Goal: Find contact information: Find contact information

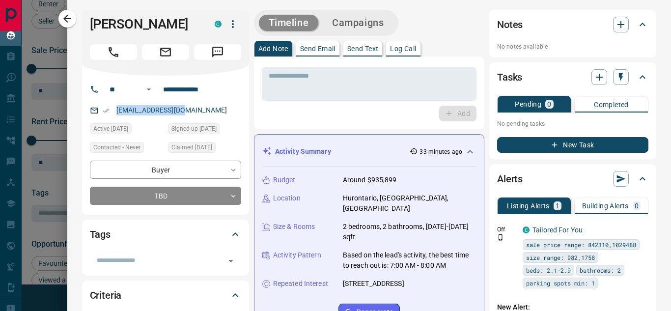
scroll to position [49, 0]
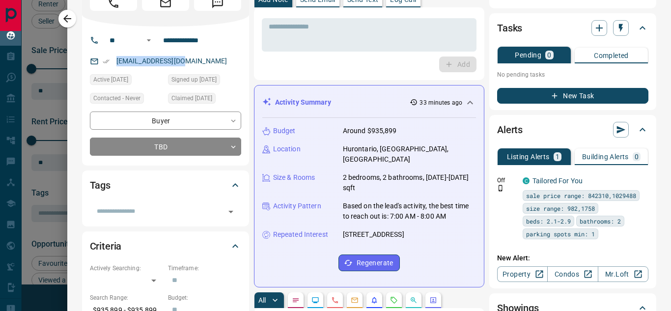
drag, startPoint x: 386, startPoint y: 216, endPoint x: 404, endPoint y: 234, distance: 25.3
click at [405, 234] on div "Budget Around $935,899 Location [GEOGRAPHIC_DATA], [GEOGRAPHIC_DATA], [GEOGRAPH…" at bounding box center [369, 198] width 214 height 161
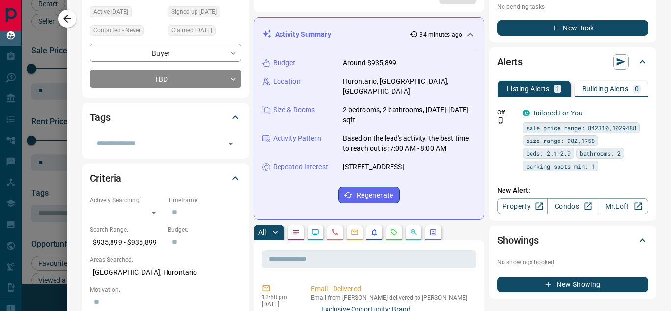
scroll to position [147, 0]
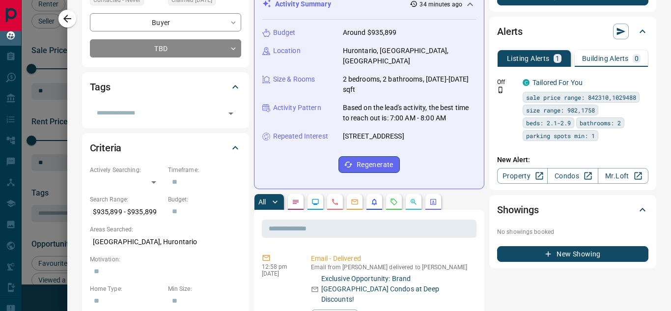
click at [174, 243] on p "[GEOGRAPHIC_DATA], Hurontario" at bounding box center [165, 242] width 151 height 16
click at [336, 203] on icon "Calls" at bounding box center [335, 202] width 8 height 8
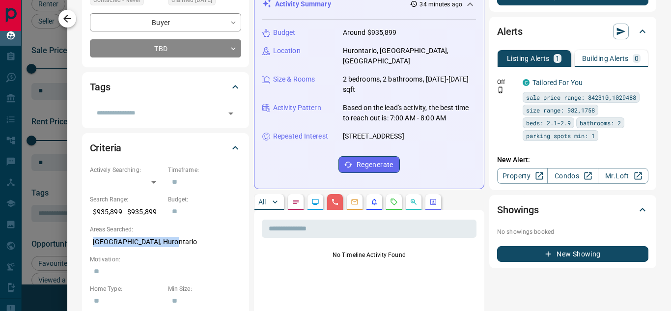
click at [69, 21] on icon "button" at bounding box center [67, 19] width 12 height 12
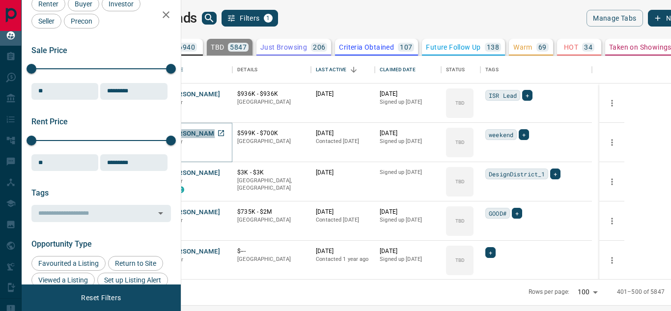
click at [220, 132] on button "[PERSON_NAME]" at bounding box center [194, 133] width 52 height 9
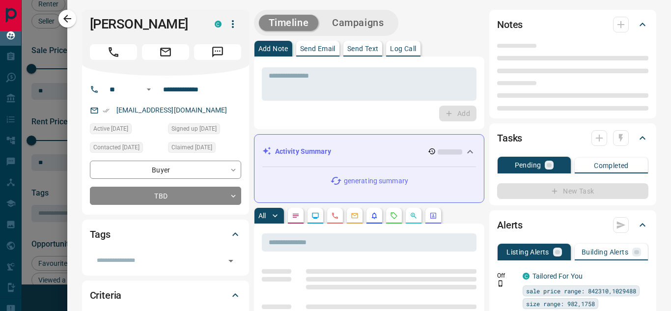
type input "**"
type input "**********"
type input "**"
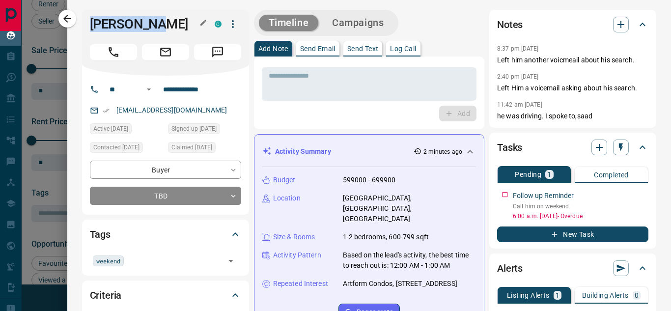
drag, startPoint x: 100, startPoint y: 22, endPoint x: 177, endPoint y: 22, distance: 77.1
click at [177, 22] on div "[PERSON_NAME] C" at bounding box center [165, 43] width 167 height 66
copy h1 "[PERSON_NAME]"
click at [156, 90] on div "**********" at bounding box center [169, 90] width 133 height 16
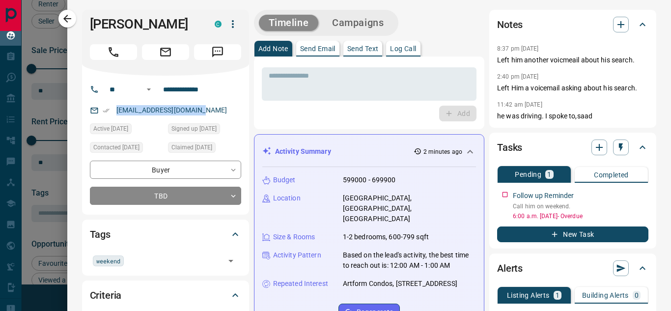
drag, startPoint x: 203, startPoint y: 109, endPoint x: 109, endPoint y: 110, distance: 94.8
click at [109, 110] on div "[EMAIL_ADDRESS][DOMAIN_NAME]" at bounding box center [165, 110] width 151 height 16
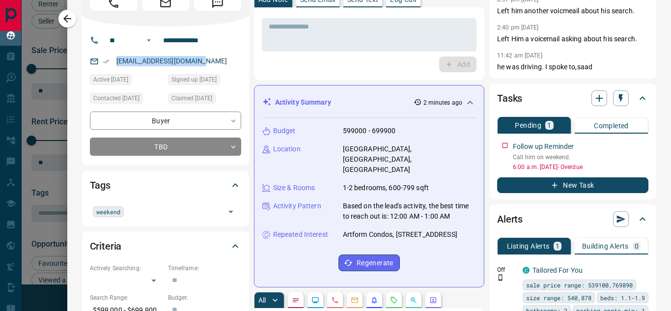
drag, startPoint x: 272, startPoint y: 129, endPoint x: 430, endPoint y: 236, distance: 190.9
click at [428, 236] on div "Budget 599000 - 699900 Location [GEOGRAPHIC_DATA], [GEOGRAPHIC_DATA], [GEOGRAPH…" at bounding box center [369, 198] width 214 height 161
copy div "Budget 599000 - 699900 Location [GEOGRAPHIC_DATA], [GEOGRAPHIC_DATA], [GEOGRAPH…"
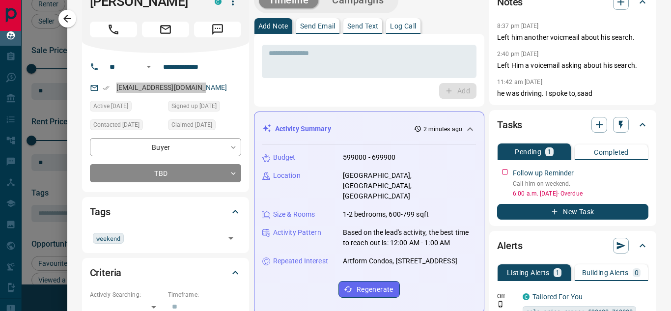
scroll to position [0, 0]
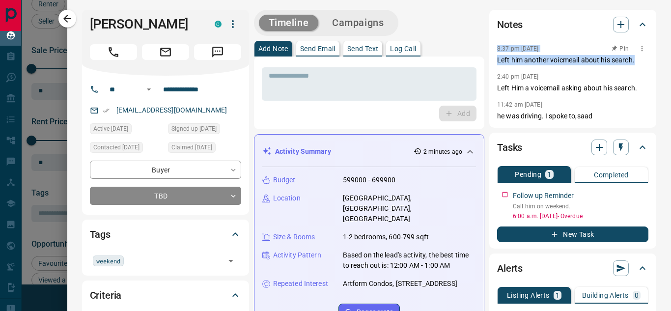
drag, startPoint x: 493, startPoint y: 47, endPoint x: 526, endPoint y: 69, distance: 39.2
click at [631, 63] on div "Notes 8:37 pm [DATE] Pin Left him another voicmeail about his search. 2:40 pm […" at bounding box center [572, 69] width 167 height 118
copy div "8:37 pm [DATE] Left him another voicmeail about his search."
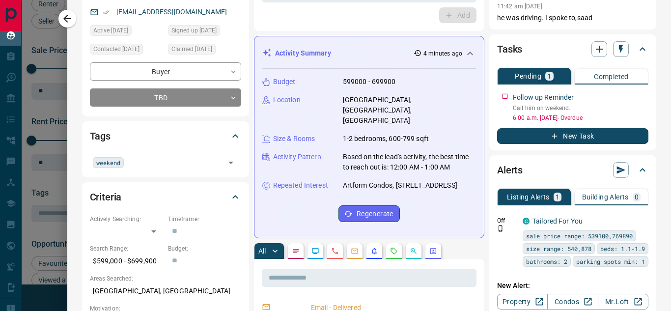
scroll to position [147, 0]
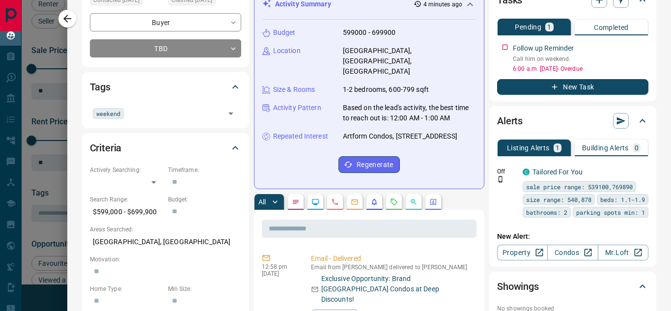
drag, startPoint x: 169, startPoint y: 244, endPoint x: 164, endPoint y: 244, distance: 5.4
click at [164, 244] on p "[GEOGRAPHIC_DATA], [GEOGRAPHIC_DATA]" at bounding box center [165, 242] width 151 height 16
click at [173, 238] on p "[GEOGRAPHIC_DATA], [GEOGRAPHIC_DATA]" at bounding box center [165, 242] width 151 height 16
drag, startPoint x: 145, startPoint y: 241, endPoint x: 156, endPoint y: 241, distance: 10.3
click at [156, 241] on p "[GEOGRAPHIC_DATA], [GEOGRAPHIC_DATA]" at bounding box center [165, 242] width 151 height 16
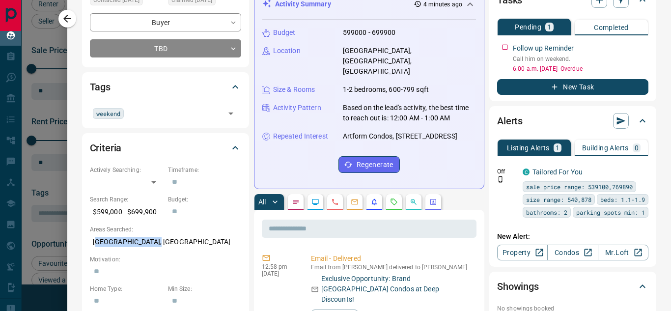
click at [107, 241] on p "[GEOGRAPHIC_DATA], [GEOGRAPHIC_DATA]" at bounding box center [165, 242] width 151 height 16
drag, startPoint x: 90, startPoint y: 241, endPoint x: 190, endPoint y: 241, distance: 99.7
click at [185, 241] on p "[GEOGRAPHIC_DATA], [GEOGRAPHIC_DATA]" at bounding box center [165, 242] width 151 height 16
copy p "[GEOGRAPHIC_DATA], [GEOGRAPHIC_DATA]"
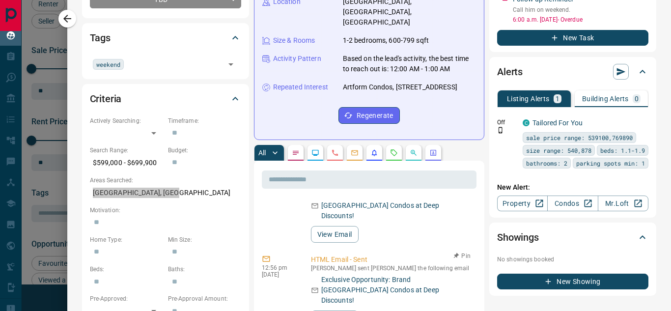
scroll to position [49, 0]
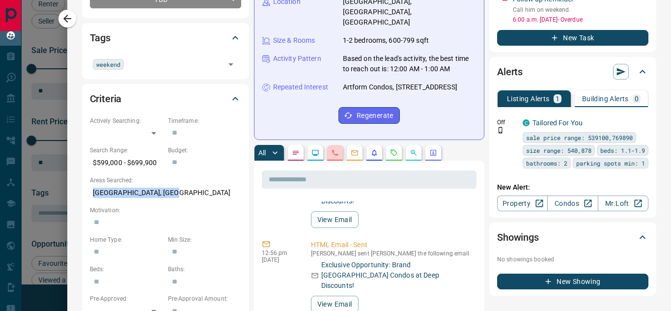
click at [333, 156] on icon "Calls" at bounding box center [335, 153] width 8 height 8
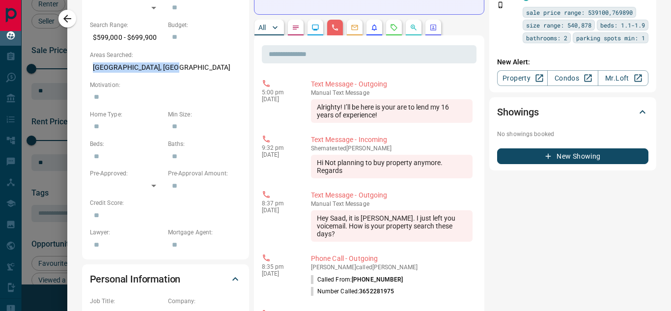
scroll to position [313, 0]
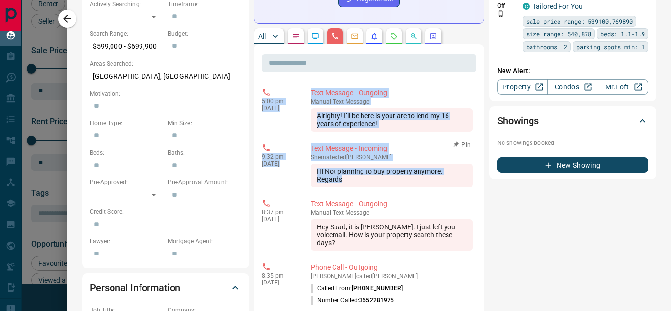
drag, startPoint x: 262, startPoint y: 101, endPoint x: 385, endPoint y: 180, distance: 146.1
copy div "5:00 pm [DATE] Text Message - Outgoing manual Text Message Alrighty! I’ll be he…"
drag, startPoint x: 67, startPoint y: 21, endPoint x: 166, endPoint y: 104, distance: 128.9
click at [67, 21] on icon "button" at bounding box center [67, 19] width 12 height 12
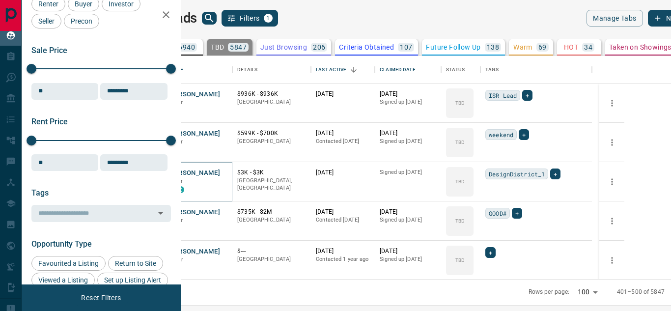
click at [220, 175] on button "[PERSON_NAME]" at bounding box center [194, 172] width 52 height 9
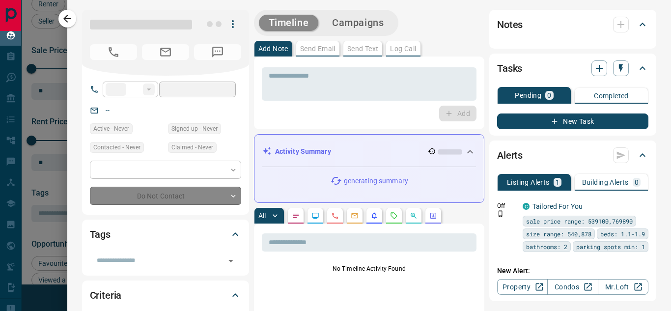
type input "**********"
type input "**"
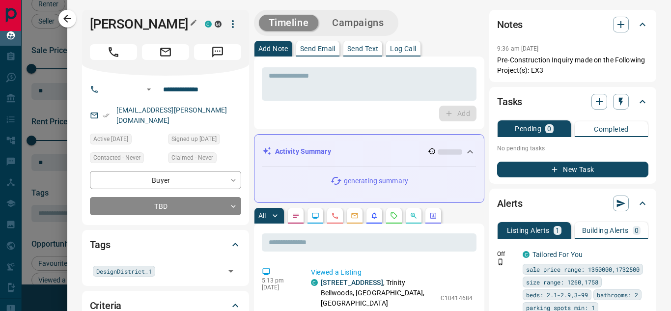
drag, startPoint x: 86, startPoint y: 25, endPoint x: 173, endPoint y: 26, distance: 86.9
click at [173, 26] on div "[PERSON_NAME] C M" at bounding box center [165, 43] width 167 height 66
copy h1 "[PERSON_NAME]"
drag, startPoint x: 210, startPoint y: 89, endPoint x: 160, endPoint y: 90, distance: 50.6
click at [160, 90] on input "**********" at bounding box center [197, 90] width 77 height 16
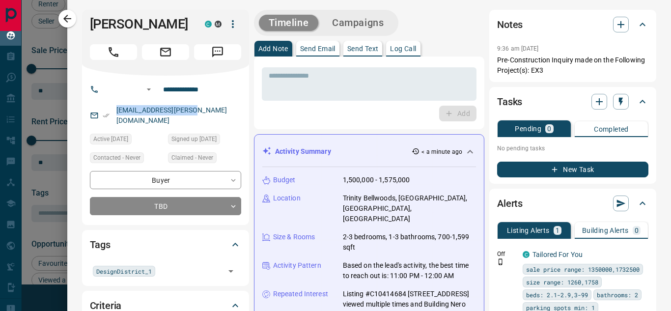
drag, startPoint x: 166, startPoint y: 112, endPoint x: 91, endPoint y: 111, distance: 75.1
click at [91, 111] on div "[EMAIL_ADDRESS][PERSON_NAME][DOMAIN_NAME]" at bounding box center [165, 115] width 151 height 27
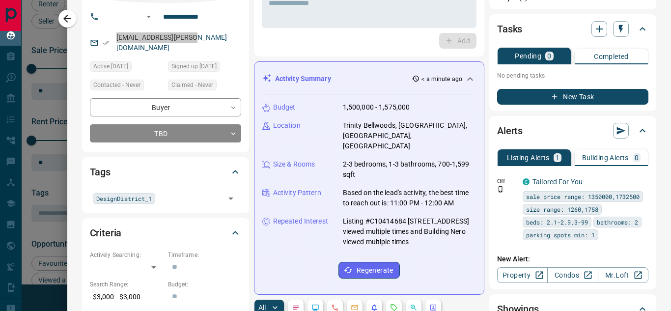
scroll to position [98, 0]
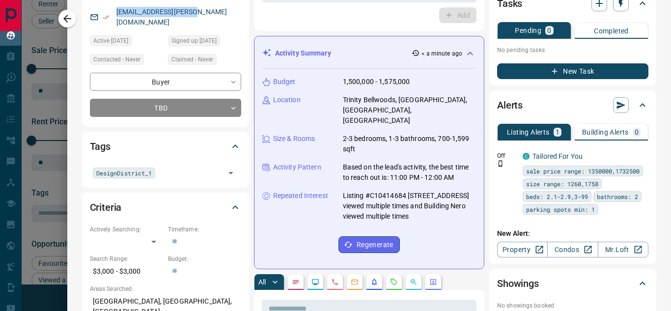
drag, startPoint x: 274, startPoint y: 79, endPoint x: 473, endPoint y: 219, distance: 243.0
click at [473, 219] on div "Activity Summary < a minute ago Budget 1,500,000 - 1,575,000 Location [GEOGRAPH…" at bounding box center [369, 152] width 230 height 233
copy div "Budget 1,500,000 - 1,575,000 Location [GEOGRAPHIC_DATA], [GEOGRAPHIC_DATA], [GE…"
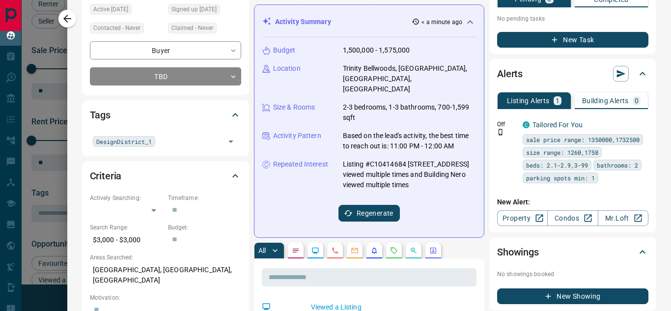
scroll to position [147, 0]
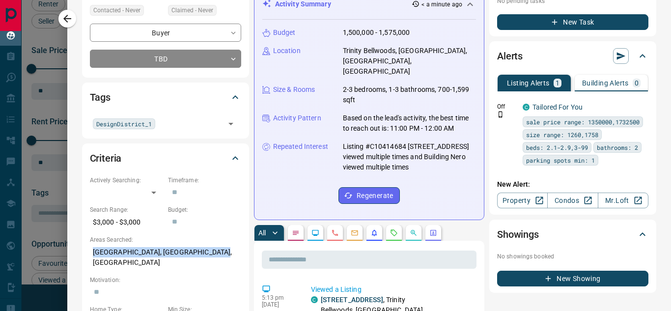
drag, startPoint x: 94, startPoint y: 241, endPoint x: 213, endPoint y: 241, distance: 118.3
click at [213, 244] on p "[GEOGRAPHIC_DATA], [GEOGRAPHIC_DATA], [GEOGRAPHIC_DATA]" at bounding box center [165, 257] width 151 height 27
copy p "[GEOGRAPHIC_DATA], [GEOGRAPHIC_DATA], [GEOGRAPHIC_DATA]"
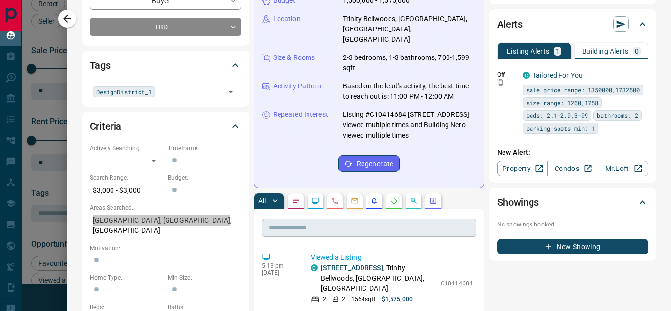
scroll to position [196, 0]
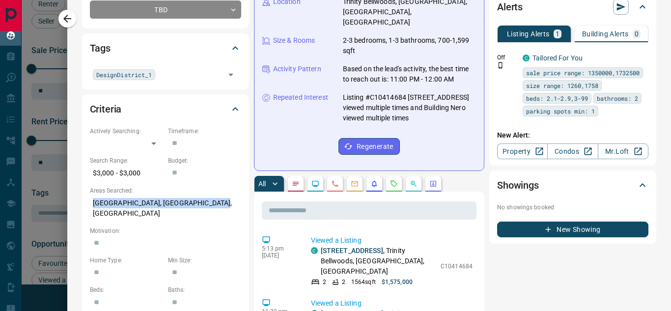
click at [332, 186] on icon "Calls" at bounding box center [335, 184] width 8 height 8
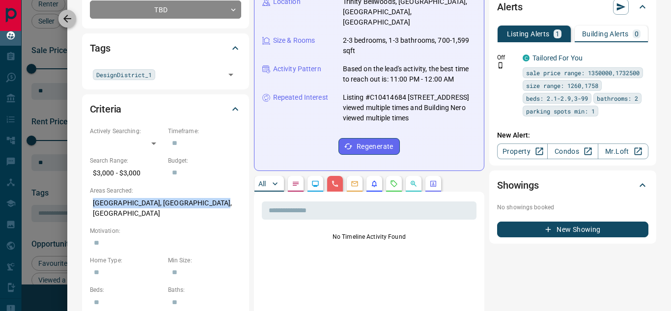
click at [69, 23] on icon "button" at bounding box center [67, 19] width 12 height 12
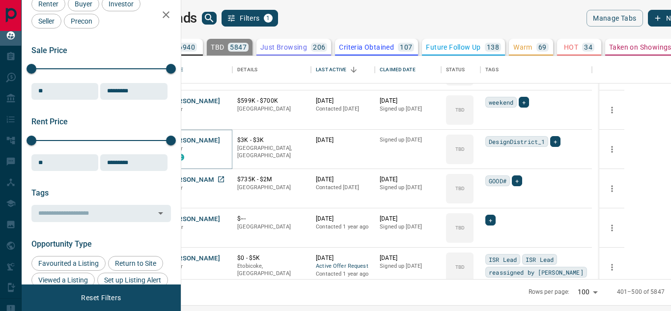
scroll to position [49, 0]
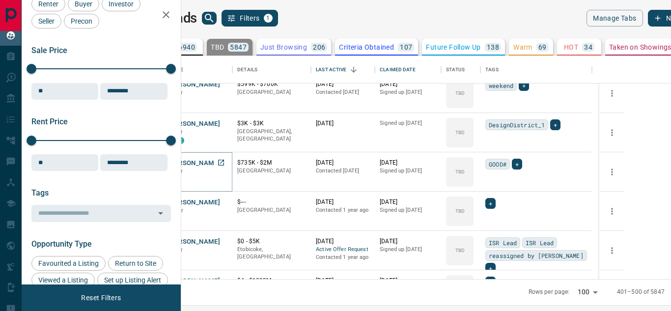
click at [220, 162] on button "[PERSON_NAME]" at bounding box center [194, 163] width 52 height 9
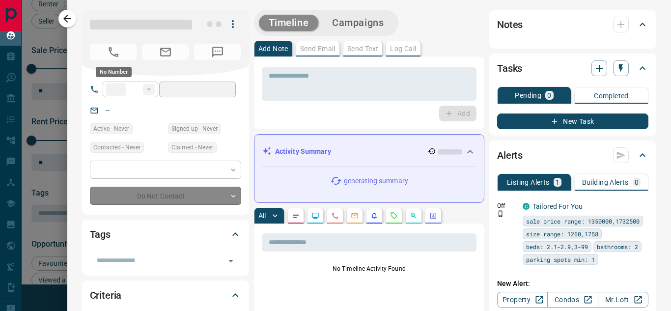
type input "**"
type input "**********"
type input "**"
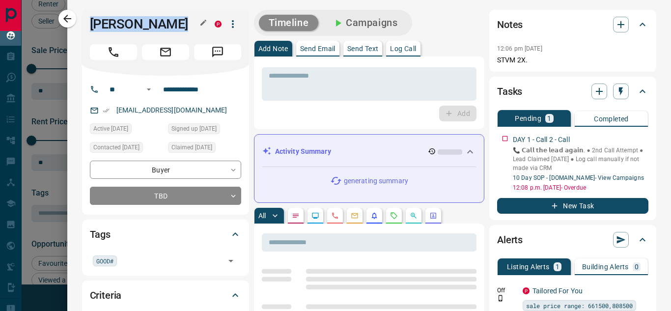
click at [180, 24] on div "[PERSON_NAME] P" at bounding box center [165, 43] width 167 height 66
copy h1 "[PERSON_NAME]"
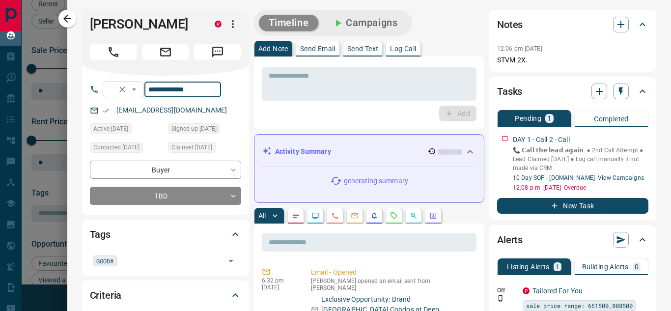
drag, startPoint x: 213, startPoint y: 93, endPoint x: 150, endPoint y: 93, distance: 63.3
click at [150, 93] on div "**********" at bounding box center [162, 90] width 118 height 16
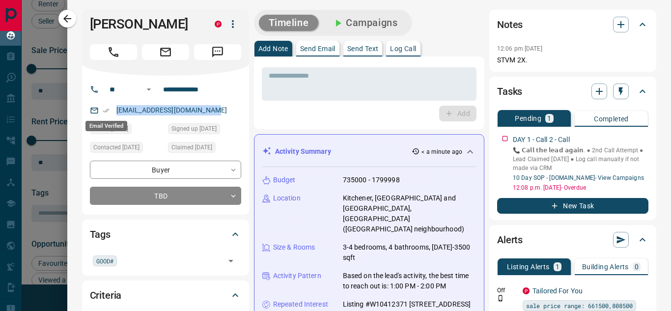
drag, startPoint x: 214, startPoint y: 106, endPoint x: 104, endPoint y: 107, distance: 110.5
click at [104, 107] on div "[EMAIL_ADDRESS][DOMAIN_NAME]" at bounding box center [165, 110] width 151 height 16
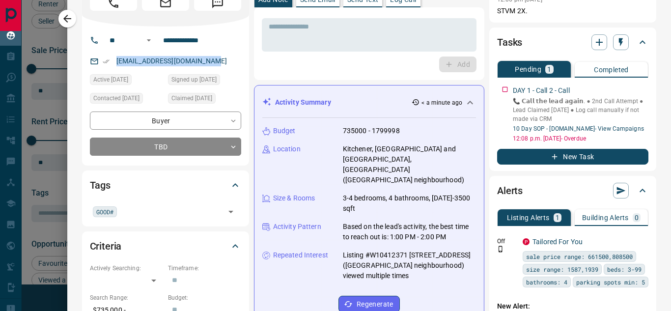
drag, startPoint x: 272, startPoint y: 131, endPoint x: 460, endPoint y: 253, distance: 224.6
click at [473, 258] on div "Activity Summary < a minute ago Budget 735000 - 1799998 Location [GEOGRAPHIC_DA…" at bounding box center [369, 207] width 230 height 244
copy div "Budget 735000 - 1799998 Location [GEOGRAPHIC_DATA], [GEOGRAPHIC_DATA] and [GEOG…"
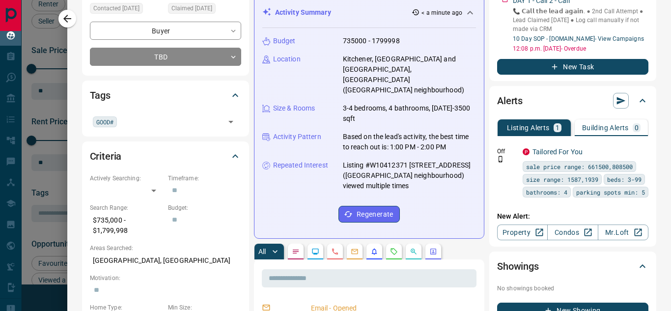
scroll to position [147, 0]
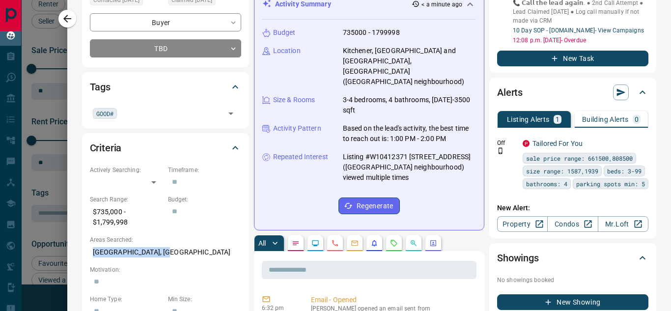
drag, startPoint x: 92, startPoint y: 249, endPoint x: 198, endPoint y: 255, distance: 106.7
click at [193, 254] on div "Criteria Actively Searching: ​ ​ Timeframe: ​ Search Range: $735,000 - $1,799,9…" at bounding box center [165, 288] width 167 height 311
click at [334, 239] on icon "Calls" at bounding box center [335, 243] width 8 height 8
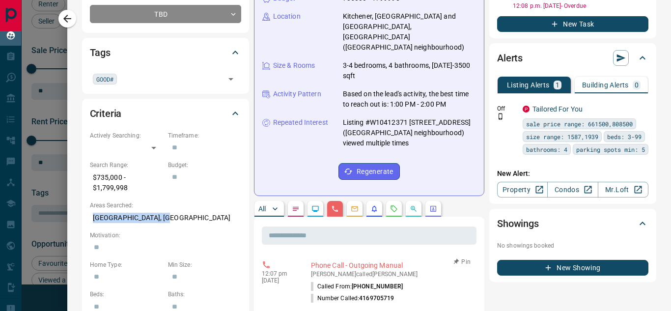
scroll to position [196, 0]
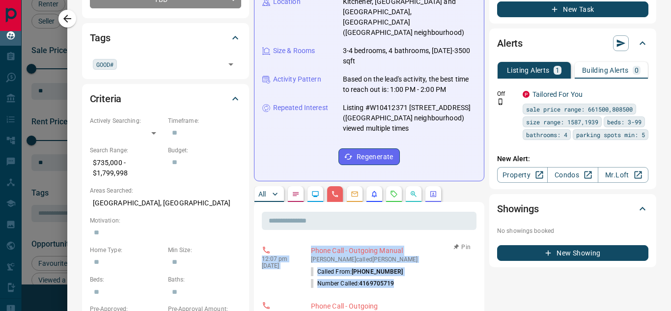
drag, startPoint x: 276, startPoint y: 241, endPoint x: 397, endPoint y: 261, distance: 122.5
click at [64, 15] on icon "button" at bounding box center [67, 19] width 12 height 12
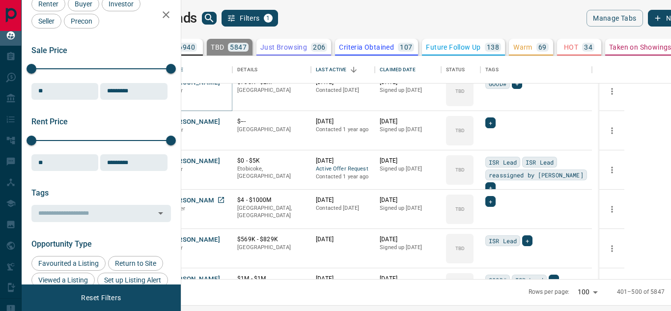
scroll to position [147, 0]
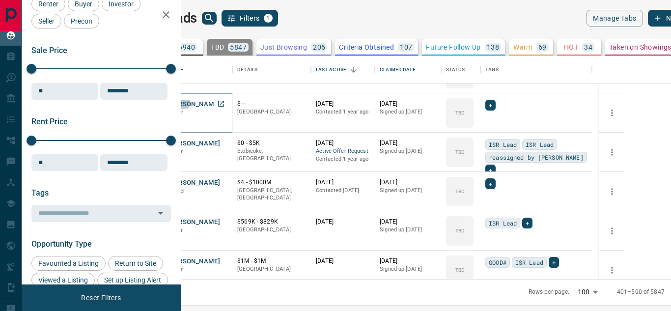
click at [220, 102] on button "[PERSON_NAME]" at bounding box center [194, 104] width 52 height 9
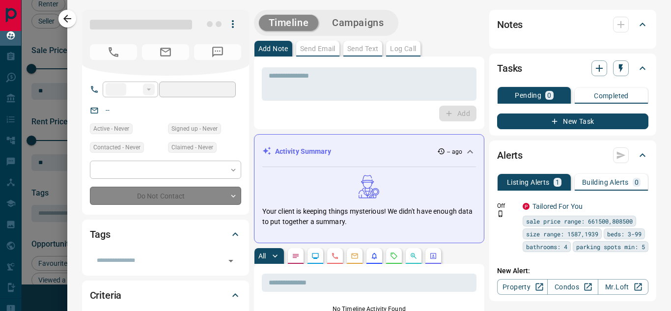
type input "**"
type input "**********"
type input "**"
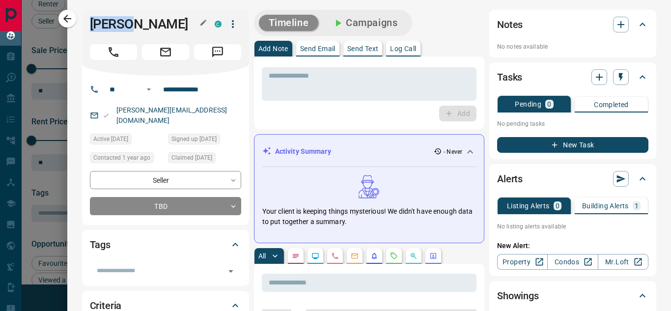
drag, startPoint x: 88, startPoint y: 26, endPoint x: 137, endPoint y: 26, distance: 49.1
click at [137, 26] on div "[PERSON_NAME]" at bounding box center [165, 43] width 167 height 66
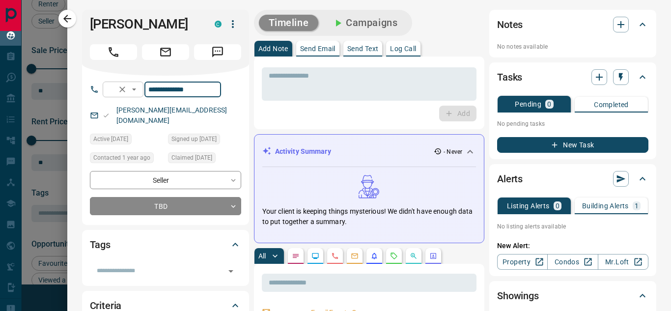
drag, startPoint x: 224, startPoint y: 92, endPoint x: 154, endPoint y: 92, distance: 70.7
click at [154, 92] on div "**********" at bounding box center [162, 90] width 118 height 16
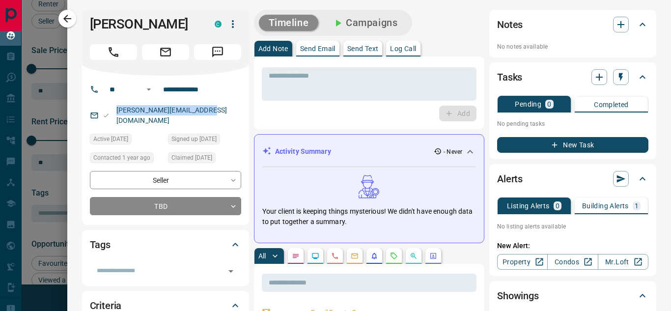
drag, startPoint x: 215, startPoint y: 104, endPoint x: 101, endPoint y: 107, distance: 113.4
click at [101, 107] on div "[PERSON_NAME][EMAIL_ADDRESS][DOMAIN_NAME]" at bounding box center [165, 115] width 151 height 27
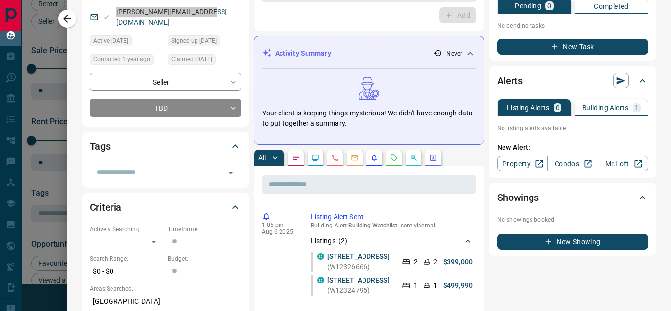
scroll to position [49, 0]
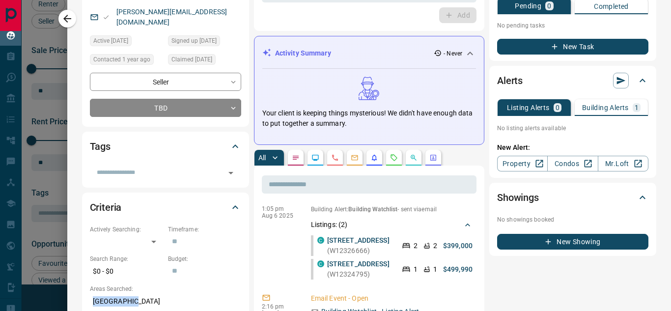
drag, startPoint x: 92, startPoint y: 289, endPoint x: 144, endPoint y: 289, distance: 52.0
click at [144, 293] on p "[GEOGRAPHIC_DATA]" at bounding box center [165, 301] width 151 height 16
click at [336, 159] on icon "Calls" at bounding box center [335, 158] width 6 height 6
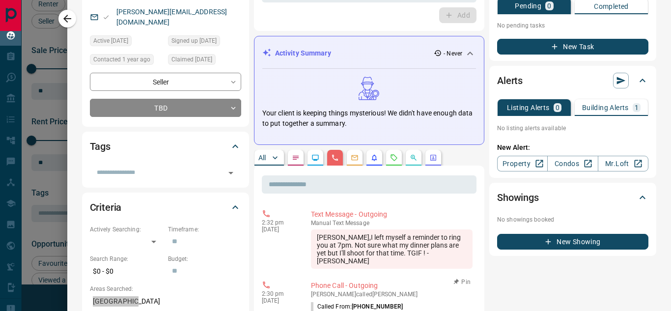
scroll to position [147, 0]
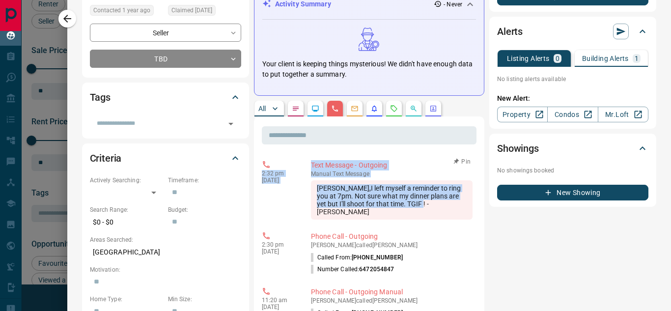
drag, startPoint x: 261, startPoint y: 172, endPoint x: 445, endPoint y: 208, distance: 187.1
click at [445, 208] on div "2:32 pm [DATE] Text Message - Outgoing manual Text Message [PERSON_NAME],I left…" at bounding box center [369, 189] width 215 height 65
click at [69, 15] on icon "button" at bounding box center [67, 19] width 12 height 12
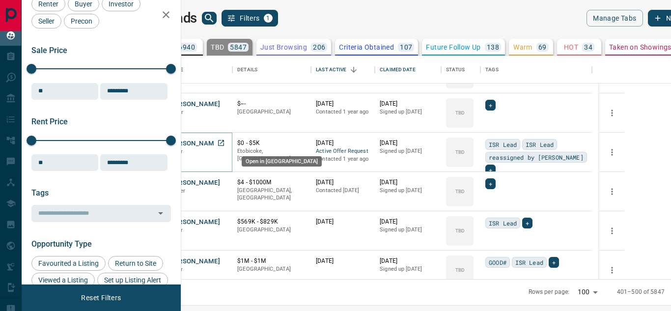
click at [220, 144] on button "[PERSON_NAME]" at bounding box center [194, 143] width 52 height 9
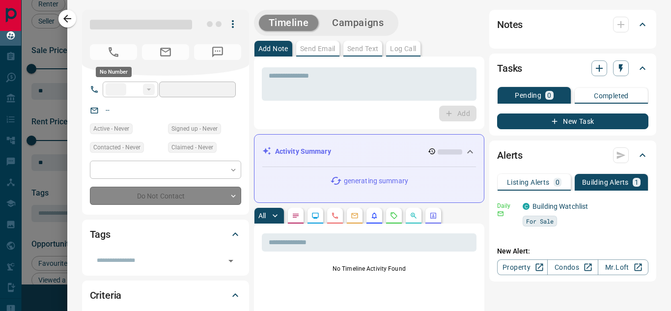
type input "**"
type input "**********"
type input "**"
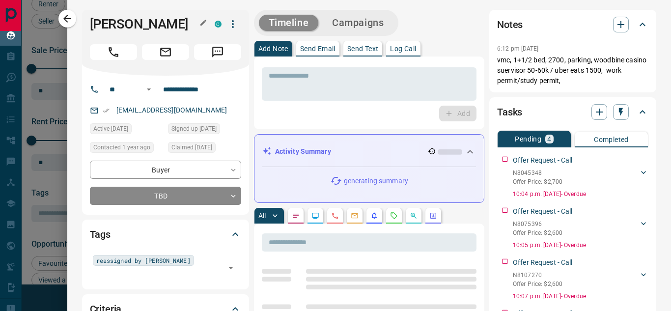
drag, startPoint x: 91, startPoint y: 23, endPoint x: 163, endPoint y: 33, distance: 72.5
click at [190, 28] on h1 "[PERSON_NAME]" at bounding box center [145, 24] width 110 height 16
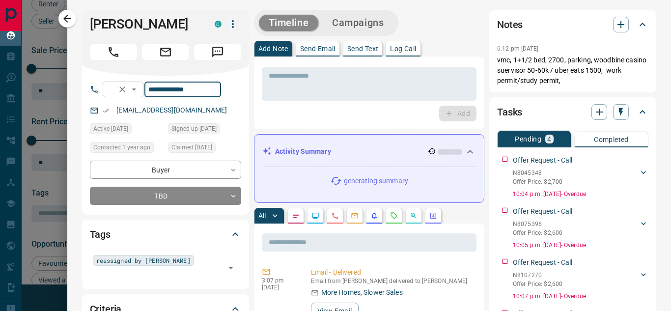
drag, startPoint x: 214, startPoint y: 86, endPoint x: 144, endPoint y: 88, distance: 69.7
click at [152, 88] on div "**********" at bounding box center [162, 90] width 118 height 16
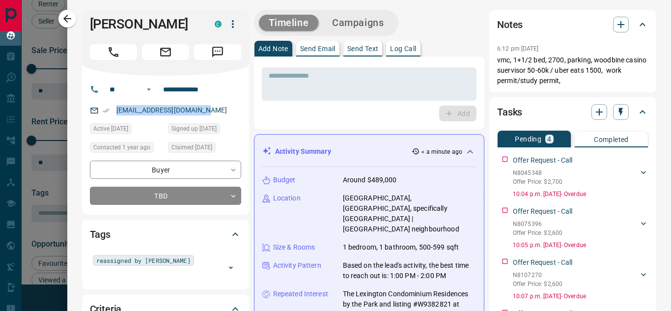
drag, startPoint x: 203, startPoint y: 106, endPoint x: 115, endPoint y: 108, distance: 87.9
click at [98, 106] on div "[EMAIL_ADDRESS][DOMAIN_NAME]" at bounding box center [165, 110] width 151 height 16
drag, startPoint x: 220, startPoint y: 109, endPoint x: 101, endPoint y: 109, distance: 118.8
click at [101, 109] on div "[EMAIL_ADDRESS][DOMAIN_NAME]" at bounding box center [165, 110] width 151 height 16
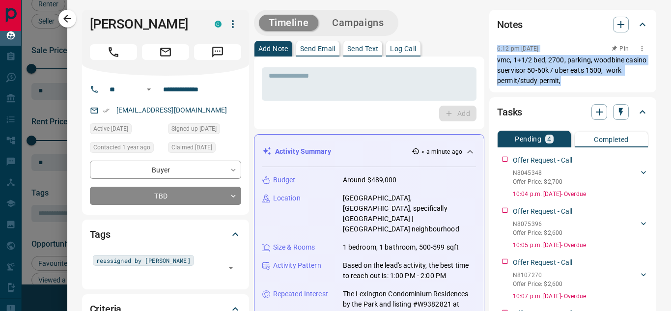
drag, startPoint x: 489, startPoint y: 47, endPoint x: 575, endPoint y: 79, distance: 91.5
click at [575, 79] on div "Notes 6:12 pm [DATE] Pin vmc, 1+1/2 bed, 2700, parking, woodbine casino suervis…" at bounding box center [572, 51] width 167 height 82
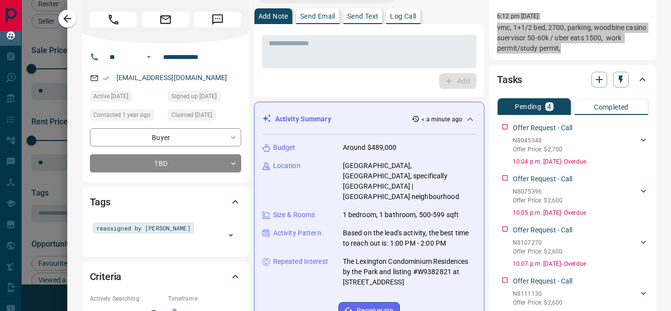
scroll to position [49, 0]
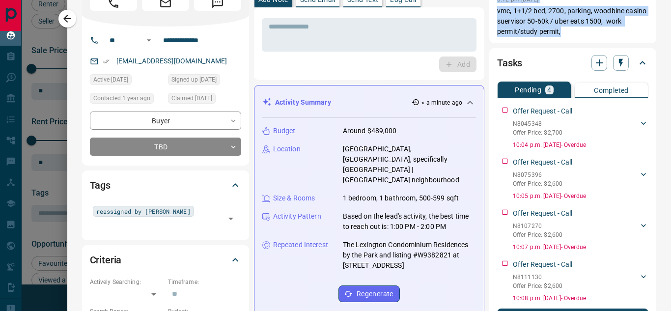
drag, startPoint x: 271, startPoint y: 130, endPoint x: 463, endPoint y: 243, distance: 223.0
click at [463, 243] on div "Budget Around $489,000 Location [GEOGRAPHIC_DATA], [GEOGRAPHIC_DATA], specifica…" at bounding box center [369, 214] width 214 height 192
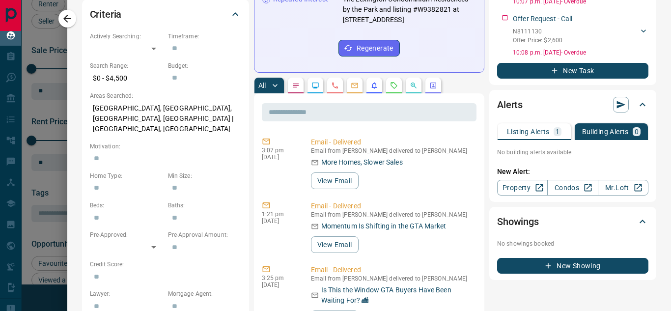
scroll to position [344, 0]
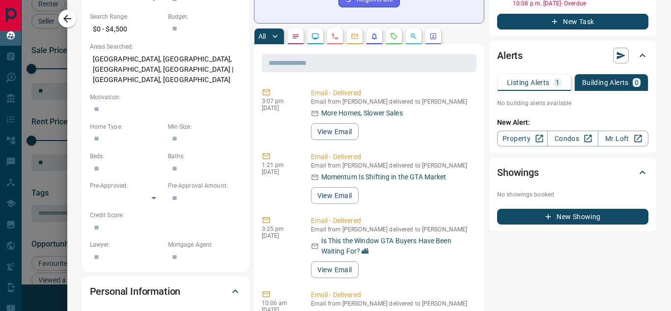
click at [195, 57] on div "Criteria Actively Searching: ​ ​ Timeframe: ​ Search Range: $0 - $4,500 Budget:…" at bounding box center [165, 110] width 167 height 321
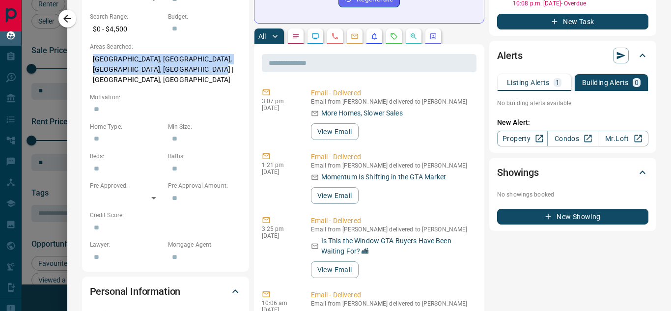
click at [331, 32] on icon "Calls" at bounding box center [335, 36] width 8 height 8
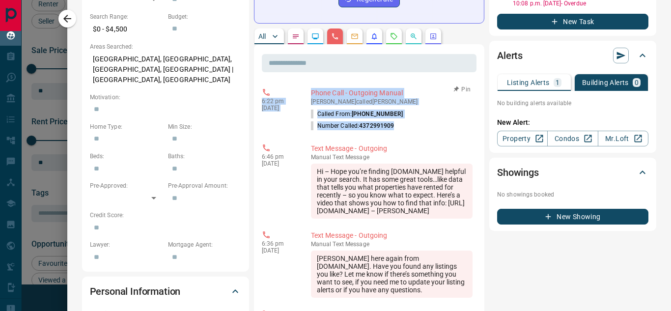
drag, startPoint x: 258, startPoint y: 79, endPoint x: 420, endPoint y: 113, distance: 165.6
drag, startPoint x: 61, startPoint y: 20, endPoint x: 162, endPoint y: 146, distance: 161.0
click at [61, 20] on icon "button" at bounding box center [67, 19] width 12 height 12
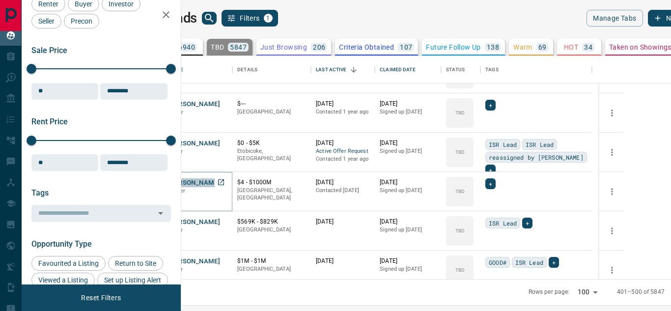
click at [220, 182] on button "[PERSON_NAME]" at bounding box center [194, 182] width 52 height 9
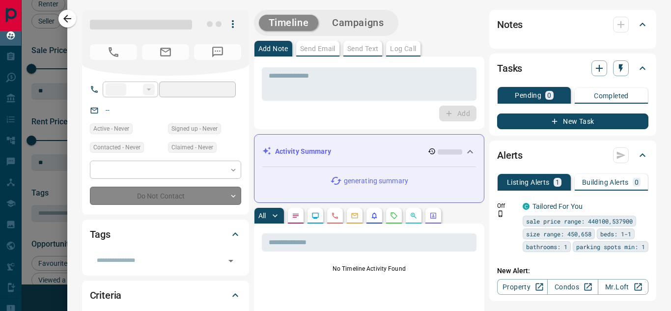
type input "**"
type input "**********"
type input "**"
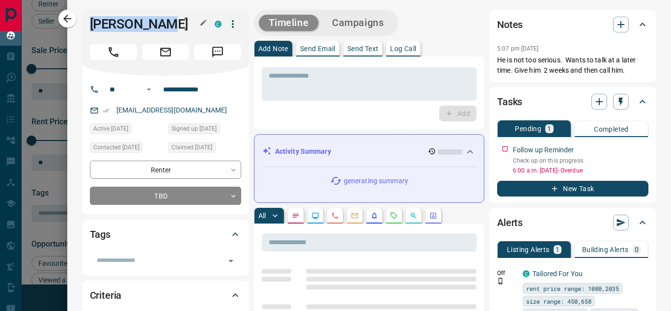
drag, startPoint x: 88, startPoint y: 23, endPoint x: 176, endPoint y: 25, distance: 88.4
click at [176, 25] on div "[PERSON_NAME] C" at bounding box center [165, 43] width 167 height 66
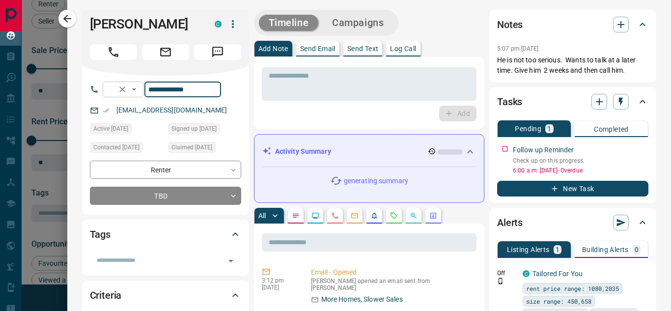
drag, startPoint x: 201, startPoint y: 92, endPoint x: 152, endPoint y: 92, distance: 49.6
click at [152, 92] on div "**********" at bounding box center [162, 90] width 118 height 16
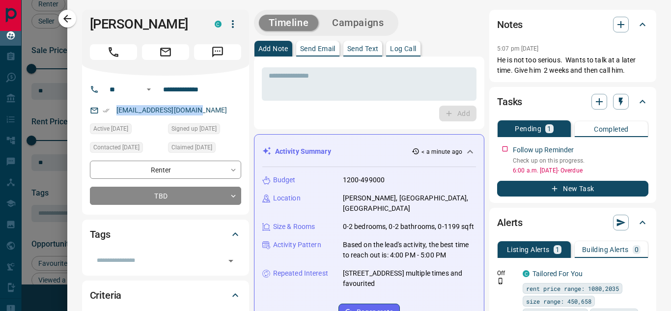
drag, startPoint x: 214, startPoint y: 117, endPoint x: 89, endPoint y: 113, distance: 125.3
click at [89, 113] on div "**********" at bounding box center [165, 145] width 167 height 139
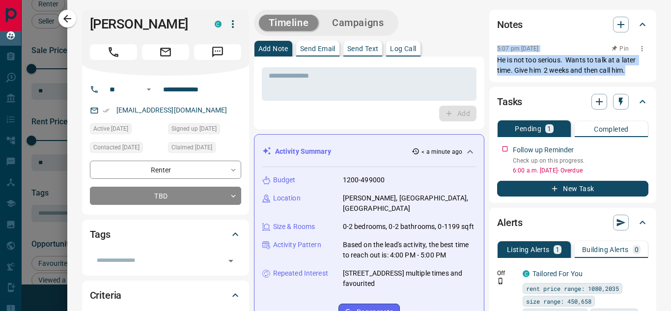
drag, startPoint x: 488, startPoint y: 46, endPoint x: 628, endPoint y: 71, distance: 143.1
click at [628, 71] on div "Notes 5:07 pm [DATE] Pin He is not too serious. Wants to talk at a later time. …" at bounding box center [572, 46] width 167 height 72
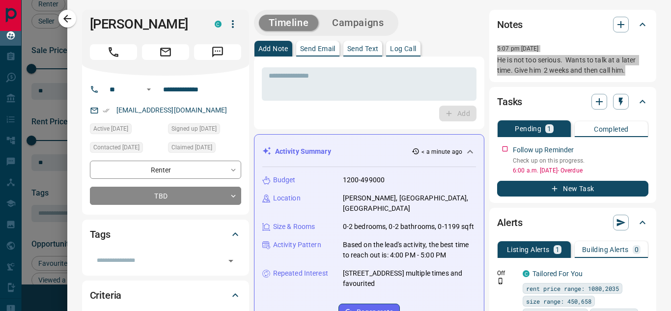
scroll to position [49, 0]
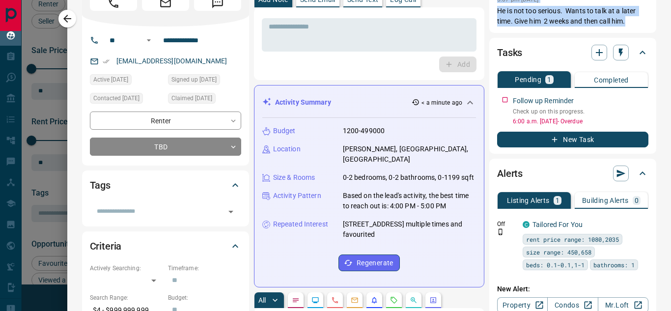
drag, startPoint x: 274, startPoint y: 131, endPoint x: 289, endPoint y: 217, distance: 87.1
click at [467, 234] on div "Budget 1200-499000 Location [GEOGRAPHIC_DATA], [GEOGRAPHIC_DATA], [GEOGRAPHIC_D…" at bounding box center [369, 198] width 214 height 161
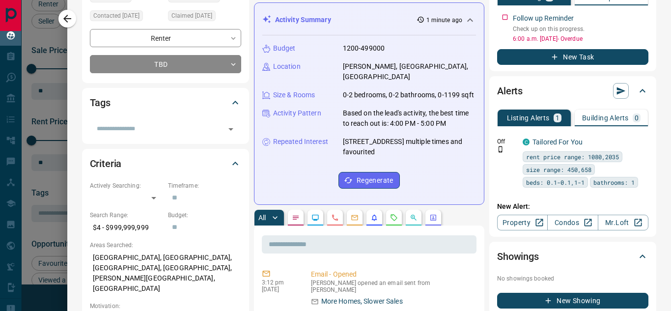
scroll to position [147, 0]
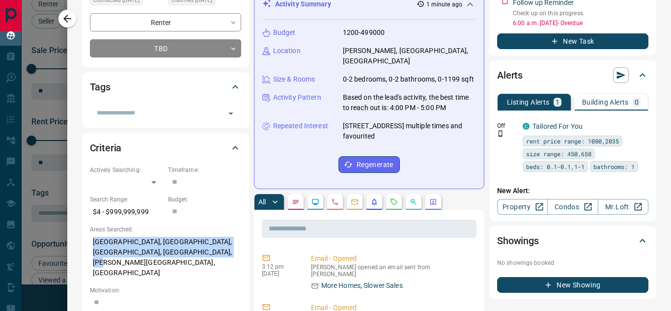
click at [240, 253] on p "[GEOGRAPHIC_DATA], [GEOGRAPHIC_DATA], [GEOGRAPHIC_DATA], [GEOGRAPHIC_DATA], [PE…" at bounding box center [165, 257] width 151 height 47
click at [331, 198] on icon "Calls" at bounding box center [335, 202] width 8 height 8
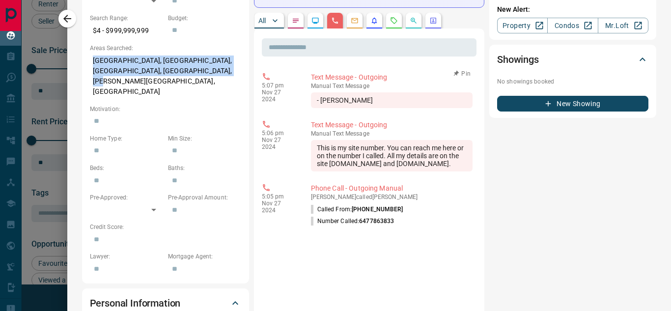
scroll to position [344, 0]
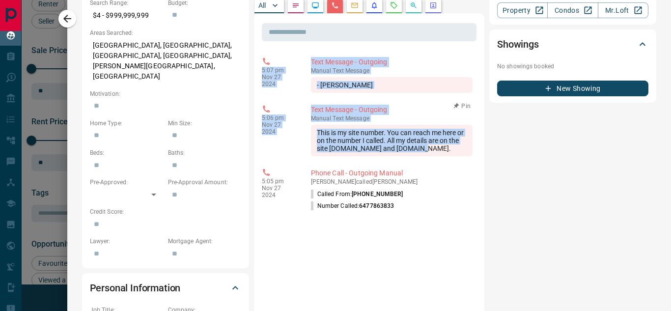
drag, startPoint x: 262, startPoint y: 72, endPoint x: 453, endPoint y: 154, distance: 208.0
click at [66, 21] on icon "button" at bounding box center [67, 19] width 8 height 8
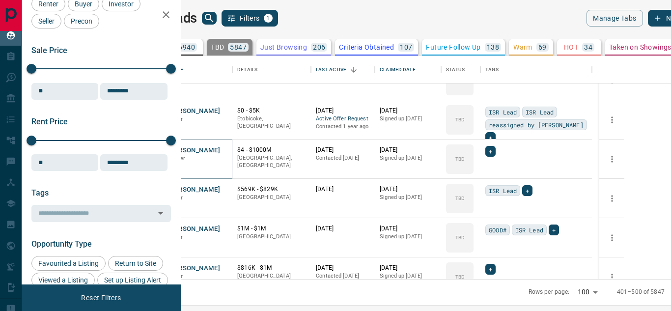
scroll to position [196, 0]
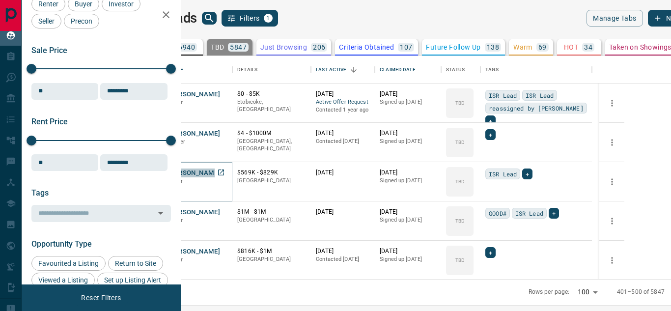
click at [220, 175] on button "[PERSON_NAME]" at bounding box center [194, 172] width 52 height 9
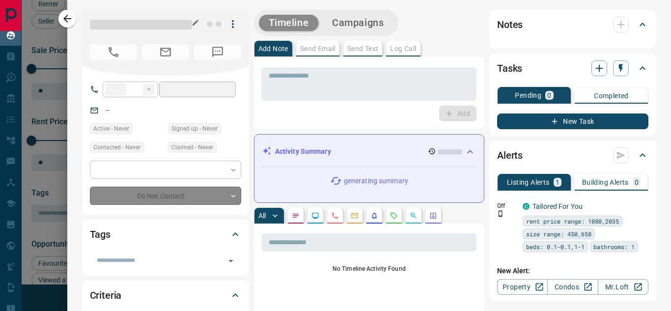
type input "**"
type input "**********"
type input "**"
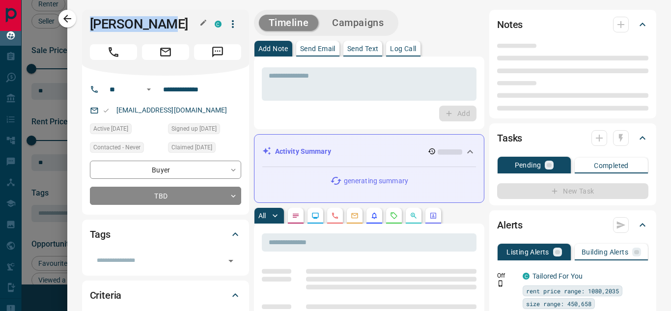
drag, startPoint x: 92, startPoint y: 27, endPoint x: 169, endPoint y: 30, distance: 77.7
click at [169, 30] on h1 "[PERSON_NAME]" at bounding box center [145, 24] width 110 height 16
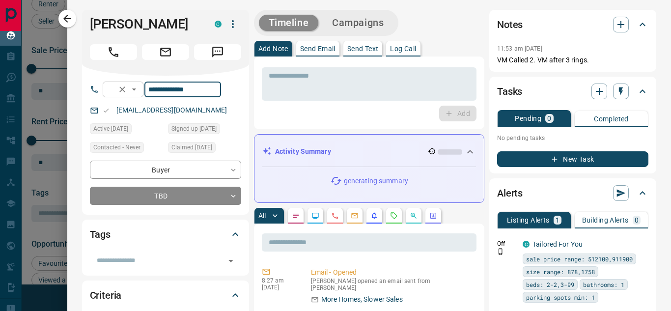
drag, startPoint x: 177, startPoint y: 96, endPoint x: 152, endPoint y: 96, distance: 24.5
click at [152, 96] on div "**********" at bounding box center [162, 90] width 118 height 16
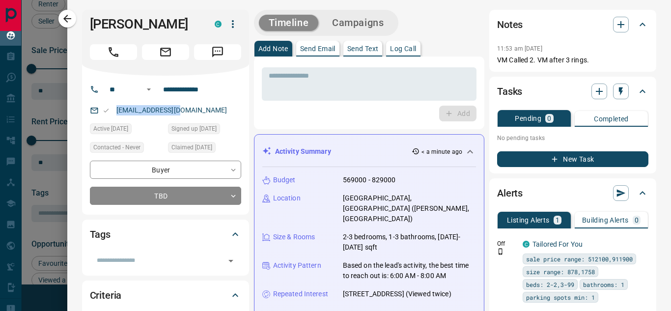
drag, startPoint x: 177, startPoint y: 110, endPoint x: 91, endPoint y: 111, distance: 85.4
click at [91, 111] on div "[EMAIL_ADDRESS][DOMAIN_NAME]" at bounding box center [165, 110] width 151 height 16
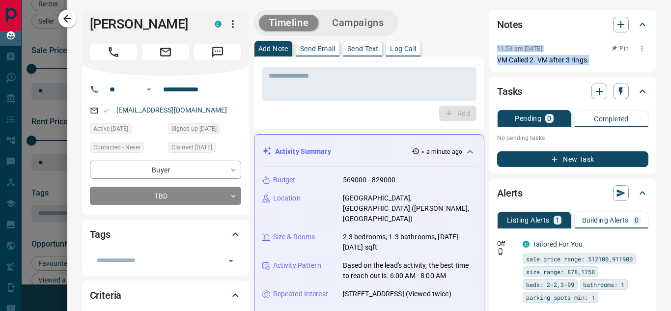
click at [597, 55] on div "11:53 am [DATE] Pin VM Called 2. VM after 3 rings." at bounding box center [572, 53] width 151 height 23
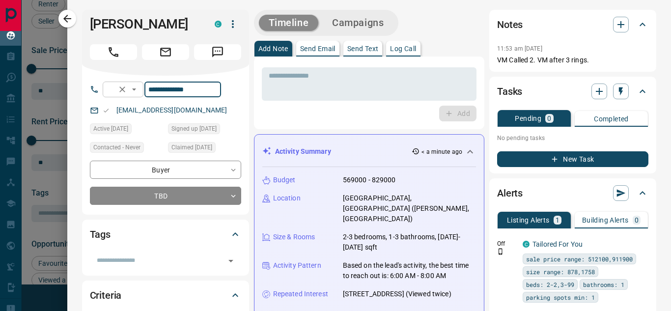
drag, startPoint x: 218, startPoint y: 93, endPoint x: 146, endPoint y: 93, distance: 72.2
click at [146, 93] on div "**********" at bounding box center [162, 90] width 118 height 16
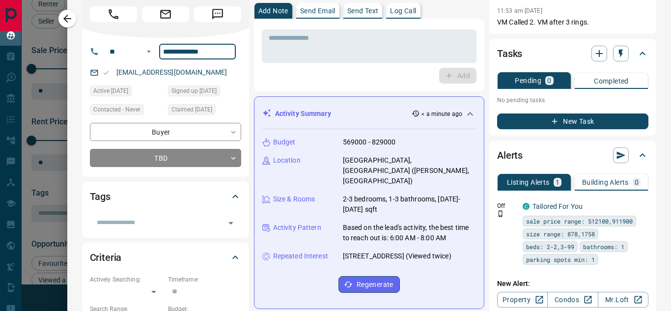
scroll to position [49, 0]
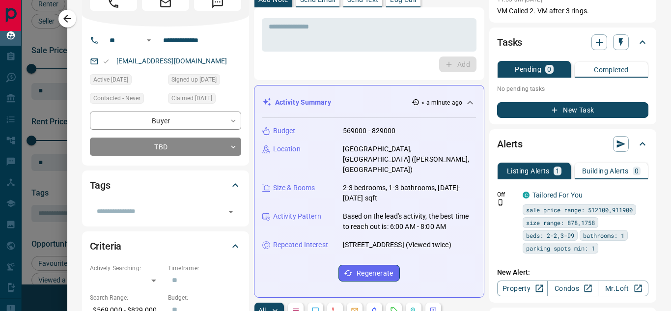
drag, startPoint x: 273, startPoint y: 131, endPoint x: 466, endPoint y: 234, distance: 219.2
click at [466, 234] on div "Budget 569000 - 829000 Location [GEOGRAPHIC_DATA], [GEOGRAPHIC_DATA] ([PERSON_N…" at bounding box center [369, 203] width 214 height 171
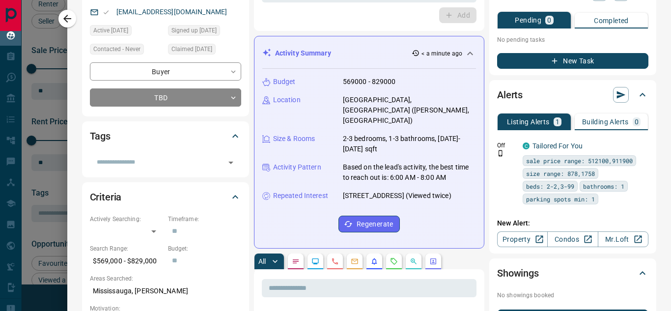
scroll to position [147, 0]
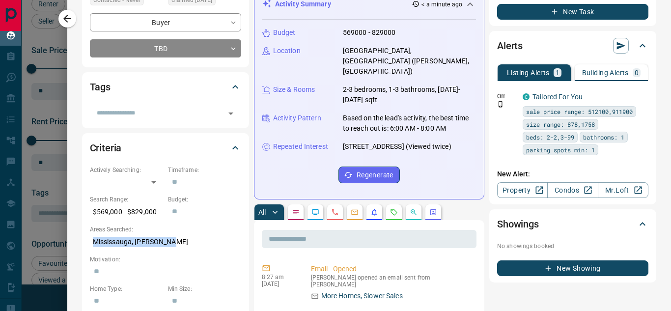
drag, startPoint x: 186, startPoint y: 245, endPoint x: 170, endPoint y: 245, distance: 15.7
click at [174, 245] on p "Mississauga, [PERSON_NAME]" at bounding box center [165, 242] width 151 height 16
click at [335, 206] on button "button" at bounding box center [335, 212] width 16 height 16
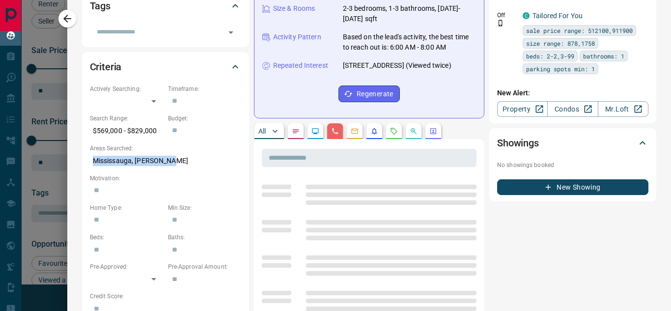
scroll to position [245, 0]
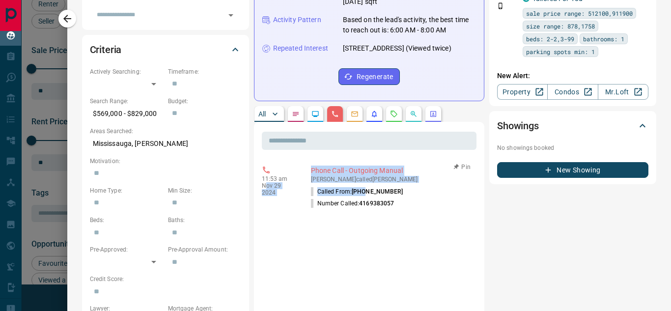
drag, startPoint x: 264, startPoint y: 172, endPoint x: 366, endPoint y: 185, distance: 102.4
click at [366, 185] on div "11:53 am [DATE] Phone Call - Outgoing Manual [PERSON_NAME] called [PERSON_NAME]…" at bounding box center [369, 188] width 215 height 50
drag, startPoint x: 263, startPoint y: 169, endPoint x: 363, endPoint y: 178, distance: 100.1
click at [366, 179] on div "11:53 am [DATE] Phone Call - Outgoing Manual [PERSON_NAME] called [PERSON_NAME]…" at bounding box center [369, 188] width 215 height 50
drag, startPoint x: 258, startPoint y: 169, endPoint x: 419, endPoint y: 197, distance: 163.0
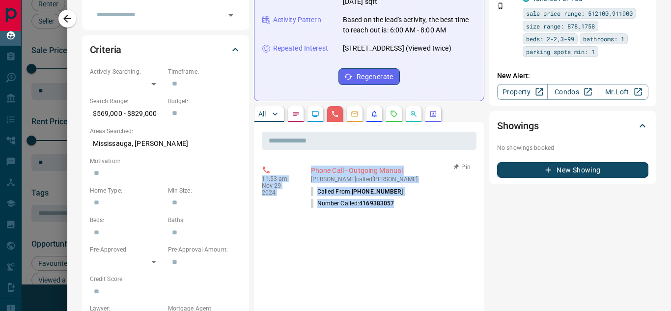
click at [72, 25] on button "button" at bounding box center [67, 19] width 18 height 18
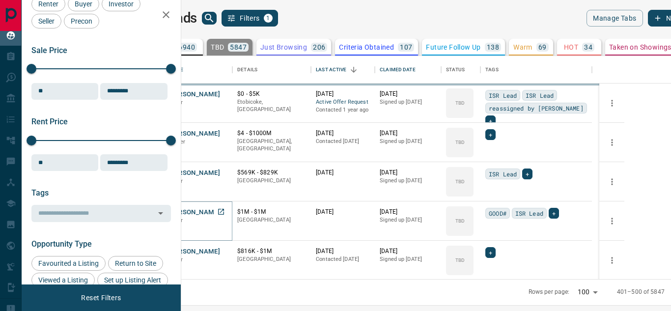
click at [220, 213] on button "[PERSON_NAME]" at bounding box center [194, 212] width 52 height 9
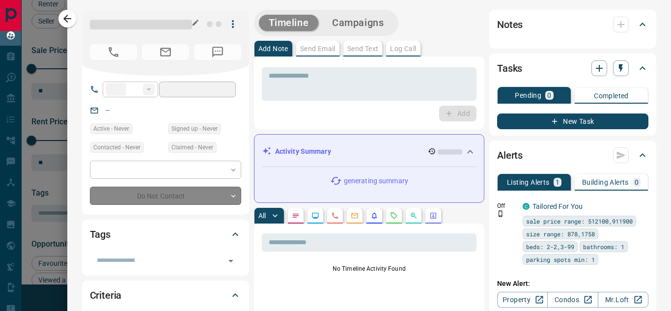
type input "**"
type input "**********"
type input "**"
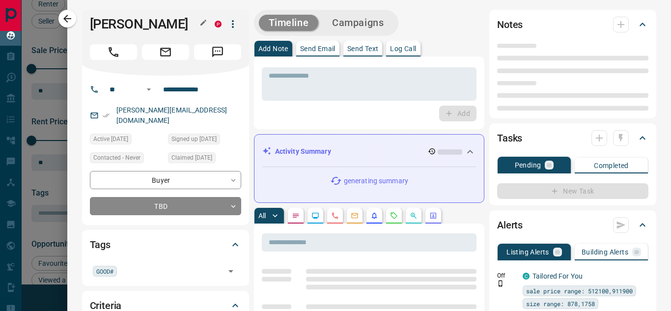
drag, startPoint x: 88, startPoint y: 22, endPoint x: 188, endPoint y: 31, distance: 99.6
click at [188, 31] on div "[PERSON_NAME] P" at bounding box center [165, 43] width 167 height 66
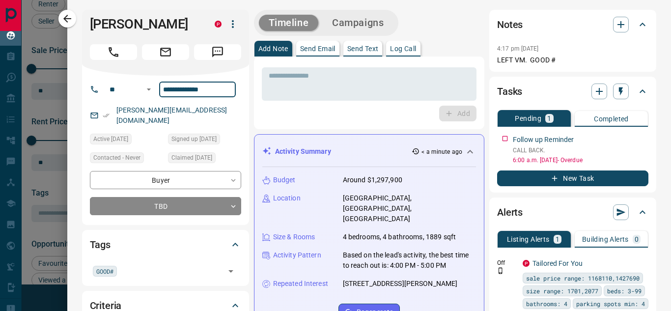
drag, startPoint x: 210, startPoint y: 87, endPoint x: 158, endPoint y: 93, distance: 52.3
click at [158, 93] on div "**********" at bounding box center [169, 90] width 133 height 16
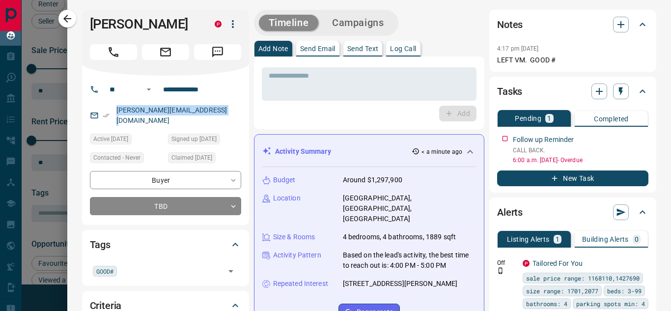
drag, startPoint x: 228, startPoint y: 109, endPoint x: 90, endPoint y: 111, distance: 138.5
click at [100, 111] on div "[PERSON_NAME][EMAIL_ADDRESS][DOMAIN_NAME]" at bounding box center [165, 115] width 151 height 27
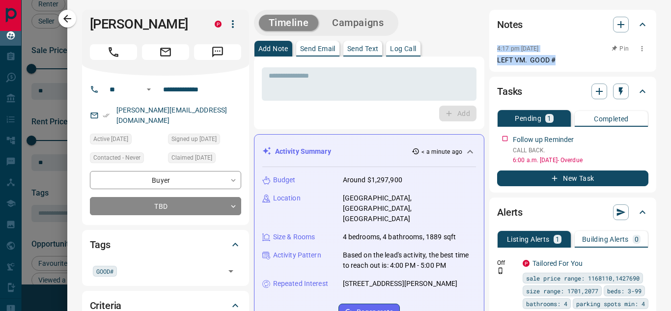
drag, startPoint x: 488, startPoint y: 48, endPoint x: 560, endPoint y: 59, distance: 72.6
click at [560, 59] on div "Notes 4:17 pm [DATE] Pin LEFT VM. GOOD #" at bounding box center [572, 41] width 167 height 62
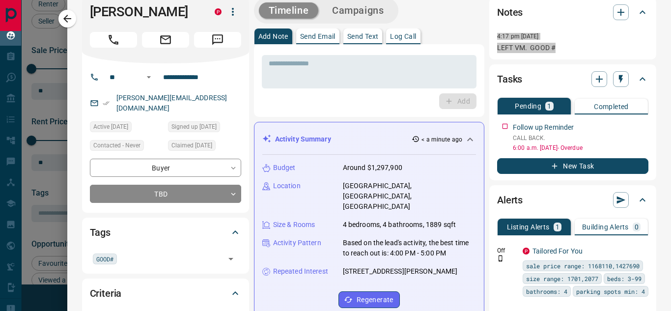
scroll to position [49, 0]
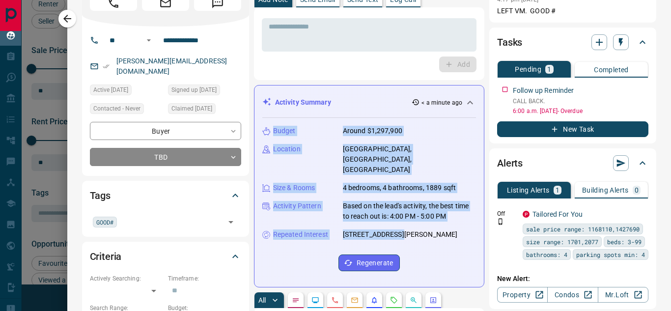
drag, startPoint x: 275, startPoint y: 129, endPoint x: 420, endPoint y: 218, distance: 170.4
click at [420, 218] on div "Budget Around $1,297,900 Location [GEOGRAPHIC_DATA], [GEOGRAPHIC_DATA], [GEOGRA…" at bounding box center [369, 198] width 214 height 161
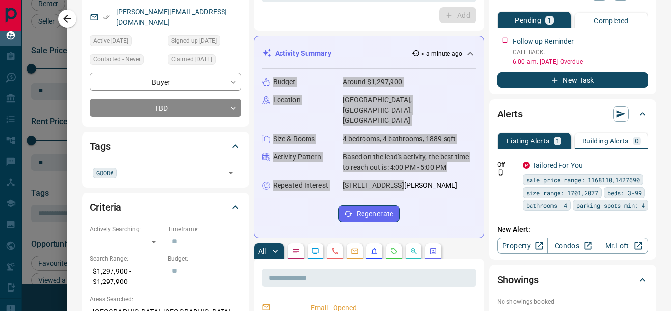
scroll to position [147, 0]
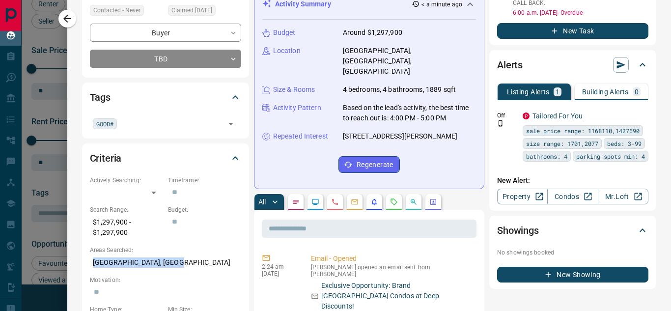
drag, startPoint x: 101, startPoint y: 255, endPoint x: 200, endPoint y: 255, distance: 99.7
click at [200, 255] on p "[GEOGRAPHIC_DATA], [GEOGRAPHIC_DATA]" at bounding box center [165, 262] width 151 height 16
click at [333, 198] on icon "Calls" at bounding box center [335, 202] width 8 height 8
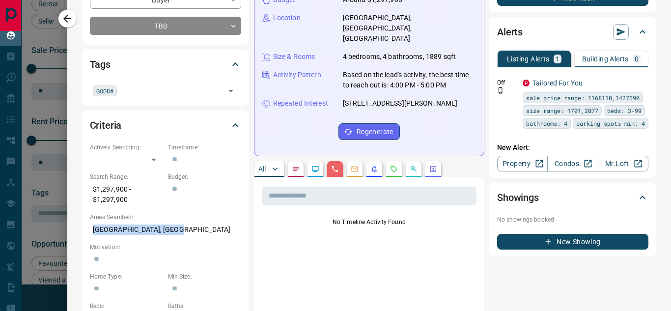
scroll to position [196, 0]
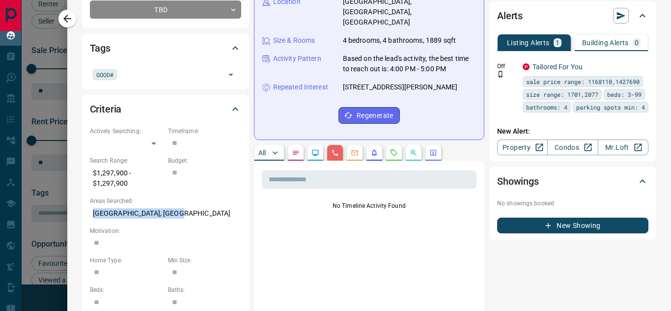
click at [60, 17] on button "button" at bounding box center [67, 19] width 18 height 18
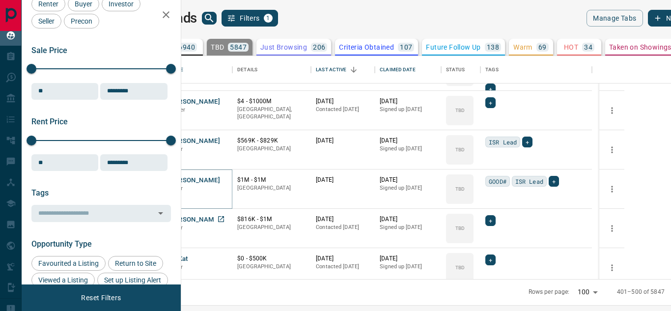
scroll to position [245, 0]
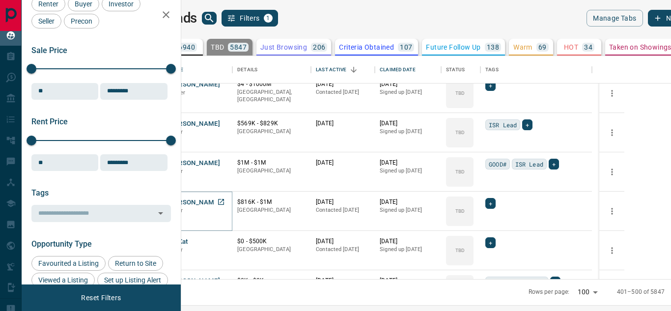
click at [220, 203] on button "[PERSON_NAME]" at bounding box center [194, 202] width 52 height 9
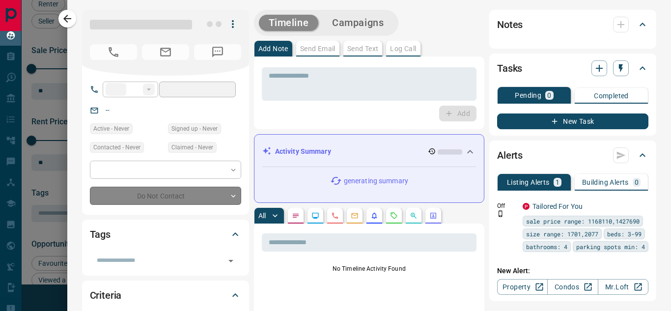
type input "**"
type input "**********"
type input "**"
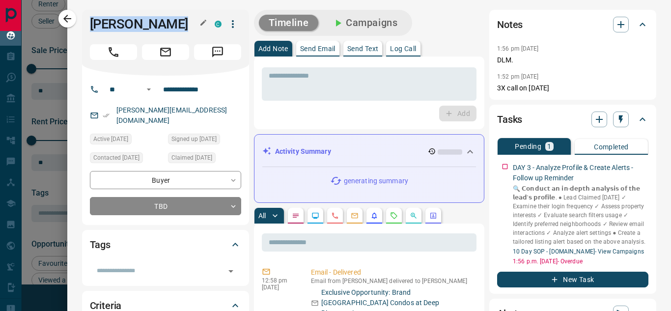
drag, startPoint x: 91, startPoint y: 24, endPoint x: 187, endPoint y: 24, distance: 96.2
click at [187, 24] on h1 "[PERSON_NAME]" at bounding box center [145, 24] width 110 height 16
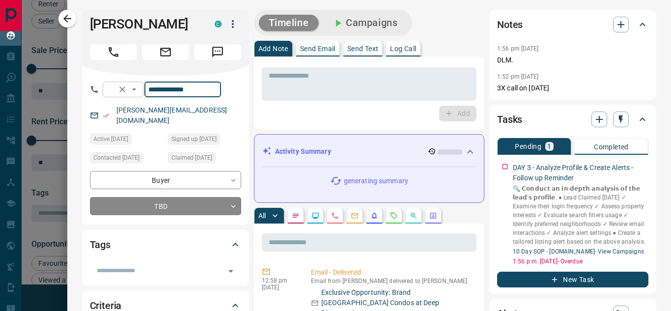
drag, startPoint x: 235, startPoint y: 93, endPoint x: 151, endPoint y: 94, distance: 84.0
click at [151, 94] on div "**********" at bounding box center [162, 90] width 118 height 16
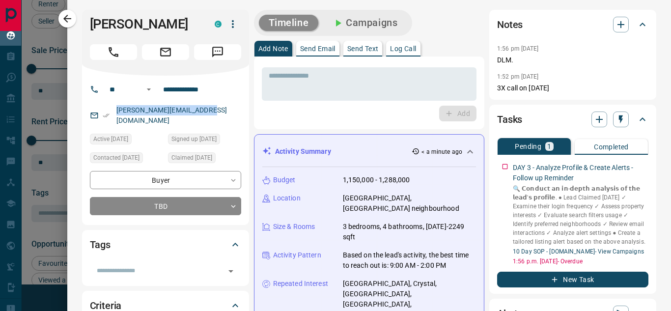
drag, startPoint x: 219, startPoint y: 109, endPoint x: 106, endPoint y: 110, distance: 113.4
click at [107, 110] on div "[PERSON_NAME][EMAIL_ADDRESS][DOMAIN_NAME]" at bounding box center [165, 115] width 151 height 27
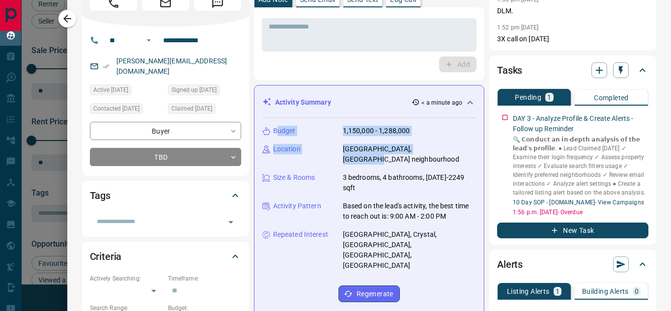
drag, startPoint x: 275, startPoint y: 131, endPoint x: 341, endPoint y: 163, distance: 72.5
click at [341, 163] on div "Budget 1,150,000 - 1,288,000 Location [GEOGRAPHIC_DATA], [GEOGRAPHIC_DATA] - Hu…" at bounding box center [369, 214] width 214 height 192
drag, startPoint x: 273, startPoint y: 130, endPoint x: 450, endPoint y: 255, distance: 217.7
click at [450, 255] on div "Budget 1,150,000 - 1,288,000 Location [GEOGRAPHIC_DATA], [GEOGRAPHIC_DATA] - Hu…" at bounding box center [369, 214] width 214 height 192
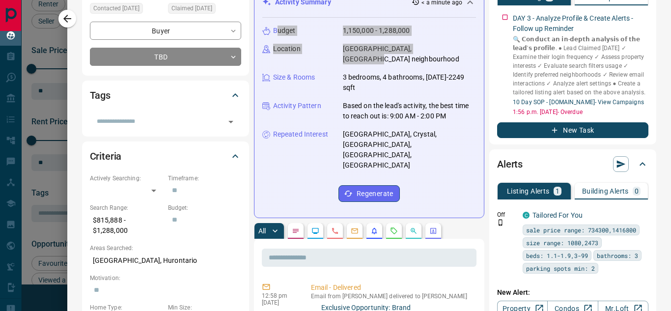
scroll to position [196, 0]
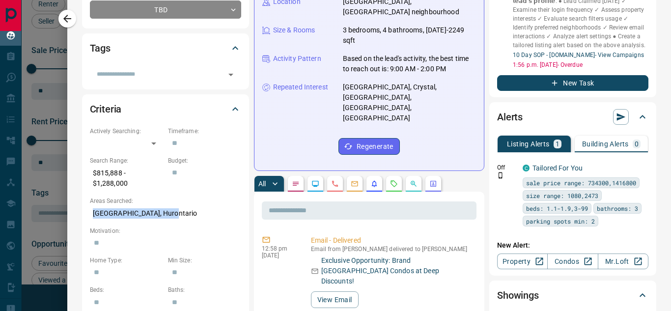
drag, startPoint x: 85, startPoint y: 201, endPoint x: 193, endPoint y: 203, distance: 108.0
click at [192, 203] on div "Criteria Actively Searching: ​ ​ Timeframe: ​ Search Range: $815,888 - $1,288,0…" at bounding box center [165, 249] width 167 height 311
click at [334, 180] on icon "Calls" at bounding box center [335, 184] width 8 height 8
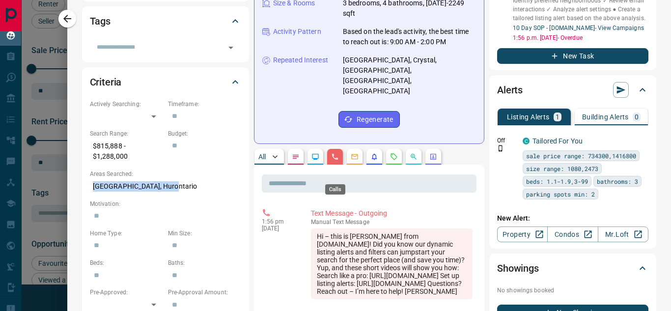
scroll to position [245, 0]
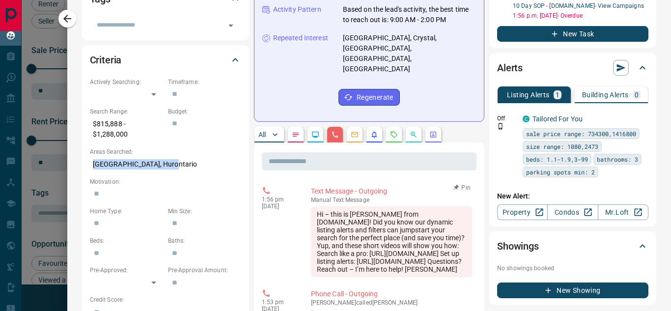
drag, startPoint x: 260, startPoint y: 190, endPoint x: 464, endPoint y: 258, distance: 214.9
drag, startPoint x: 59, startPoint y: 25, endPoint x: 64, endPoint y: 20, distance: 7.0
click at [59, 25] on div at bounding box center [335, 155] width 671 height 311
click at [64, 20] on div at bounding box center [335, 155] width 671 height 311
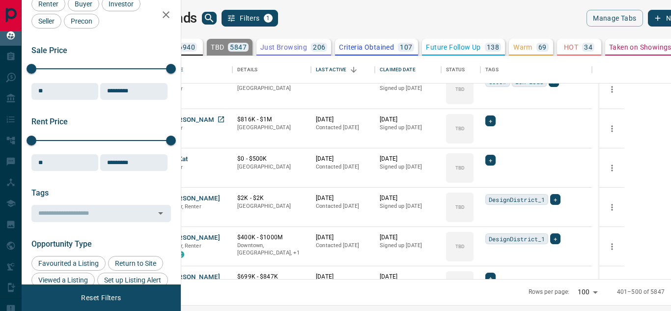
scroll to position [344, 0]
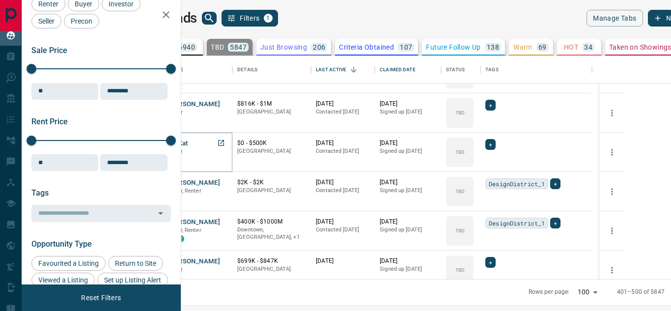
click at [188, 143] on button "Kit Kat" at bounding box center [178, 143] width 20 height 9
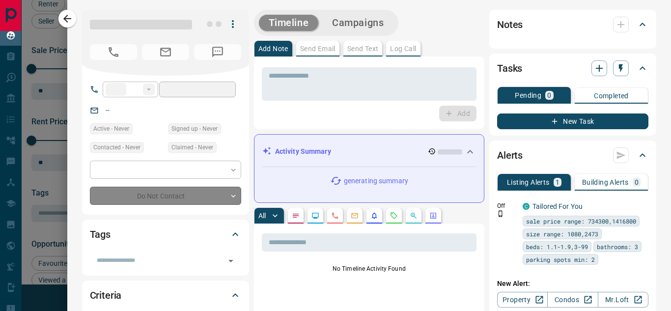
type input "**"
type input "**********"
type input "**"
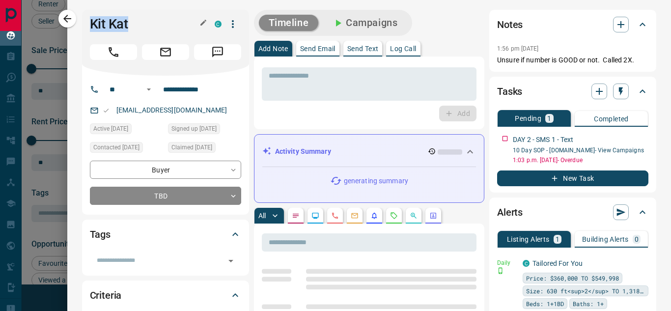
drag, startPoint x: 89, startPoint y: 26, endPoint x: 138, endPoint y: 29, distance: 49.7
click at [139, 25] on div "Kit Kat C" at bounding box center [165, 43] width 167 height 66
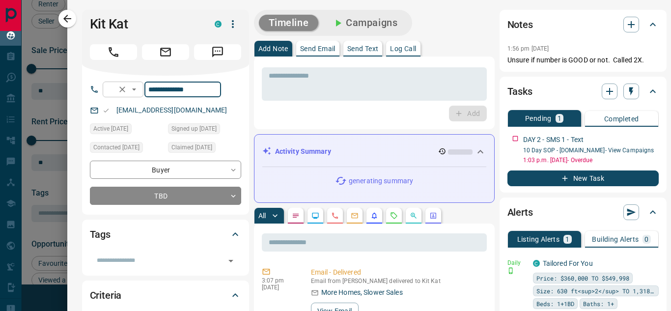
drag, startPoint x: 218, startPoint y: 91, endPoint x: 153, endPoint y: 93, distance: 64.4
click at [153, 93] on div "**********" at bounding box center [162, 90] width 118 height 16
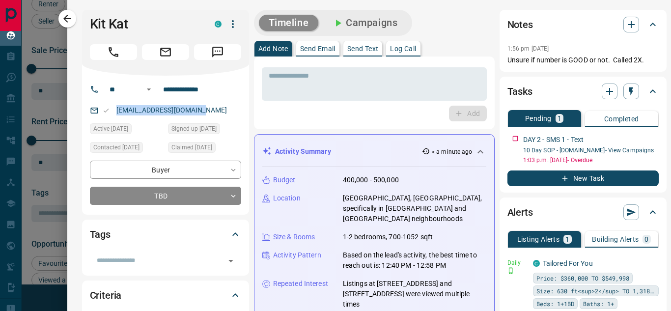
drag, startPoint x: 205, startPoint y: 112, endPoint x: 110, endPoint y: 112, distance: 95.3
click at [110, 112] on div "[EMAIL_ADDRESS][DOMAIN_NAME]" at bounding box center [165, 110] width 151 height 16
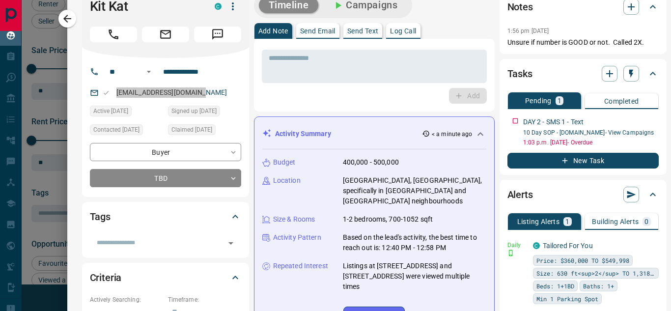
scroll to position [0, 0]
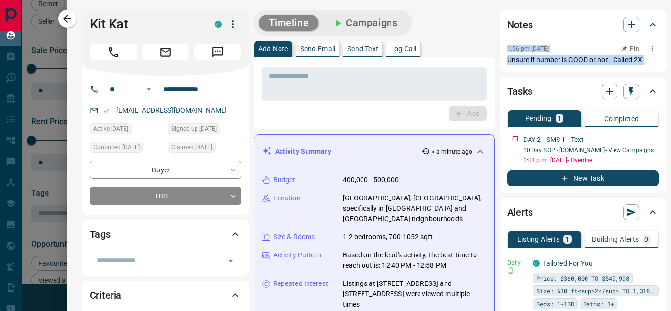
drag, startPoint x: 505, startPoint y: 50, endPoint x: 650, endPoint y: 65, distance: 145.1
click at [650, 65] on div "1:56 pm [DATE] Pin Unsure if number is GOOD or not. Called 2X." at bounding box center [582, 53] width 151 height 23
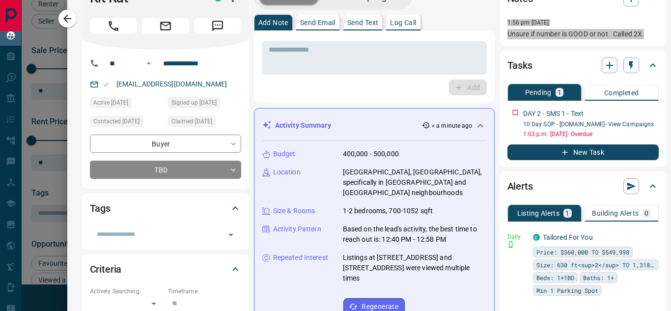
scroll to position [49, 0]
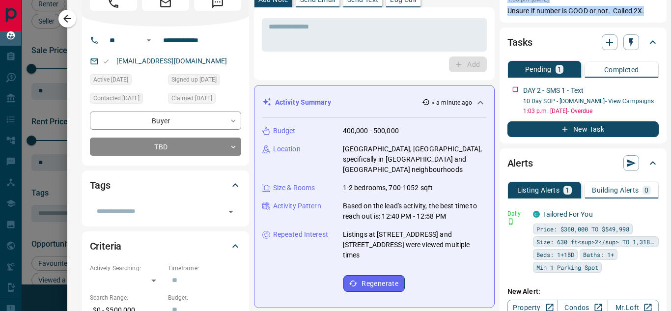
drag, startPoint x: 275, startPoint y: 128, endPoint x: 425, endPoint y: 245, distance: 190.0
click at [425, 245] on div "Budget 400,000 - 500,000 Location [GEOGRAPHIC_DATA], [GEOGRAPHIC_DATA], specifi…" at bounding box center [374, 209] width 224 height 182
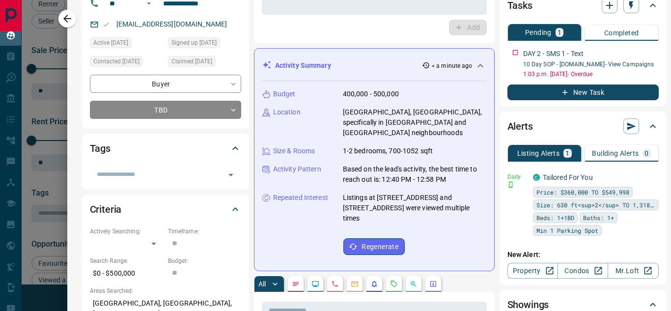
scroll to position [147, 0]
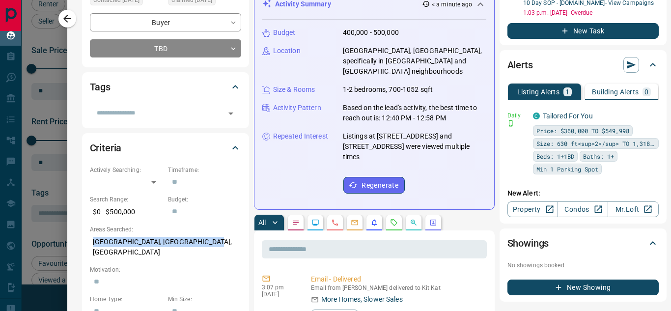
drag, startPoint x: 90, startPoint y: 242, endPoint x: 207, endPoint y: 236, distance: 116.5
click at [207, 240] on p "[GEOGRAPHIC_DATA], [GEOGRAPHIC_DATA], [GEOGRAPHIC_DATA]" at bounding box center [165, 247] width 151 height 27
click at [336, 218] on icon "Calls" at bounding box center [335, 222] width 8 height 8
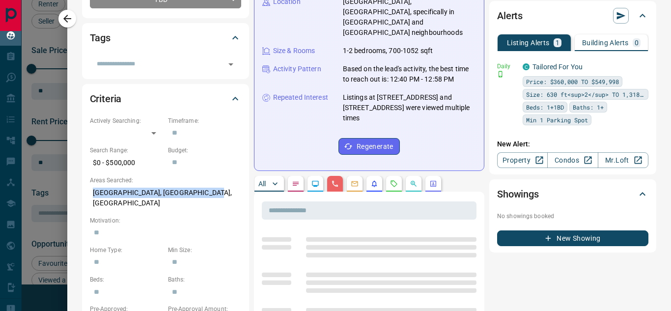
scroll to position [245, 0]
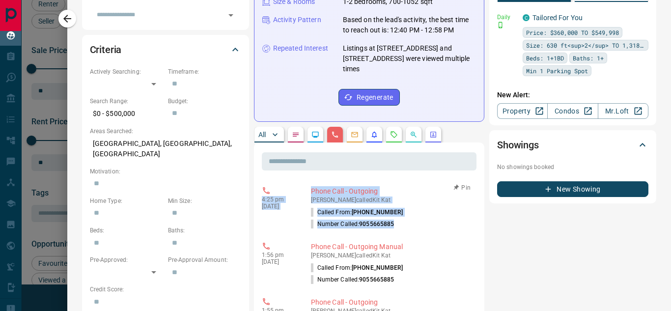
drag, startPoint x: 259, startPoint y: 189, endPoint x: 409, endPoint y: 214, distance: 152.8
click at [71, 22] on icon "button" at bounding box center [67, 19] width 12 height 12
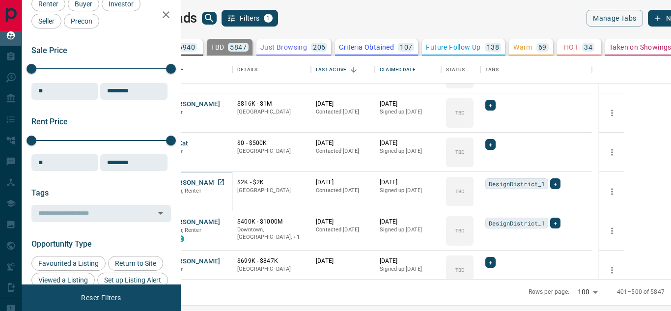
click at [220, 182] on button "[PERSON_NAME]" at bounding box center [194, 182] width 52 height 9
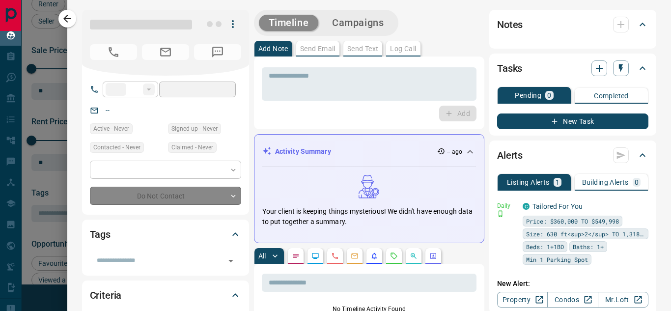
type input "**"
type input "**********"
type input "**"
type input "*******"
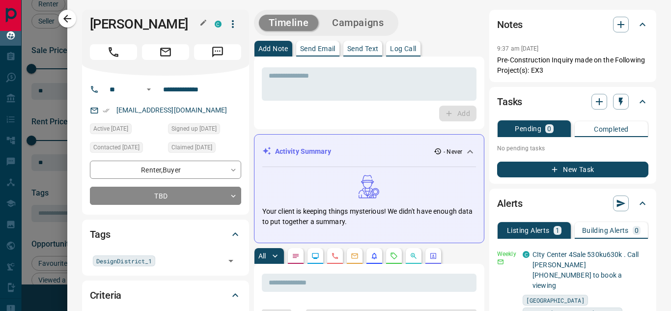
drag, startPoint x: 89, startPoint y: 23, endPoint x: 190, endPoint y: 24, distance: 100.7
click at [190, 24] on div "[PERSON_NAME]" at bounding box center [165, 43] width 167 height 66
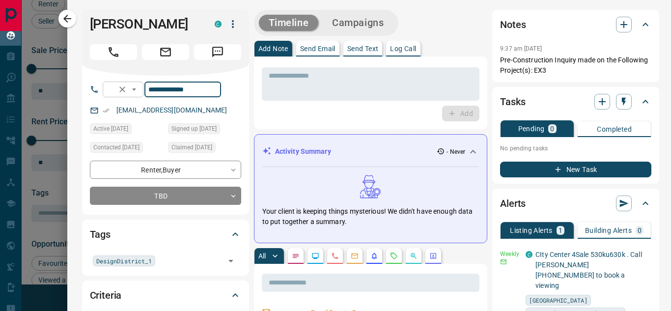
drag, startPoint x: 213, startPoint y: 85, endPoint x: 156, endPoint y: 87, distance: 56.5
click at [156, 87] on div "**********" at bounding box center [162, 90] width 118 height 16
drag, startPoint x: 225, startPoint y: 105, endPoint x: 112, endPoint y: 108, distance: 113.4
click at [112, 108] on div "[EMAIL_ADDRESS][DOMAIN_NAME]" at bounding box center [165, 110] width 151 height 16
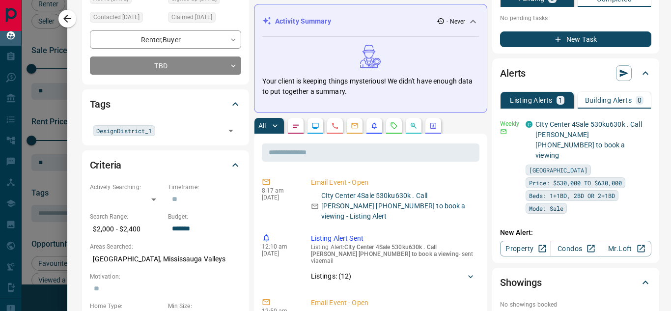
scroll to position [147, 0]
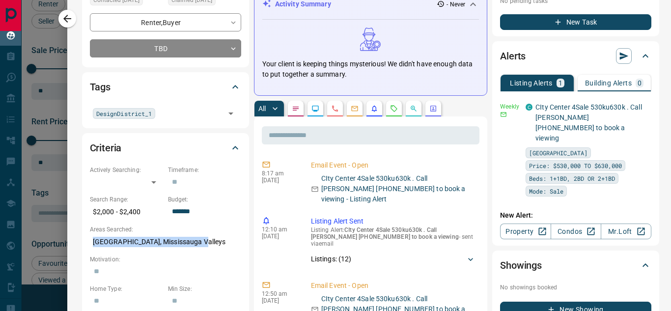
drag, startPoint x: 136, startPoint y: 245, endPoint x: 216, endPoint y: 245, distance: 80.0
click at [216, 245] on p "[GEOGRAPHIC_DATA], Mississauga Valleys" at bounding box center [165, 242] width 151 height 16
click at [329, 108] on button "button" at bounding box center [335, 109] width 16 height 16
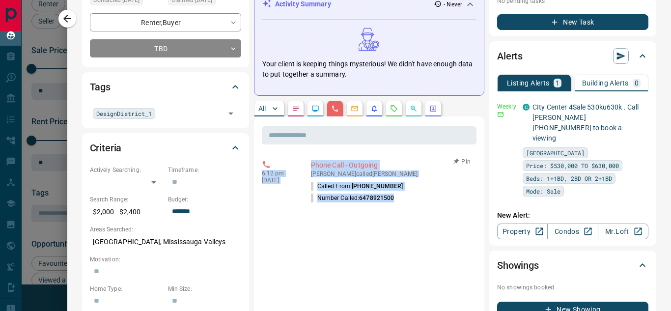
drag, startPoint x: 260, startPoint y: 170, endPoint x: 414, endPoint y: 196, distance: 156.8
drag, startPoint x: 69, startPoint y: 24, endPoint x: 224, endPoint y: 152, distance: 201.3
click at [69, 24] on icon "button" at bounding box center [67, 19] width 12 height 12
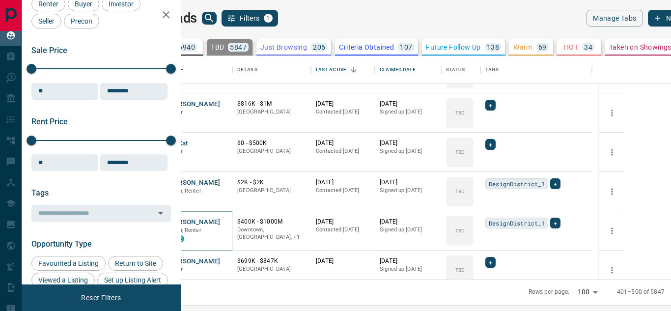
click at [220, 223] on button "[PERSON_NAME]" at bounding box center [194, 222] width 52 height 9
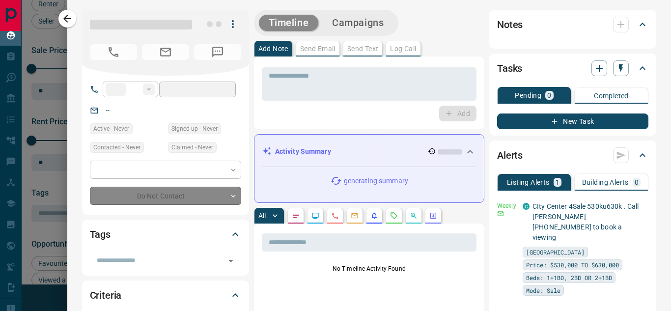
type input "**"
type input "**********"
type input "**"
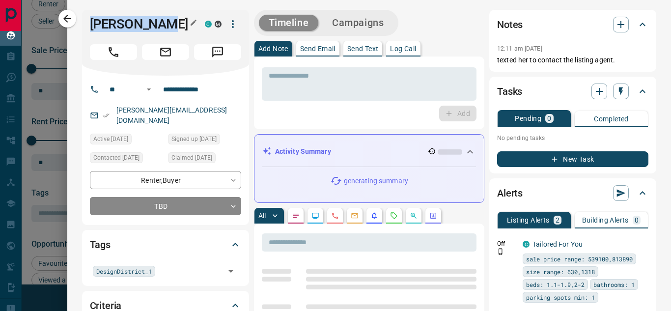
drag, startPoint x: 91, startPoint y: 26, endPoint x: 172, endPoint y: 26, distance: 81.0
click at [172, 26] on h1 "[PERSON_NAME]" at bounding box center [140, 24] width 100 height 16
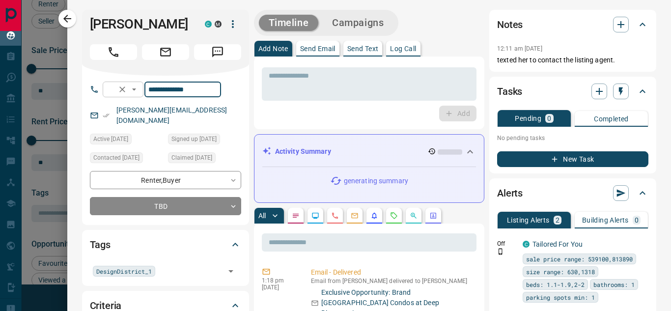
drag, startPoint x: 216, startPoint y: 94, endPoint x: 154, endPoint y: 96, distance: 61.9
click at [154, 96] on div "**********" at bounding box center [162, 90] width 118 height 16
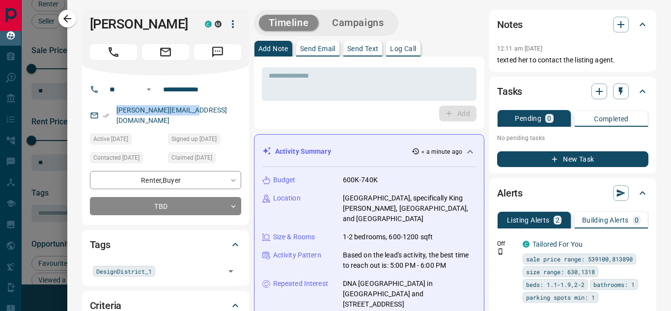
drag, startPoint x: 201, startPoint y: 114, endPoint x: 113, endPoint y: 114, distance: 87.4
click at [113, 114] on div "[PERSON_NAME][EMAIL_ADDRESS][DOMAIN_NAME]" at bounding box center [165, 115] width 151 height 27
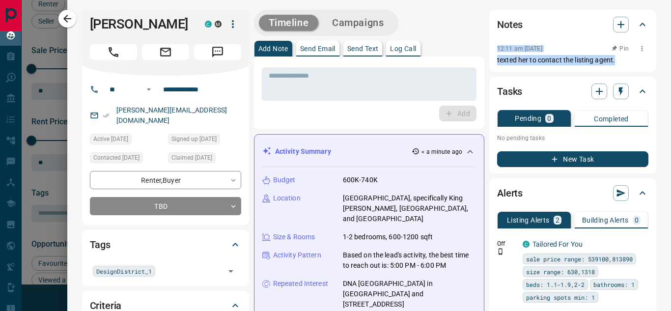
drag, startPoint x: 487, startPoint y: 50, endPoint x: 607, endPoint y: 59, distance: 120.7
click at [607, 59] on div "Notes 12:11 am [DATE] Pin texted her to contact the listing agent." at bounding box center [572, 41] width 167 height 62
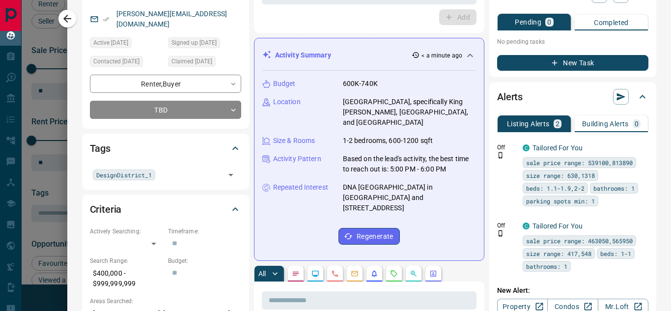
scroll to position [98, 0]
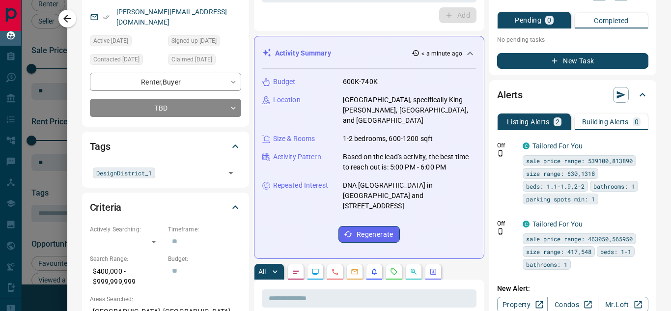
drag, startPoint x: 297, startPoint y: 90, endPoint x: 440, endPoint y: 181, distance: 170.0
click at [440, 181] on div "Budget 600K-740K Location [GEOGRAPHIC_DATA], specifically [GEOGRAPHIC_DATA], [G…" at bounding box center [369, 160] width 214 height 182
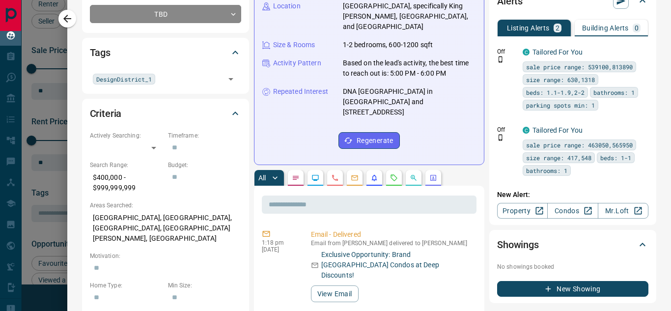
scroll to position [196, 0]
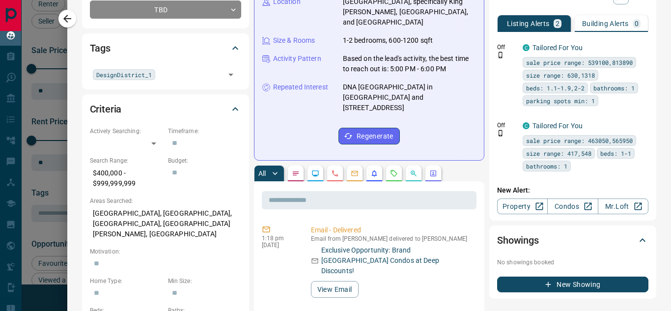
click at [334, 165] on button "button" at bounding box center [335, 173] width 16 height 16
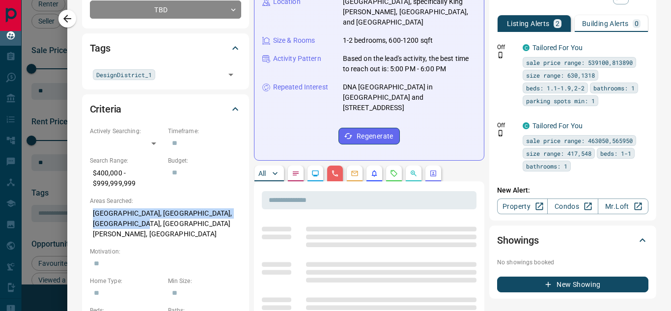
drag, startPoint x: 131, startPoint y: 207, endPoint x: 163, endPoint y: 213, distance: 32.0
click at [163, 213] on p "[GEOGRAPHIC_DATA], [GEOGRAPHIC_DATA], [GEOGRAPHIC_DATA], [GEOGRAPHIC_DATA][PERS…" at bounding box center [165, 223] width 151 height 37
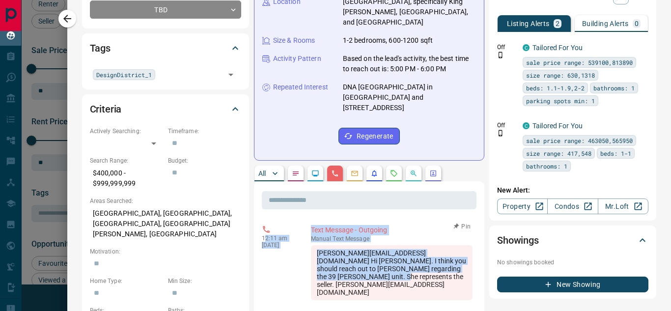
drag, startPoint x: 283, startPoint y: 216, endPoint x: 434, endPoint y: 258, distance: 156.7
click at [434, 258] on div "12:11 am [DATE] Text Message - Outgoing manual Text Message [PERSON_NAME][EMAIL…" at bounding box center [369, 262] width 215 height 81
drag, startPoint x: 256, startPoint y: 216, endPoint x: 439, endPoint y: 261, distance: 188.2
click at [65, 22] on icon "button" at bounding box center [67, 19] width 12 height 12
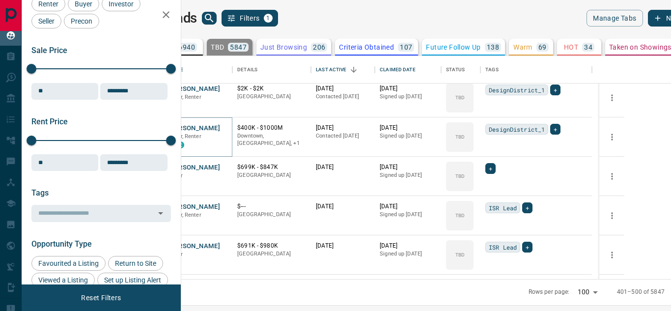
scroll to position [442, 0]
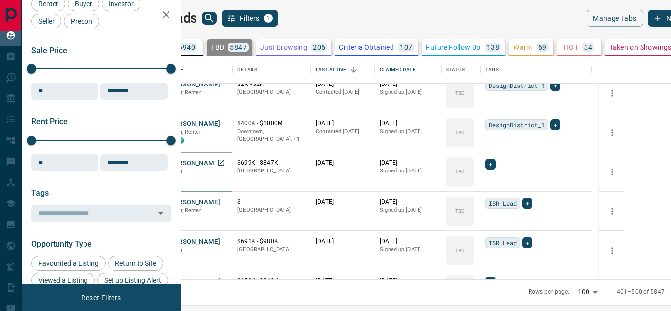
click at [220, 163] on button "[PERSON_NAME]" at bounding box center [194, 163] width 52 height 9
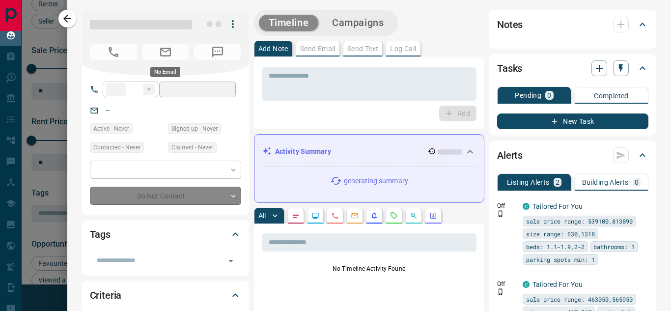
type input "**"
type input "**********"
type input "**"
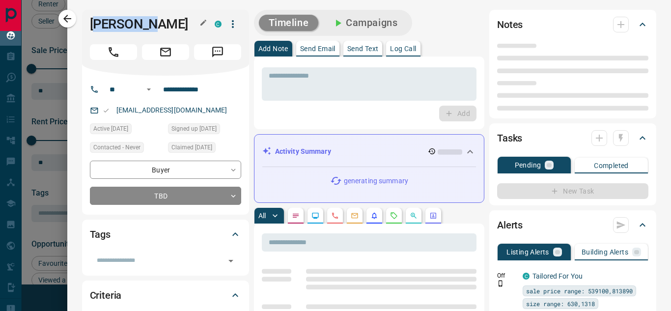
drag, startPoint x: 94, startPoint y: 26, endPoint x: 101, endPoint y: 35, distance: 11.7
click at [171, 27] on h1 "[PERSON_NAME]" at bounding box center [145, 24] width 110 height 16
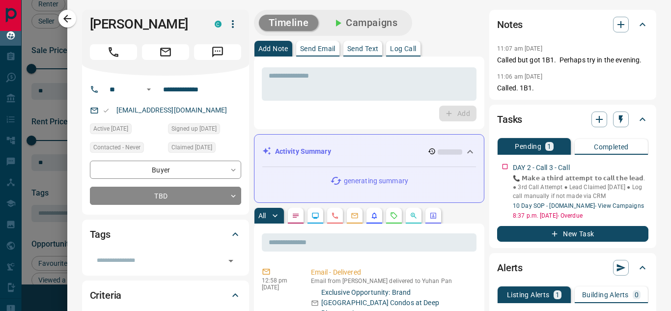
click at [83, 34] on div "Yuhan Pan C" at bounding box center [165, 43] width 167 height 66
drag, startPoint x: 114, startPoint y: 27, endPoint x: 178, endPoint y: 27, distance: 63.8
click at [178, 27] on h1 "[PERSON_NAME]" at bounding box center [145, 24] width 110 height 16
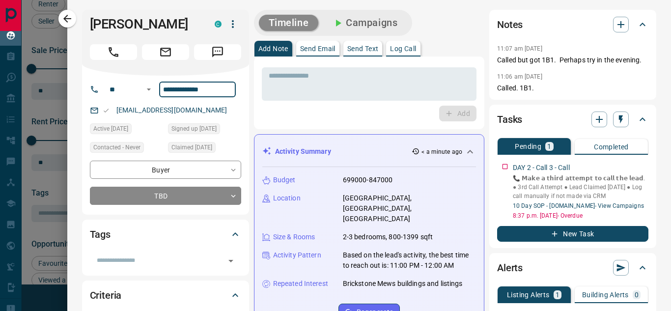
drag, startPoint x: 169, startPoint y: 95, endPoint x: 161, endPoint y: 96, distance: 8.4
click at [161, 96] on input "**********" at bounding box center [197, 90] width 77 height 16
drag, startPoint x: 108, startPoint y: 112, endPoint x: 97, endPoint y: 112, distance: 10.8
click at [97, 112] on div "[EMAIL_ADDRESS][DOMAIN_NAME]" at bounding box center [165, 110] width 151 height 16
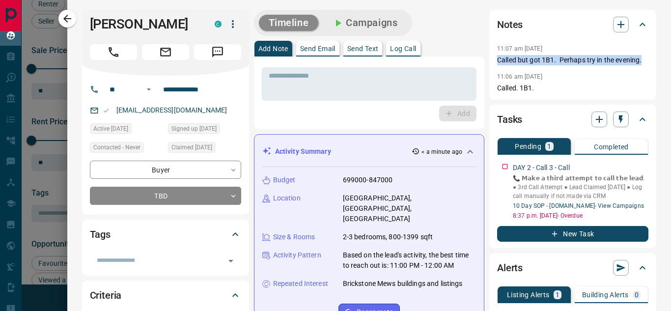
drag, startPoint x: 487, startPoint y: 60, endPoint x: 641, endPoint y: 60, distance: 154.2
click at [641, 60] on div "Notes 11:07 am [DATE] Called but got 1B1. Perhaps try in the evening. 11:06 am …" at bounding box center [572, 55] width 167 height 90
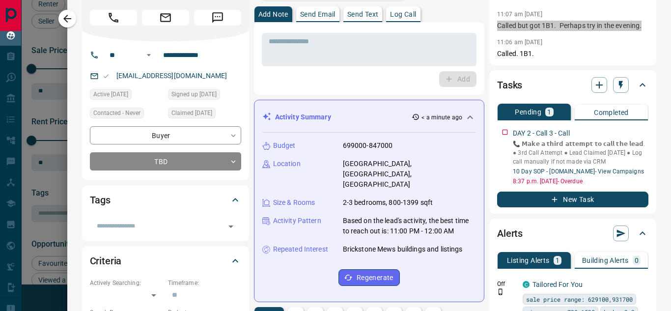
scroll to position [49, 0]
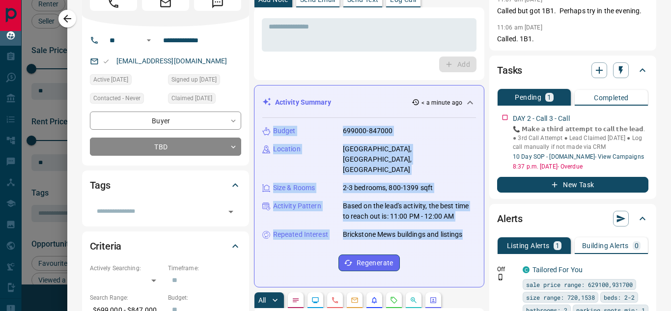
drag, startPoint x: 272, startPoint y: 132, endPoint x: 470, endPoint y: 233, distance: 222.2
click at [470, 233] on div "Activity Summary < a minute ago Budget 699000-847000 Location [GEOGRAPHIC_DATA]…" at bounding box center [369, 186] width 230 height 202
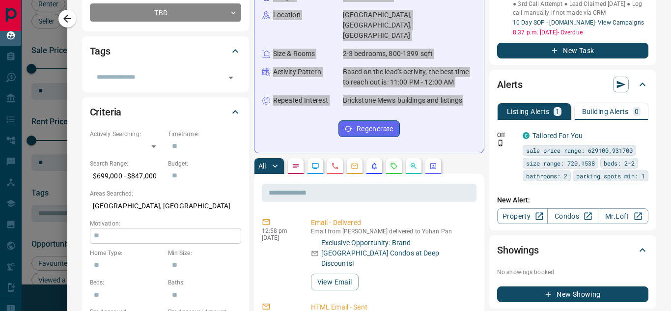
scroll to position [196, 0]
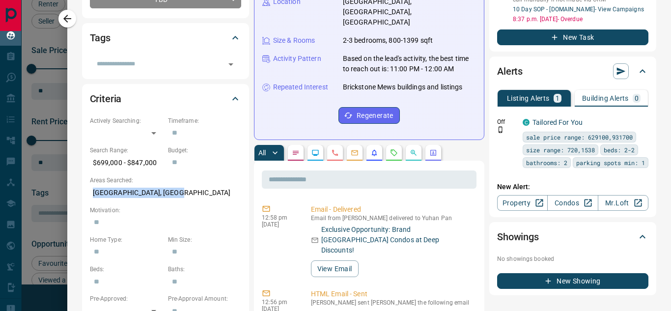
drag, startPoint x: 196, startPoint y: 194, endPoint x: 166, endPoint y: 194, distance: 29.5
click at [175, 194] on p "[GEOGRAPHIC_DATA], [GEOGRAPHIC_DATA]" at bounding box center [165, 193] width 151 height 16
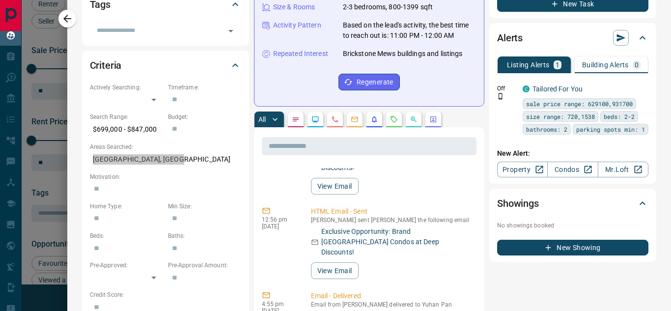
scroll to position [245, 0]
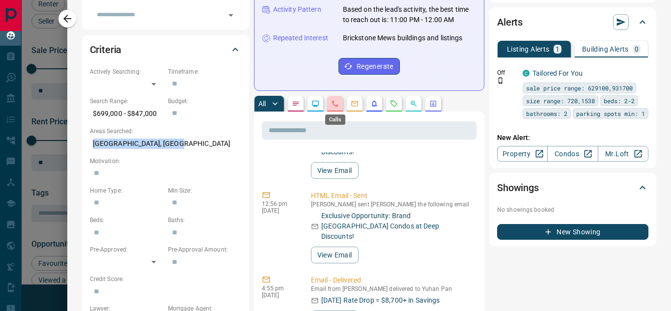
click at [331, 105] on icon "Calls" at bounding box center [335, 104] width 8 height 8
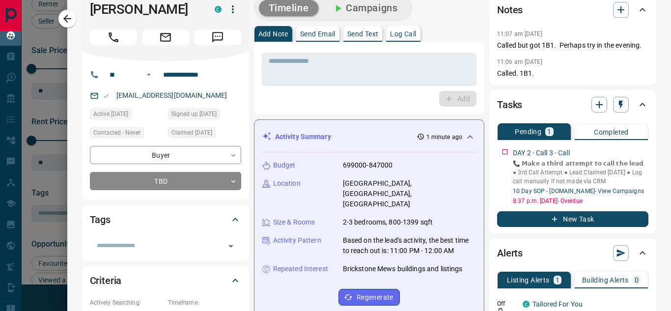
scroll to position [0, 0]
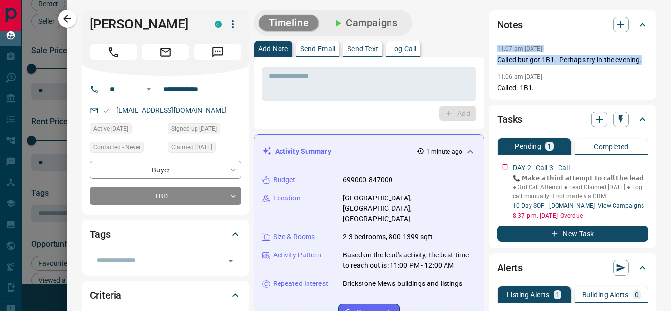
drag, startPoint x: 488, startPoint y: 43, endPoint x: 644, endPoint y: 61, distance: 157.2
click at [644, 61] on div "Notes 11:07 am [DATE] Called but got 1B1. Perhaps try in the evening. 11:06 am …" at bounding box center [572, 55] width 167 height 90
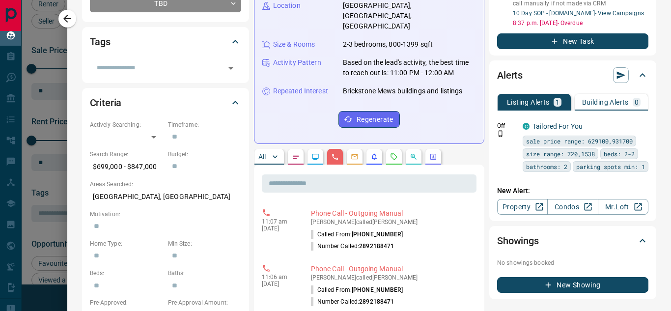
scroll to position [196, 0]
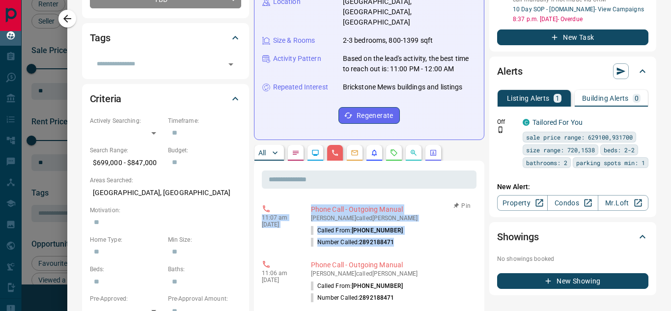
drag, startPoint x: 261, startPoint y: 217, endPoint x: 409, endPoint y: 239, distance: 148.9
click at [409, 239] on div "11:07 am [DATE] Phone Call - Outgoing Manual [PERSON_NAME] called Yuhan Pan Cal…" at bounding box center [369, 226] width 215 height 50
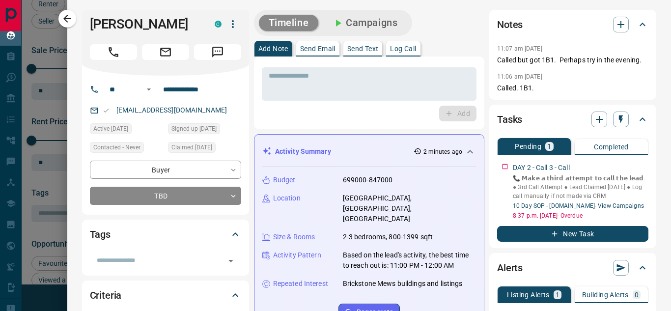
scroll to position [49, 0]
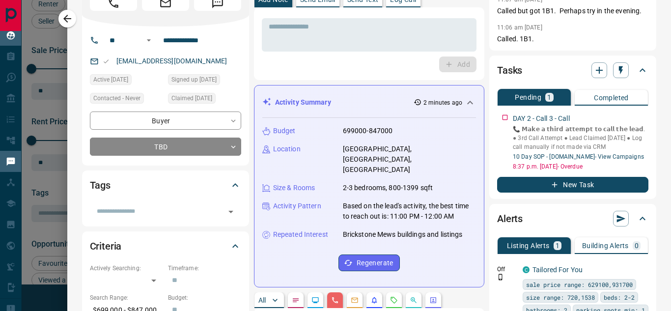
drag, startPoint x: 272, startPoint y: 132, endPoint x: 3, endPoint y: 161, distance: 270.1
click at [360, 197] on div "Budget 699000-847000 Location [GEOGRAPHIC_DATA], [GEOGRAPHIC_DATA], Brickstone …" at bounding box center [369, 198] width 214 height 161
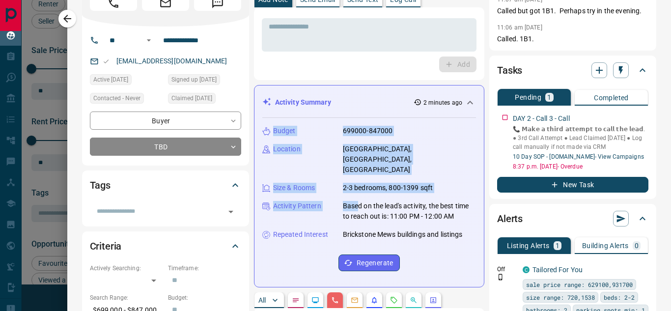
click at [312, 158] on div "Location [GEOGRAPHIC_DATA], [GEOGRAPHIC_DATA], [GEOGRAPHIC_DATA]" at bounding box center [369, 159] width 214 height 31
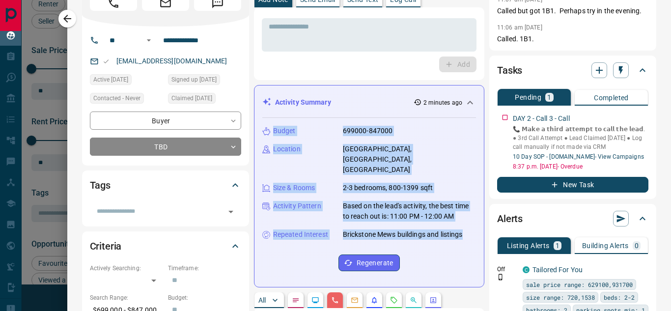
drag, startPoint x: 273, startPoint y: 130, endPoint x: 473, endPoint y: 235, distance: 226.9
click at [473, 235] on div "Activity Summary 2 minutes ago Budget 699000-847000 Location [GEOGRAPHIC_DATA],…" at bounding box center [369, 186] width 230 height 202
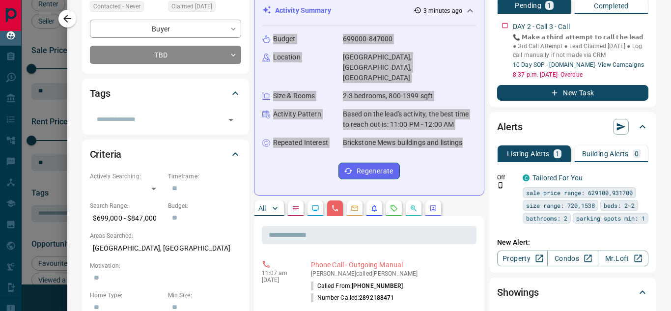
scroll to position [147, 0]
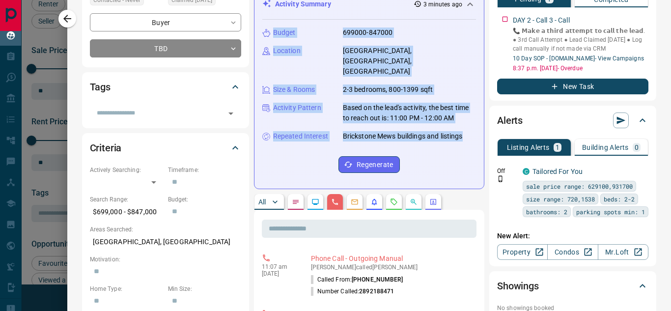
click at [62, 22] on icon "button" at bounding box center [67, 19] width 12 height 12
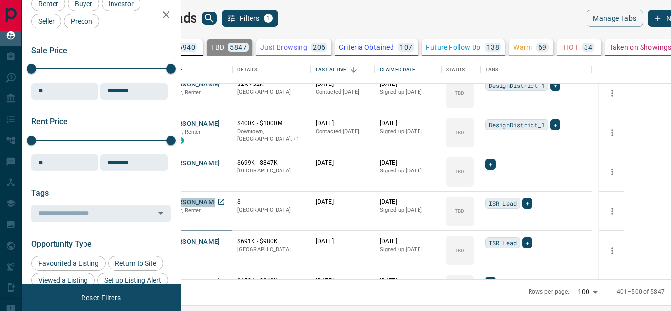
click at [220, 203] on button "[PERSON_NAME]" at bounding box center [194, 202] width 52 height 9
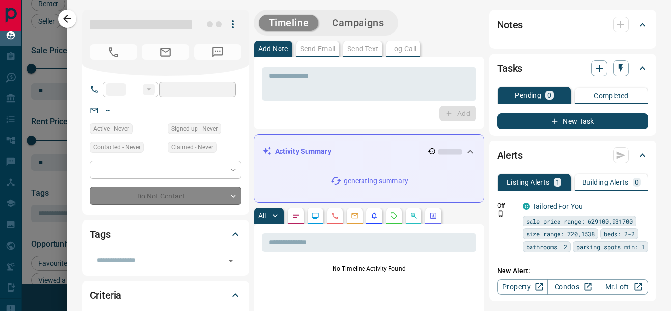
type input "**"
type input "**********"
type input "**"
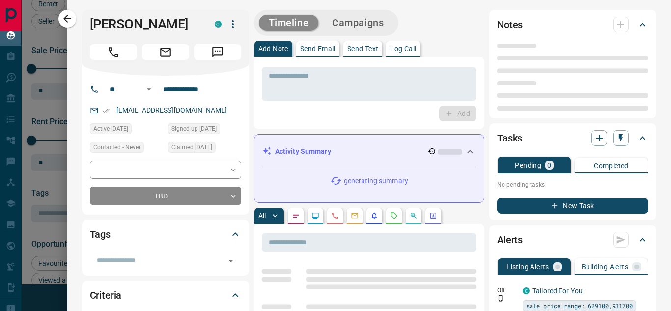
drag, startPoint x: 90, startPoint y: 23, endPoint x: 203, endPoint y: 34, distance: 114.0
click at [203, 34] on div "[PERSON_NAME] C" at bounding box center [165, 43] width 167 height 66
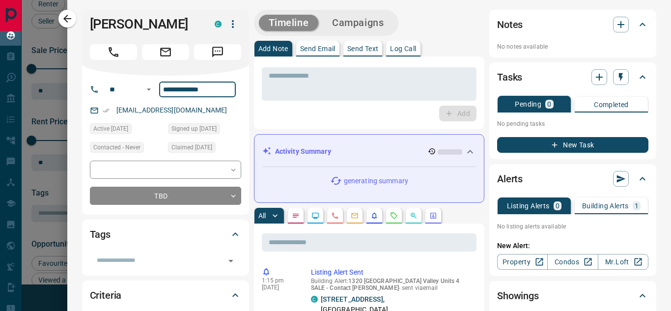
drag, startPoint x: 211, startPoint y: 89, endPoint x: 161, endPoint y: 89, distance: 50.1
click at [161, 89] on input "**********" at bounding box center [197, 90] width 77 height 16
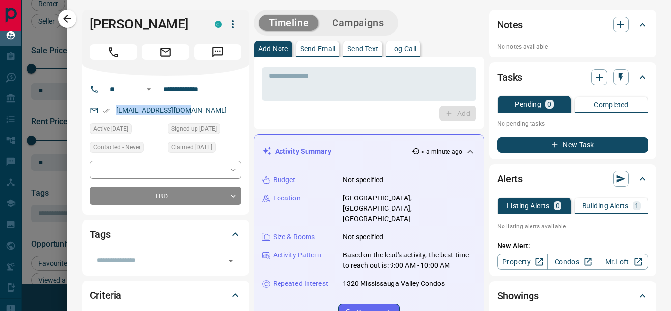
drag, startPoint x: 200, startPoint y: 108, endPoint x: 105, endPoint y: 110, distance: 95.3
click at [105, 110] on div "[EMAIL_ADDRESS][DOMAIN_NAME]" at bounding box center [165, 110] width 151 height 16
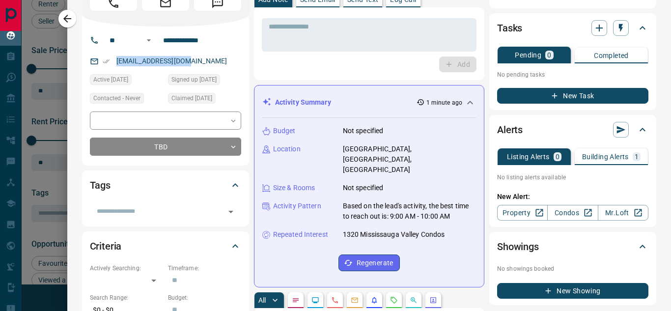
drag, startPoint x: 274, startPoint y: 126, endPoint x: 284, endPoint y: 136, distance: 13.5
click at [376, 179] on div "Budget Not specified Location [GEOGRAPHIC_DATA], [GEOGRAPHIC_DATA], [GEOGRAPHIC…" at bounding box center [369, 198] width 214 height 161
click at [305, 145] on div "Location" at bounding box center [296, 149] width 69 height 10
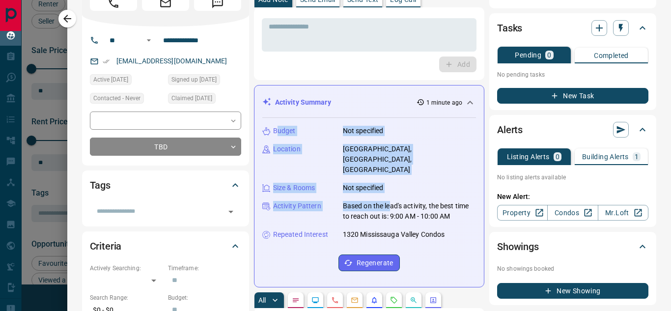
drag, startPoint x: 275, startPoint y: 128, endPoint x: 389, endPoint y: 191, distance: 129.7
click at [390, 191] on div "Budget Not specified Location [GEOGRAPHIC_DATA], [GEOGRAPHIC_DATA], [GEOGRAPHIC…" at bounding box center [369, 198] width 214 height 161
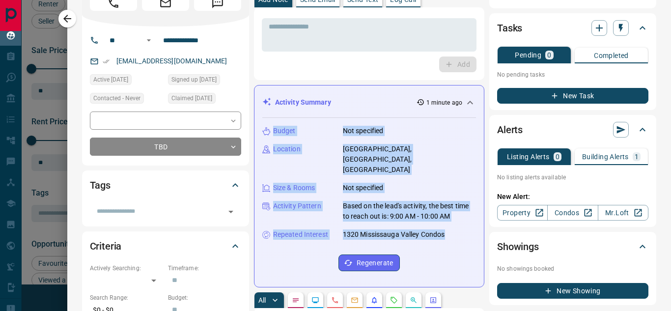
drag, startPoint x: 273, startPoint y: 128, endPoint x: 455, endPoint y: 230, distance: 208.2
click at [455, 229] on div "Budget Not specified Location [GEOGRAPHIC_DATA], [GEOGRAPHIC_DATA], [GEOGRAPHIC…" at bounding box center [369, 198] width 214 height 161
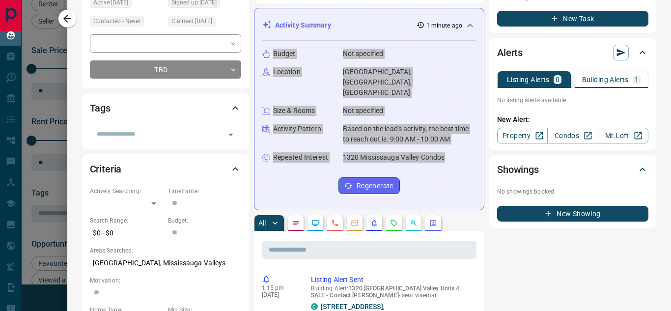
scroll to position [147, 0]
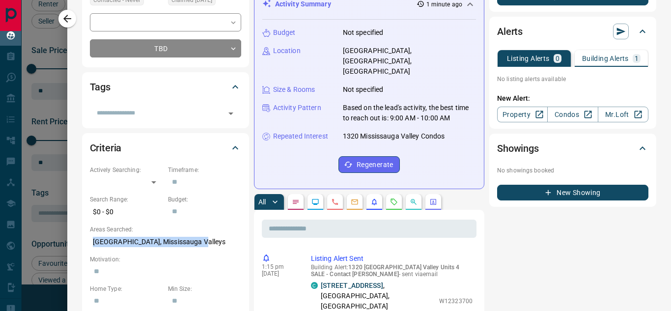
drag, startPoint x: 93, startPoint y: 242, endPoint x: 204, endPoint y: 244, distance: 111.0
click at [203, 243] on p "[GEOGRAPHIC_DATA], Mississauga Valleys" at bounding box center [165, 242] width 151 height 16
click at [335, 199] on icon "Calls" at bounding box center [335, 202] width 6 height 6
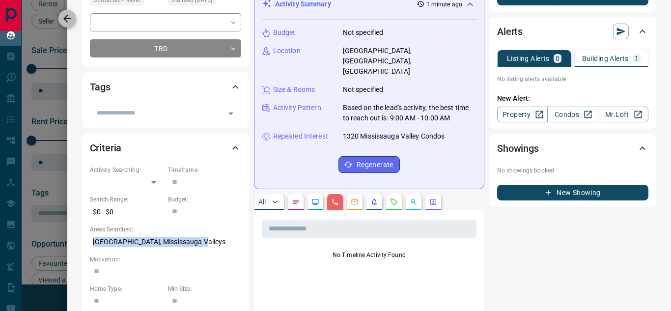
click at [70, 24] on icon "button" at bounding box center [67, 19] width 12 height 12
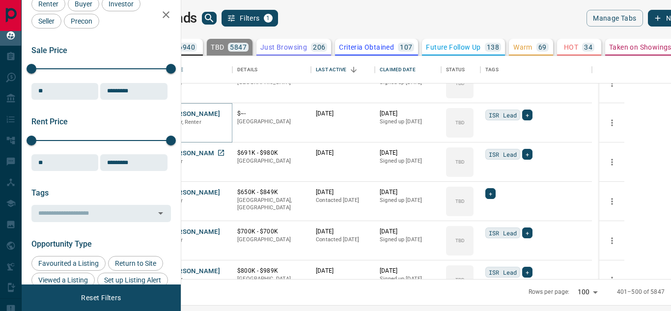
scroll to position [540, 0]
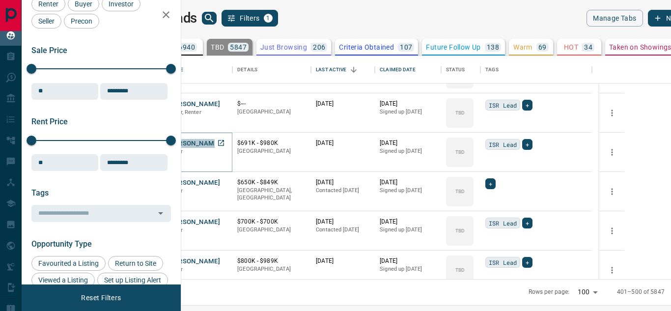
click at [220, 146] on button "[PERSON_NAME]" at bounding box center [194, 143] width 52 height 9
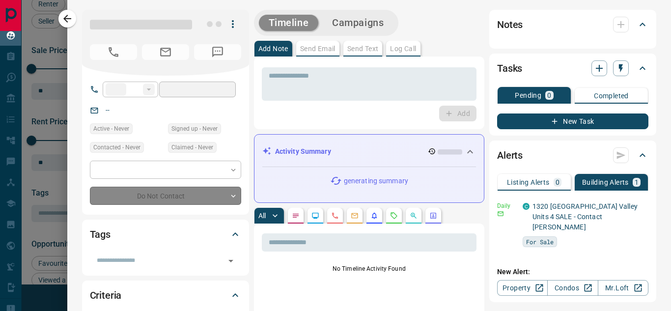
type input "**"
type input "**********"
type input "**"
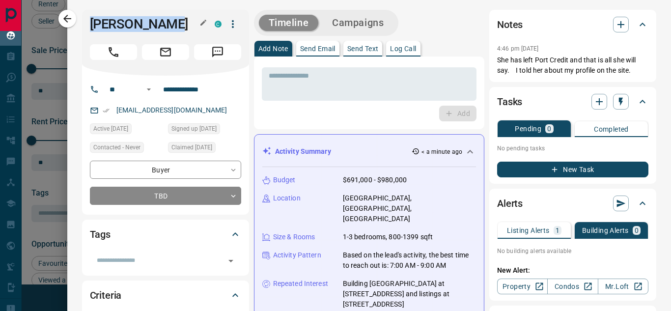
drag, startPoint x: 91, startPoint y: 27, endPoint x: 182, endPoint y: 27, distance: 91.3
click at [183, 27] on h1 "[PERSON_NAME]" at bounding box center [145, 24] width 110 height 16
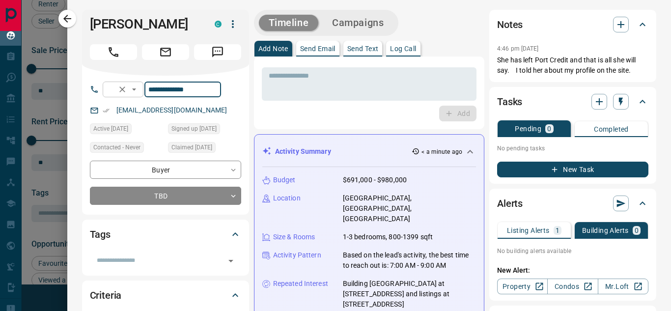
drag, startPoint x: 213, startPoint y: 92, endPoint x: 157, endPoint y: 94, distance: 55.5
click at [157, 94] on div "**********" at bounding box center [162, 90] width 118 height 16
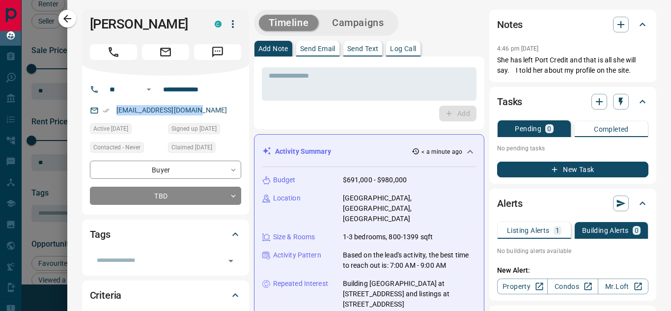
drag, startPoint x: 176, startPoint y: 110, endPoint x: 100, endPoint y: 112, distance: 75.6
click at [100, 112] on div "[EMAIL_ADDRESS][DOMAIN_NAME]" at bounding box center [165, 110] width 151 height 16
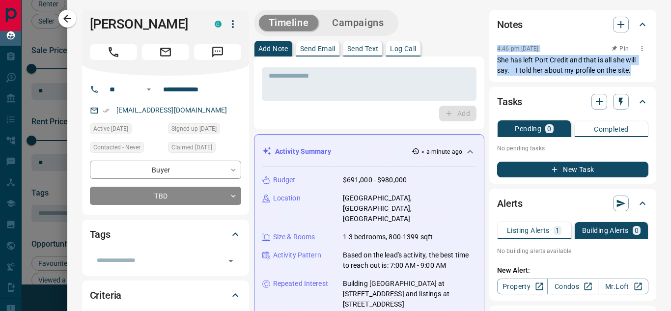
drag, startPoint x: 488, startPoint y: 46, endPoint x: 630, endPoint y: 68, distance: 144.6
click at [630, 68] on div "Notes 4:46 pm [DATE] Pin She has left Port Credit and that is all she will say.…" at bounding box center [572, 46] width 167 height 72
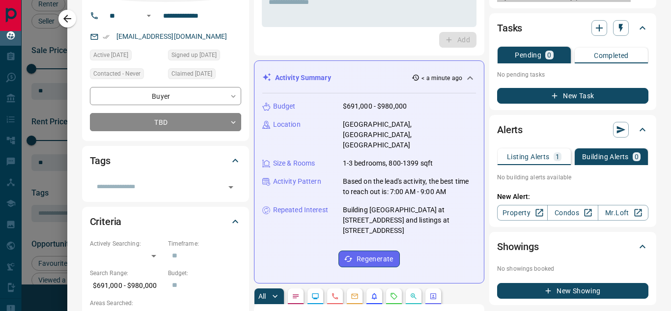
scroll to position [98, 0]
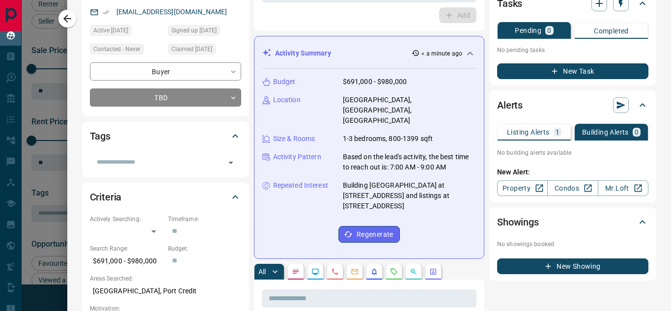
click at [379, 139] on div "Budget $691,000 - $980,000 Location [GEOGRAPHIC_DATA], [GEOGRAPHIC_DATA], [GEOG…" at bounding box center [369, 160] width 214 height 182
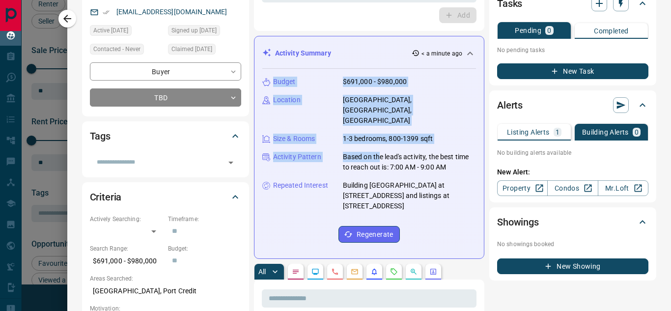
click at [334, 105] on div "Budget $691,000 - $980,000 Location [GEOGRAPHIC_DATA], [GEOGRAPHIC_DATA], [GEOG…" at bounding box center [369, 160] width 214 height 182
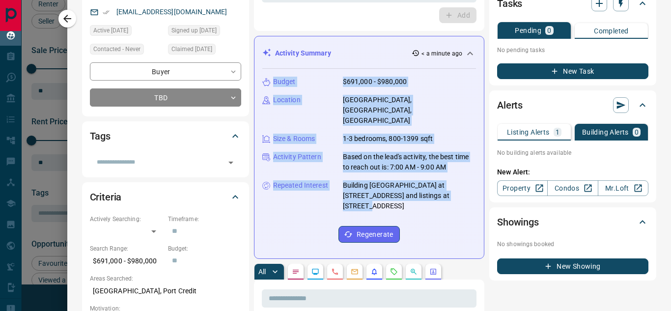
drag, startPoint x: 273, startPoint y: 79, endPoint x: 420, endPoint y: 171, distance: 173.6
click at [447, 175] on div "Budget $691,000 - $980,000 Location [GEOGRAPHIC_DATA], [GEOGRAPHIC_DATA], [GEOG…" at bounding box center [369, 160] width 214 height 182
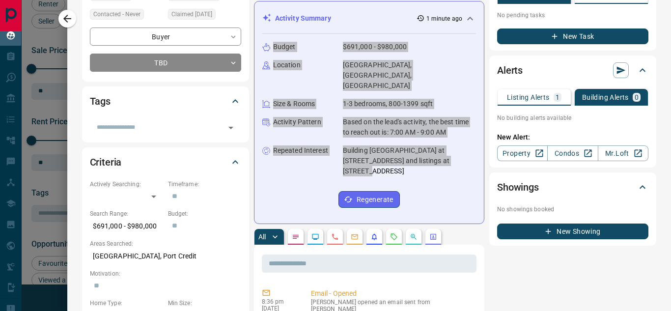
scroll to position [147, 0]
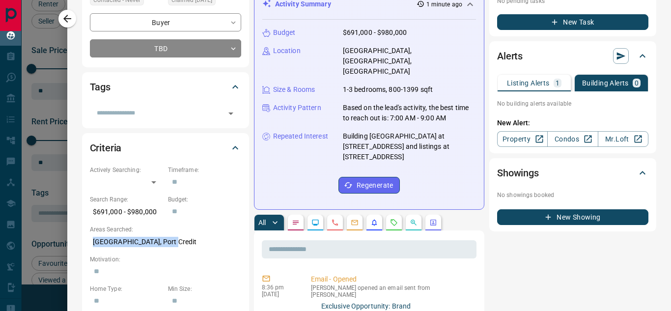
drag, startPoint x: 88, startPoint y: 242, endPoint x: 187, endPoint y: 246, distance: 98.8
click at [186, 243] on div "Criteria Actively Searching: ​ ​ Timeframe: ​ Search Range: $691,000 - $980,000…" at bounding box center [165, 283] width 167 height 300
click at [333, 218] on icon "Calls" at bounding box center [335, 222] width 8 height 8
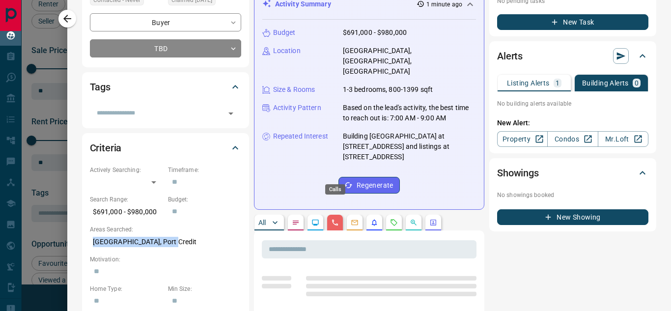
scroll to position [196, 0]
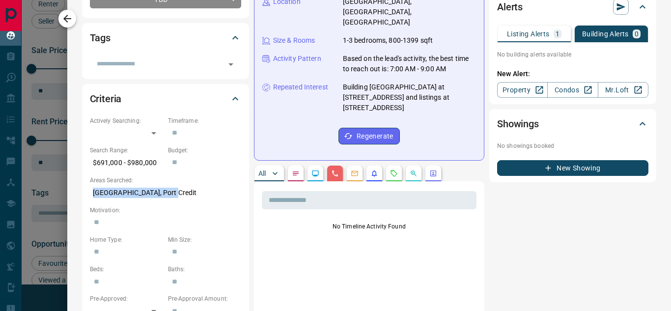
click at [69, 25] on button "button" at bounding box center [67, 19] width 18 height 18
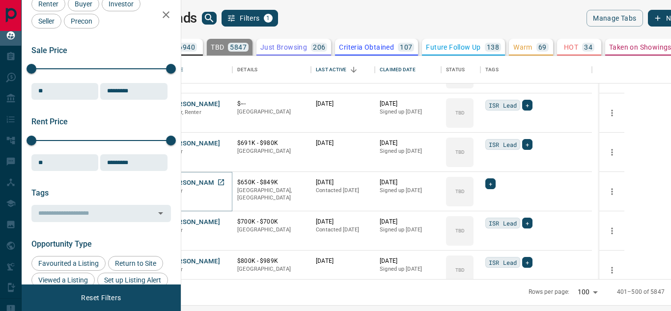
click at [220, 181] on button "[PERSON_NAME]" at bounding box center [194, 182] width 52 height 9
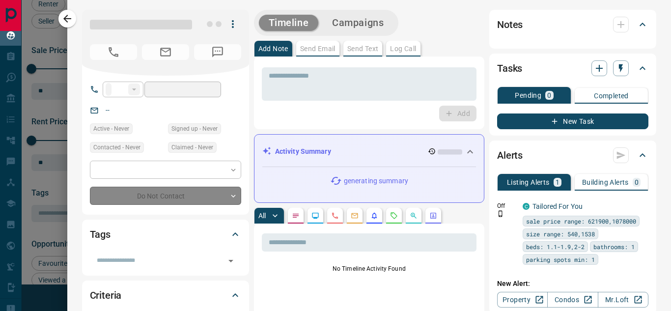
type input "**"
type input "**********"
type input "**"
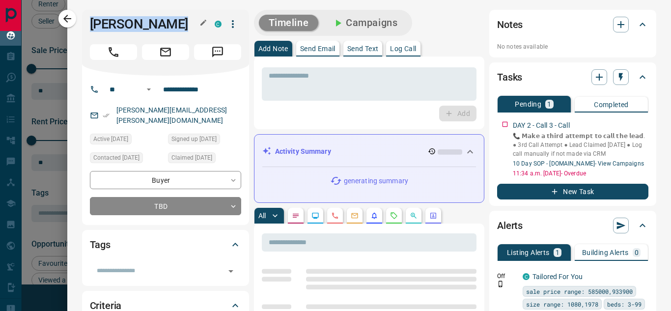
drag, startPoint x: 89, startPoint y: 27, endPoint x: 176, endPoint y: 30, distance: 87.0
click at [176, 30] on h1 "[PERSON_NAME]" at bounding box center [145, 24] width 110 height 16
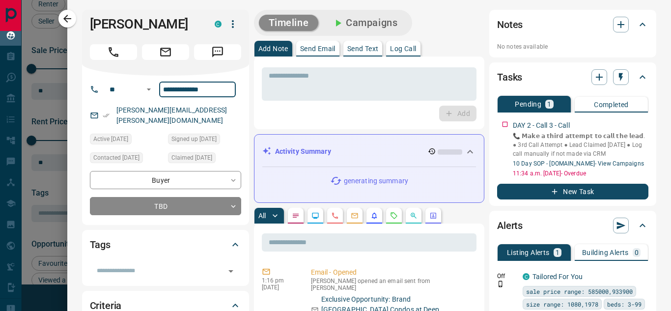
drag, startPoint x: 219, startPoint y: 93, endPoint x: 177, endPoint y: 101, distance: 43.0
click at [160, 93] on input "**********" at bounding box center [197, 90] width 77 height 16
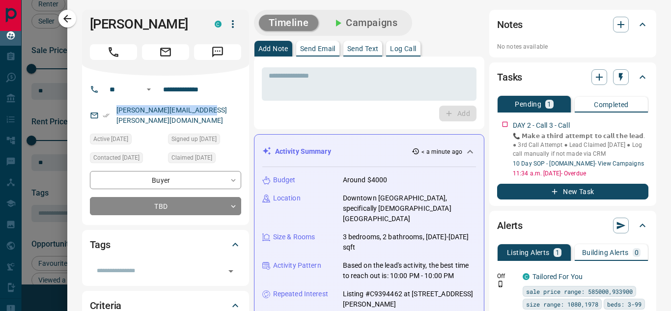
drag, startPoint x: 223, startPoint y: 109, endPoint x: 106, endPoint y: 111, distance: 117.4
click at [106, 111] on div "[PERSON_NAME][EMAIL_ADDRESS][PERSON_NAME][DOMAIN_NAME]" at bounding box center [165, 115] width 151 height 27
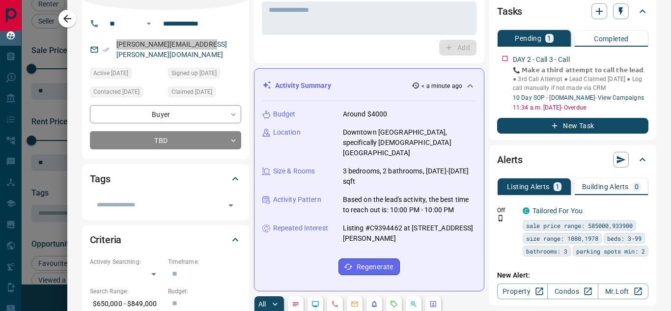
scroll to position [98, 0]
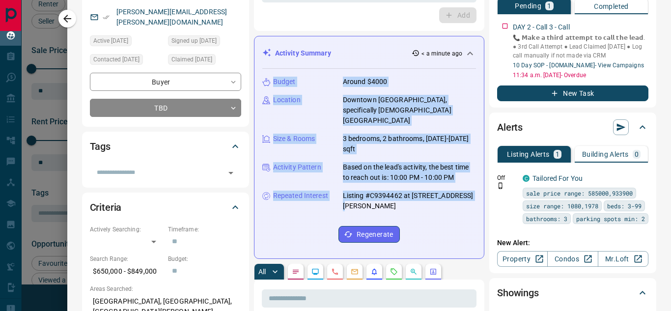
drag, startPoint x: 274, startPoint y: 79, endPoint x: 467, endPoint y: 194, distance: 224.8
click at [467, 194] on div "Budget Around $4000 Location Downtown [GEOGRAPHIC_DATA], specifically [DEMOGRAP…" at bounding box center [369, 160] width 214 height 182
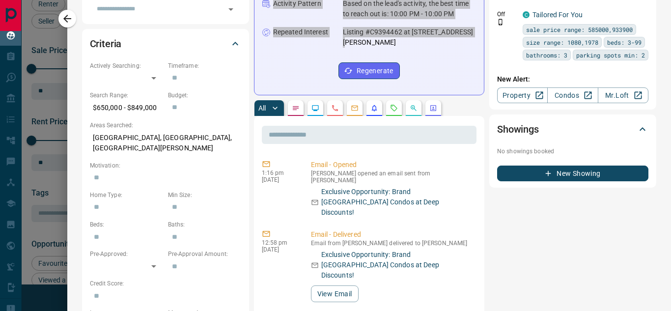
scroll to position [295, 0]
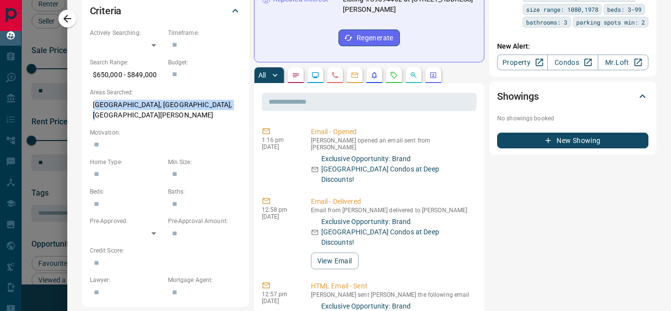
drag, startPoint x: 149, startPoint y: 93, endPoint x: 115, endPoint y: 97, distance: 34.1
click at [216, 97] on p "[GEOGRAPHIC_DATA], [GEOGRAPHIC_DATA], [GEOGRAPHIC_DATA][PERSON_NAME]" at bounding box center [165, 110] width 151 height 27
drag, startPoint x: 77, startPoint y: 97, endPoint x: 228, endPoint y: 98, distance: 150.7
click at [330, 67] on button "button" at bounding box center [335, 75] width 16 height 16
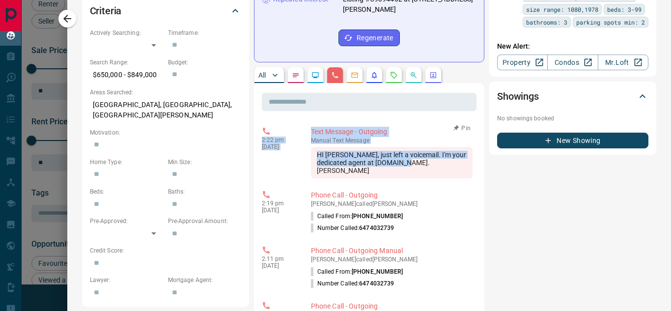
drag, startPoint x: 257, startPoint y: 132, endPoint x: 404, endPoint y: 158, distance: 149.6
click at [65, 13] on icon "button" at bounding box center [67, 19] width 12 height 12
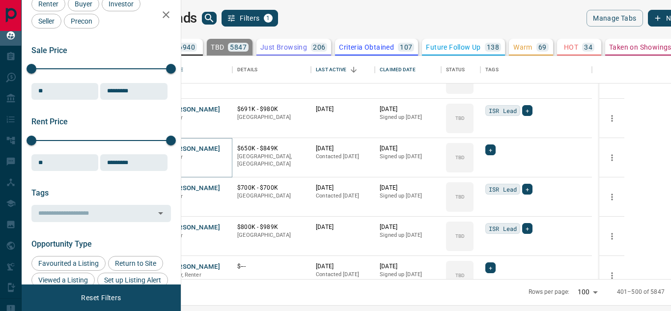
scroll to position [589, 0]
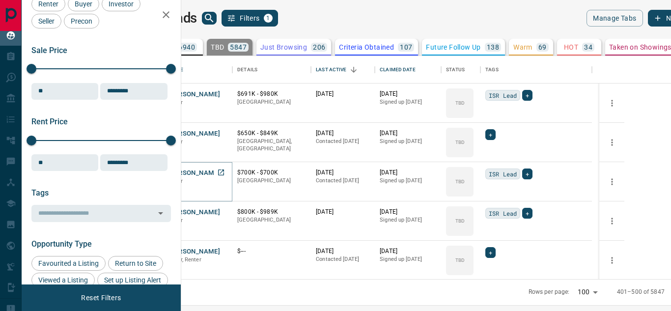
click at [220, 169] on button "[PERSON_NAME]" at bounding box center [194, 172] width 52 height 9
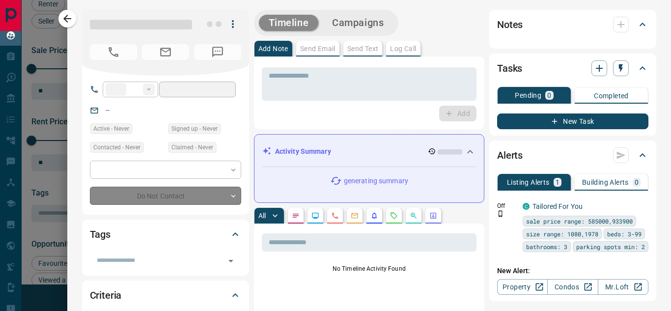
type input "**"
type input "**********"
type input "**"
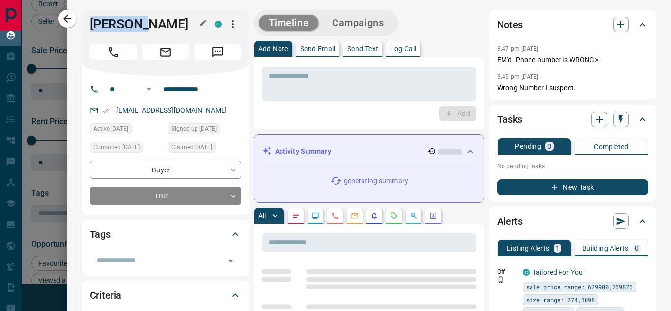
drag, startPoint x: 90, startPoint y: 23, endPoint x: 160, endPoint y: 24, distance: 70.2
click at [160, 24] on h1 "[PERSON_NAME]" at bounding box center [145, 24] width 110 height 16
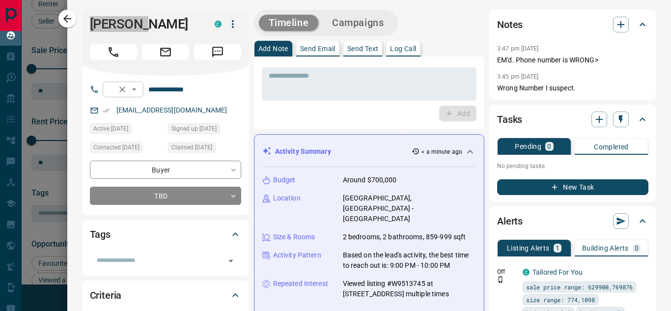
drag, startPoint x: 216, startPoint y: 88, endPoint x: 152, endPoint y: 96, distance: 64.8
click at [153, 89] on div "**********" at bounding box center [162, 90] width 118 height 16
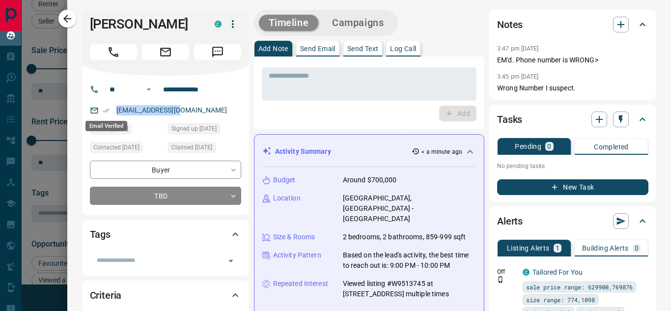
drag, startPoint x: 185, startPoint y: 111, endPoint x: 104, endPoint y: 112, distance: 81.0
click at [104, 112] on div "[EMAIL_ADDRESS][DOMAIN_NAME]" at bounding box center [165, 110] width 151 height 16
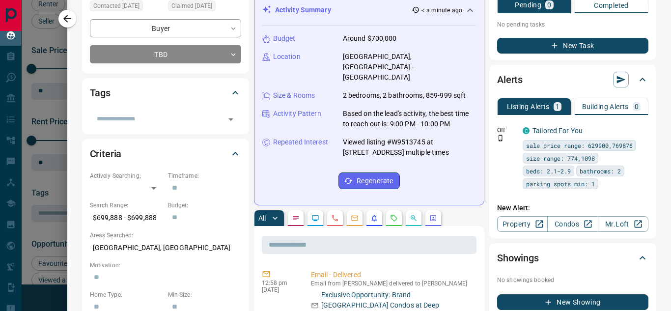
scroll to position [147, 0]
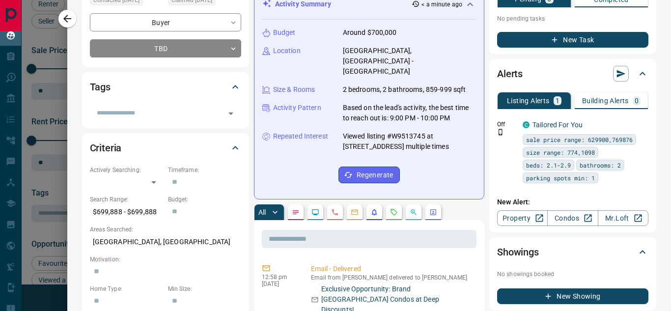
drag, startPoint x: 272, startPoint y: 31, endPoint x: 463, endPoint y: 128, distance: 213.7
click at [463, 128] on div "Budget Around $700,000 Location [GEOGRAPHIC_DATA], [GEOGRAPHIC_DATA] - City Cen…" at bounding box center [369, 105] width 214 height 171
drag, startPoint x: 91, startPoint y: 240, endPoint x: 181, endPoint y: 243, distance: 89.4
click at [181, 243] on p "[GEOGRAPHIC_DATA], [GEOGRAPHIC_DATA]" at bounding box center [165, 242] width 151 height 16
click at [334, 208] on icon "Calls" at bounding box center [335, 212] width 8 height 8
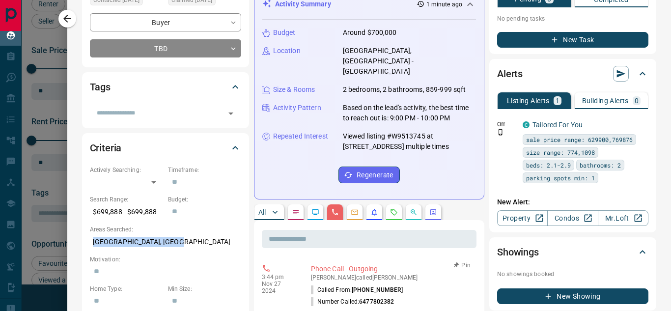
scroll to position [196, 0]
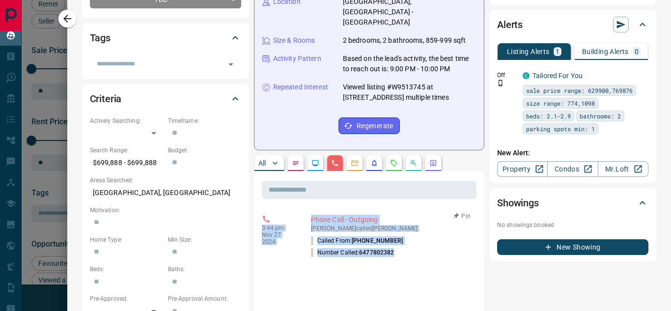
drag, startPoint x: 259, startPoint y: 209, endPoint x: 402, endPoint y: 234, distance: 145.1
drag, startPoint x: 70, startPoint y: 17, endPoint x: 333, endPoint y: 221, distance: 332.4
click at [70, 17] on icon "button" at bounding box center [67, 19] width 12 height 12
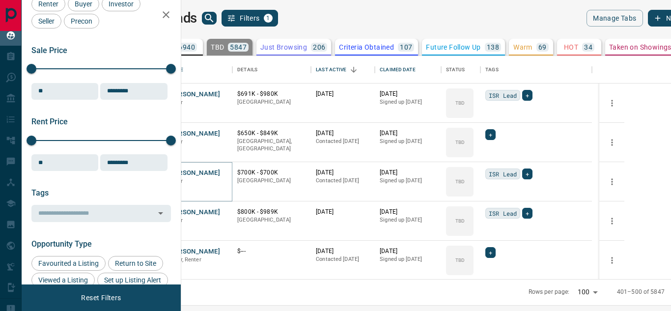
scroll to position [638, 0]
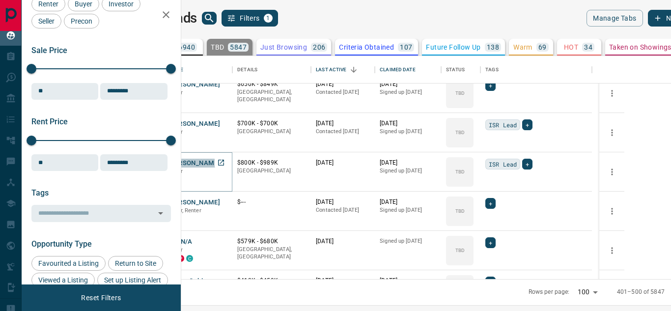
click at [220, 165] on button "[PERSON_NAME]" at bounding box center [194, 163] width 52 height 9
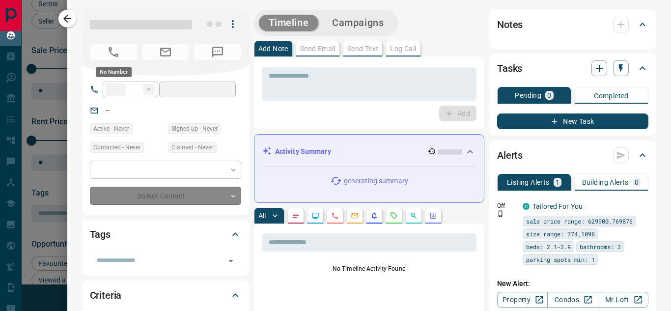
type input "***"
type input "**********"
type input "**"
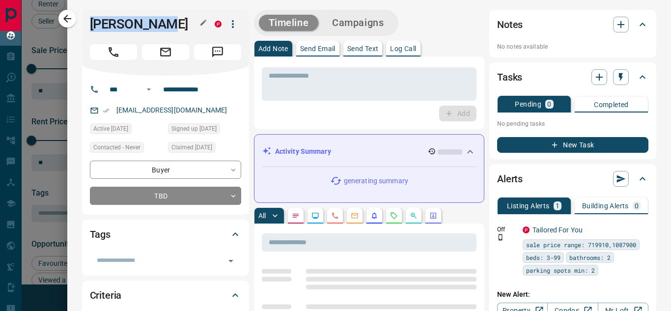
drag, startPoint x: 93, startPoint y: 20, endPoint x: 153, endPoint y: 20, distance: 59.9
click at [153, 20] on h1 "[PERSON_NAME]" at bounding box center [145, 24] width 110 height 16
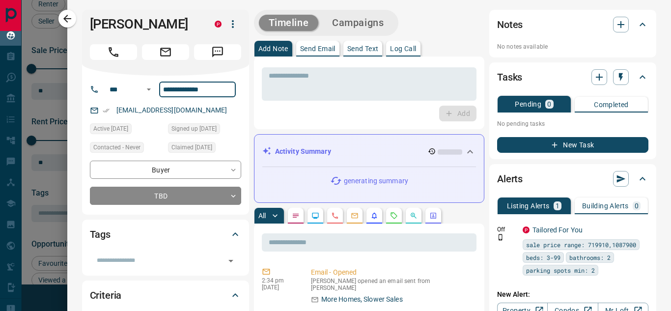
drag, startPoint x: 207, startPoint y: 92, endPoint x: 172, endPoint y: 92, distance: 34.9
click at [172, 92] on input "**********" at bounding box center [197, 90] width 77 height 16
drag, startPoint x: 212, startPoint y: 89, endPoint x: 141, endPoint y: 89, distance: 70.7
click at [141, 89] on div "**********" at bounding box center [162, 90] width 118 height 16
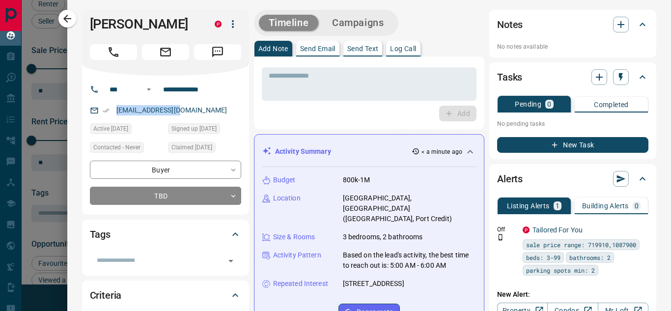
drag, startPoint x: 191, startPoint y: 115, endPoint x: 93, endPoint y: 115, distance: 97.2
click at [93, 115] on div "[EMAIL_ADDRESS][DOMAIN_NAME]" at bounding box center [165, 110] width 151 height 16
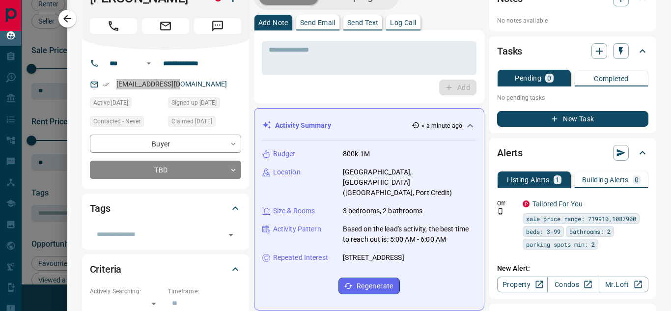
scroll to position [49, 0]
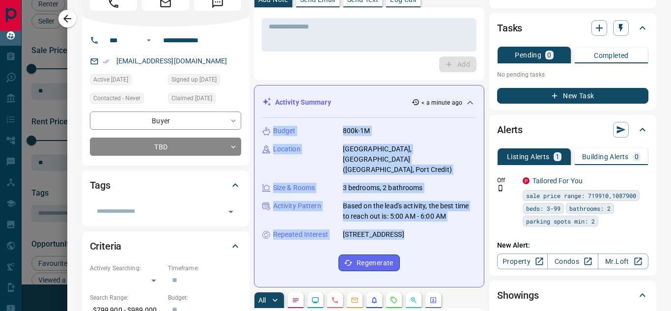
drag, startPoint x: 278, startPoint y: 130, endPoint x: 460, endPoint y: 220, distance: 203.1
click at [460, 220] on div "Budget 800k-1M Location [GEOGRAPHIC_DATA], [GEOGRAPHIC_DATA] ([GEOGRAPHIC_DATA]…" at bounding box center [369, 198] width 214 height 161
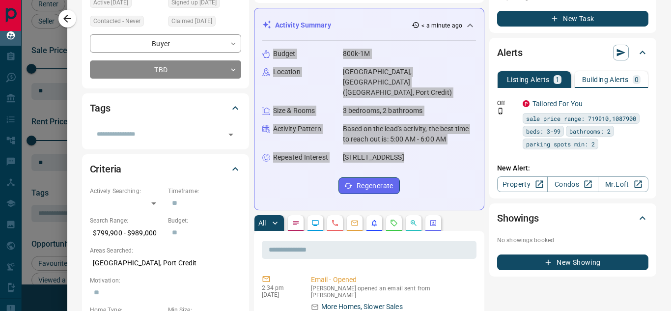
scroll to position [147, 0]
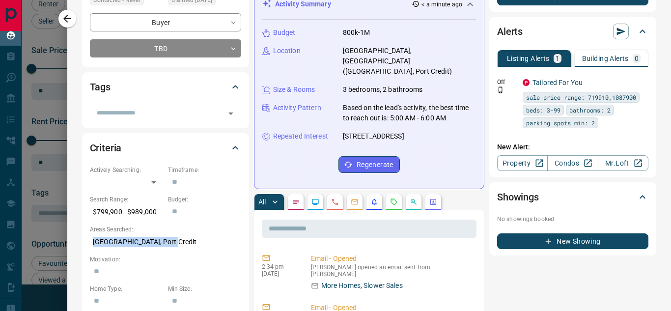
drag, startPoint x: 93, startPoint y: 241, endPoint x: 196, endPoint y: 247, distance: 102.8
click at [196, 247] on p "[GEOGRAPHIC_DATA], Port Credit" at bounding box center [165, 242] width 151 height 16
click at [332, 198] on icon "Calls" at bounding box center [335, 202] width 8 height 8
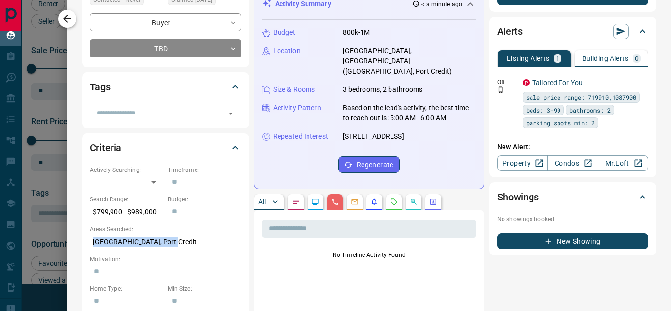
click at [69, 20] on icon "button" at bounding box center [67, 19] width 12 height 12
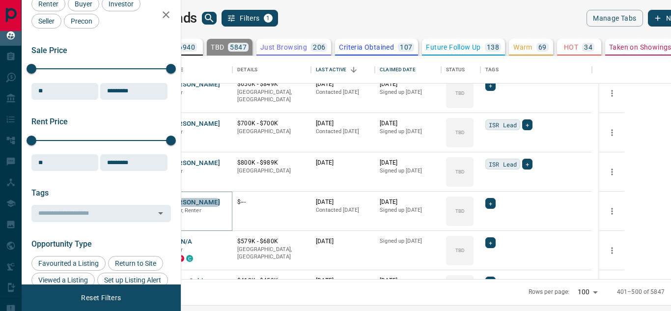
click at [220, 201] on button "[PERSON_NAME]" at bounding box center [194, 202] width 52 height 9
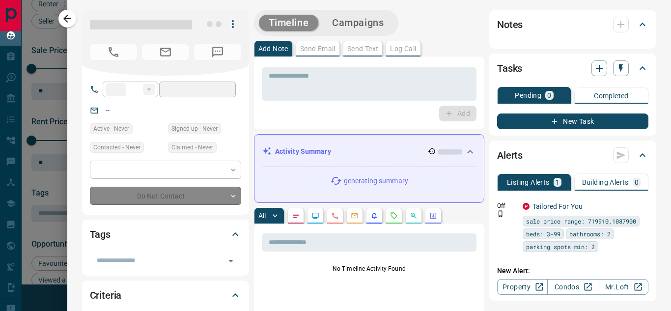
type input "**"
type input "**********"
type input "**"
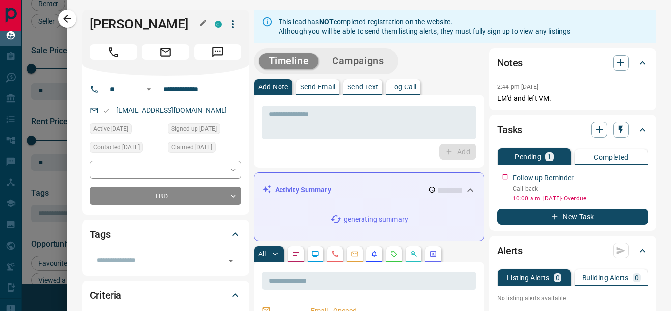
drag, startPoint x: 96, startPoint y: 19, endPoint x: 179, endPoint y: 22, distance: 83.5
click at [179, 22] on h1 "[PERSON_NAME]" at bounding box center [145, 24] width 110 height 16
drag, startPoint x: 94, startPoint y: 21, endPoint x: 188, endPoint y: 25, distance: 94.3
click at [188, 25] on h1 "[PERSON_NAME]" at bounding box center [145, 24] width 110 height 16
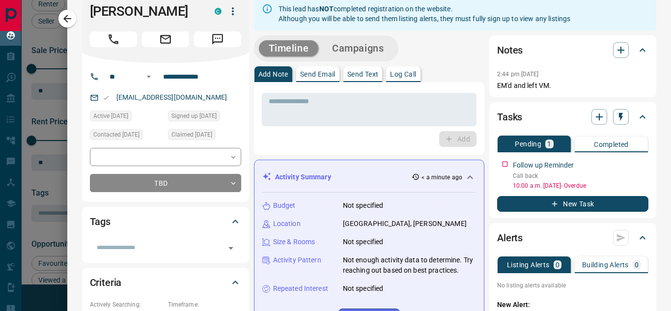
scroll to position [0, 0]
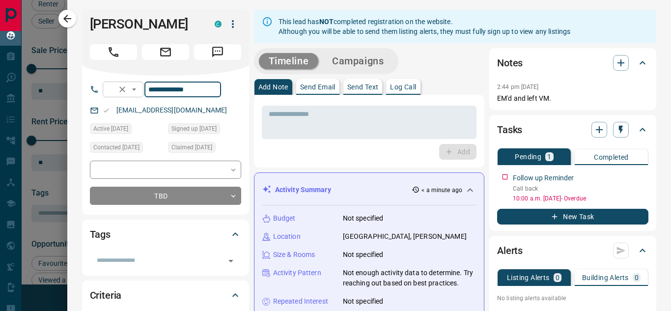
drag, startPoint x: 209, startPoint y: 89, endPoint x: 150, endPoint y: 92, distance: 58.5
click at [150, 92] on div "**********" at bounding box center [162, 90] width 118 height 16
drag, startPoint x: 220, startPoint y: 87, endPoint x: 158, endPoint y: 91, distance: 63.0
click at [158, 91] on div "**********" at bounding box center [162, 90] width 118 height 16
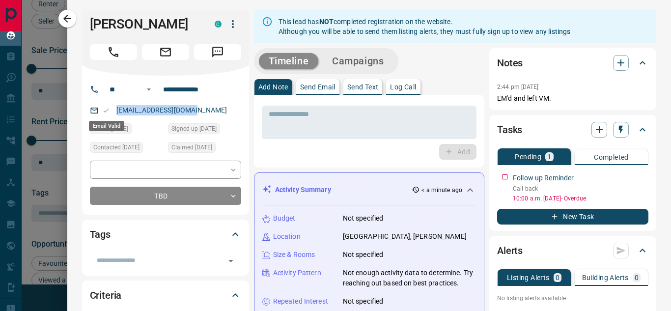
drag, startPoint x: 206, startPoint y: 107, endPoint x: 106, endPoint y: 108, distance: 99.7
click at [106, 108] on div "[EMAIL_ADDRESS][DOMAIN_NAME]" at bounding box center [165, 110] width 151 height 16
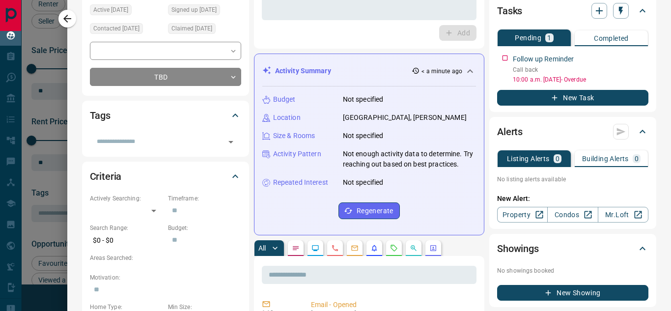
scroll to position [147, 0]
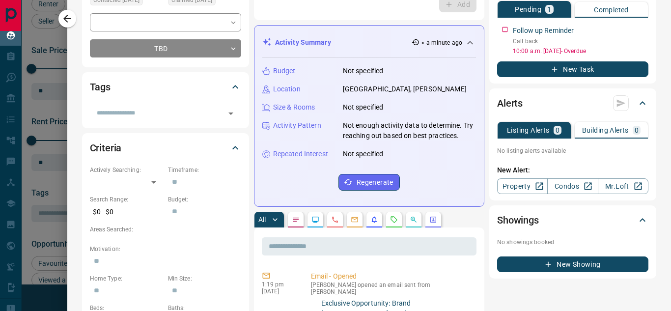
click at [337, 222] on icon "Calls" at bounding box center [335, 220] width 6 height 6
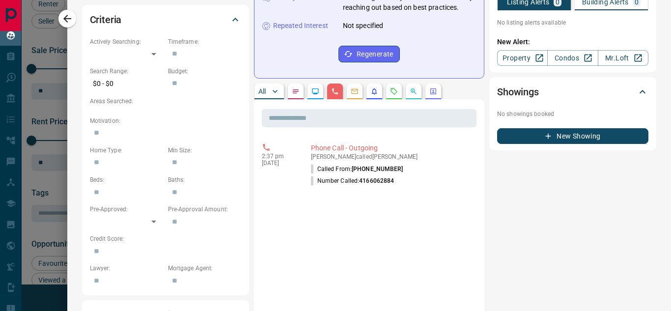
scroll to position [295, 0]
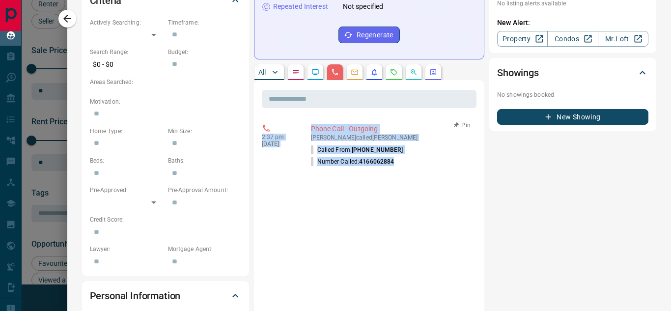
drag, startPoint x: 260, startPoint y: 145, endPoint x: 429, endPoint y: 178, distance: 172.2
drag, startPoint x: 64, startPoint y: 21, endPoint x: 205, endPoint y: 164, distance: 200.7
click at [64, 21] on icon "button" at bounding box center [67, 19] width 12 height 12
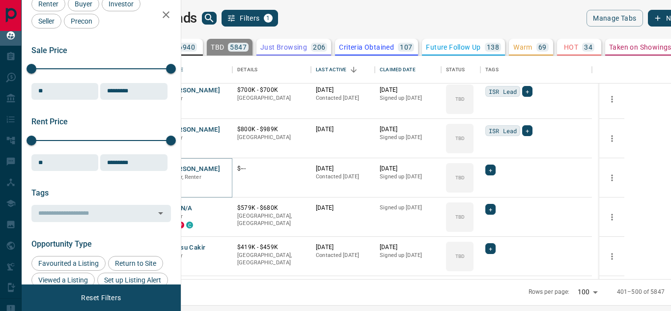
scroll to position [687, 0]
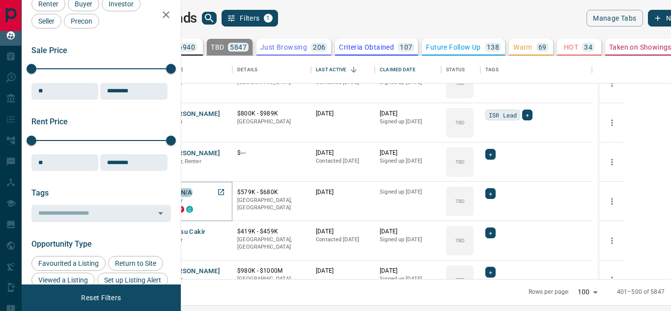
click at [192, 194] on button "Nat N/A" at bounding box center [180, 192] width 24 height 9
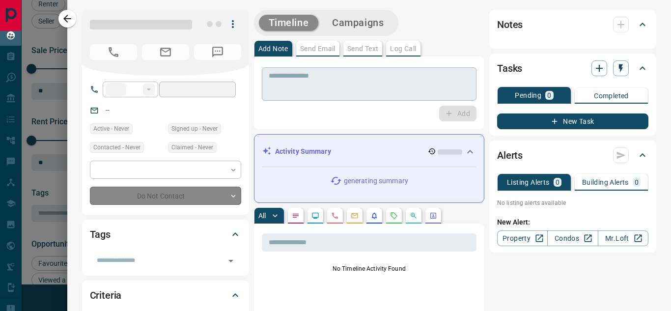
type input "**********"
type input "**"
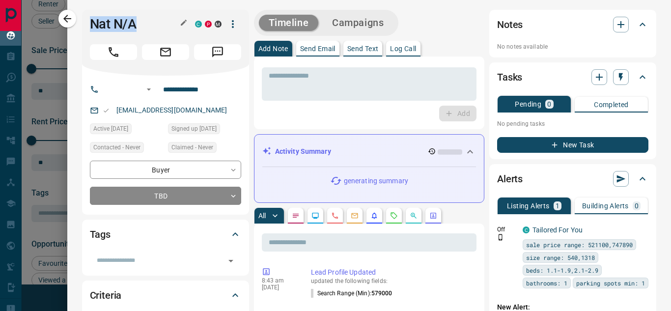
drag, startPoint x: 146, startPoint y: 24, endPoint x: 151, endPoint y: 36, distance: 13.2
click at [154, 24] on div "Nat N/A C P M" at bounding box center [165, 43] width 167 height 66
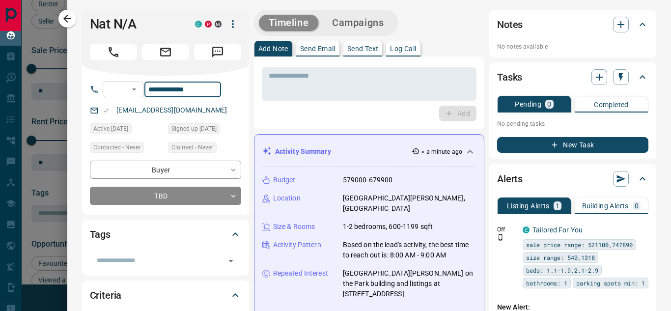
drag, startPoint x: 215, startPoint y: 91, endPoint x: 153, endPoint y: 92, distance: 62.4
click at [153, 92] on div "**********" at bounding box center [162, 90] width 118 height 16
drag, startPoint x: 209, startPoint y: 112, endPoint x: 110, endPoint y: 112, distance: 98.2
click at [110, 112] on div "[EMAIL_ADDRESS][DOMAIN_NAME]" at bounding box center [165, 110] width 151 height 16
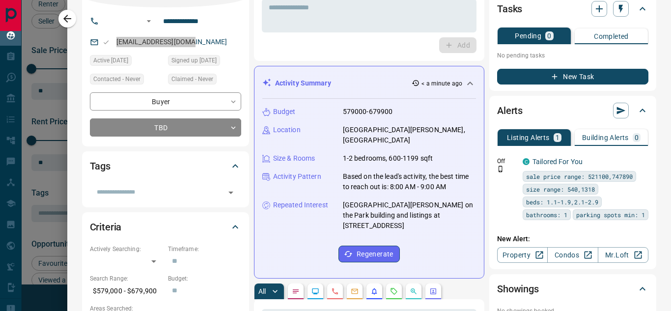
scroll to position [98, 0]
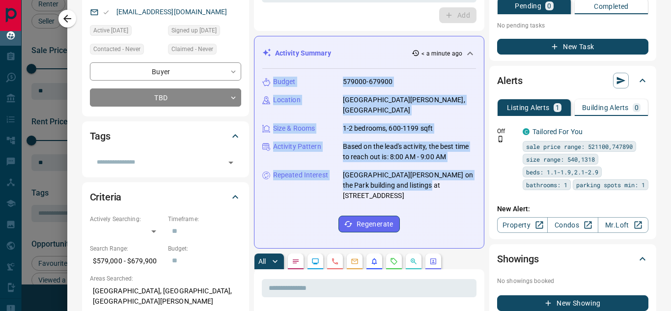
drag, startPoint x: 273, startPoint y: 81, endPoint x: 431, endPoint y: 175, distance: 183.7
click at [434, 173] on div "Budget 579000-679900 Location [GEOGRAPHIC_DATA][PERSON_NAME], [GEOGRAPHIC_DATA]…" at bounding box center [369, 154] width 214 height 171
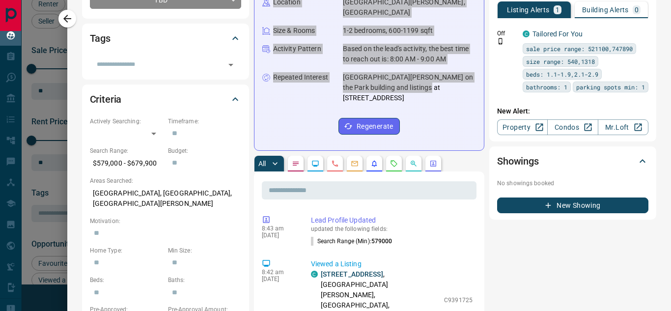
scroll to position [196, 0]
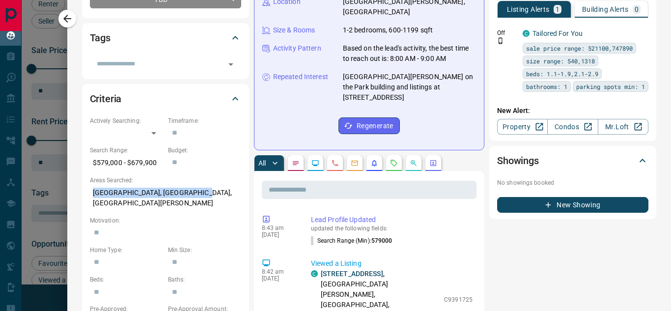
drag, startPoint x: 94, startPoint y: 194, endPoint x: 203, endPoint y: 195, distance: 109.0
click at [203, 195] on p "[GEOGRAPHIC_DATA], [GEOGRAPHIC_DATA], [GEOGRAPHIC_DATA][PERSON_NAME]" at bounding box center [165, 198] width 151 height 27
click at [333, 155] on button "button" at bounding box center [335, 163] width 16 height 16
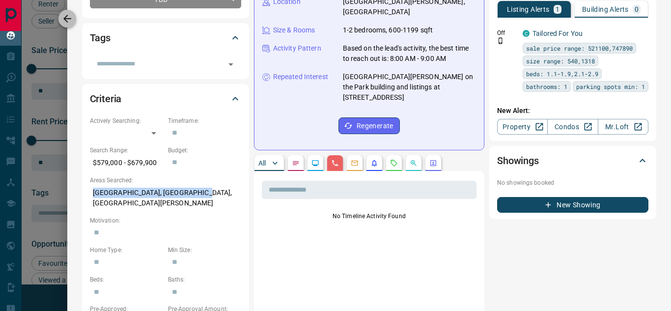
click at [62, 18] on icon "button" at bounding box center [67, 19] width 12 height 12
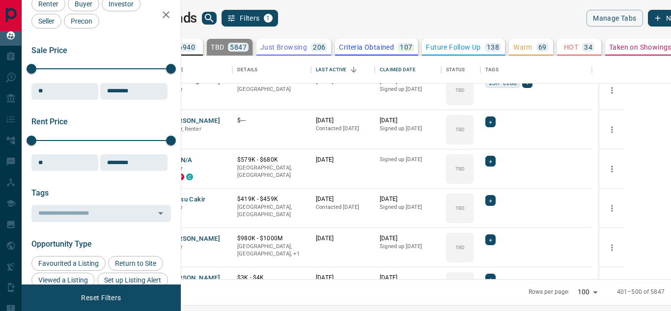
scroll to position [736, 0]
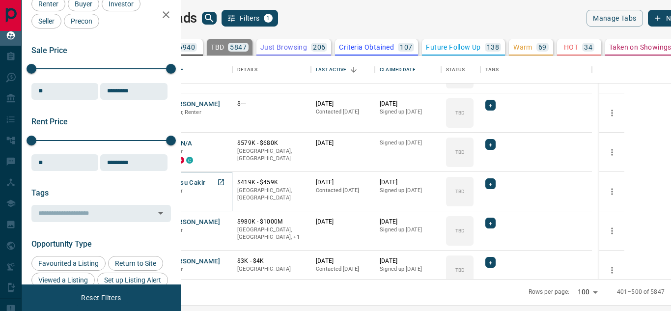
click at [205, 183] on button "Cansu Cakir" at bounding box center [186, 182] width 37 height 9
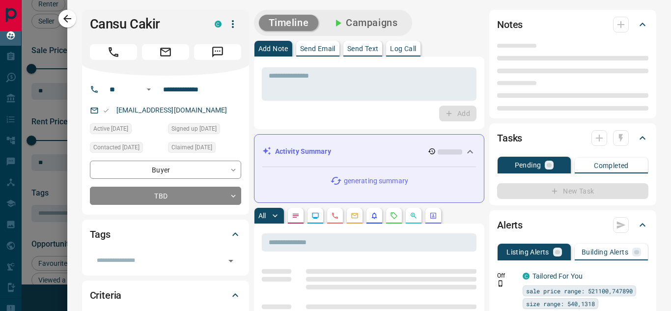
type input "**"
type input "**********"
type input "**"
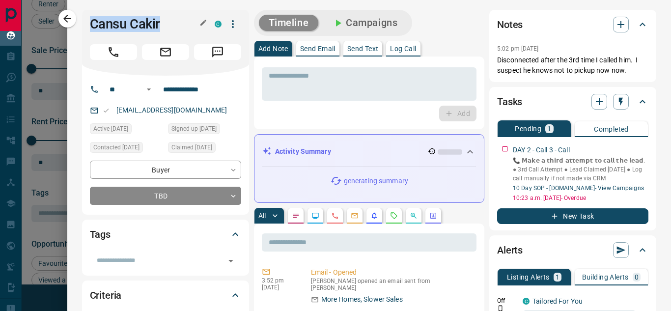
drag, startPoint x: 85, startPoint y: 19, endPoint x: 178, endPoint y: 32, distance: 93.3
click at [173, 27] on div "Cansu Cakir C" at bounding box center [165, 43] width 167 height 66
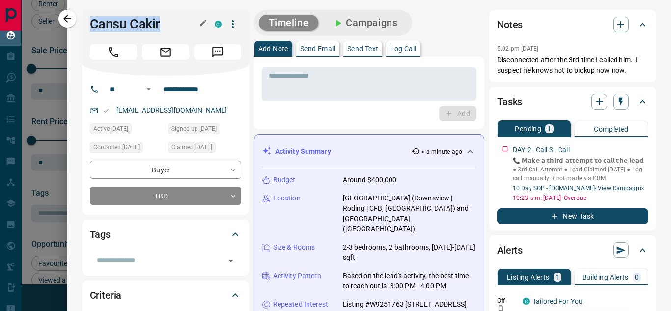
click at [132, 26] on h1 "Cansu Cakir" at bounding box center [145, 24] width 110 height 16
click at [90, 21] on h1 "Cansu Cakir" at bounding box center [145, 24] width 110 height 16
drag, startPoint x: 89, startPoint y: 21, endPoint x: 167, endPoint y: 25, distance: 77.7
click at [167, 25] on h1 "Cansu Cakir" at bounding box center [145, 24] width 110 height 16
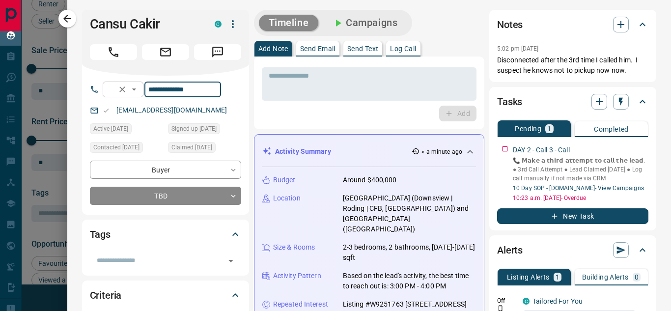
drag, startPoint x: 213, startPoint y: 91, endPoint x: 156, endPoint y: 92, distance: 57.0
click at [156, 91] on div "**********" at bounding box center [162, 90] width 118 height 16
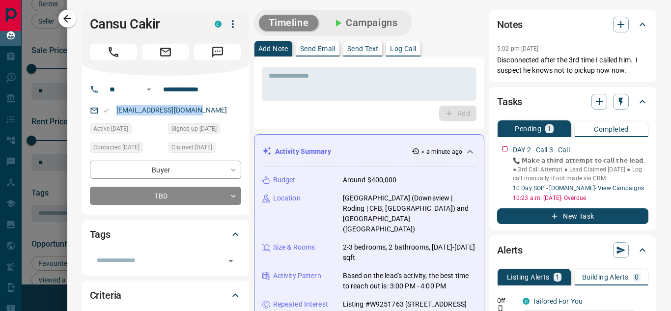
drag, startPoint x: 200, startPoint y: 109, endPoint x: 105, endPoint y: 106, distance: 95.8
click at [109, 111] on div "[EMAIL_ADDRESS][DOMAIN_NAME]" at bounding box center [165, 110] width 151 height 16
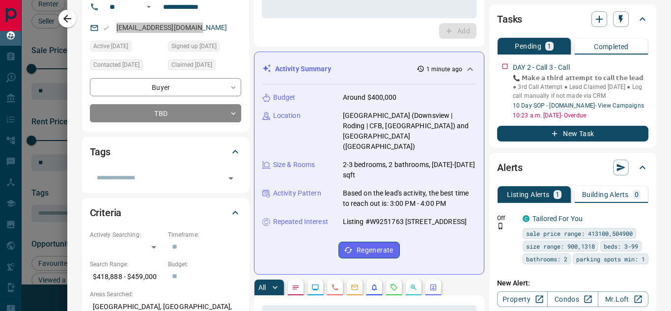
scroll to position [98, 0]
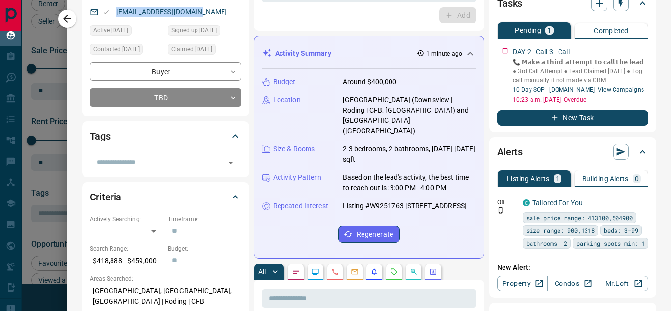
drag, startPoint x: 272, startPoint y: 81, endPoint x: 469, endPoint y: 193, distance: 227.2
click at [470, 192] on div "Activity Summary 1 minute ago Budget Around $400,000 Location [GEOGRAPHIC_DATA]…" at bounding box center [369, 147] width 230 height 223
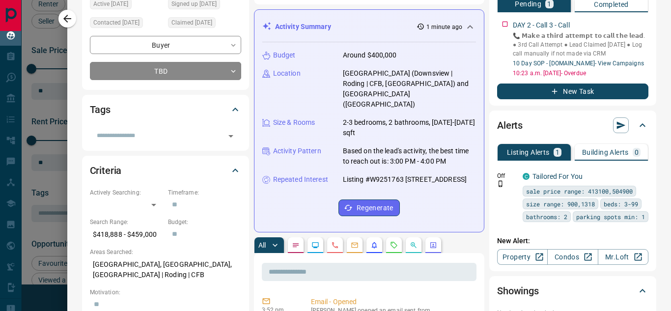
scroll to position [147, 0]
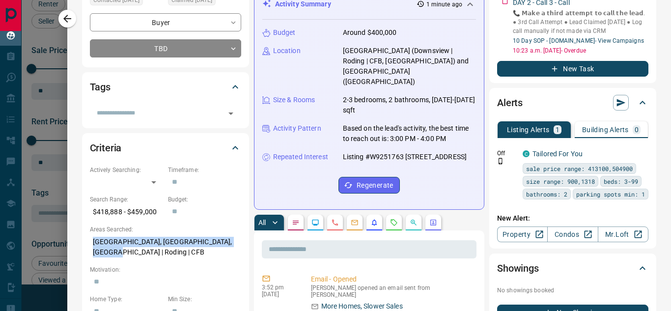
drag, startPoint x: 92, startPoint y: 244, endPoint x: 143, endPoint y: 258, distance: 53.0
click at [143, 258] on p "[GEOGRAPHIC_DATA], [GEOGRAPHIC_DATA], [GEOGRAPHIC_DATA] | Roding | CFB" at bounding box center [165, 247] width 151 height 27
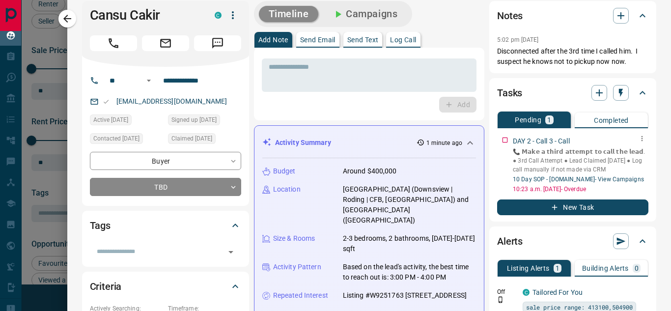
scroll to position [0, 0]
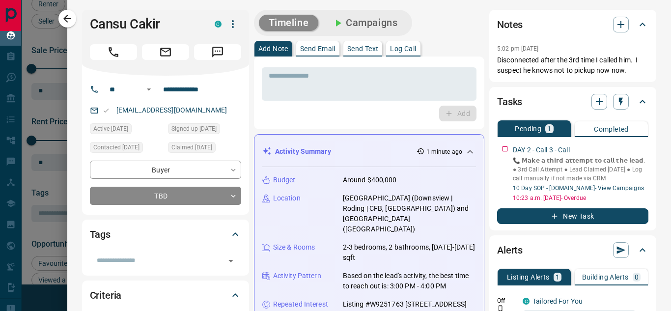
drag, startPoint x: 487, startPoint y: 48, endPoint x: 596, endPoint y: 93, distance: 118.3
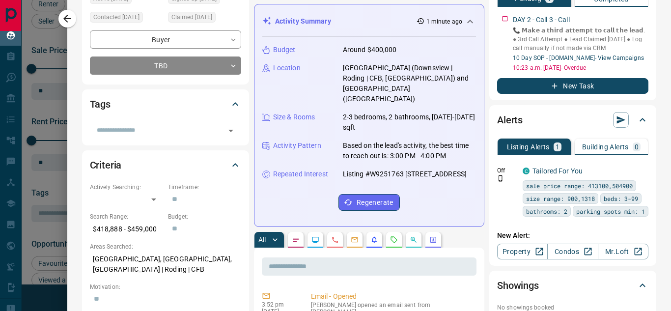
scroll to position [147, 0]
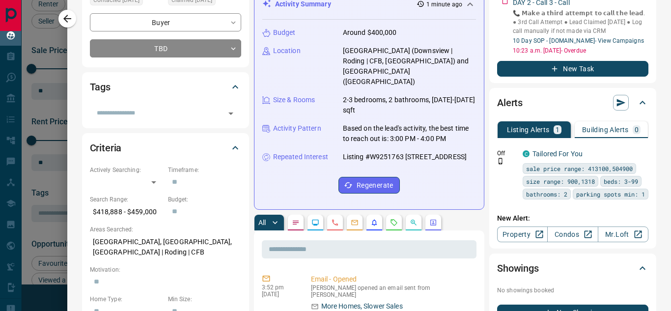
click at [334, 218] on icon "Calls" at bounding box center [335, 222] width 8 height 8
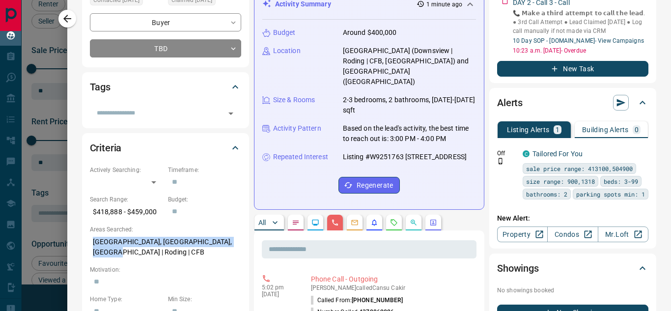
drag, startPoint x: 93, startPoint y: 238, endPoint x: 136, endPoint y: 262, distance: 49.5
click at [128, 262] on div "Actively Searching: ​ ​ Timeframe: ​ Search Range: $418,888 - $459,000 Budget: …" at bounding box center [165, 301] width 151 height 272
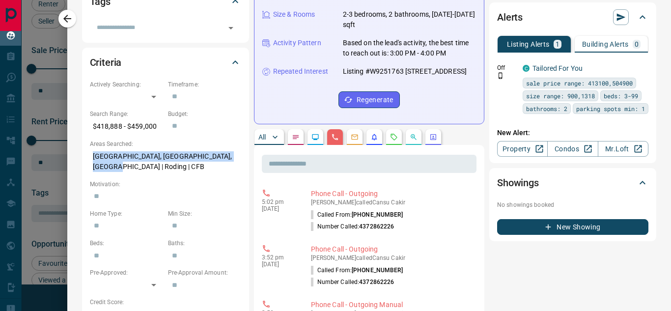
scroll to position [245, 0]
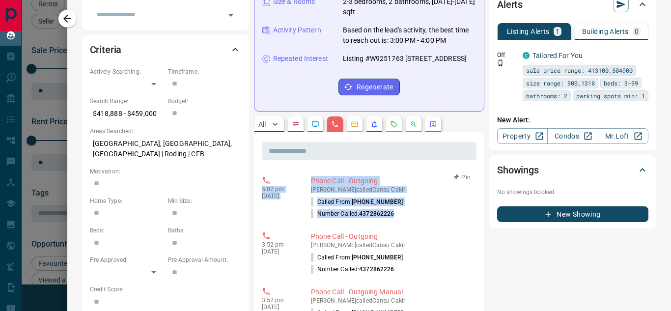
drag, startPoint x: 334, startPoint y: 200, endPoint x: 413, endPoint y: 210, distance: 79.7
drag, startPoint x: 67, startPoint y: 24, endPoint x: 213, endPoint y: 200, distance: 229.1
click at [67, 24] on icon "button" at bounding box center [67, 19] width 12 height 12
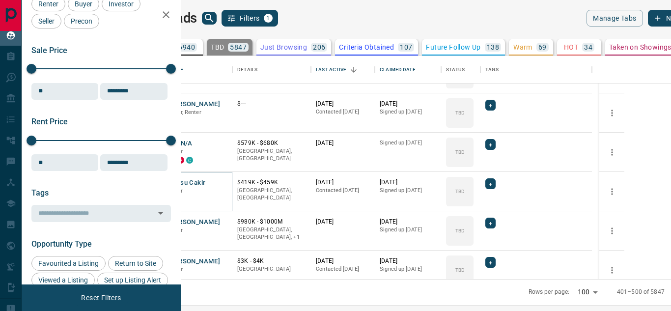
scroll to position [786, 0]
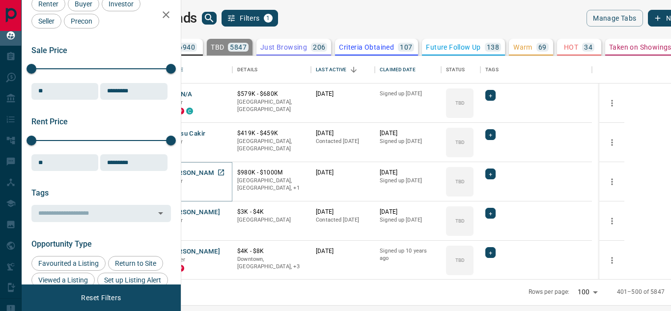
click at [220, 172] on button "[PERSON_NAME]" at bounding box center [194, 172] width 52 height 9
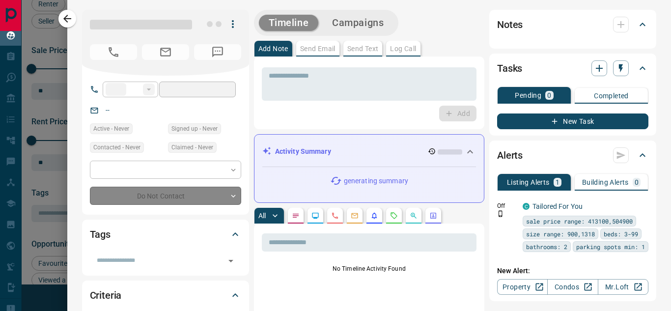
type input "**"
type input "**********"
type input "**"
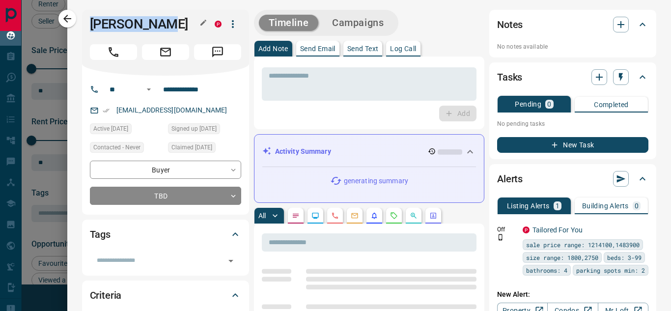
drag, startPoint x: 86, startPoint y: 23, endPoint x: 176, endPoint y: 25, distance: 89.9
click at [176, 25] on div "[PERSON_NAME] P" at bounding box center [165, 43] width 167 height 66
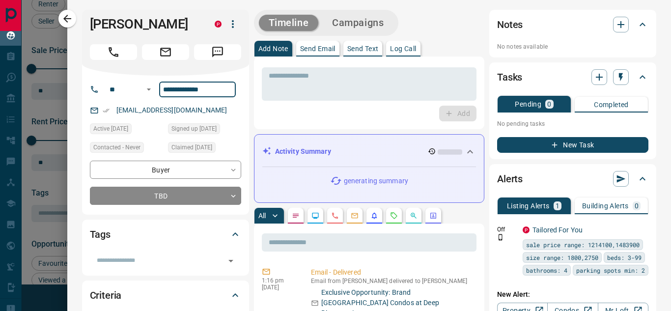
drag, startPoint x: 222, startPoint y: 92, endPoint x: 65, endPoint y: 95, distance: 156.7
click at [159, 93] on input "**********" at bounding box center [197, 90] width 77 height 16
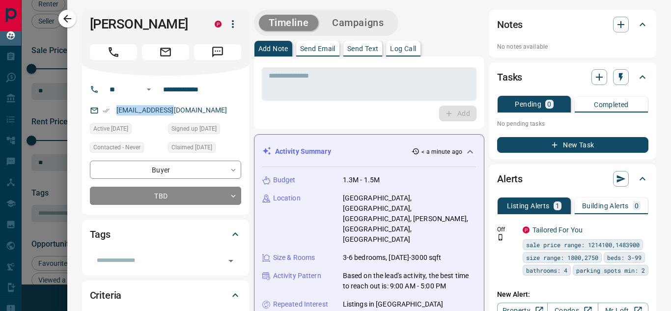
drag, startPoint x: 189, startPoint y: 111, endPoint x: 93, endPoint y: 113, distance: 95.8
click at [93, 113] on div "[EMAIL_ADDRESS][DOMAIN_NAME]" at bounding box center [165, 110] width 151 height 16
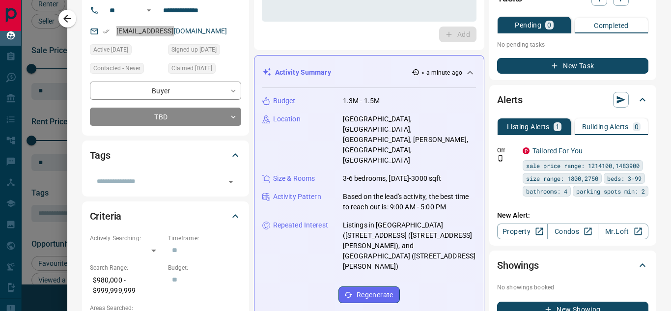
scroll to position [98, 0]
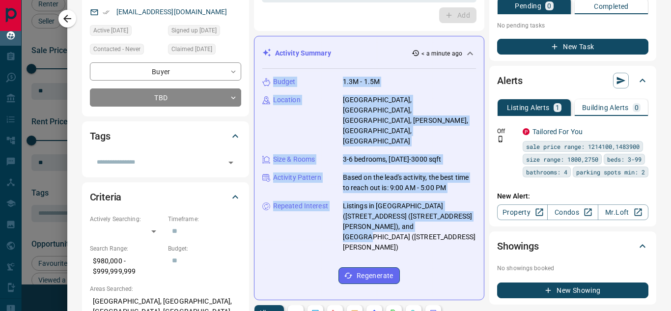
drag, startPoint x: 272, startPoint y: 80, endPoint x: 402, endPoint y: 194, distance: 173.3
click at [399, 194] on div "Budget 1.3M - 1.5M Location [GEOGRAPHIC_DATA], [GEOGRAPHIC_DATA], [GEOGRAPHIC_D…" at bounding box center [369, 180] width 214 height 223
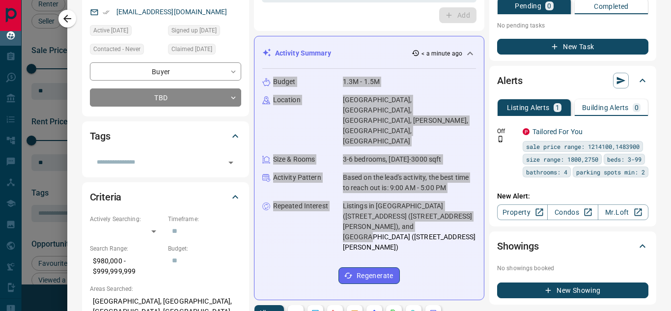
scroll to position [147, 0]
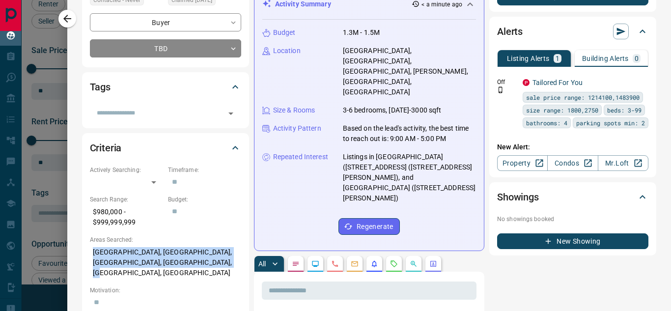
drag, startPoint x: 93, startPoint y: 249, endPoint x: 249, endPoint y: 263, distance: 157.3
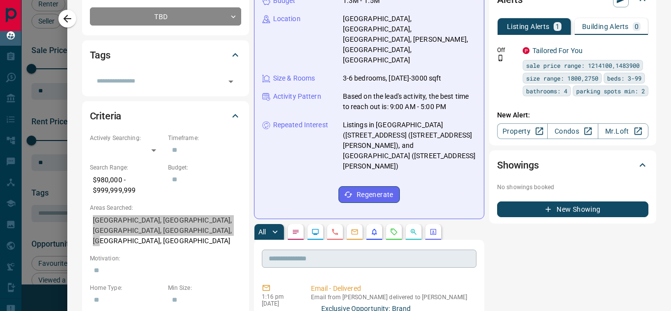
scroll to position [196, 0]
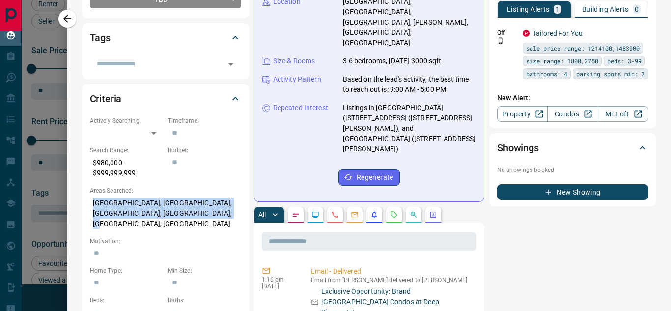
click at [333, 211] on icon "Calls" at bounding box center [335, 215] width 8 height 8
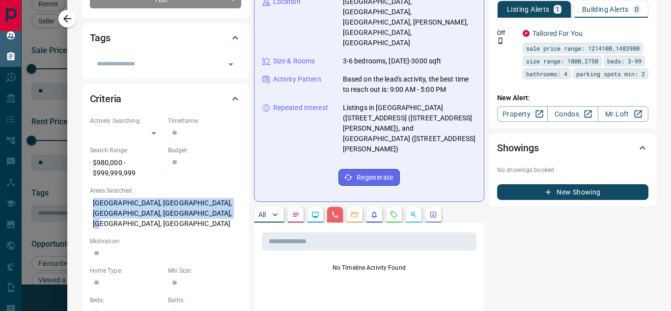
drag, startPoint x: 63, startPoint y: 23, endPoint x: 0, endPoint y: 55, distance: 70.5
click at [63, 22] on icon "button" at bounding box center [67, 19] width 12 height 12
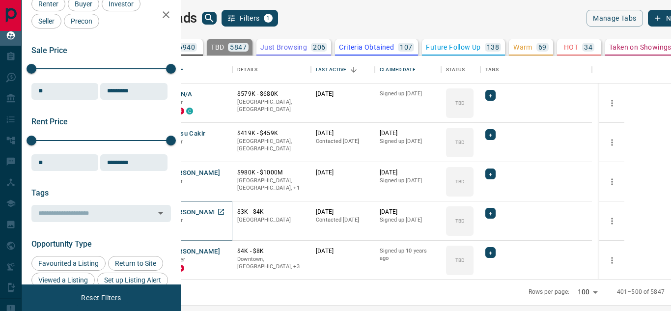
click at [220, 215] on button "[PERSON_NAME]" at bounding box center [194, 212] width 52 height 9
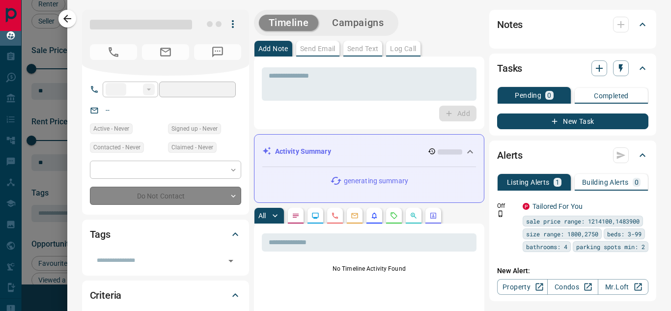
type input "**"
type input "**********"
type input "**"
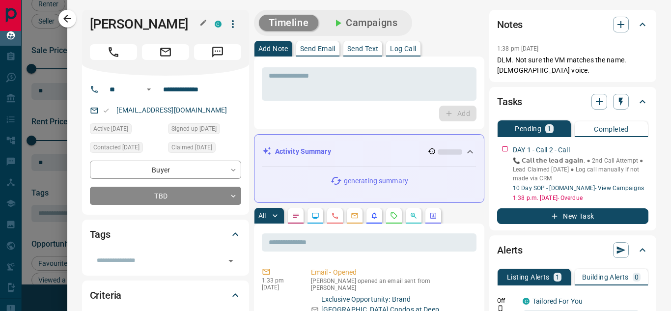
drag, startPoint x: 89, startPoint y: 23, endPoint x: 187, endPoint y: 37, distance: 98.8
click at [188, 32] on div "[PERSON_NAME] C" at bounding box center [165, 43] width 167 height 66
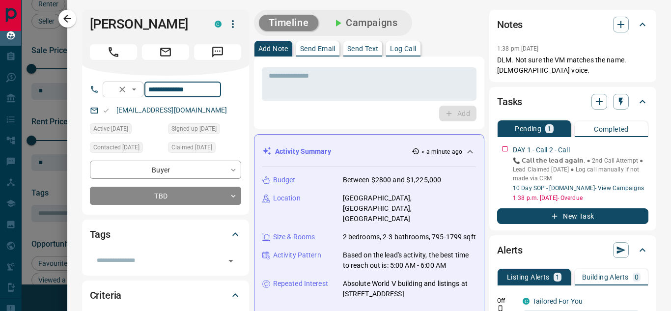
drag, startPoint x: 221, startPoint y: 93, endPoint x: 151, endPoint y: 93, distance: 70.7
click at [151, 93] on div "**********" at bounding box center [162, 90] width 118 height 16
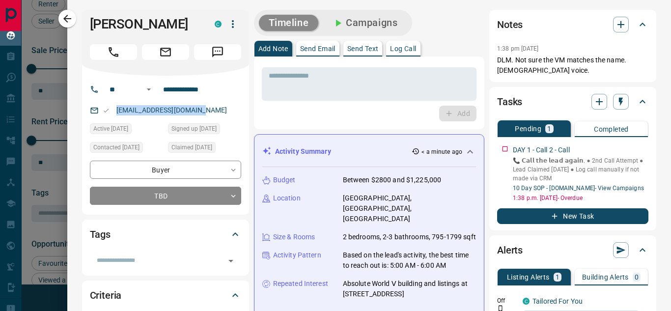
drag, startPoint x: 211, startPoint y: 108, endPoint x: 113, endPoint y: 109, distance: 98.2
click at [113, 109] on div "[EMAIL_ADDRESS][DOMAIN_NAME]" at bounding box center [165, 110] width 151 height 16
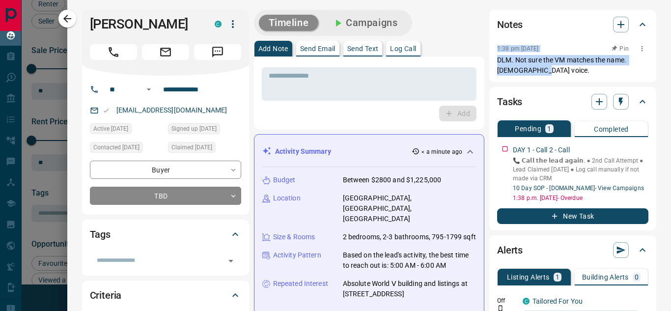
drag, startPoint x: 486, startPoint y: 48, endPoint x: 549, endPoint y: 65, distance: 66.2
click at [549, 65] on div "Notes 1:38 pm [DATE] Pin DLM. Not sure the VM matches the name. [DEMOGRAPHIC_DA…" at bounding box center [572, 46] width 167 height 72
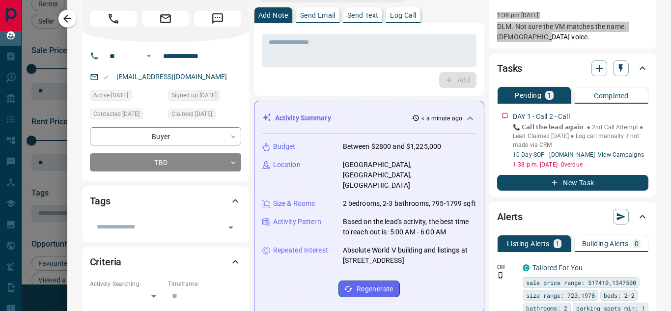
scroll to position [49, 0]
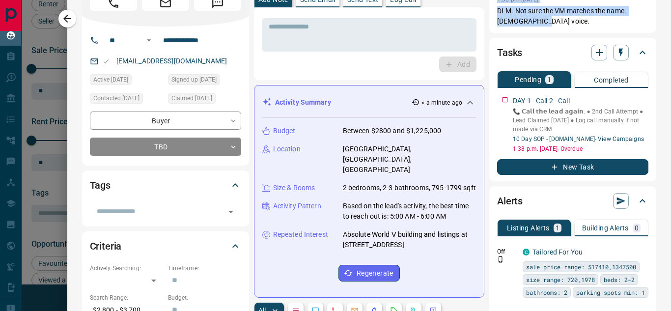
drag, startPoint x: 415, startPoint y: 238, endPoint x: 391, endPoint y: 239, distance: 24.1
click at [391, 235] on div "Budget Between $2800 and $1,225,000 Location [GEOGRAPHIC_DATA], [GEOGRAPHIC_DAT…" at bounding box center [369, 203] width 214 height 171
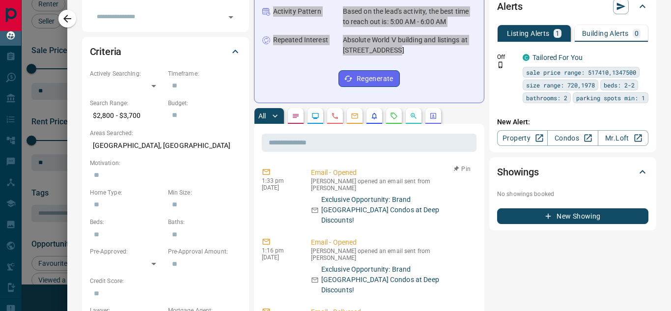
scroll to position [245, 0]
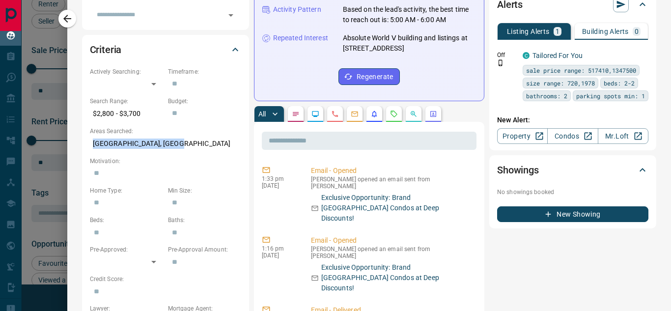
drag, startPoint x: 91, startPoint y: 142, endPoint x: 190, endPoint y: 148, distance: 99.4
click at [190, 145] on p "[GEOGRAPHIC_DATA], [GEOGRAPHIC_DATA]" at bounding box center [165, 144] width 151 height 16
click at [335, 108] on button "button" at bounding box center [335, 114] width 16 height 16
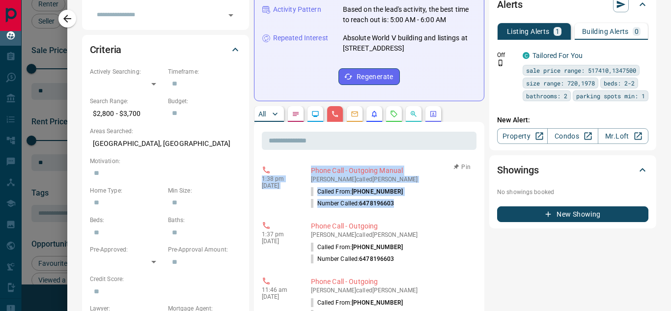
drag, startPoint x: 259, startPoint y: 170, endPoint x: 417, endPoint y: 195, distance: 160.6
click at [64, 21] on icon "button" at bounding box center [67, 19] width 12 height 12
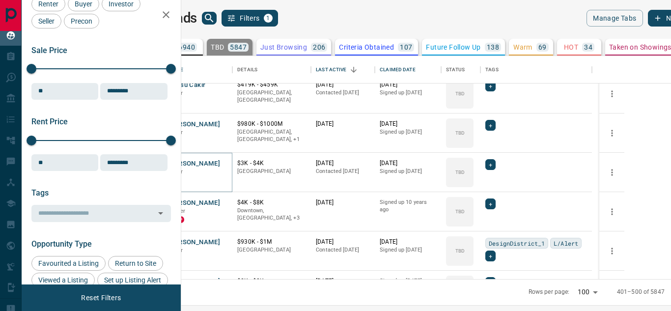
scroll to position [835, 0]
click at [220, 202] on button "[PERSON_NAME]" at bounding box center [194, 202] width 52 height 9
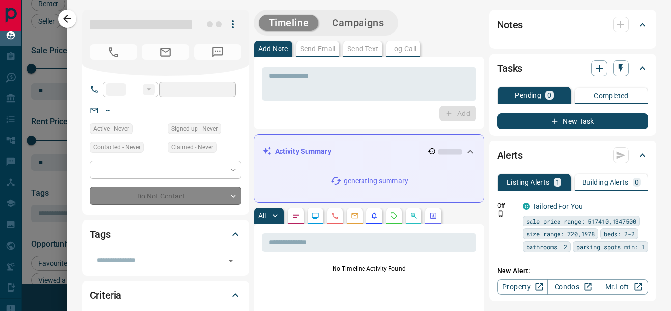
type input "**********"
type input "**"
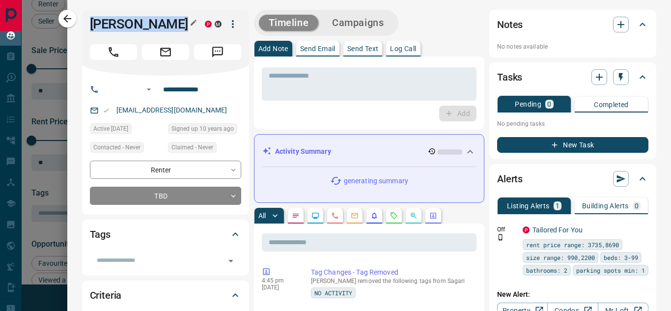
drag, startPoint x: 90, startPoint y: 24, endPoint x: 179, endPoint y: 25, distance: 89.4
click at [179, 25] on div "[PERSON_NAME]" at bounding box center [165, 43] width 167 height 66
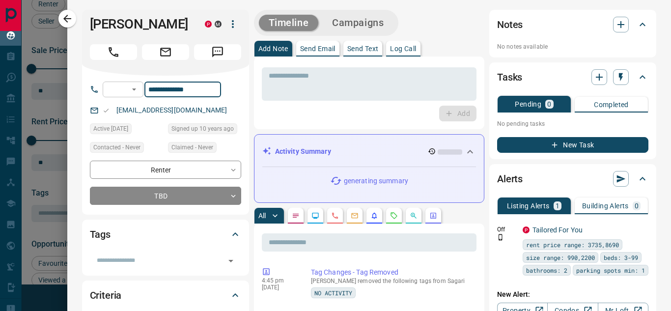
drag, startPoint x: 169, startPoint y: 90, endPoint x: 153, endPoint y: 90, distance: 16.2
click at [153, 90] on div "**********" at bounding box center [162, 90] width 118 height 16
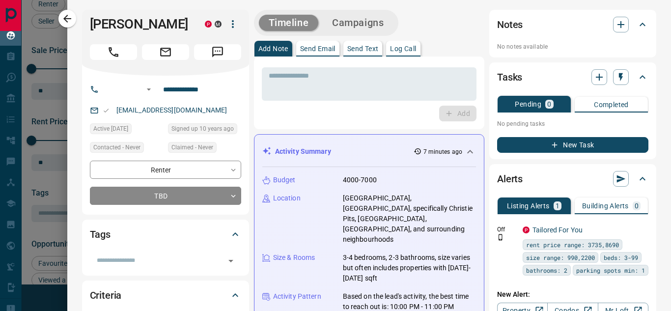
drag, startPoint x: 212, startPoint y: 113, endPoint x: 219, endPoint y: 113, distance: 7.4
click at [91, 114] on div "[EMAIL_ADDRESS][DOMAIN_NAME]" at bounding box center [165, 110] width 151 height 16
click at [204, 108] on div "[EMAIL_ADDRESS][DOMAIN_NAME]" at bounding box center [165, 110] width 151 height 16
drag, startPoint x: 205, startPoint y: 106, endPoint x: 112, endPoint y: 108, distance: 92.8
click at [112, 108] on div "[EMAIL_ADDRESS][DOMAIN_NAME]" at bounding box center [165, 110] width 151 height 16
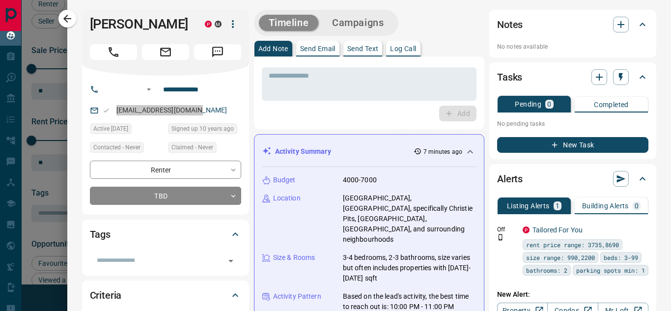
scroll to position [49, 0]
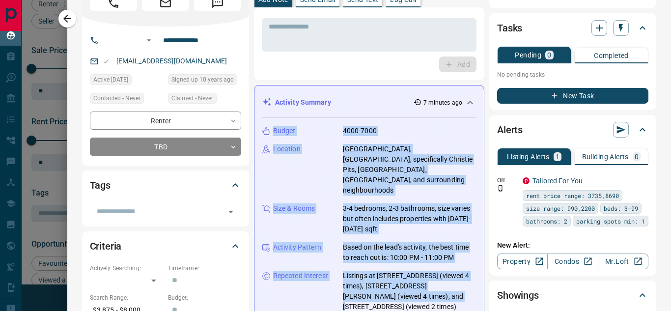
drag, startPoint x: 272, startPoint y: 128, endPoint x: 426, endPoint y: 287, distance: 221.5
click at [426, 288] on div "Budget 4000-7000 Location [GEOGRAPHIC_DATA], [GEOGRAPHIC_DATA], specifically [G…" at bounding box center [369, 234] width 214 height 233
click at [426, 287] on p "Listings at [STREET_ADDRESS] (viewed 4 times), [STREET_ADDRESS][PERSON_NAME] (v…" at bounding box center [409, 291] width 133 height 41
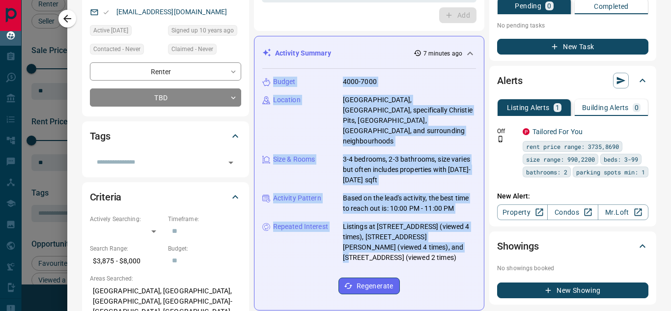
click at [283, 82] on p "Budget" at bounding box center [284, 82] width 23 height 10
drag, startPoint x: 274, startPoint y: 78, endPoint x: 396, endPoint y: 247, distance: 208.6
click at [396, 247] on div "Budget 4000-7000 Location [GEOGRAPHIC_DATA], [GEOGRAPHIC_DATA], specifically [G…" at bounding box center [369, 185] width 214 height 233
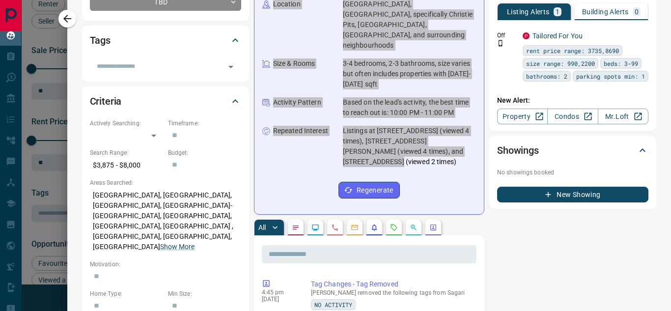
scroll to position [196, 0]
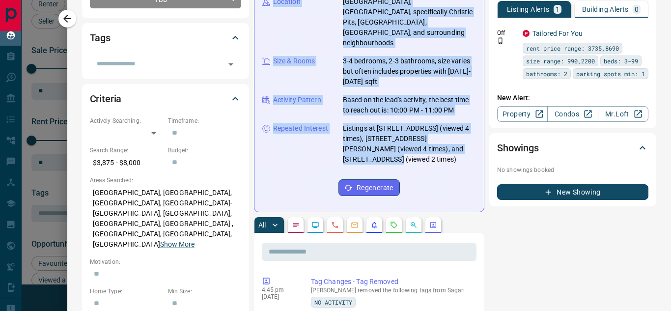
drag, startPoint x: 167, startPoint y: 224, endPoint x: 220, endPoint y: 218, distance: 52.8
click at [167, 239] on button "Show More" at bounding box center [177, 244] width 34 height 10
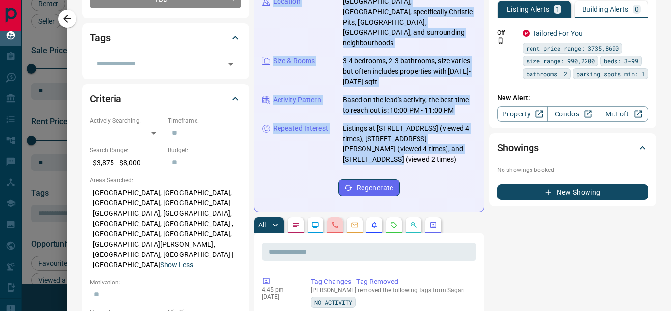
click at [339, 217] on button "button" at bounding box center [335, 225] width 16 height 16
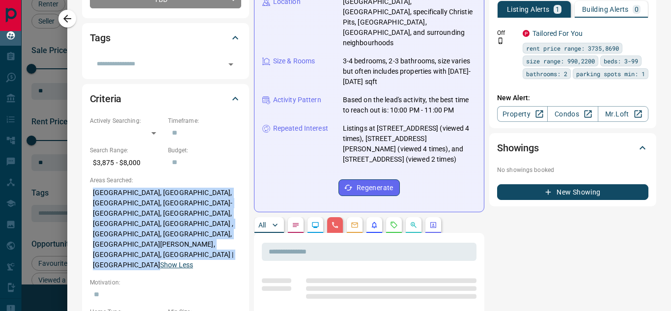
drag, startPoint x: 91, startPoint y: 192, endPoint x: 210, endPoint y: 240, distance: 128.6
click at [210, 240] on p "[GEOGRAPHIC_DATA], [GEOGRAPHIC_DATA], [GEOGRAPHIC_DATA], [GEOGRAPHIC_DATA]-[GEO…" at bounding box center [165, 229] width 151 height 88
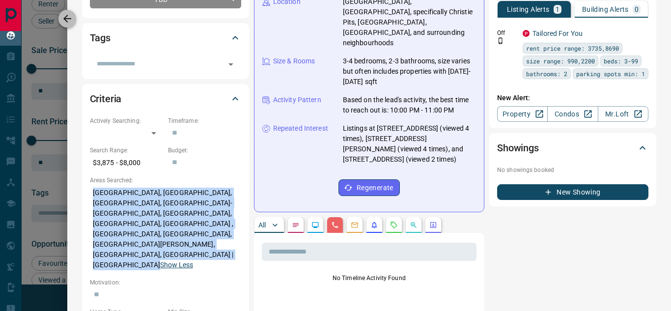
click at [68, 14] on icon "button" at bounding box center [67, 19] width 12 height 12
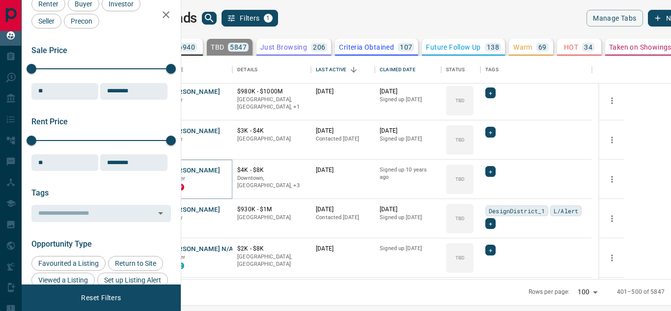
scroll to position [884, 0]
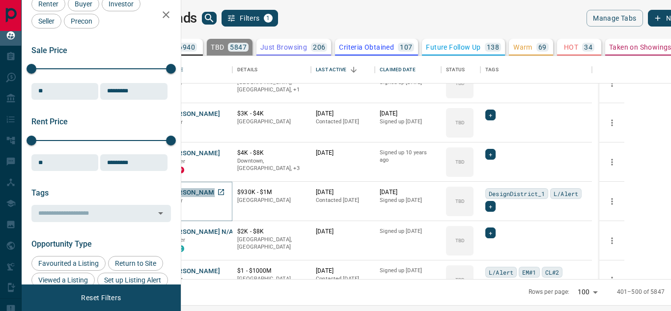
click at [220, 191] on button "[PERSON_NAME]" at bounding box center [194, 192] width 52 height 9
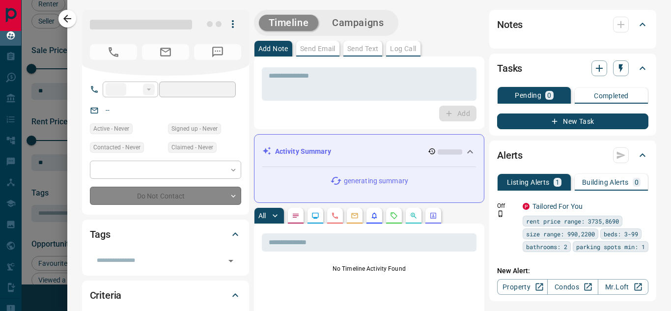
type input "**"
type input "**********"
type input "**"
type input "*********"
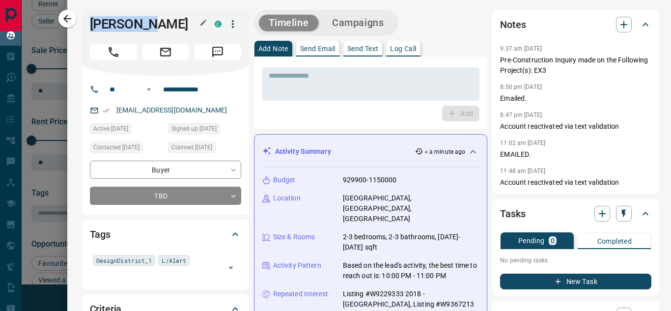
drag, startPoint x: 84, startPoint y: 18, endPoint x: 161, endPoint y: 32, distance: 77.9
click at [161, 27] on div "[PERSON_NAME] C" at bounding box center [165, 43] width 167 height 66
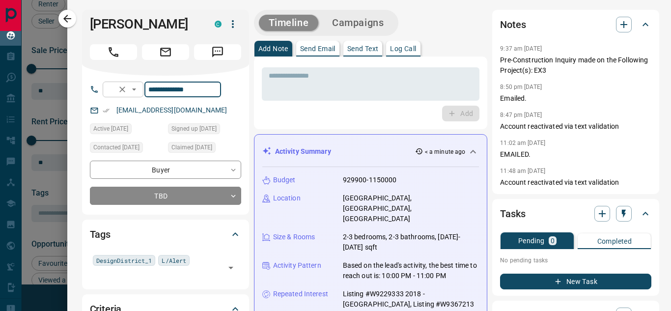
drag, startPoint x: 215, startPoint y: 91, endPoint x: 155, endPoint y: 91, distance: 59.4
click at [160, 91] on input "**********" at bounding box center [182, 90] width 77 height 16
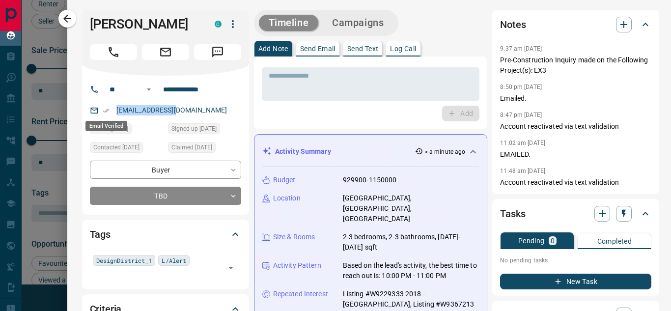
drag, startPoint x: 169, startPoint y: 110, endPoint x: 90, endPoint y: 110, distance: 79.0
click at [105, 110] on div "[EMAIL_ADDRESS][DOMAIN_NAME]" at bounding box center [165, 110] width 151 height 16
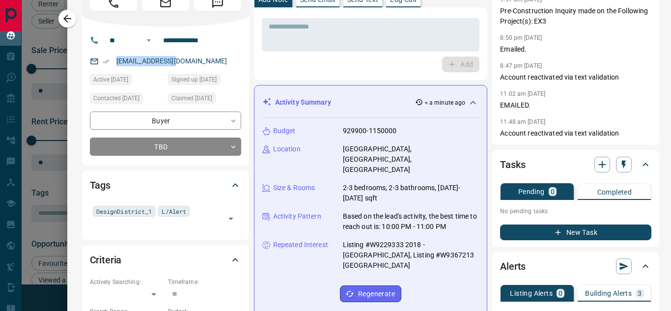
drag, startPoint x: 273, startPoint y: 128, endPoint x: 423, endPoint y: 286, distance: 217.4
click at [422, 287] on div "Budget 929900-1150000 Location [GEOGRAPHIC_DATA] Circle Size & Rooms 2-3 bedroo…" at bounding box center [370, 214] width 217 height 192
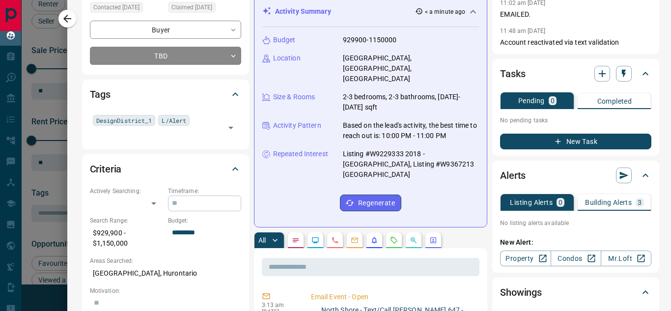
scroll to position [147, 0]
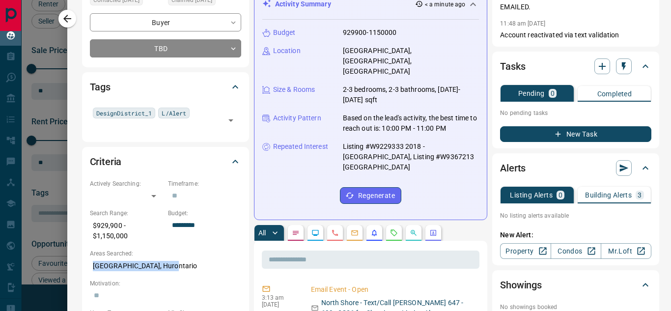
drag, startPoint x: 92, startPoint y: 267, endPoint x: 185, endPoint y: 267, distance: 92.8
click at [185, 267] on p "[GEOGRAPHIC_DATA], Hurontario" at bounding box center [165, 266] width 151 height 16
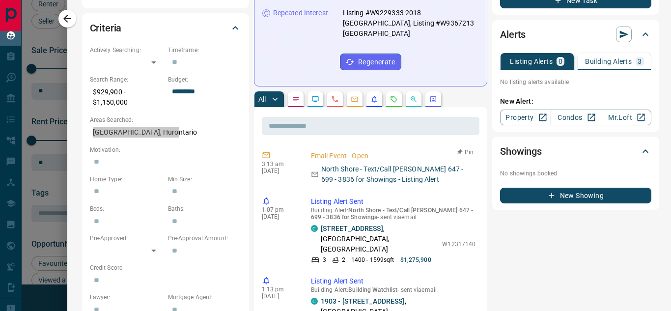
scroll to position [295, 0]
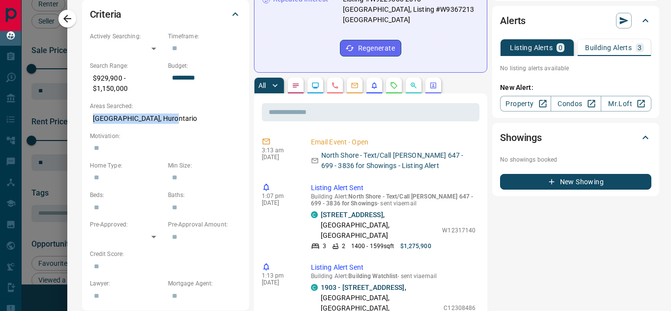
click at [333, 93] on button "button" at bounding box center [335, 86] width 16 height 16
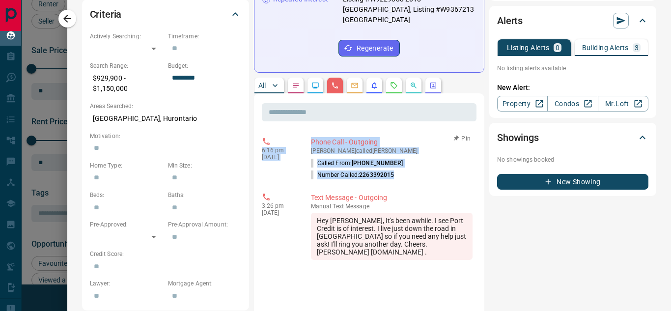
drag, startPoint x: 261, startPoint y: 164, endPoint x: 397, endPoint y: 199, distance: 141.0
click at [68, 23] on icon "button" at bounding box center [67, 19] width 12 height 12
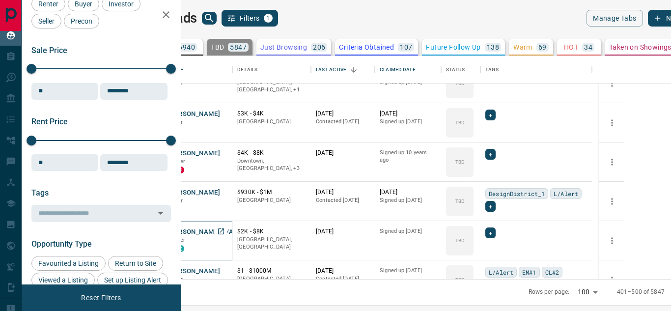
click at [233, 233] on button "[PERSON_NAME] N/A" at bounding box center [200, 231] width 65 height 9
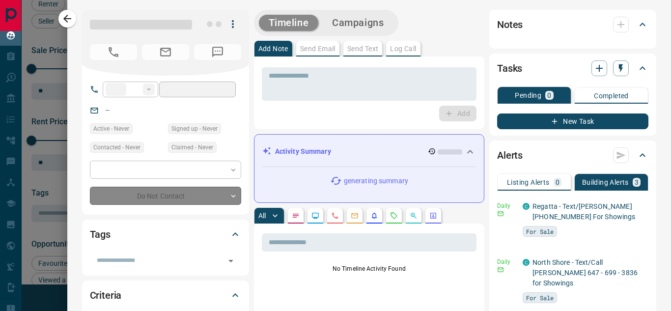
type input "**********"
type input "**"
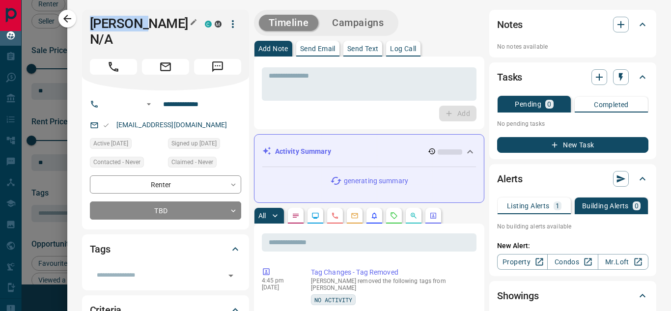
drag, startPoint x: 94, startPoint y: 26, endPoint x: 174, endPoint y: 25, distance: 80.0
click at [174, 25] on h1 "[PERSON_NAME] N/A" at bounding box center [140, 31] width 100 height 31
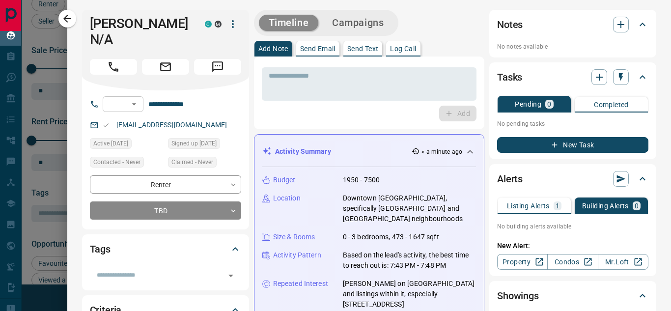
click at [154, 96] on div "**********" at bounding box center [162, 104] width 118 height 16
drag, startPoint x: 182, startPoint y: 108, endPoint x: 108, endPoint y: 109, distance: 74.2
click at [108, 117] on div "[EMAIL_ADDRESS][DOMAIN_NAME]" at bounding box center [165, 125] width 151 height 16
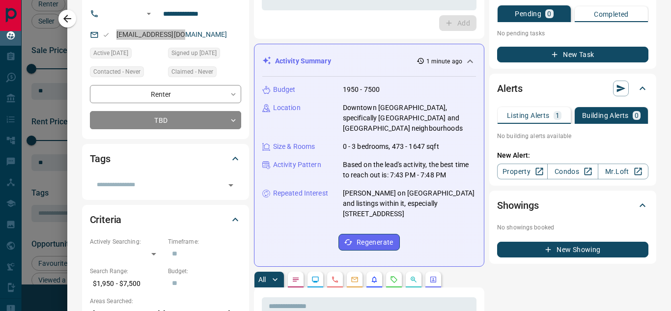
scroll to position [98, 0]
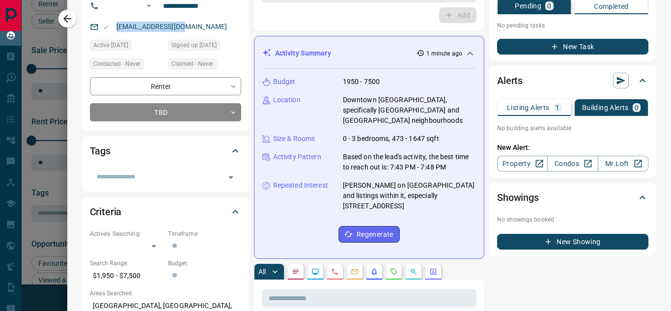
drag, startPoint x: 276, startPoint y: 82, endPoint x: 421, endPoint y: 195, distance: 184.0
click at [421, 195] on div "Budget 1950 - 7500 Location Downtown [GEOGRAPHIC_DATA], specifically [GEOGRAPHI…" at bounding box center [369, 160] width 214 height 182
drag, startPoint x: 337, startPoint y: 259, endPoint x: 220, endPoint y: 199, distance: 131.5
click at [337, 268] on icon "Calls" at bounding box center [335, 272] width 8 height 8
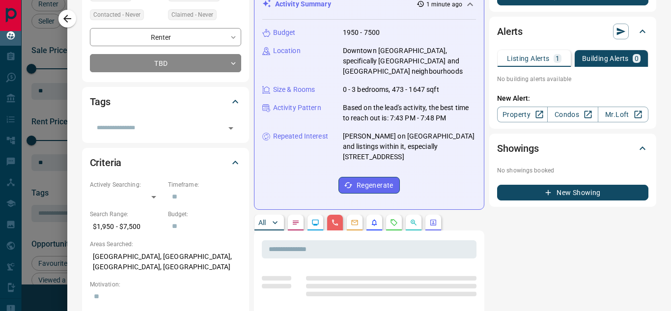
scroll to position [196, 0]
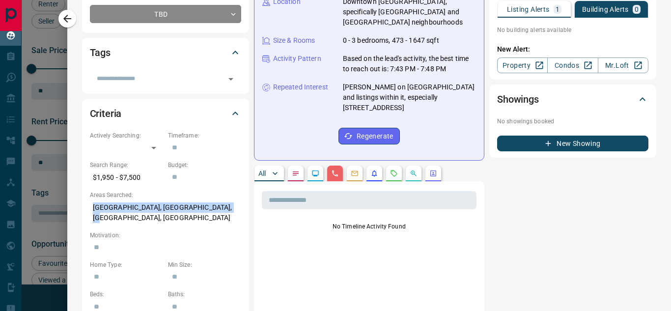
drag, startPoint x: 90, startPoint y: 187, endPoint x: 242, endPoint y: 194, distance: 152.4
click at [242, 194] on div "Criteria Actively Searching: ​ ​ Timeframe: ​ Search Range: $1,950 - $7,500 Bud…" at bounding box center [165, 254] width 167 height 311
click at [62, 17] on icon "button" at bounding box center [67, 19] width 12 height 12
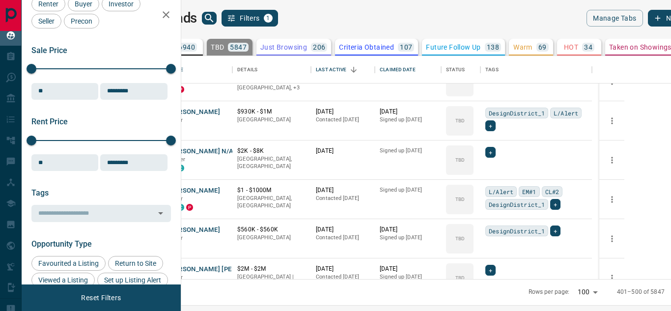
scroll to position [982, 0]
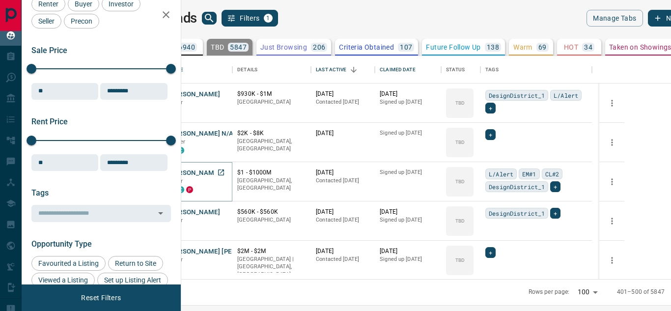
click at [220, 169] on button "[PERSON_NAME]" at bounding box center [194, 172] width 52 height 9
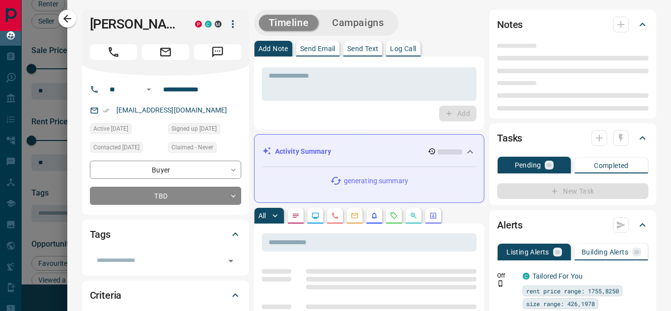
type input "**"
type input "**********"
type input "**"
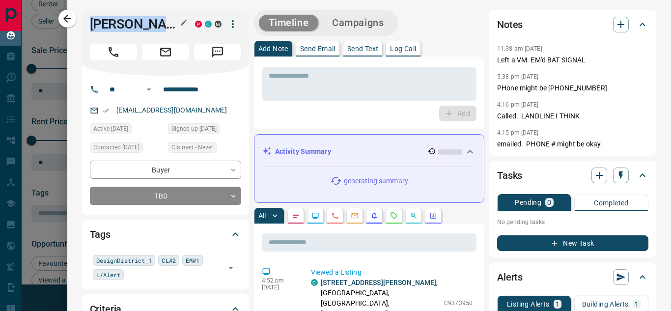
drag, startPoint x: 89, startPoint y: 24, endPoint x: 178, endPoint y: 25, distance: 88.4
click at [178, 25] on div "[PERSON_NAME]" at bounding box center [140, 24] width 100 height 16
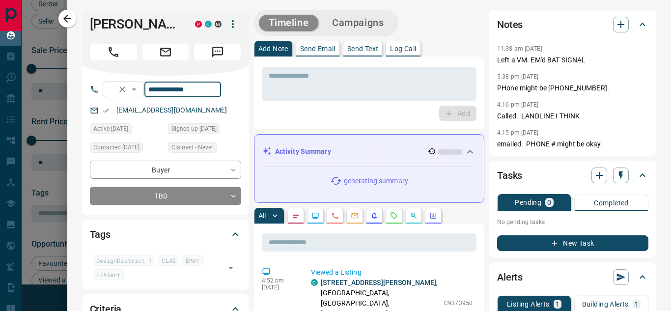
drag, startPoint x: 221, startPoint y: 90, endPoint x: 150, endPoint y: 91, distance: 71.7
click at [150, 91] on div "**********" at bounding box center [162, 90] width 118 height 16
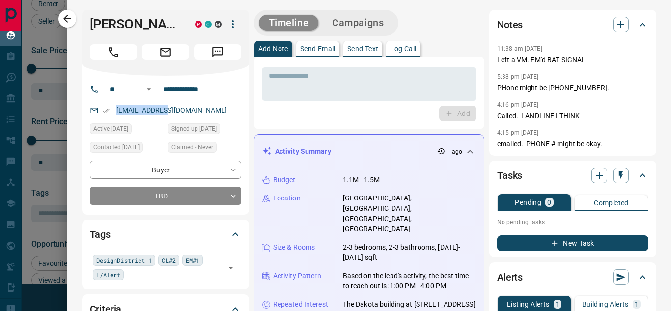
drag, startPoint x: 172, startPoint y: 110, endPoint x: 110, endPoint y: 110, distance: 61.9
click at [110, 110] on div "[EMAIL_ADDRESS][DOMAIN_NAME]" at bounding box center [165, 110] width 151 height 16
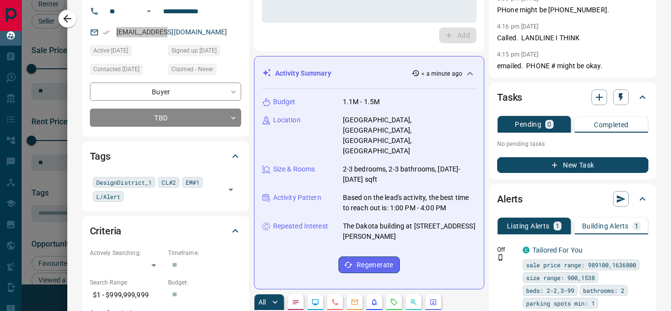
scroll to position [98, 0]
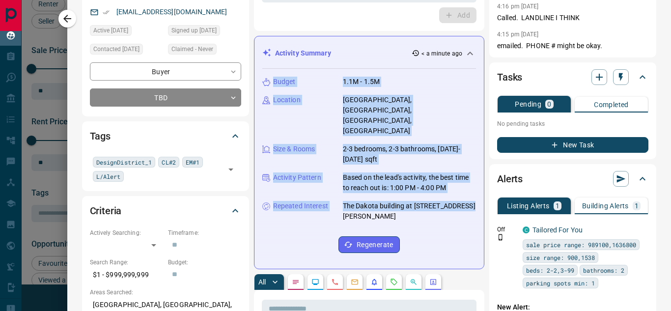
drag, startPoint x: 273, startPoint y: 81, endPoint x: 401, endPoint y: 192, distance: 169.9
click at [401, 192] on div "Budget 1.1M - 1.5M Location [GEOGRAPHIC_DATA], [GEOGRAPHIC_DATA], [GEOGRAPHIC_D…" at bounding box center [369, 165] width 214 height 192
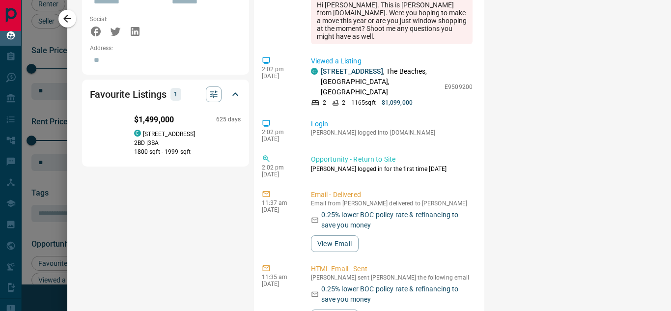
scroll to position [716, 0]
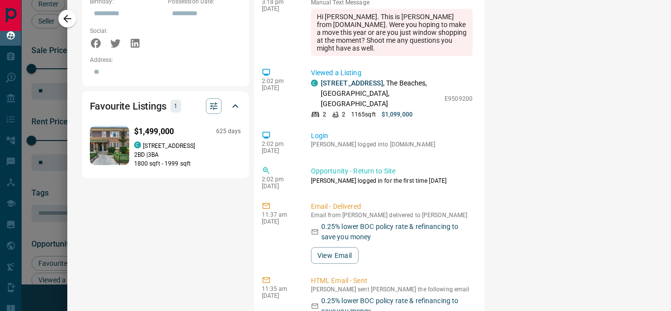
drag, startPoint x: 617, startPoint y: 210, endPoint x: 661, endPoint y: 207, distance: 44.8
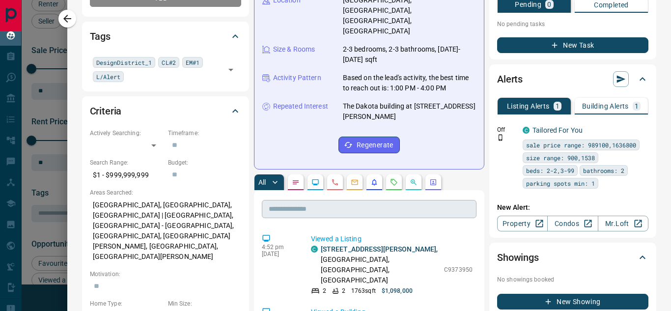
scroll to position [199, 0]
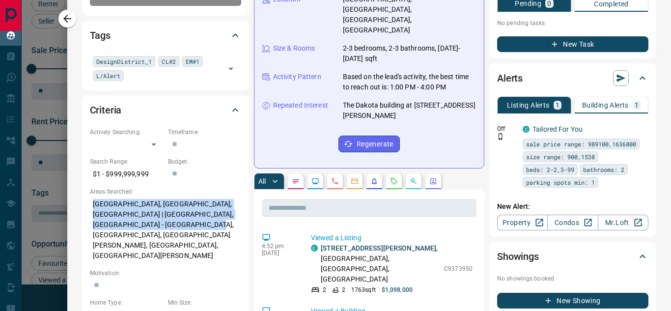
drag, startPoint x: 93, startPoint y: 198, endPoint x: 175, endPoint y: 234, distance: 89.3
click at [175, 234] on div "Actively Searching: ​ ​ Timeframe: ​ Search Range: $1 - $999,999,999 Budget: ​ …" at bounding box center [165, 284] width 151 height 313
click at [327, 173] on button "button" at bounding box center [335, 181] width 16 height 16
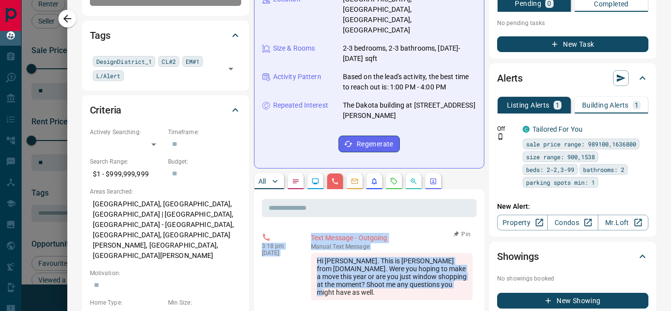
drag, startPoint x: 262, startPoint y: 225, endPoint x: 375, endPoint y: 270, distance: 121.7
click at [375, 270] on div "3:18 pm [DATE] Text Message - Outgoing manual Text Message Hi [PERSON_NAME]. Th…" at bounding box center [369, 266] width 215 height 73
click at [69, 18] on icon "button" at bounding box center [67, 19] width 12 height 12
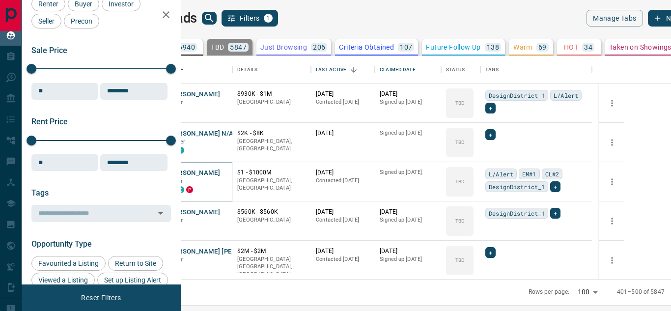
scroll to position [1031, 0]
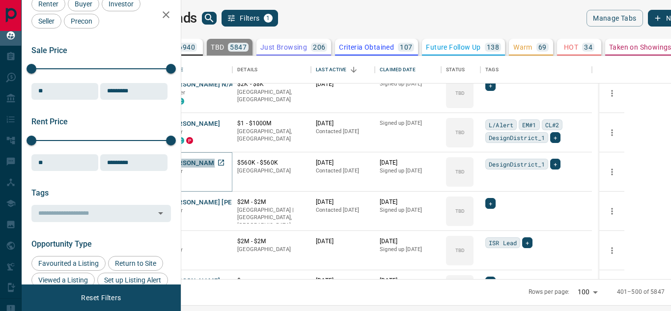
click at [220, 166] on button "[PERSON_NAME]" at bounding box center [194, 163] width 52 height 9
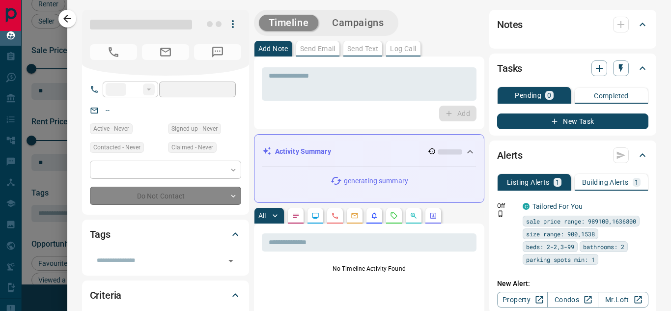
type input "**"
type input "**********"
type input "**"
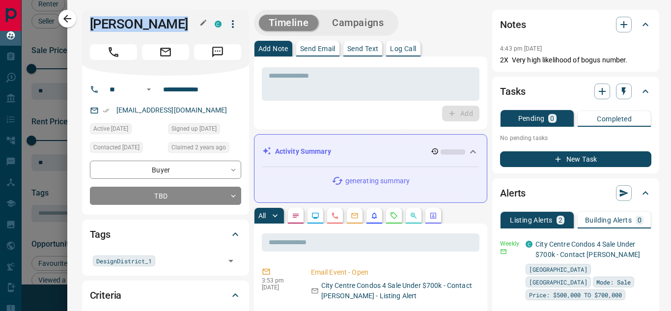
drag, startPoint x: 138, startPoint y: 18, endPoint x: 179, endPoint y: 22, distance: 41.4
click at [179, 22] on div "[PERSON_NAME] C" at bounding box center [165, 43] width 167 height 66
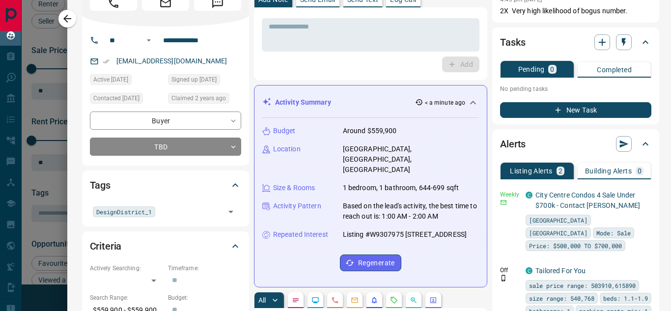
scroll to position [98, 0]
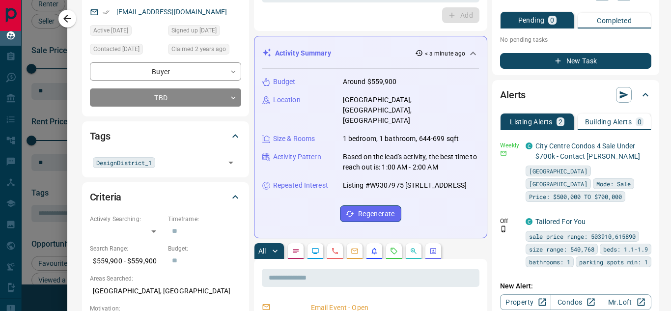
drag, startPoint x: 272, startPoint y: 78, endPoint x: 433, endPoint y: 183, distance: 192.6
click at [433, 183] on div "Budget Around $559,900 Location [GEOGRAPHIC_DATA], [GEOGRAPHIC_DATA], [GEOGRAPH…" at bounding box center [370, 149] width 217 height 161
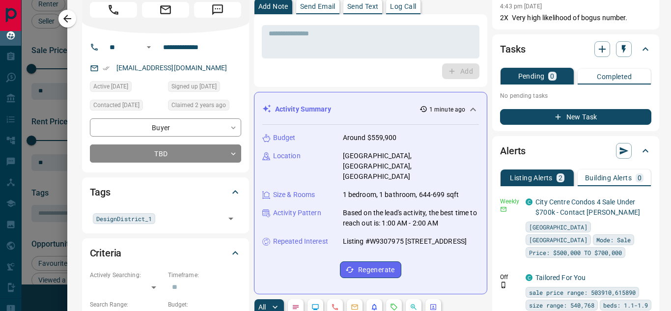
scroll to position [0, 0]
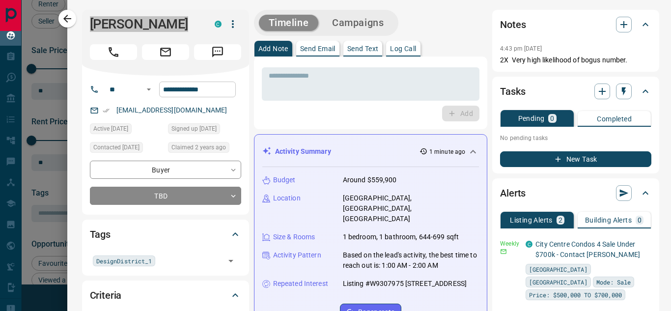
drag, startPoint x: 214, startPoint y: 87, endPoint x: 209, endPoint y: 91, distance: 6.3
click at [168, 90] on input "**********" at bounding box center [197, 90] width 77 height 16
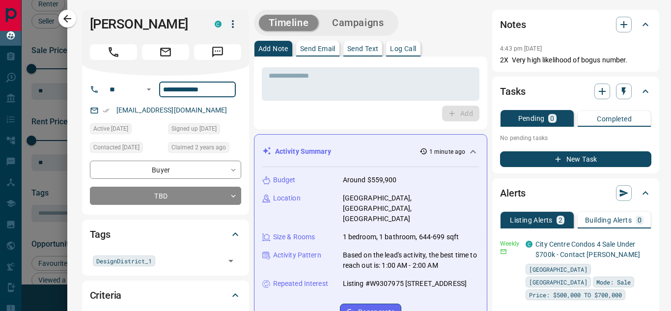
click at [197, 90] on input "**********" at bounding box center [197, 90] width 77 height 16
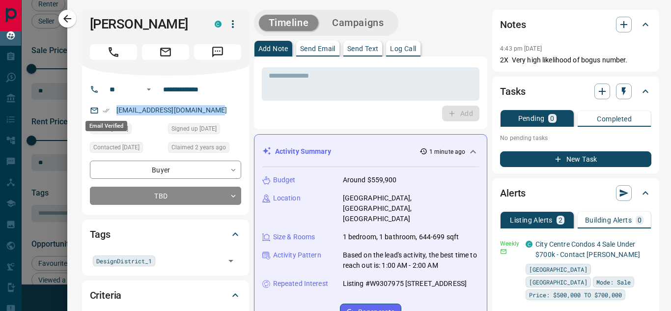
drag, startPoint x: 225, startPoint y: 109, endPoint x: 107, endPoint y: 110, distance: 118.3
click at [107, 110] on div "[EMAIL_ADDRESS][DOMAIN_NAME]" at bounding box center [165, 110] width 151 height 16
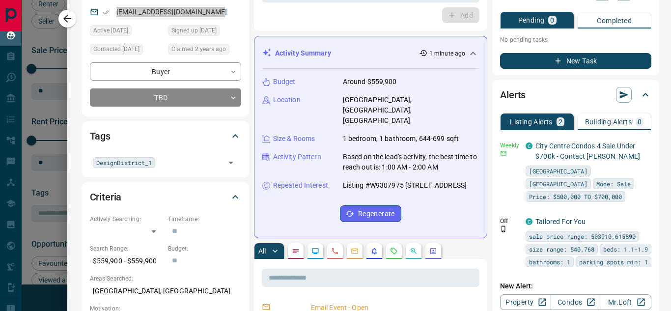
scroll to position [147, 0]
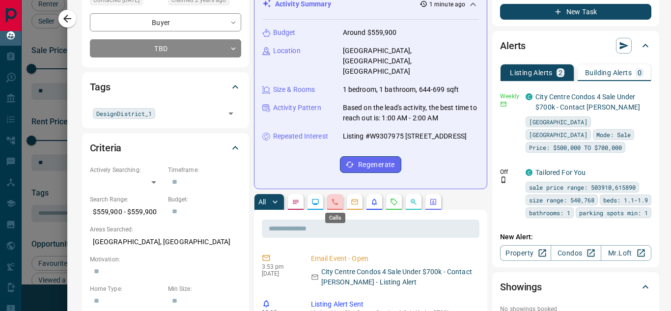
click at [334, 203] on icon "Calls" at bounding box center [335, 202] width 8 height 8
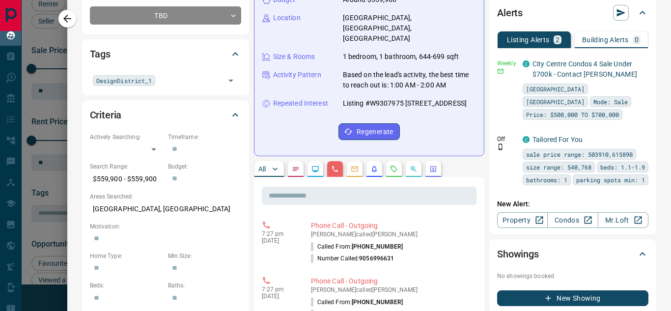
scroll to position [196, 0]
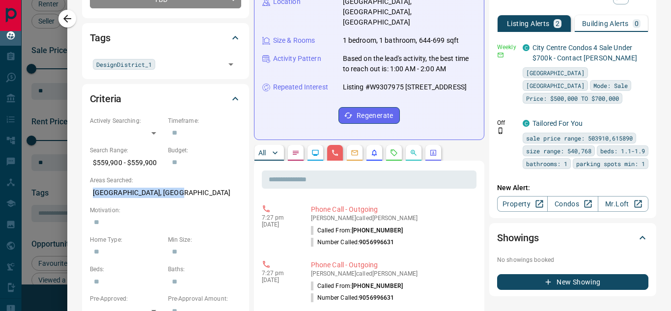
drag, startPoint x: 176, startPoint y: 193, endPoint x: 169, endPoint y: 195, distance: 6.7
click at [169, 195] on div "Criteria Actively Searching: ​ ​ Timeframe: ​ Search Range: $559,900 - $559,900…" at bounding box center [165, 234] width 167 height 300
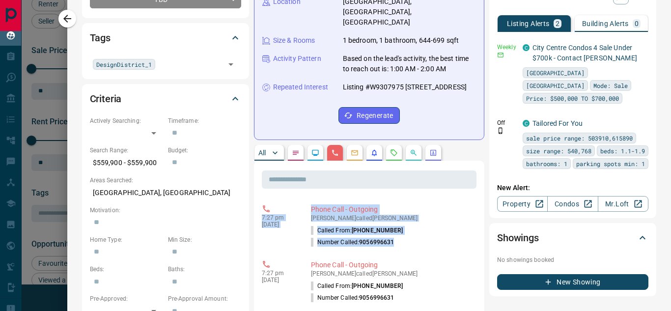
click at [69, 20] on icon "button" at bounding box center [67, 19] width 12 height 12
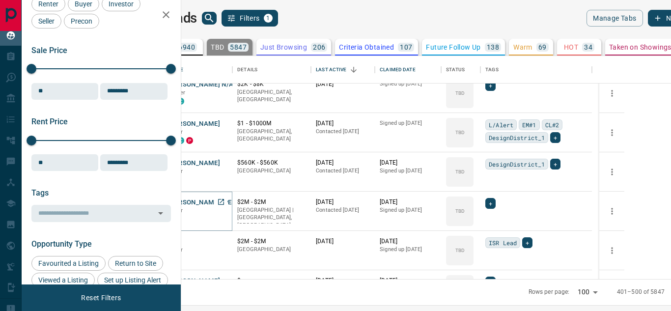
click at [217, 204] on button "[PERSON_NAME] [PERSON_NAME]" at bounding box center [220, 202] width 105 height 9
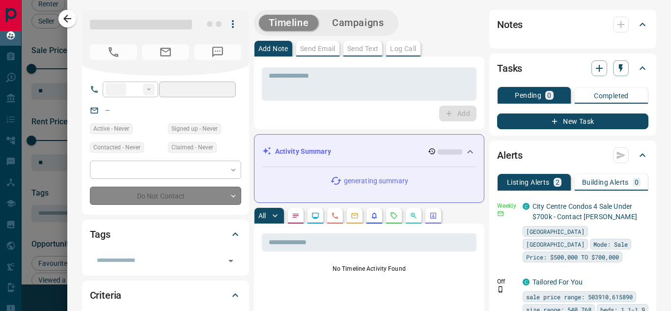
type input "**"
type input "**********"
type input "**"
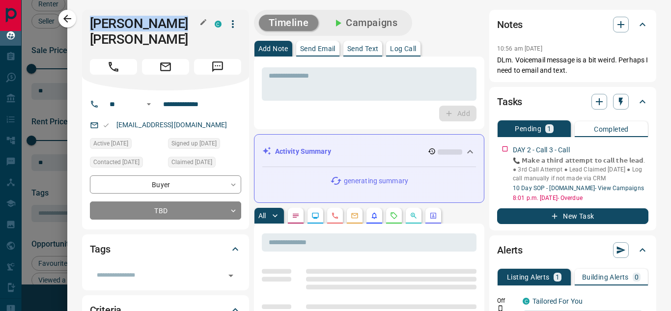
drag, startPoint x: 88, startPoint y: 26, endPoint x: 180, endPoint y: 26, distance: 91.8
click at [180, 26] on div "Lai [PERSON_NAME] C" at bounding box center [165, 50] width 167 height 81
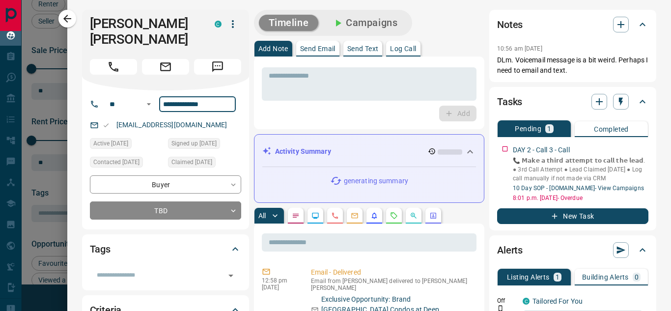
drag, startPoint x: 191, startPoint y: 90, endPoint x: 163, endPoint y: 91, distance: 28.0
click at [163, 96] on input "**********" at bounding box center [197, 104] width 77 height 16
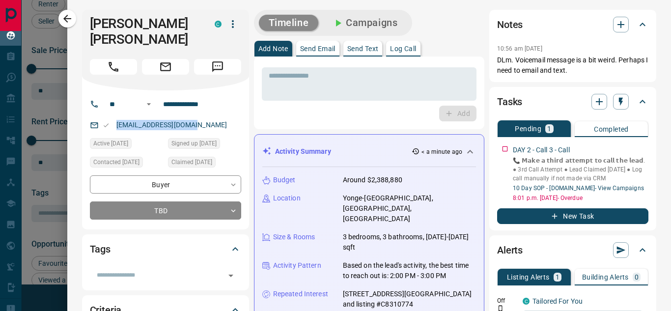
drag, startPoint x: 197, startPoint y: 109, endPoint x: 92, endPoint y: 109, distance: 104.6
click at [92, 117] on div "[EMAIL_ADDRESS][DOMAIN_NAME]" at bounding box center [165, 125] width 151 height 16
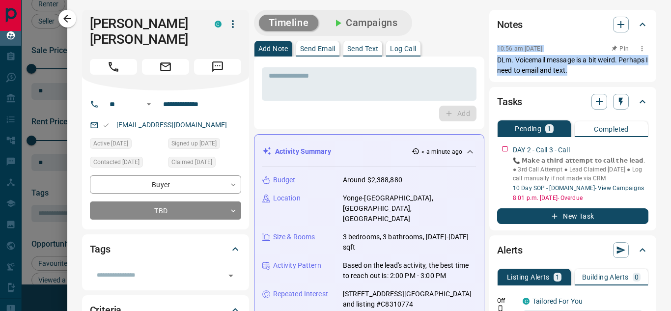
drag, startPoint x: 489, startPoint y: 45, endPoint x: 595, endPoint y: 78, distance: 111.7
click at [595, 78] on div "Notes 10:56 am [DATE] Pin DLm. Voicemail message is a bit weird. Perhaps I need…" at bounding box center [572, 46] width 167 height 72
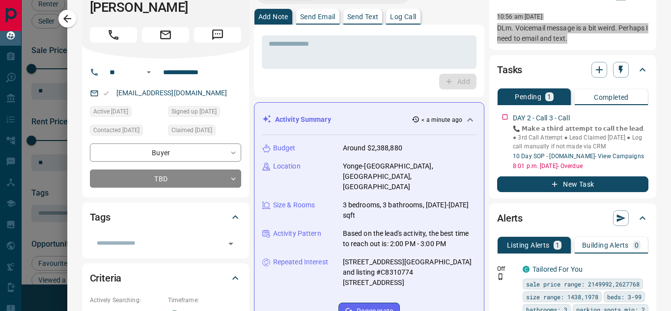
scroll to position [49, 0]
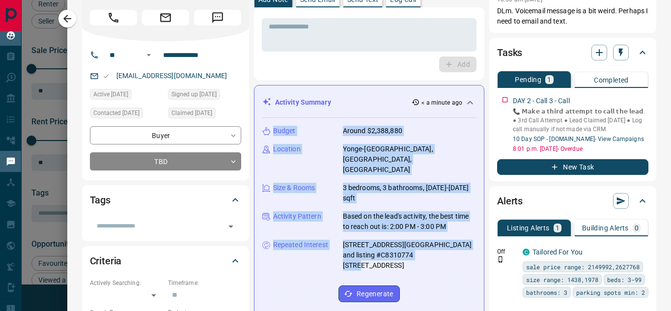
drag, startPoint x: 416, startPoint y: 226, endPoint x: 1, endPoint y: 153, distance: 421.3
click at [457, 232] on div "Budget Around $2,388,880 Location [GEOGRAPHIC_DATA], [GEOGRAPHIC_DATA] Size & R…" at bounding box center [369, 214] width 214 height 192
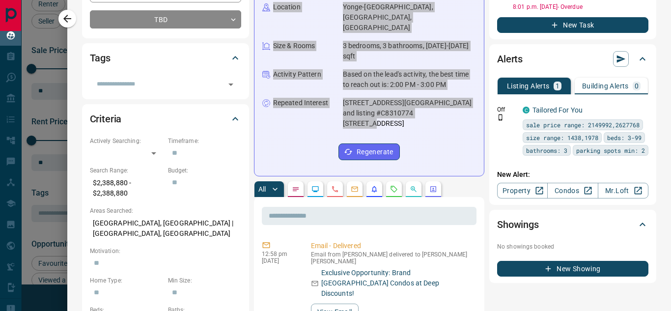
scroll to position [196, 0]
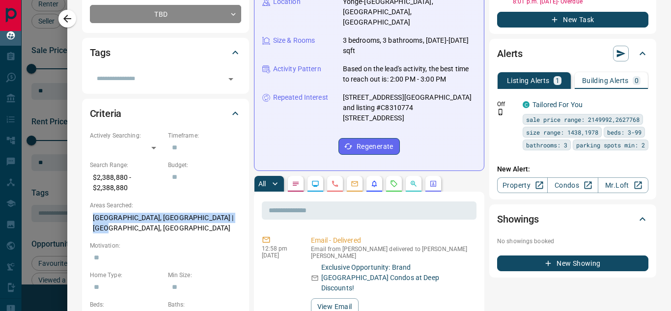
drag, startPoint x: 124, startPoint y: 202, endPoint x: 248, endPoint y: 203, distance: 124.2
click at [248, 203] on div "Criteria Actively Searching: ​ ​ Timeframe: ​ Search Range: $2,388,880 - $2,388…" at bounding box center [165, 259] width 167 height 321
click at [335, 176] on button "button" at bounding box center [335, 184] width 16 height 16
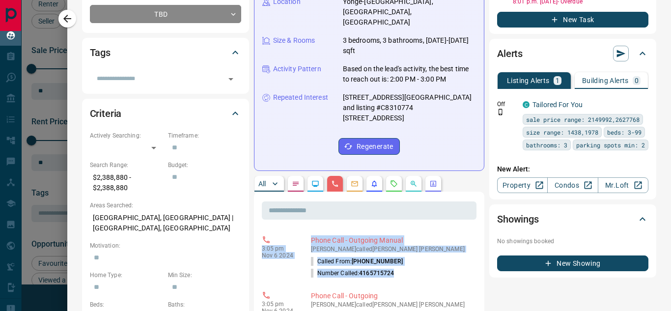
drag, startPoint x: 263, startPoint y: 218, endPoint x: 409, endPoint y: 242, distance: 147.6
click at [409, 242] on div "3:05 pm [DATE] Phone Call - Outgoing Manual [PERSON_NAME] called [PERSON_NAME] …" at bounding box center [369, 257] width 215 height 50
click at [67, 15] on icon "button" at bounding box center [67, 19] width 8 height 8
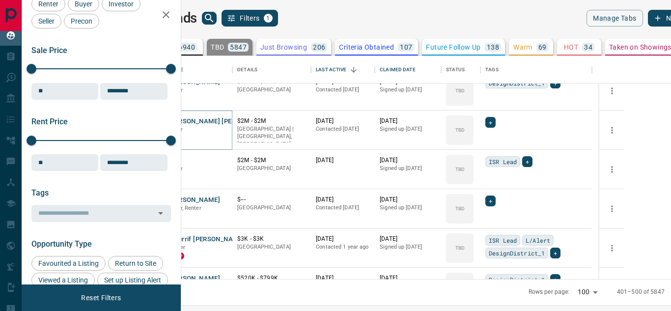
scroll to position [1129, 0]
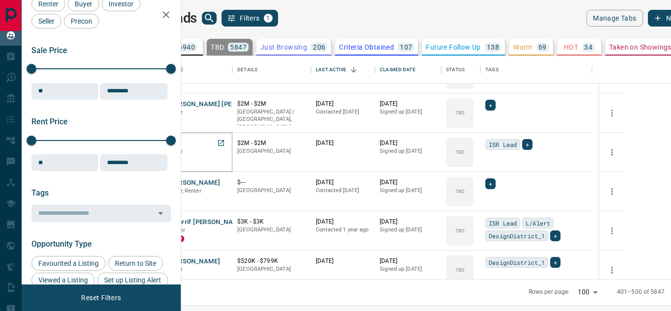
click at [180, 142] on button "M L" at bounding box center [173, 143] width 11 height 9
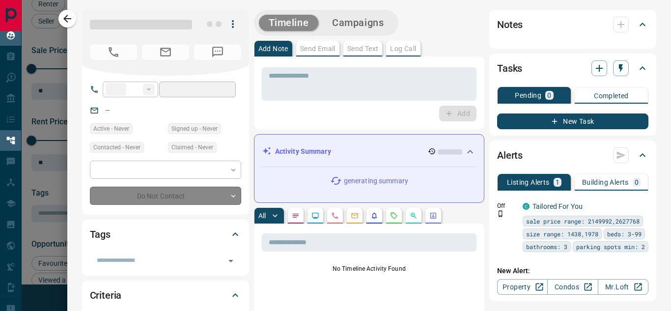
type input "**"
type input "**********"
type input "**"
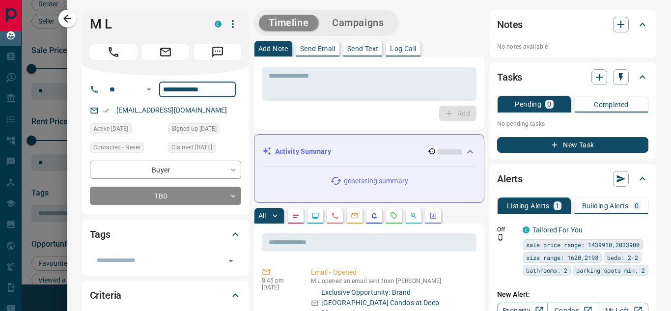
drag, startPoint x: 215, startPoint y: 89, endPoint x: 164, endPoint y: 95, distance: 50.9
click at [162, 90] on input "**********" at bounding box center [197, 90] width 77 height 16
drag, startPoint x: 178, startPoint y: 108, endPoint x: 105, endPoint y: 109, distance: 73.2
click at [105, 109] on div "[EMAIL_ADDRESS][DOMAIN_NAME]" at bounding box center [165, 110] width 151 height 16
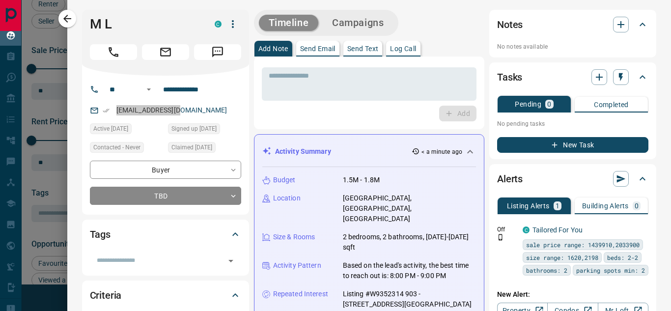
scroll to position [49, 0]
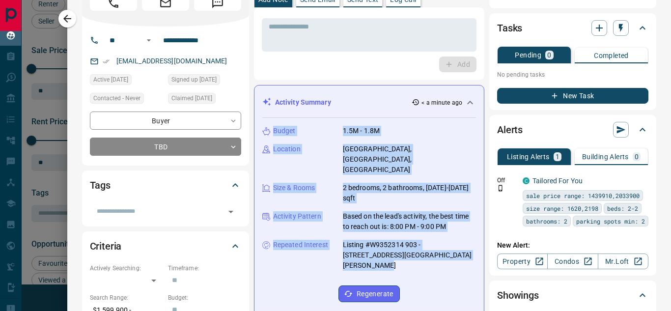
drag, startPoint x: 274, startPoint y: 128, endPoint x: 461, endPoint y: 248, distance: 222.0
click at [461, 248] on div "Budget 1.5M - 1.8M Location [GEOGRAPHIC_DATA], [GEOGRAPHIC_DATA], [GEOGRAPHIC_D…" at bounding box center [369, 214] width 214 height 192
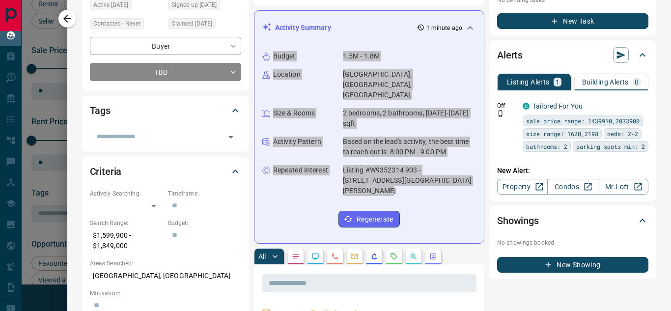
scroll to position [147, 0]
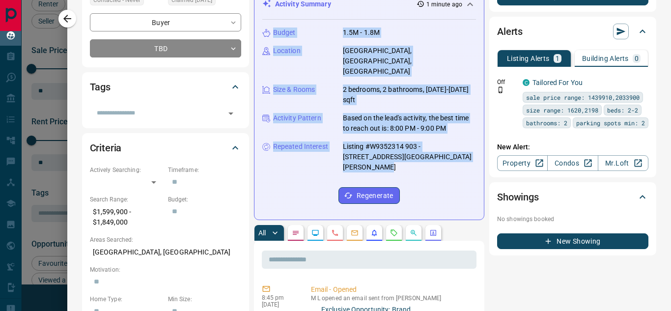
drag, startPoint x: 89, startPoint y: 252, endPoint x: 180, endPoint y: 252, distance: 91.3
click at [180, 252] on div "Criteria Actively Searching: ​ ​ Timeframe: ​ Search Range: $1,599,900 - $1,849…" at bounding box center [165, 288] width 167 height 311
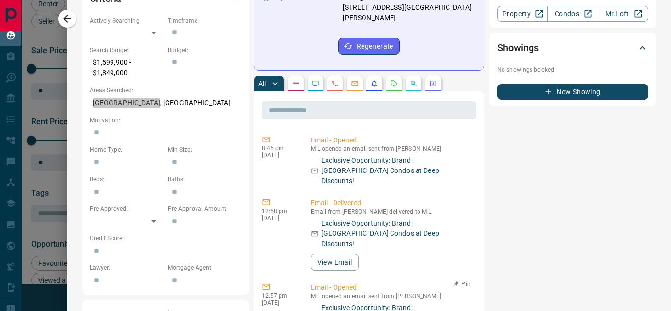
scroll to position [295, 0]
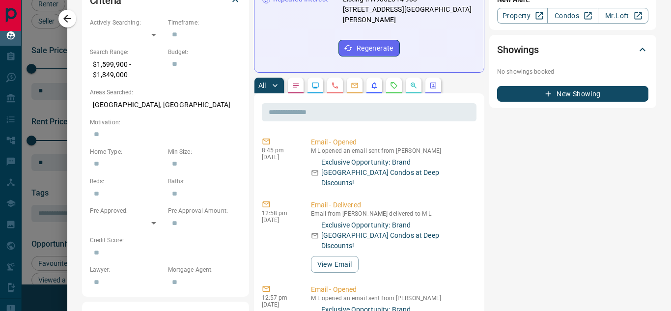
click at [326, 78] on div "All" at bounding box center [369, 86] width 230 height 16
click at [334, 82] on icon "Calls" at bounding box center [335, 86] width 8 height 8
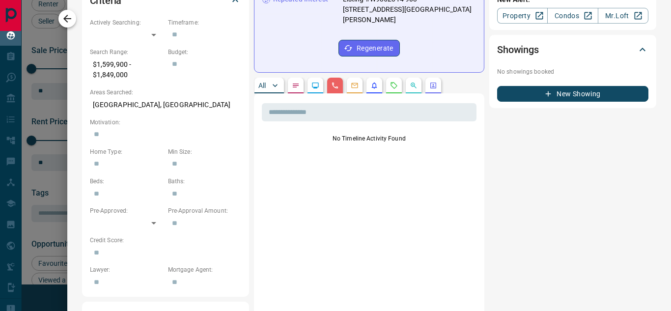
click at [69, 25] on button "button" at bounding box center [67, 19] width 18 height 18
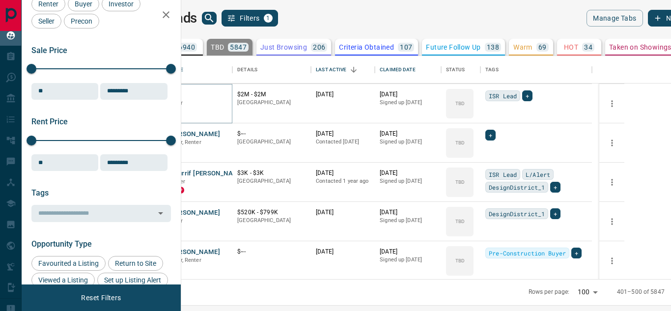
scroll to position [1178, 0]
click at [220, 137] on button "[PERSON_NAME]" at bounding box center [194, 133] width 52 height 9
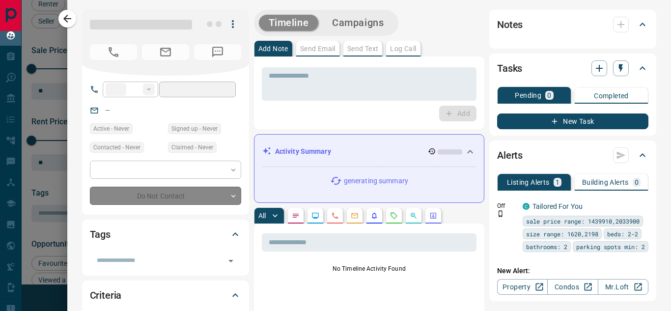
type input "**"
type input "**********"
type input "**"
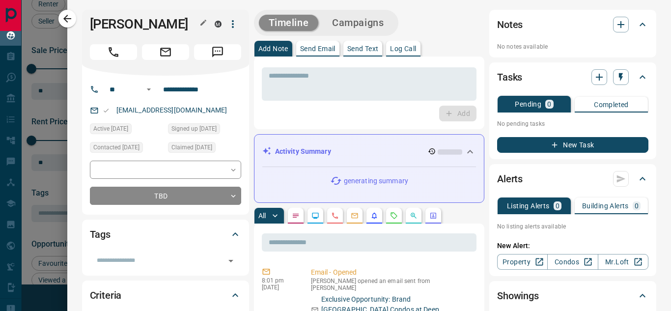
drag, startPoint x: 94, startPoint y: 22, endPoint x: 191, endPoint y: 23, distance: 96.2
click at [191, 23] on h1 "[PERSON_NAME]" at bounding box center [145, 24] width 110 height 16
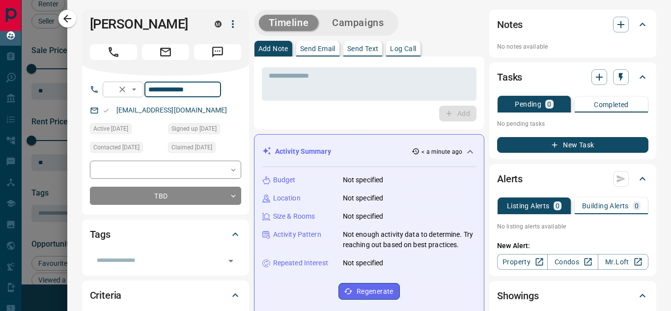
drag, startPoint x: 223, startPoint y: 91, endPoint x: 152, endPoint y: 91, distance: 71.2
click at [152, 91] on div "**********" at bounding box center [162, 90] width 118 height 16
drag, startPoint x: 217, startPoint y: 106, endPoint x: 109, endPoint y: 108, distance: 107.5
click at [109, 108] on div "[EMAIL_ADDRESS][DOMAIN_NAME]" at bounding box center [165, 110] width 151 height 16
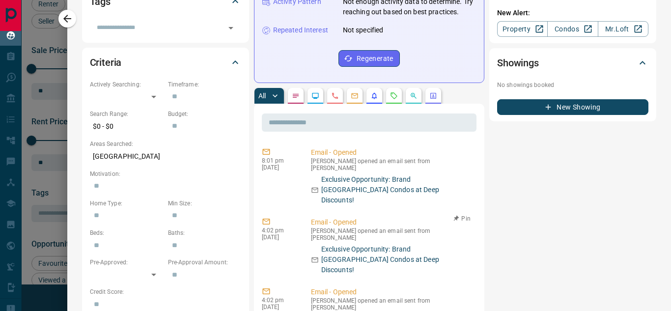
scroll to position [245, 0]
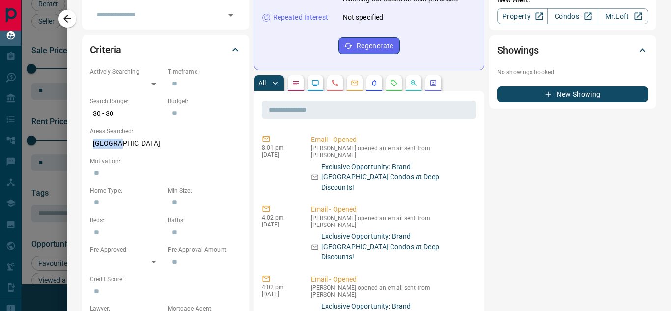
drag, startPoint x: 132, startPoint y: 143, endPoint x: 148, endPoint y: 143, distance: 15.7
click at [148, 143] on p "[GEOGRAPHIC_DATA]" at bounding box center [165, 144] width 151 height 16
click at [337, 87] on icon "Calls" at bounding box center [335, 83] width 8 height 8
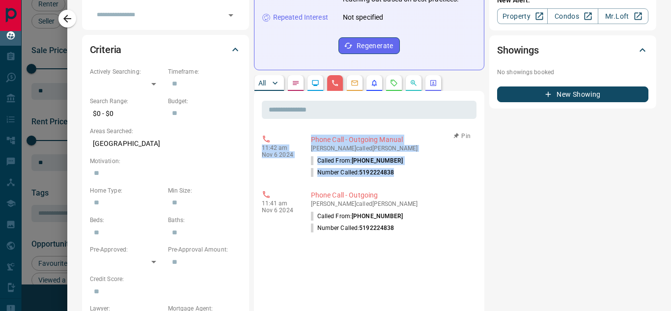
drag, startPoint x: 362, startPoint y: 174, endPoint x: 399, endPoint y: 184, distance: 38.7
drag, startPoint x: 66, startPoint y: 22, endPoint x: 76, endPoint y: 59, distance: 38.2
click at [66, 22] on icon "button" at bounding box center [67, 19] width 12 height 12
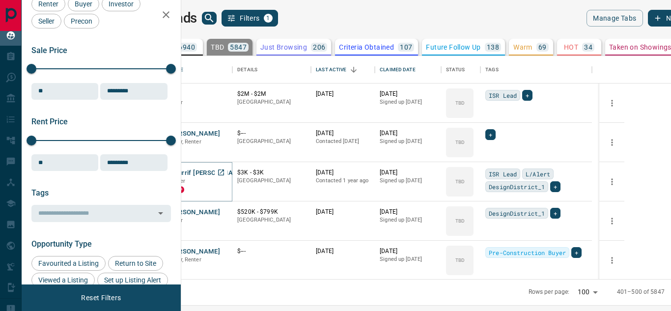
click at [243, 168] on button "Maurrif [PERSON_NAME]" at bounding box center [206, 172] width 76 height 9
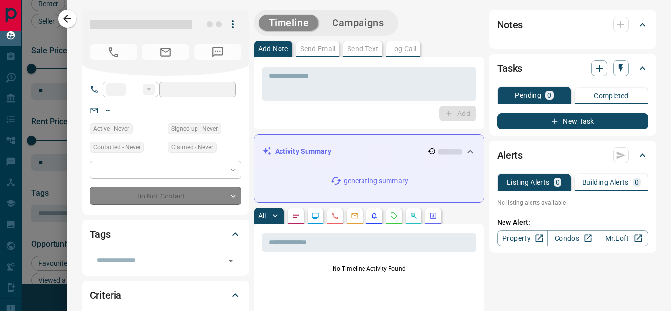
type input "**"
type input "**********"
type input "**"
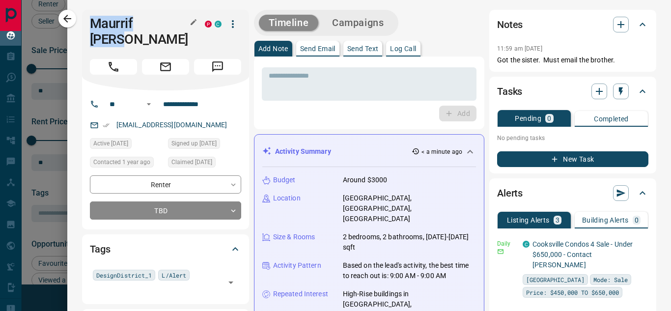
drag, startPoint x: 95, startPoint y: 26, endPoint x: 182, endPoint y: 25, distance: 86.9
click at [182, 25] on h1 "Maurrif [PERSON_NAME]" at bounding box center [140, 31] width 100 height 31
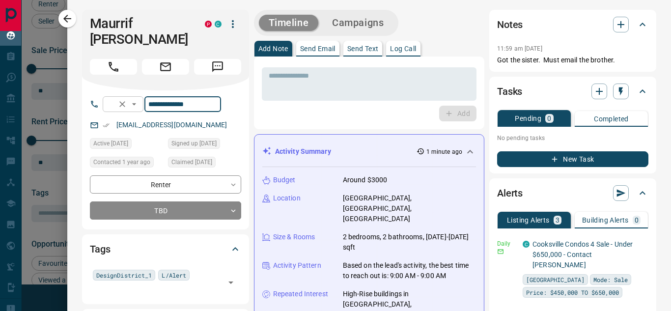
drag, startPoint x: 218, startPoint y: 94, endPoint x: 155, endPoint y: 90, distance: 63.0
click at [155, 96] on div "**********" at bounding box center [162, 104] width 118 height 16
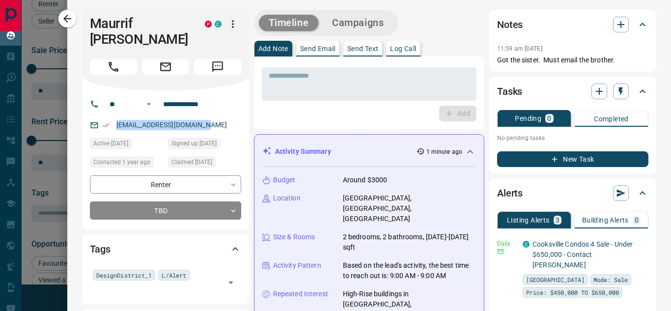
drag, startPoint x: 202, startPoint y: 111, endPoint x: 93, endPoint y: 119, distance: 108.8
click at [91, 117] on div "[EMAIL_ADDRESS][DOMAIN_NAME]" at bounding box center [165, 125] width 151 height 16
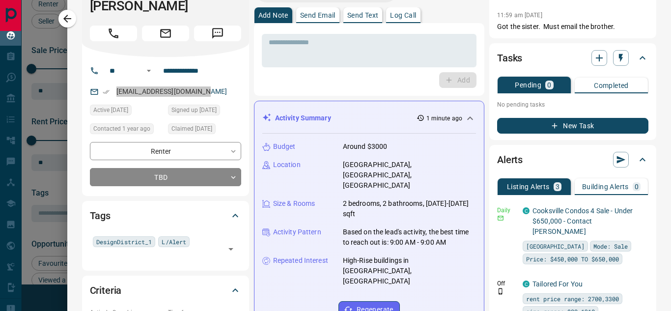
scroll to position [49, 0]
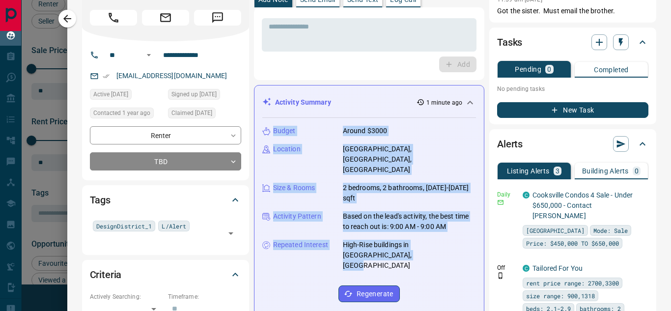
drag, startPoint x: 273, startPoint y: 130, endPoint x: 412, endPoint y: 236, distance: 175.6
click at [412, 237] on div "Budget Around $3000 Location [GEOGRAPHIC_DATA], [GEOGRAPHIC_DATA], [GEOGRAPHIC_…" at bounding box center [369, 214] width 214 height 192
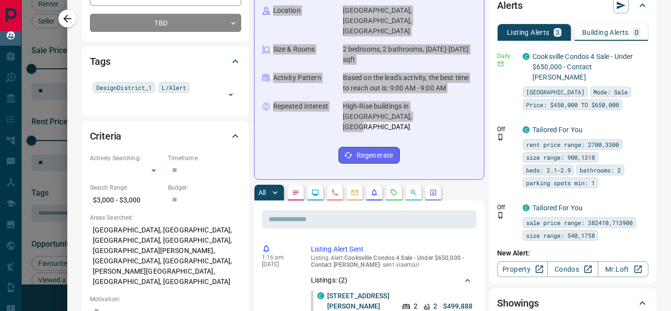
scroll to position [196, 0]
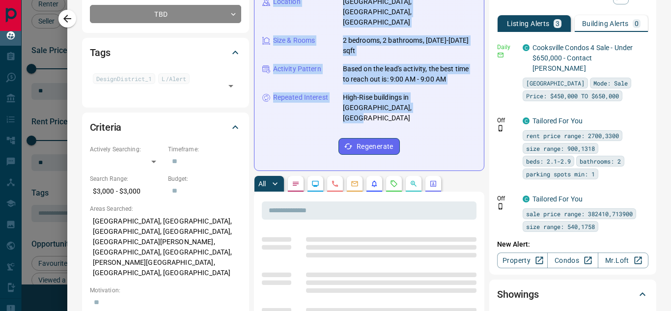
drag, startPoint x: 85, startPoint y: 207, endPoint x: 177, endPoint y: 251, distance: 101.9
click at [177, 251] on div "Criteria Actively Searching: ​ ​ Timeframe: ​ Search Range: $3,000 - $3,000 Bud…" at bounding box center [165, 288] width 167 height 352
click at [168, 215] on p "[GEOGRAPHIC_DATA], [GEOGRAPHIC_DATA], [GEOGRAPHIC_DATA], [GEOGRAPHIC_DATA], [GE…" at bounding box center [165, 247] width 151 height 68
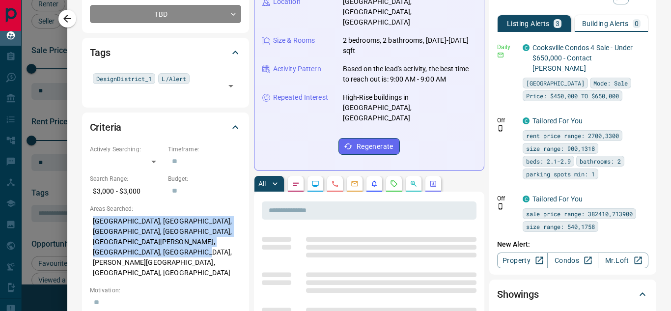
drag, startPoint x: 88, startPoint y: 203, endPoint x: 174, endPoint y: 243, distance: 94.9
click at [172, 243] on div "Criteria Actively Searching: ​ ​ Timeframe: ​ Search Range: $3,000 - $3,000 Bud…" at bounding box center [165, 288] width 167 height 352
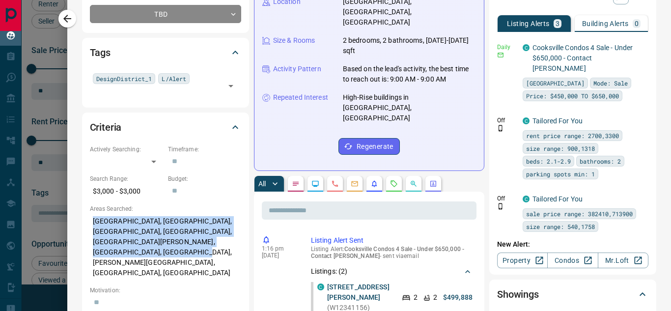
click at [68, 23] on icon "button" at bounding box center [67, 19] width 12 height 12
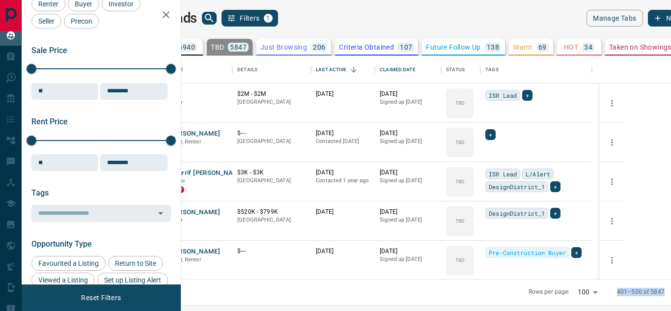
drag, startPoint x: 575, startPoint y: 291, endPoint x: 621, endPoint y: 292, distance: 45.7
click at [621, 292] on div "Rows per page: 100 *** 401–500 of 5847" at bounding box center [616, 292] width 198 height 26
click at [238, 172] on button "Maurrif [PERSON_NAME]" at bounding box center [206, 172] width 76 height 9
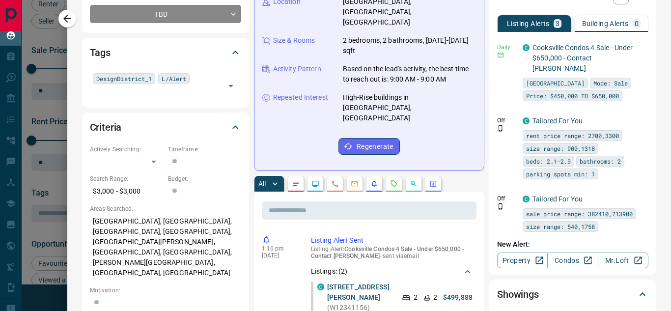
click at [333, 176] on button "button" at bounding box center [335, 184] width 16 height 16
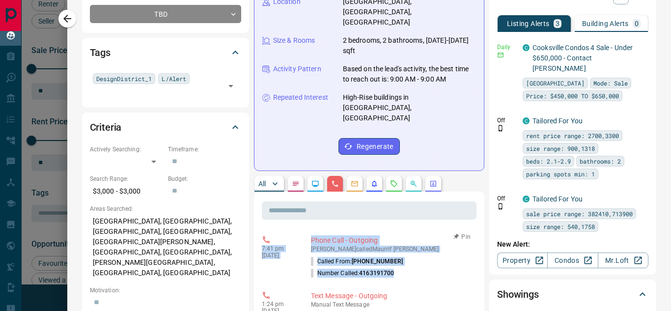
drag, startPoint x: 261, startPoint y: 218, endPoint x: 410, endPoint y: 250, distance: 152.7
click at [47, 118] on div at bounding box center [335, 155] width 671 height 311
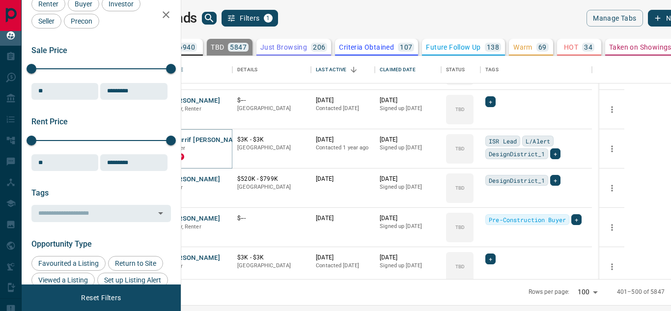
scroll to position [1227, 0]
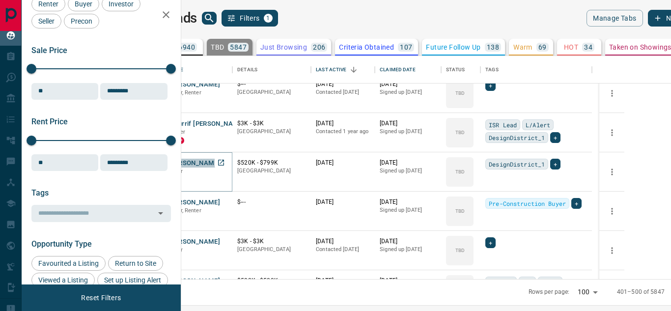
click at [220, 164] on button "[PERSON_NAME]" at bounding box center [194, 163] width 52 height 9
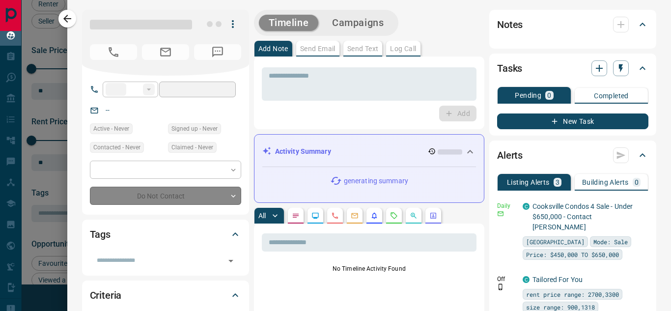
type input "**"
type input "**********"
type input "**"
type input "**********"
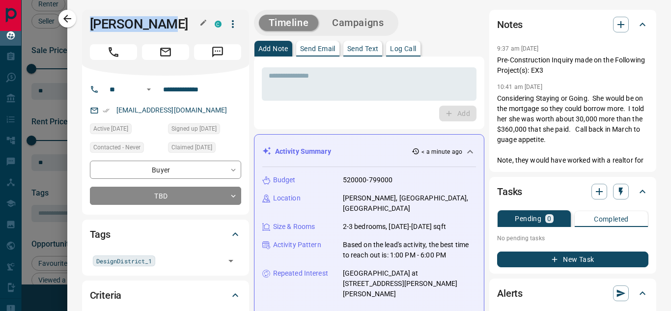
drag, startPoint x: 94, startPoint y: 21, endPoint x: 174, endPoint y: 23, distance: 80.1
click at [174, 23] on h1 "[PERSON_NAME]" at bounding box center [145, 24] width 110 height 16
drag, startPoint x: 211, startPoint y: 90, endPoint x: 226, endPoint y: 89, distance: 15.3
click at [151, 92] on div "**********" at bounding box center [169, 90] width 133 height 16
click at [222, 102] on div "**********" at bounding box center [165, 145] width 167 height 139
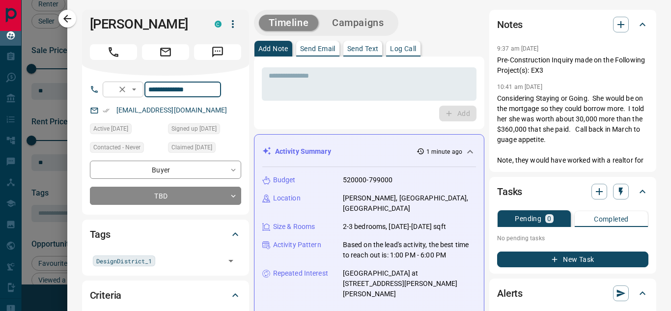
drag, startPoint x: 218, startPoint y: 88, endPoint x: 158, endPoint y: 90, distance: 60.4
click at [158, 90] on div "**********" at bounding box center [162, 90] width 118 height 16
drag, startPoint x: 220, startPoint y: 90, endPoint x: 151, endPoint y: 90, distance: 68.7
click at [151, 90] on div "**********" at bounding box center [162, 90] width 118 height 16
drag, startPoint x: 212, startPoint y: 112, endPoint x: 165, endPoint y: 106, distance: 47.1
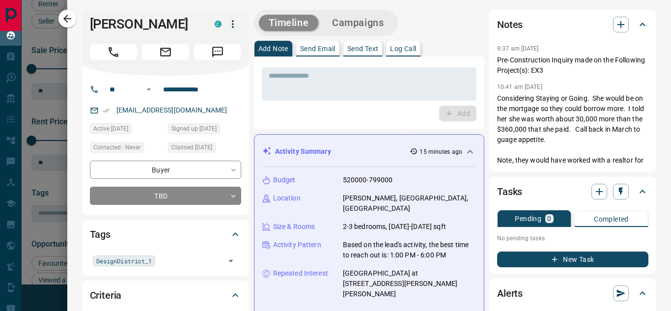
click at [113, 109] on div "[EMAIL_ADDRESS][DOMAIN_NAME]" at bounding box center [165, 110] width 151 height 16
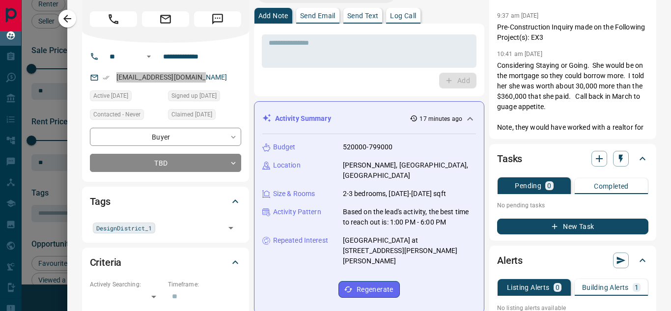
scroll to position [49, 0]
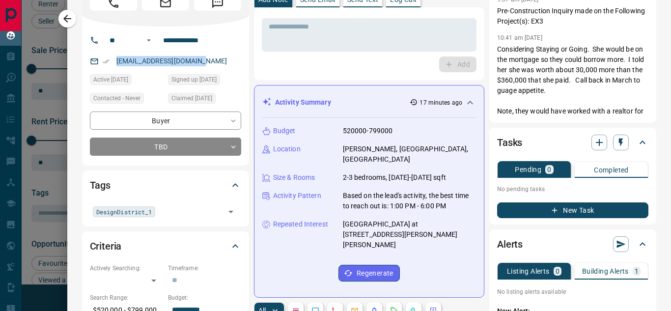
drag, startPoint x: 273, startPoint y: 129, endPoint x: 339, endPoint y: 182, distance: 85.3
click at [339, 182] on div "Budget 520000-799000 Location [PERSON_NAME], [GEOGRAPHIC_DATA], [GEOGRAPHIC_DAT…" at bounding box center [369, 203] width 214 height 171
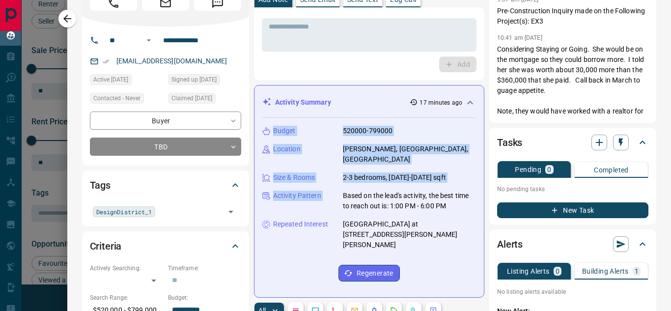
click at [336, 179] on div "Budget 520000-799000 Location [PERSON_NAME], [GEOGRAPHIC_DATA], [GEOGRAPHIC_DAT…" at bounding box center [369, 203] width 214 height 171
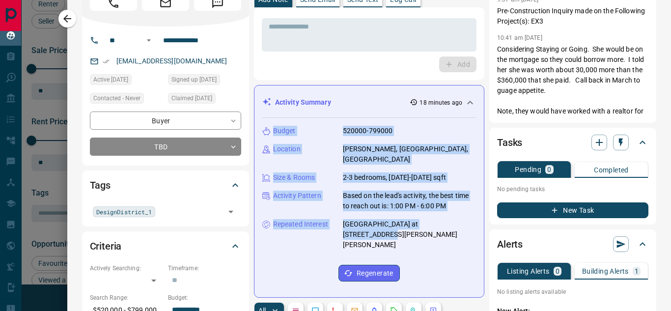
drag, startPoint x: 273, startPoint y: 128, endPoint x: 470, endPoint y: 218, distance: 217.3
click at [470, 218] on div "Activity Summary 18 minutes ago Budget 520000-799000 Location [PERSON_NAME][GEO…" at bounding box center [369, 191] width 230 height 213
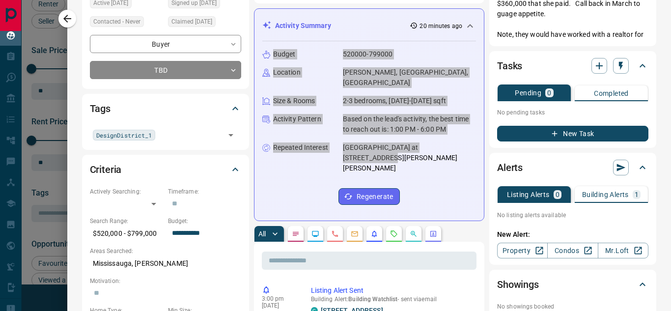
scroll to position [147, 0]
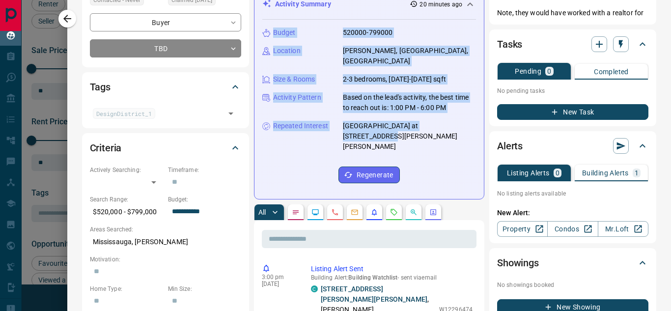
drag, startPoint x: 91, startPoint y: 243, endPoint x: 154, endPoint y: 237, distance: 63.6
click at [167, 244] on p "Mississauga, [PERSON_NAME]" at bounding box center [165, 242] width 151 height 16
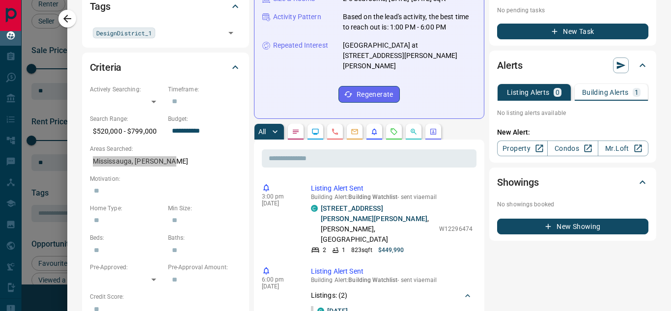
scroll to position [245, 0]
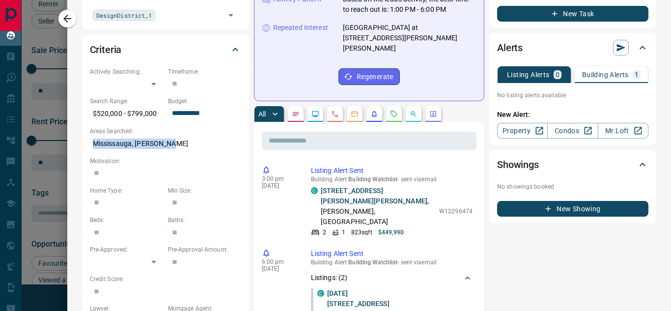
click at [336, 111] on icon "Calls" at bounding box center [335, 114] width 6 height 6
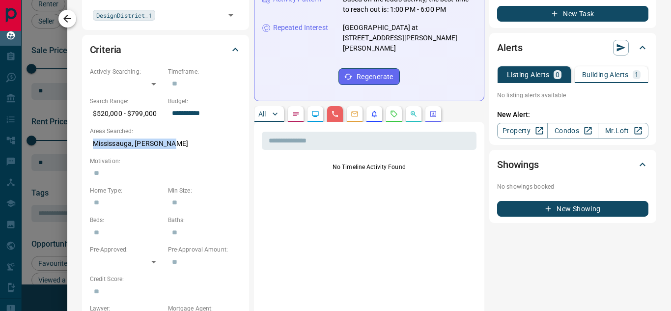
click at [66, 18] on icon "button" at bounding box center [67, 19] width 8 height 8
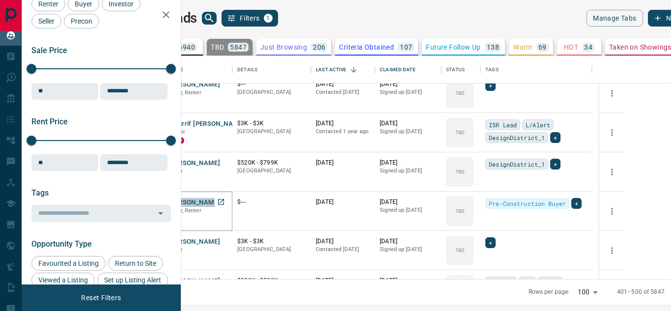
click at [220, 202] on button "[PERSON_NAME]" at bounding box center [194, 202] width 52 height 9
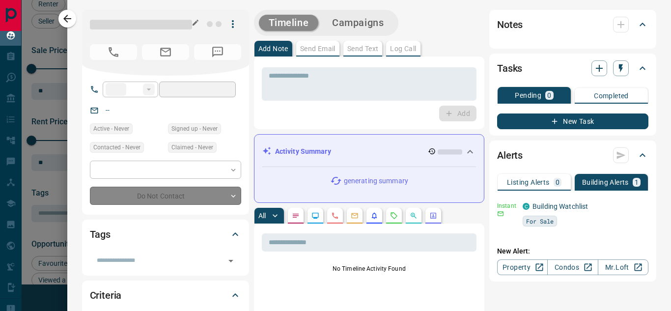
type input "**"
type input "**********"
type input "**"
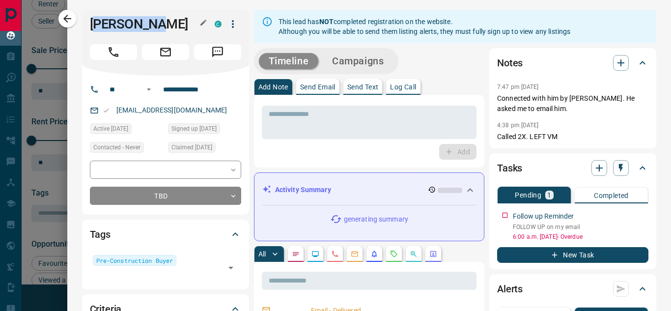
drag, startPoint x: 96, startPoint y: 19, endPoint x: 158, endPoint y: 21, distance: 61.9
click at [158, 21] on h1 "[PERSON_NAME]" at bounding box center [145, 24] width 110 height 16
click at [82, 19] on div "[PERSON_NAME]" at bounding box center [165, 43] width 167 height 66
drag, startPoint x: 85, startPoint y: 17, endPoint x: 163, endPoint y: 22, distance: 78.3
click at [163, 22] on div "[PERSON_NAME]" at bounding box center [165, 43] width 167 height 66
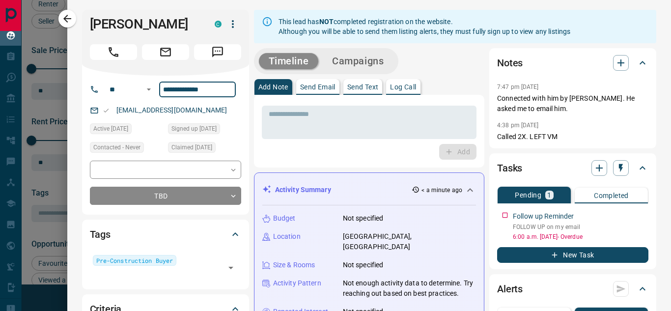
drag, startPoint x: 215, startPoint y: 92, endPoint x: 159, endPoint y: 92, distance: 55.5
click at [159, 92] on input "**********" at bounding box center [197, 90] width 77 height 16
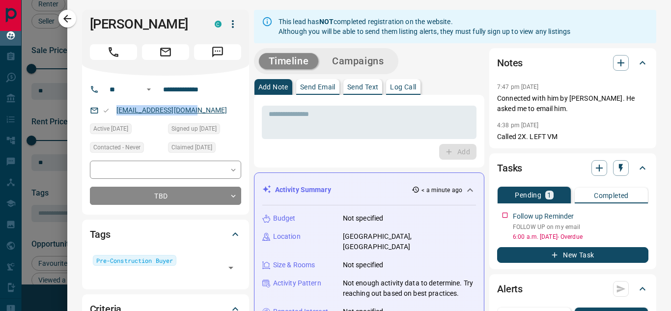
drag, startPoint x: 205, startPoint y: 112, endPoint x: 117, endPoint y: 112, distance: 88.4
click at [117, 112] on div "[EMAIL_ADDRESS][DOMAIN_NAME]" at bounding box center [165, 110] width 151 height 16
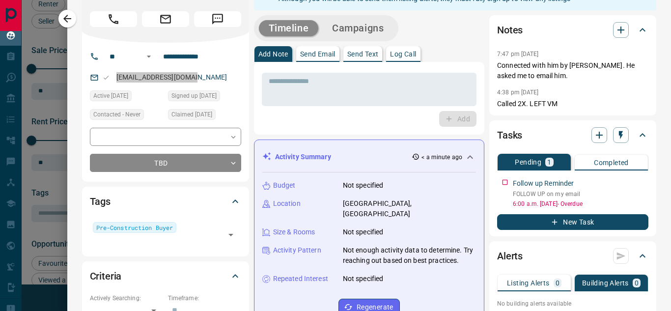
scroll to position [49, 0]
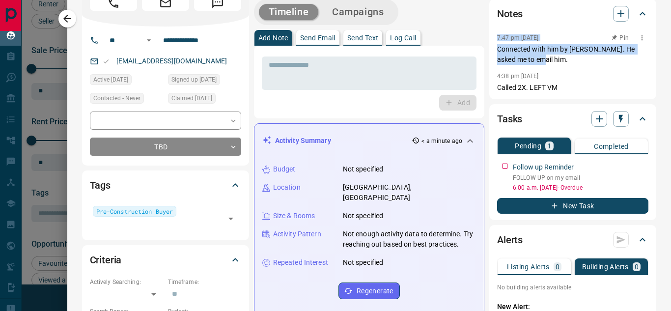
drag, startPoint x: 539, startPoint y: 51, endPoint x: 542, endPoint y: 62, distance: 11.7
click at [542, 62] on div "Notes 7:47 pm [DATE] Pin Connected with him by [PERSON_NAME]. He asked me to em…" at bounding box center [572, 49] width 167 height 100
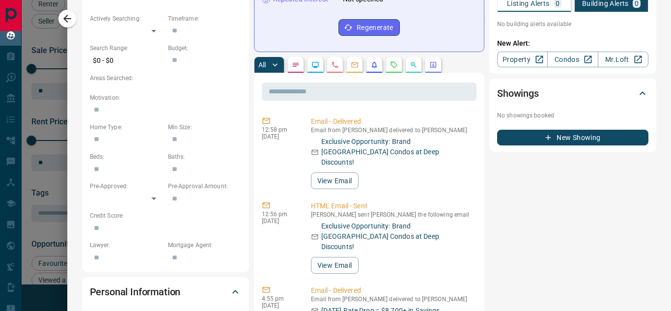
scroll to position [295, 0]
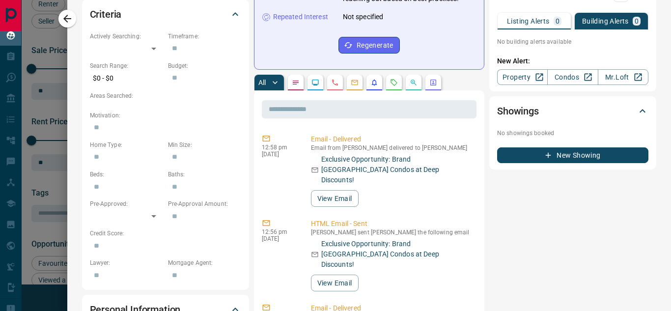
click at [334, 82] on icon "Calls" at bounding box center [335, 83] width 8 height 8
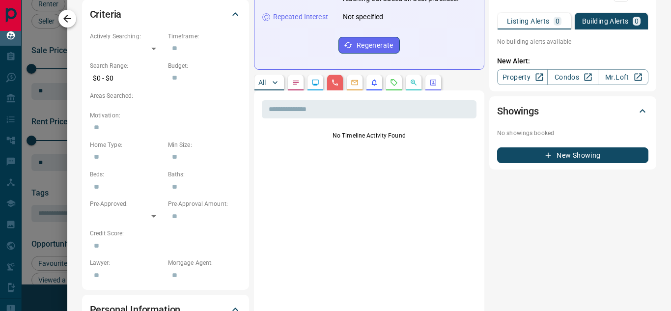
click at [70, 19] on icon "button" at bounding box center [67, 19] width 8 height 8
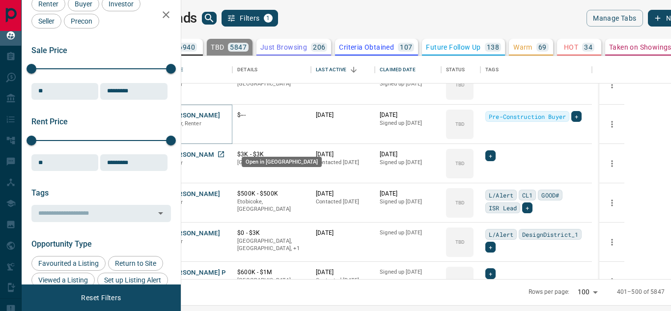
scroll to position [1326, 0]
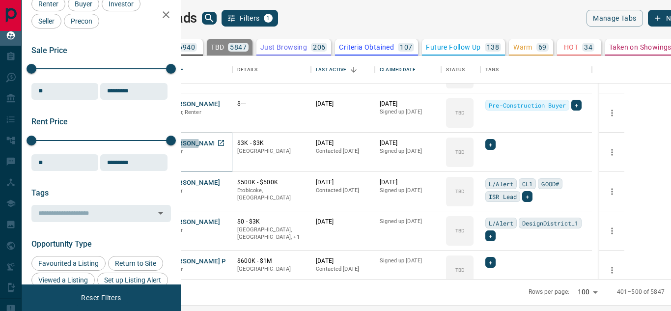
click at [220, 143] on button "[PERSON_NAME]" at bounding box center [194, 143] width 52 height 9
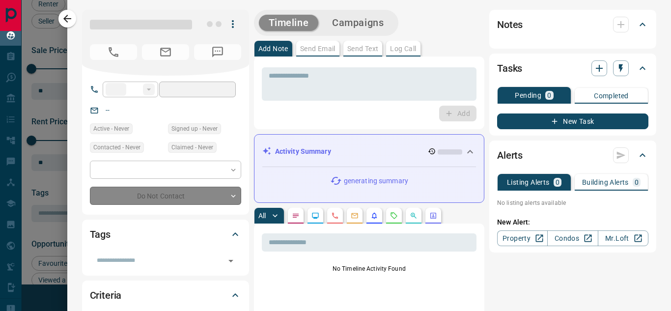
type input "**"
type input "**********"
type input "**"
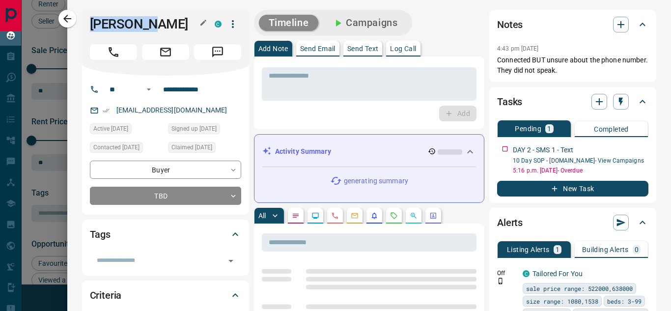
drag, startPoint x: 90, startPoint y: 23, endPoint x: 164, endPoint y: 32, distance: 74.7
click at [160, 23] on h1 "[PERSON_NAME]" at bounding box center [145, 24] width 110 height 16
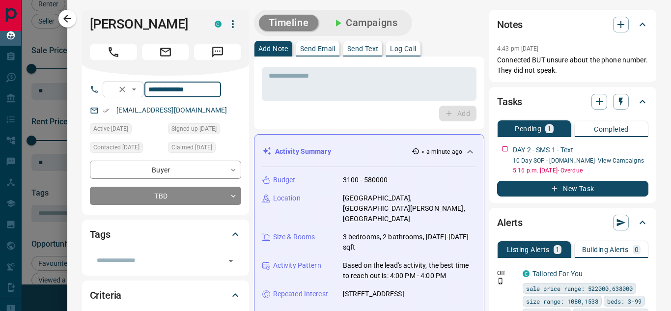
drag, startPoint x: 218, startPoint y: 92, endPoint x: 151, endPoint y: 93, distance: 66.8
click at [151, 93] on div "**********" at bounding box center [162, 90] width 118 height 16
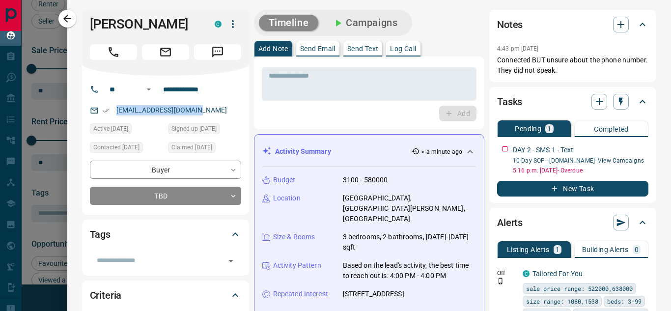
drag, startPoint x: 198, startPoint y: 110, endPoint x: 108, endPoint y: 110, distance: 90.8
click at [108, 110] on div "[EMAIL_ADDRESS][DOMAIN_NAME]" at bounding box center [165, 110] width 151 height 16
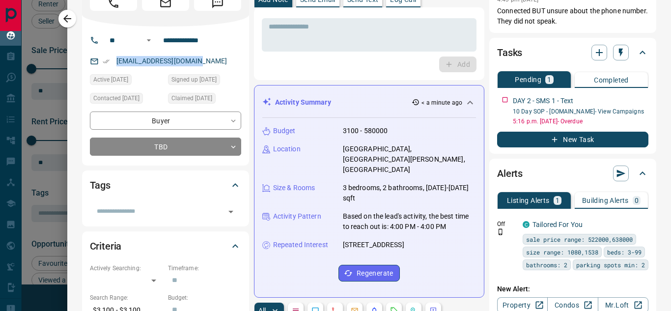
drag, startPoint x: 274, startPoint y: 130, endPoint x: 440, endPoint y: 226, distance: 191.8
click at [433, 225] on div "Budget 3100 - 580000 Location [GEOGRAPHIC_DATA], [GEOGRAPHIC_DATA][PERSON_NAME]…" at bounding box center [369, 203] width 214 height 171
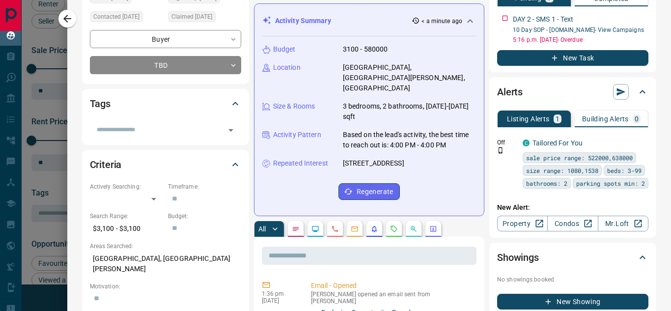
scroll to position [147, 0]
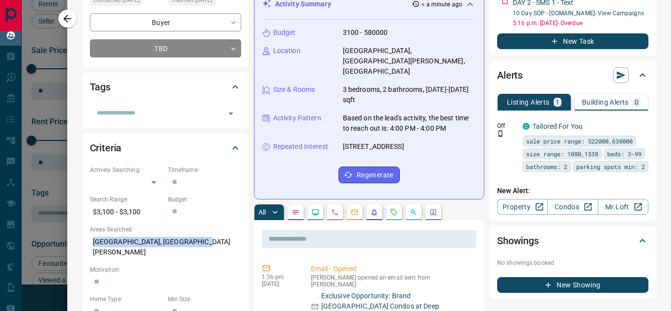
drag, startPoint x: 89, startPoint y: 243, endPoint x: 203, endPoint y: 244, distance: 113.4
click at [199, 243] on p "[GEOGRAPHIC_DATA], [GEOGRAPHIC_DATA][PERSON_NAME]" at bounding box center [165, 247] width 151 height 27
click at [332, 204] on button "button" at bounding box center [335, 212] width 16 height 16
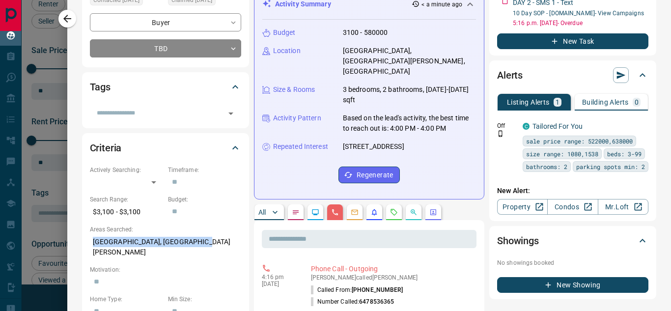
scroll to position [196, 0]
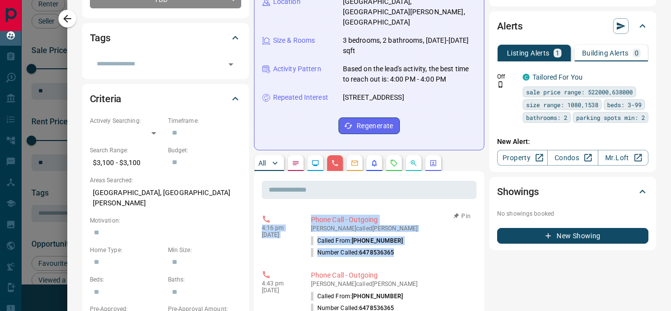
drag, startPoint x: 260, startPoint y: 208, endPoint x: 414, endPoint y: 232, distance: 155.5
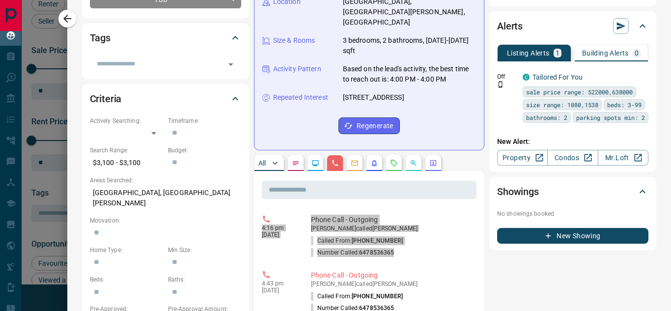
scroll to position [245, 0]
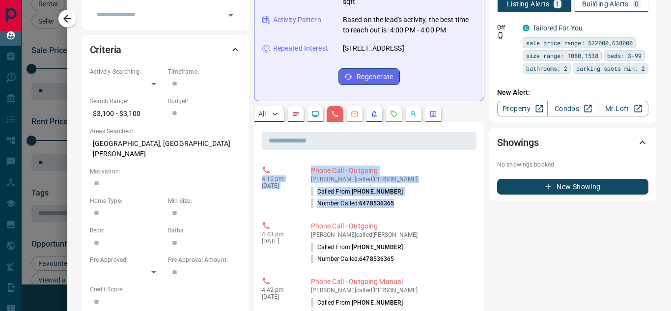
drag, startPoint x: 61, startPoint y: 23, endPoint x: 196, endPoint y: 108, distance: 159.5
click at [61, 23] on icon "button" at bounding box center [67, 19] width 12 height 12
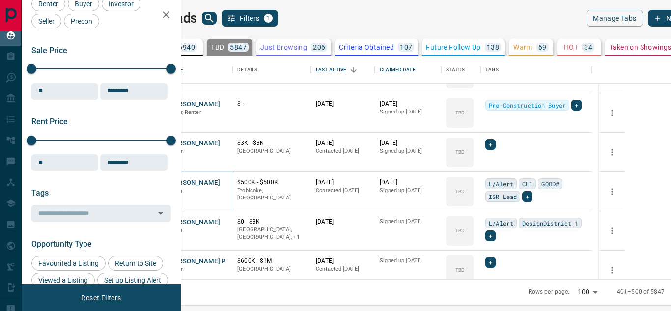
click at [220, 183] on button "[PERSON_NAME]" at bounding box center [194, 182] width 52 height 9
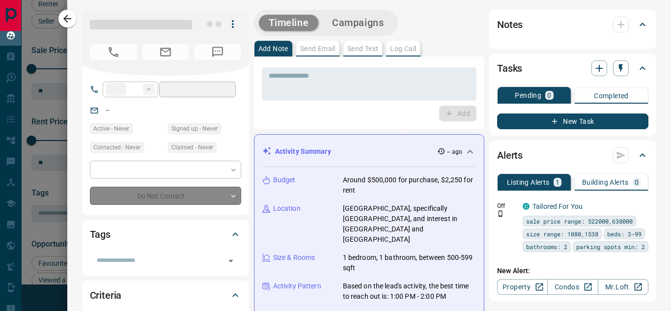
type input "**"
type input "**********"
type input "**"
type input "*********"
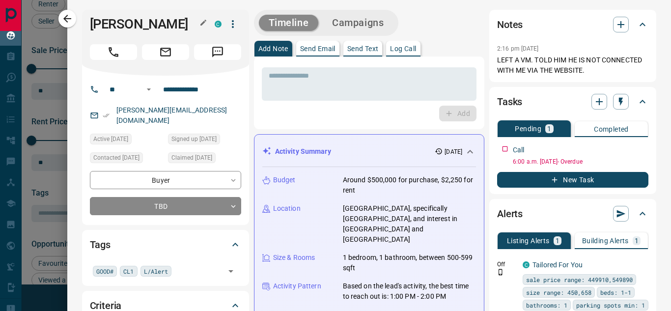
drag, startPoint x: 89, startPoint y: 22, endPoint x: 195, endPoint y: 25, distance: 106.1
click at [195, 25] on h1 "[PERSON_NAME]" at bounding box center [145, 24] width 110 height 16
drag, startPoint x: 200, startPoint y: 86, endPoint x: 164, endPoint y: 96, distance: 37.2
click at [157, 89] on div "**********" at bounding box center [169, 90] width 133 height 16
drag, startPoint x: 216, startPoint y: 106, endPoint x: 110, endPoint y: 109, distance: 105.6
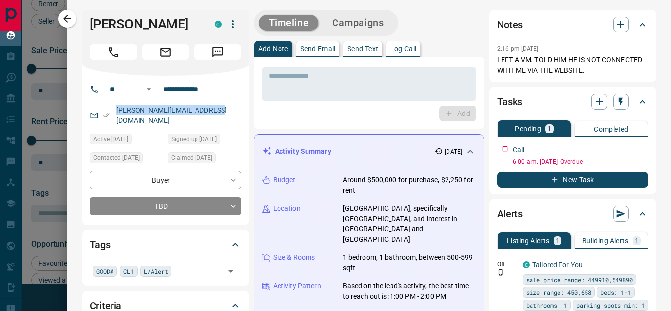
click at [110, 109] on div "[PERSON_NAME][EMAIL_ADDRESS][DOMAIN_NAME]" at bounding box center [165, 115] width 151 height 27
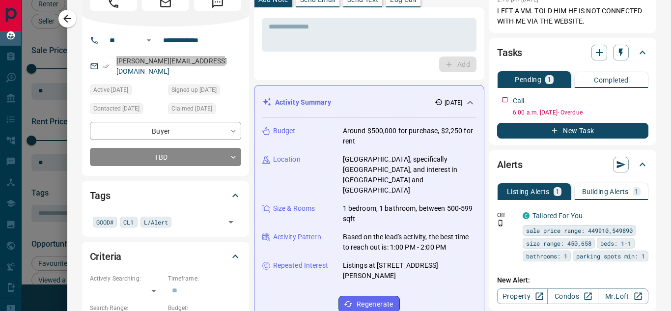
scroll to position [0, 0]
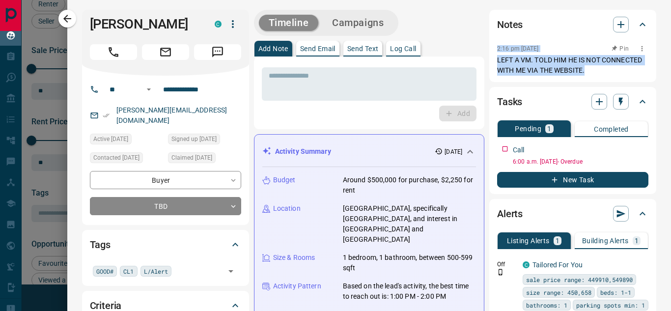
drag, startPoint x: 489, startPoint y: 48, endPoint x: 637, endPoint y: 70, distance: 150.3
click at [637, 70] on div "Notes 2:16 pm [DATE] Pin LEFT A VM. TOLD HIM HE IS NOT CONNECTED WITH ME VIA TH…" at bounding box center [572, 46] width 167 height 72
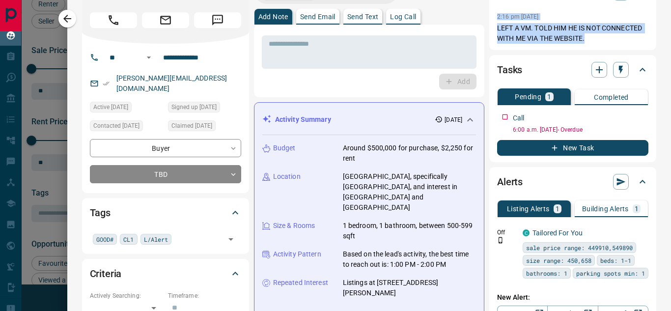
scroll to position [49, 0]
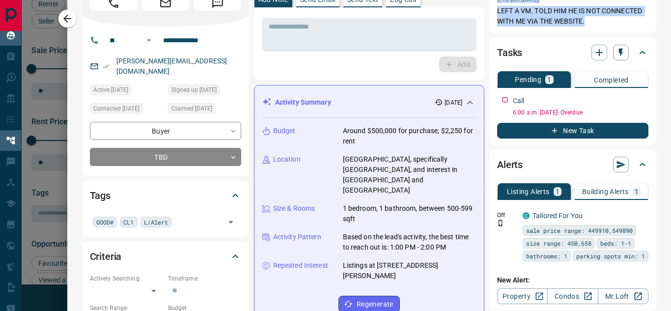
drag, startPoint x: 273, startPoint y: 126, endPoint x: 1, endPoint y: 149, distance: 273.5
click at [375, 263] on div "Budget Around $500,000 for purchase, $2,250 for rent Location [GEOGRAPHIC_DATA]…" at bounding box center [369, 219] width 214 height 202
click at [319, 161] on div "Location" at bounding box center [296, 159] width 69 height 10
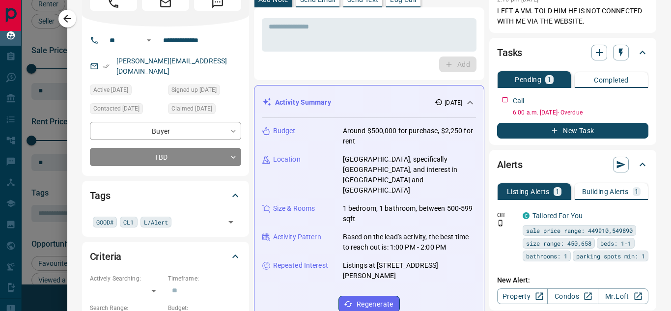
drag, startPoint x: 273, startPoint y: 129, endPoint x: 399, endPoint y: 258, distance: 179.9
click at [399, 258] on div "Budget Around $500,000 for purchase, $2,250 for rent Location [GEOGRAPHIC_DATA]…" at bounding box center [369, 219] width 214 height 202
click at [67, 20] on icon "button" at bounding box center [67, 19] width 12 height 12
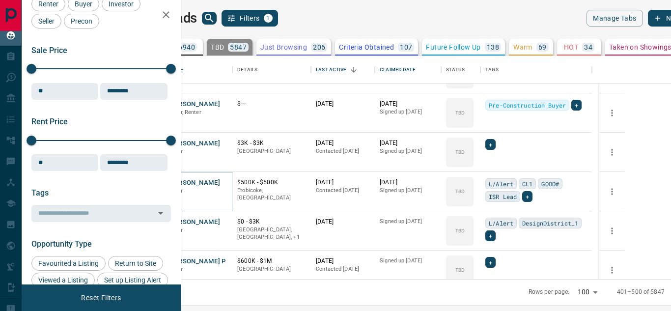
click at [220, 183] on button "[PERSON_NAME]" at bounding box center [194, 182] width 52 height 9
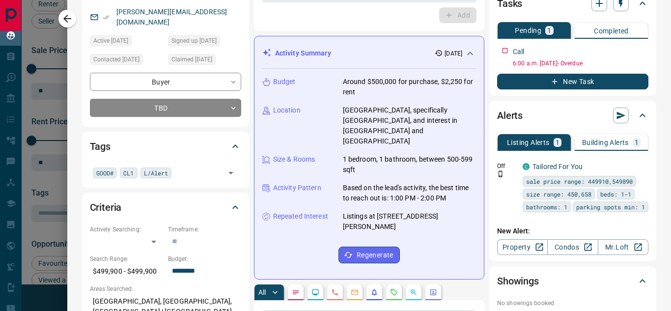
scroll to position [147, 0]
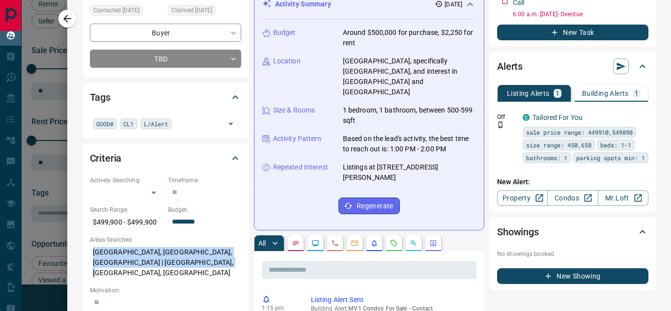
drag, startPoint x: 91, startPoint y: 242, endPoint x: 219, endPoint y: 255, distance: 128.9
click at [219, 255] on p "[GEOGRAPHIC_DATA], [GEOGRAPHIC_DATA], [GEOGRAPHIC_DATA] | [GEOGRAPHIC_DATA], [G…" at bounding box center [165, 262] width 151 height 37
click at [335, 239] on icon "Calls" at bounding box center [335, 243] width 8 height 8
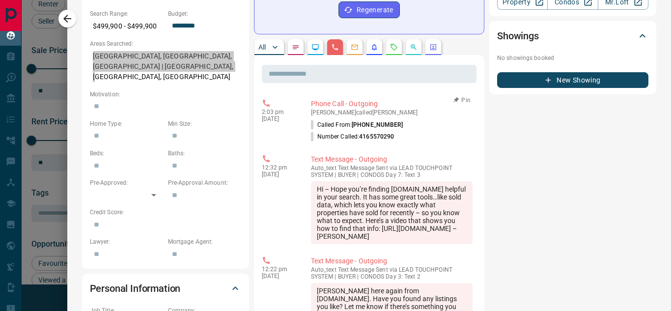
scroll to position [344, 0]
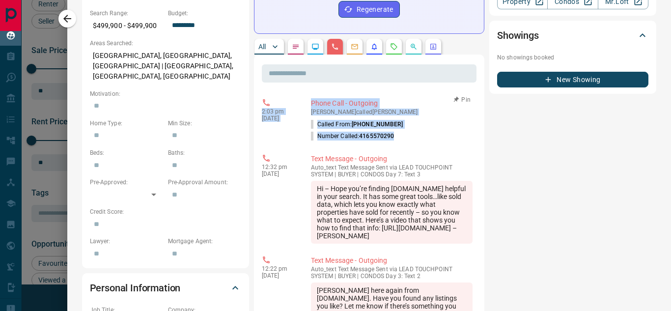
drag, startPoint x: 260, startPoint y: 87, endPoint x: 403, endPoint y: 120, distance: 146.7
click at [69, 17] on icon "button" at bounding box center [67, 19] width 12 height 12
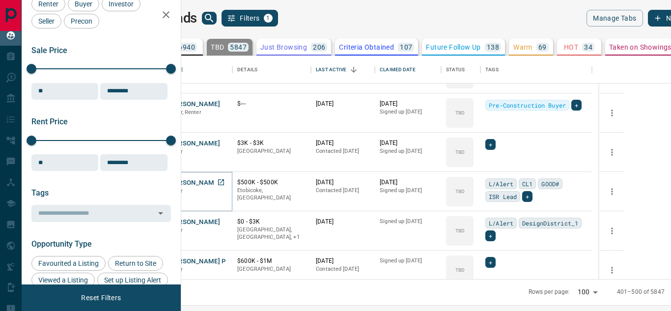
scroll to position [1375, 0]
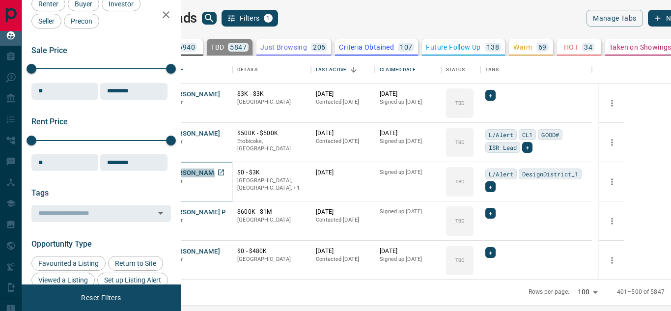
click at [220, 175] on button "[PERSON_NAME]" at bounding box center [194, 172] width 52 height 9
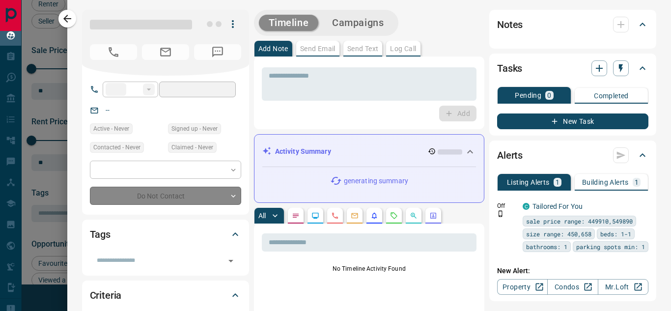
type input "**"
type input "**********"
type input "**"
type input "*******"
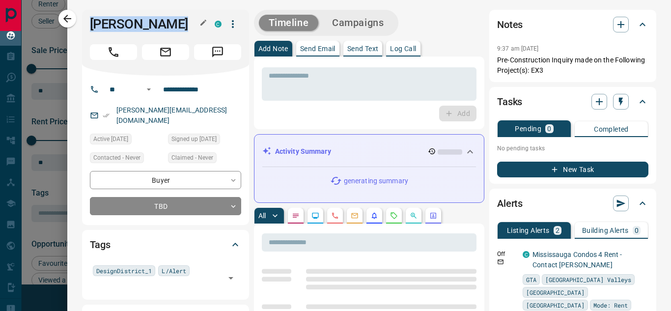
drag, startPoint x: 95, startPoint y: 23, endPoint x: 192, endPoint y: 26, distance: 97.3
click at [192, 26] on h1 "[PERSON_NAME]" at bounding box center [145, 24] width 110 height 16
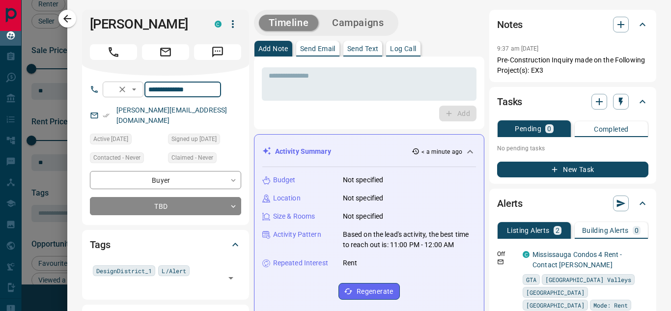
drag, startPoint x: 225, startPoint y: 92, endPoint x: 157, endPoint y: 92, distance: 68.7
click at [157, 92] on div "**********" at bounding box center [162, 90] width 118 height 16
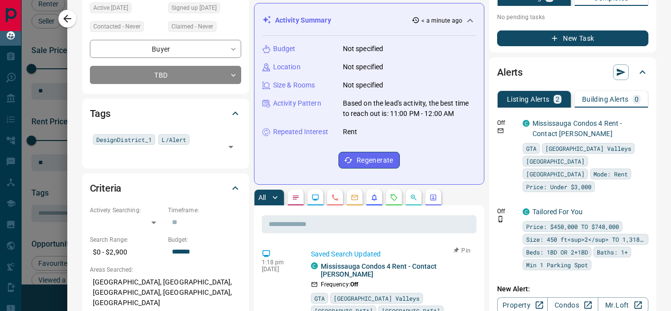
scroll to position [147, 0]
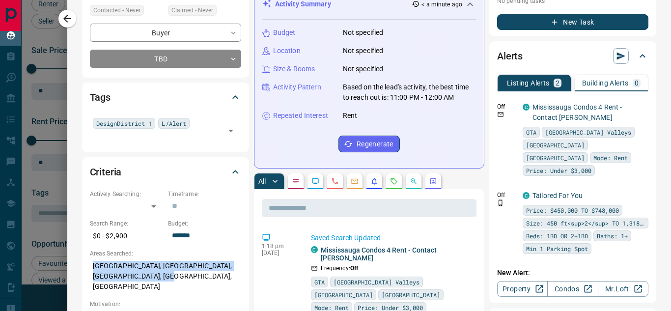
drag, startPoint x: 140, startPoint y: 267, endPoint x: 147, endPoint y: 269, distance: 7.3
click at [147, 269] on p "[GEOGRAPHIC_DATA], [GEOGRAPHIC_DATA], [GEOGRAPHIC_DATA], [GEOGRAPHIC_DATA], [GE…" at bounding box center [165, 276] width 151 height 37
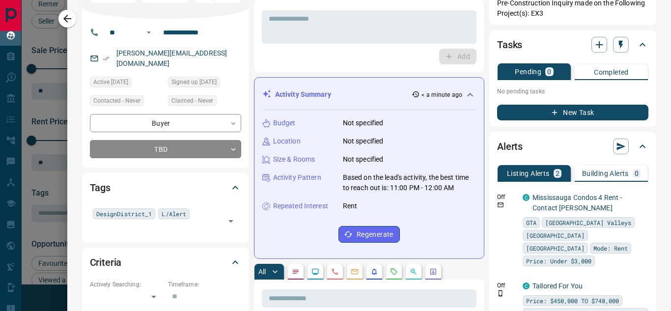
scroll to position [0, 0]
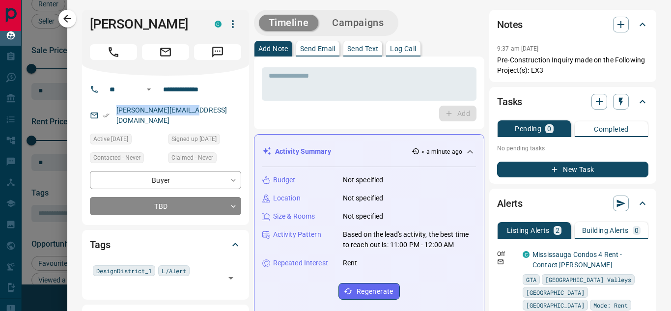
drag, startPoint x: 205, startPoint y: 112, endPoint x: 106, endPoint y: 112, distance: 99.7
click at [106, 112] on div "[PERSON_NAME][EMAIL_ADDRESS][DOMAIN_NAME]" at bounding box center [165, 115] width 151 height 27
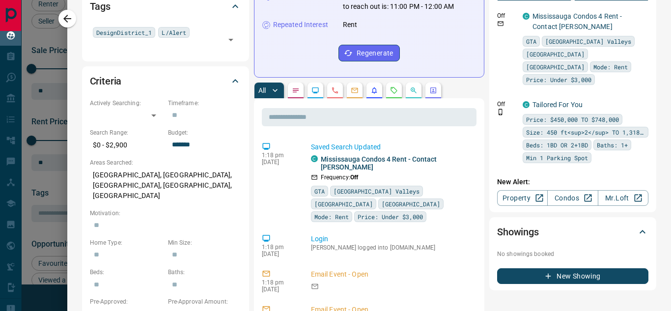
scroll to position [245, 0]
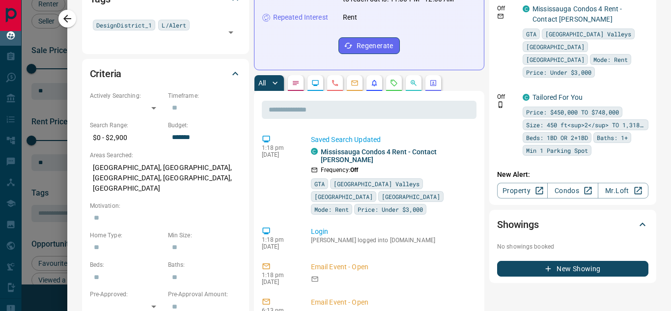
click at [333, 91] on button "button" at bounding box center [335, 83] width 16 height 16
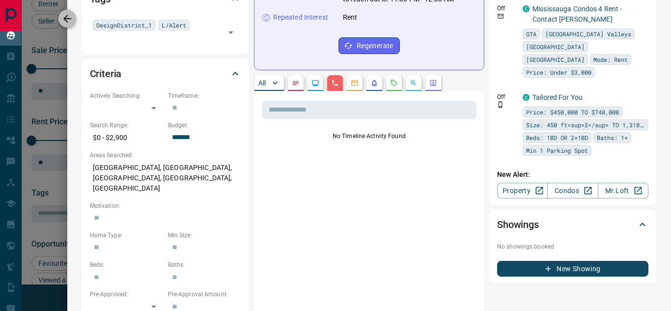
click at [65, 21] on icon "button" at bounding box center [67, 19] width 12 height 12
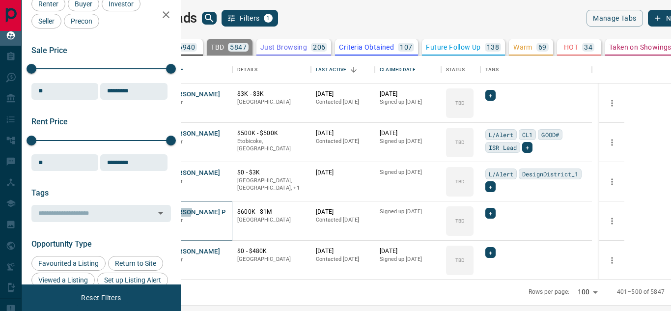
click at [223, 210] on button "[PERSON_NAME] P" at bounding box center [196, 212] width 57 height 9
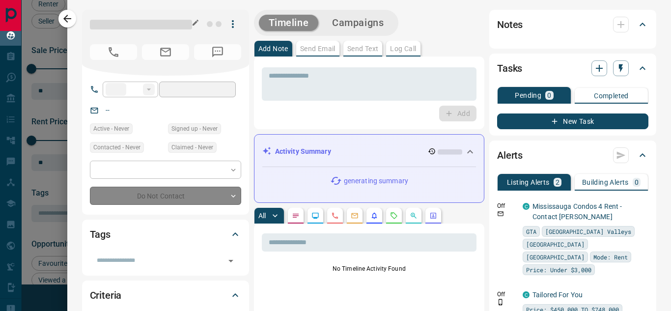
type input "**"
type input "**********"
type input "**"
type input "*********"
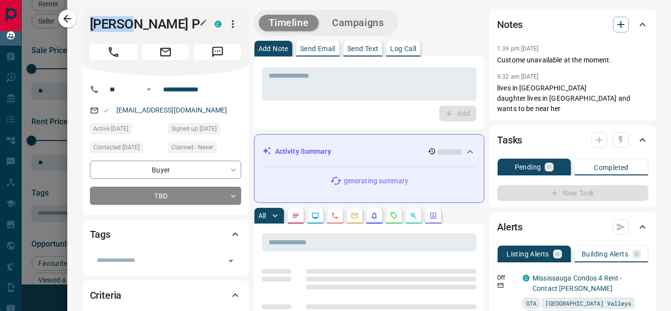
drag, startPoint x: 90, startPoint y: 26, endPoint x: 141, endPoint y: 27, distance: 51.1
click at [141, 27] on h1 "[PERSON_NAME] P" at bounding box center [145, 24] width 110 height 16
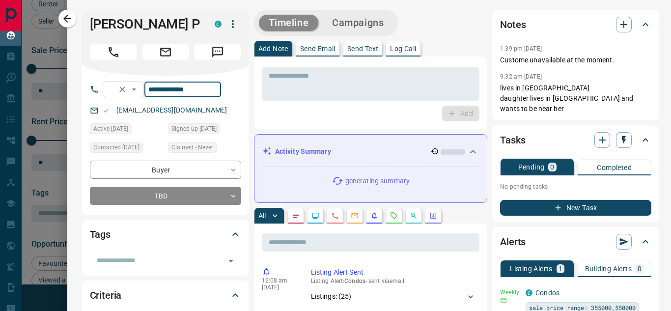
drag, startPoint x: 217, startPoint y: 93, endPoint x: 151, endPoint y: 93, distance: 65.8
click at [151, 93] on div "**********" at bounding box center [162, 90] width 118 height 16
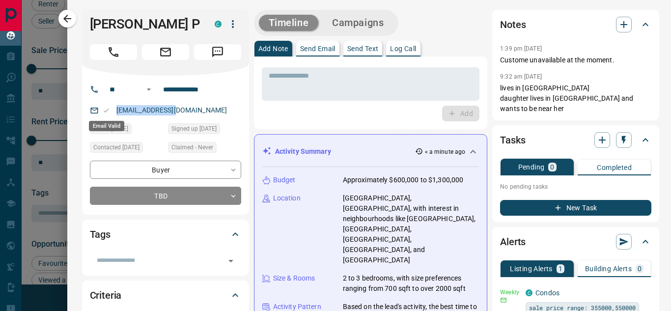
drag, startPoint x: 186, startPoint y: 113, endPoint x: 107, endPoint y: 113, distance: 79.1
click at [107, 113] on div "[EMAIL_ADDRESS][DOMAIN_NAME]" at bounding box center [165, 110] width 151 height 16
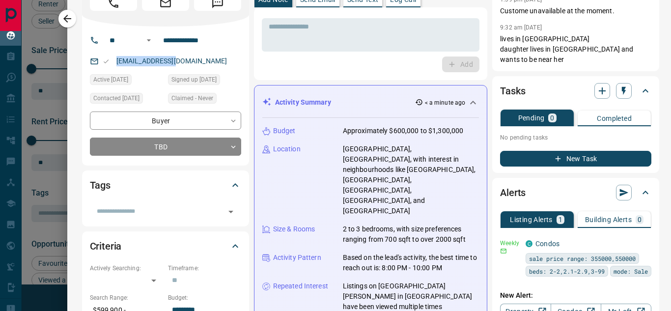
drag, startPoint x: 269, startPoint y: 128, endPoint x: 393, endPoint y: 267, distance: 186.7
click at [393, 267] on div "Budget Approximately $600,000 to $1,300,000 Location [GEOGRAPHIC_DATA], [GEOGRA…" at bounding box center [370, 234] width 217 height 233
drag, startPoint x: 272, startPoint y: 128, endPoint x: 420, endPoint y: 281, distance: 213.5
click at [420, 281] on div "Budget Approximately $600,000 to $1,300,000 Location [GEOGRAPHIC_DATA], [GEOGRA…" at bounding box center [370, 234] width 217 height 233
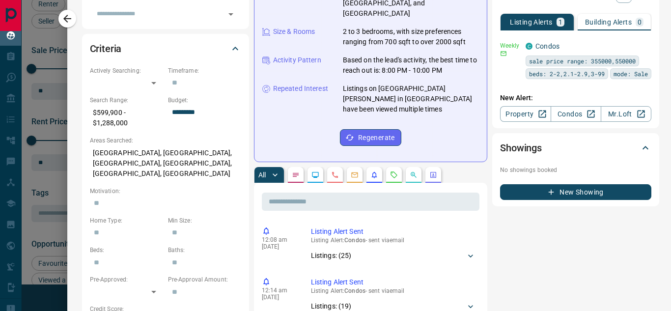
scroll to position [295, 0]
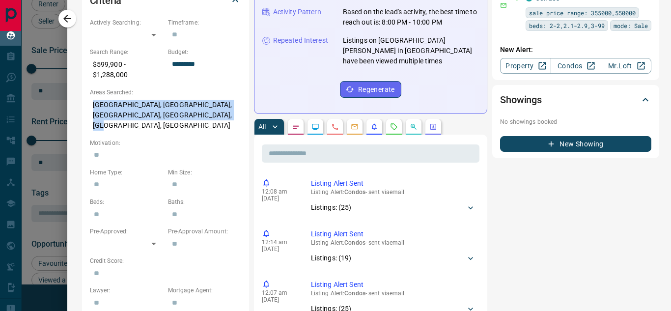
drag, startPoint x: 91, startPoint y: 103, endPoint x: 209, endPoint y: 125, distance: 119.4
click at [209, 125] on div "Actively Searching: ​ ​ Timeframe: ​ Search Range: $599,900 - $1,288,000 Budget…" at bounding box center [165, 164] width 151 height 293
click at [337, 119] on button "button" at bounding box center [335, 127] width 16 height 16
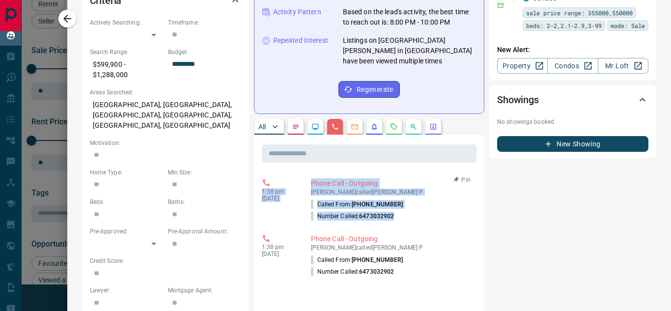
drag, startPoint x: 262, startPoint y: 159, endPoint x: 403, endPoint y: 188, distance: 144.4
click at [403, 188] on div "1:38 pm [DATE] Phone Call - Outgoing [PERSON_NAME] called [PERSON_NAME] P Calle…" at bounding box center [369, 200] width 215 height 50
drag, startPoint x: 66, startPoint y: 19, endPoint x: 191, endPoint y: 116, distance: 157.7
click at [66, 19] on icon "button" at bounding box center [67, 19] width 8 height 8
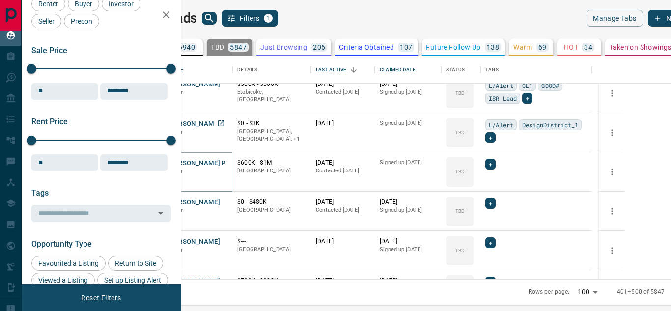
scroll to position [1473, 0]
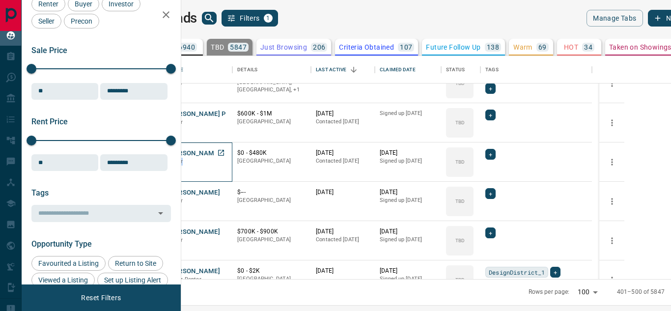
drag, startPoint x: 213, startPoint y: 154, endPoint x: 249, endPoint y: 154, distance: 36.3
click at [232, 154] on div "Anil Kkk Buyer C" at bounding box center [198, 161] width 69 height 39
click at [218, 151] on button "[PERSON_NAME]" at bounding box center [194, 153] width 52 height 9
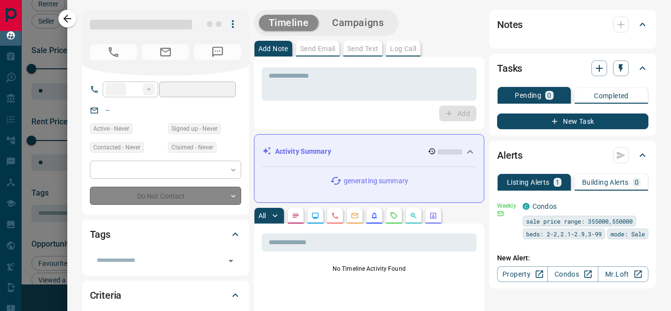
type input "**"
type input "**********"
type input "**"
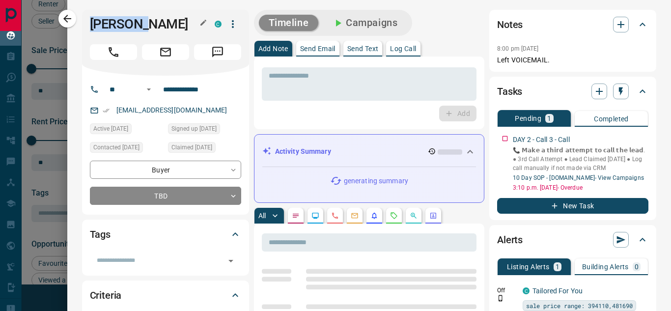
drag, startPoint x: 96, startPoint y: 21, endPoint x: 146, endPoint y: 25, distance: 49.7
click at [146, 25] on h1 "[PERSON_NAME]" at bounding box center [145, 24] width 110 height 16
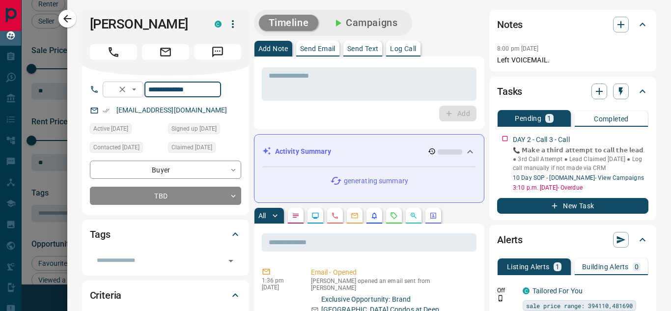
drag, startPoint x: 171, startPoint y: 88, endPoint x: 153, endPoint y: 90, distance: 18.2
click at [150, 88] on div "**********" at bounding box center [162, 90] width 118 height 16
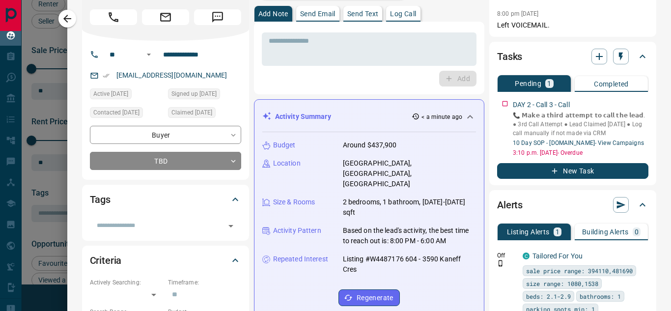
scroll to position [49, 0]
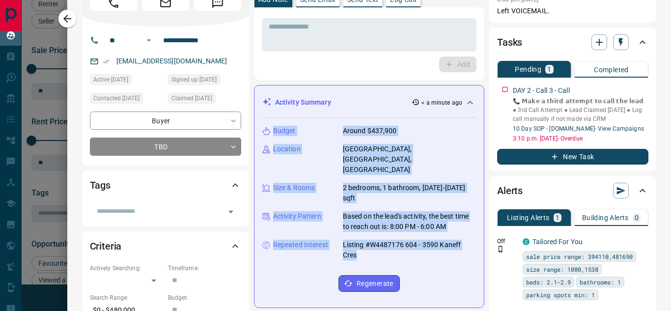
drag, startPoint x: 273, startPoint y: 129, endPoint x: 398, endPoint y: 242, distance: 168.6
click at [398, 242] on div "Budget Around $437,900 Location [GEOGRAPHIC_DATA], [GEOGRAPHIC_DATA] Size & Roo…" at bounding box center [369, 209] width 214 height 182
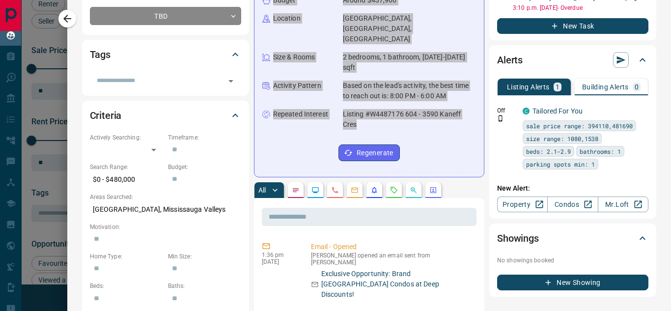
scroll to position [196, 0]
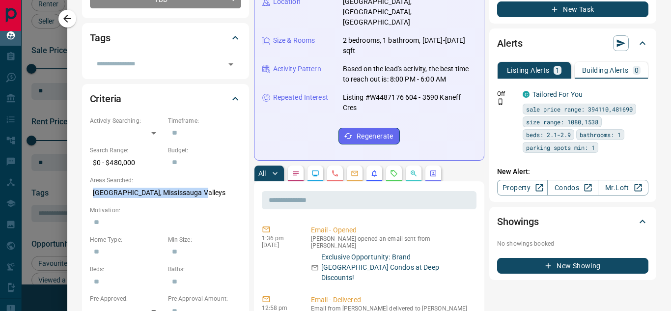
drag, startPoint x: 92, startPoint y: 194, endPoint x: 214, endPoint y: 200, distance: 122.4
click at [209, 197] on p "[GEOGRAPHIC_DATA], Mississauga Valleys" at bounding box center [165, 193] width 151 height 16
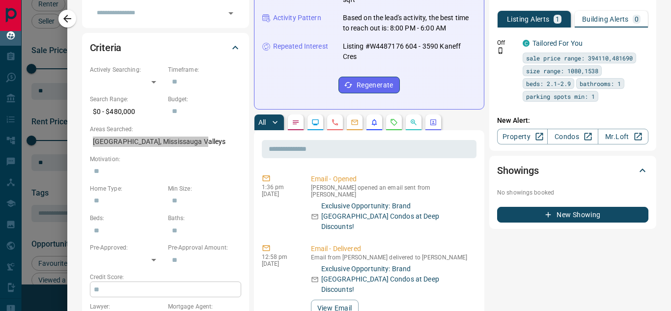
scroll to position [295, 0]
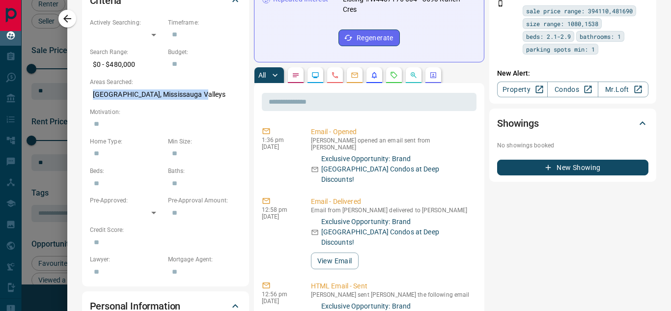
click at [331, 70] on button "button" at bounding box center [335, 75] width 16 height 16
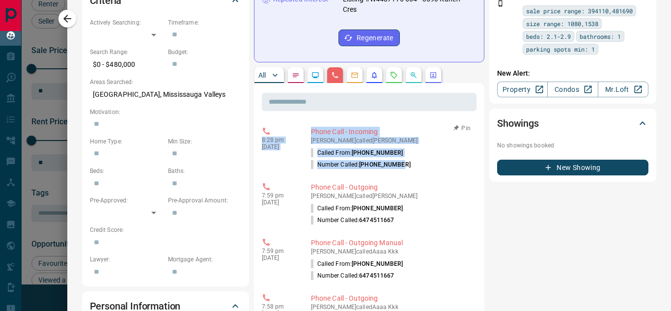
drag, startPoint x: 262, startPoint y: 129, endPoint x: 416, endPoint y: 154, distance: 156.3
click at [416, 154] on div "8:28 pm [DATE] Phone Call - Incoming [PERSON_NAME] called [PERSON_NAME] Called …" at bounding box center [369, 149] width 215 height 50
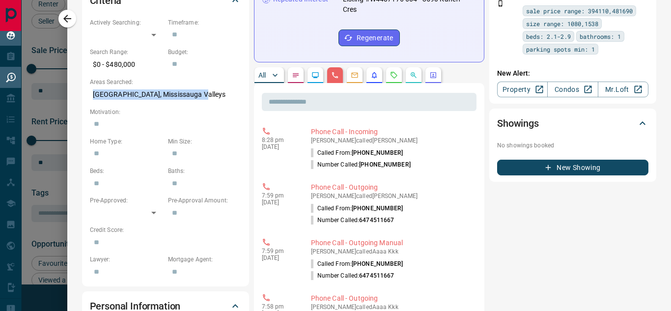
drag, startPoint x: 88, startPoint y: 92, endPoint x: 0, endPoint y: 75, distance: 89.6
click at [89, 90] on div "Criteria Actively Searching: ​ ​ Timeframe: ​ Search Range: $0 - $480,000 Budge…" at bounding box center [165, 136] width 167 height 300
click at [62, 19] on icon "button" at bounding box center [67, 19] width 12 height 12
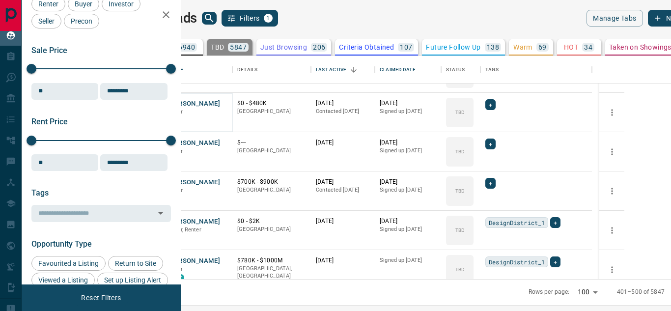
scroll to position [1571, 0]
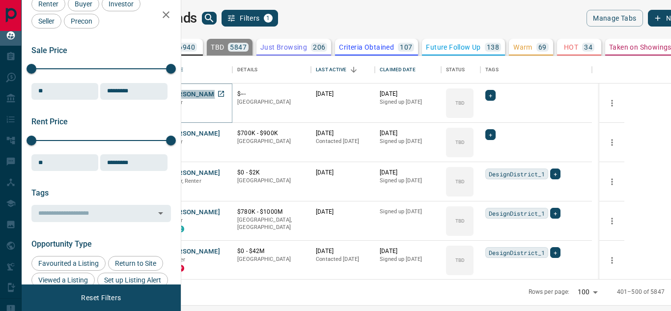
click at [220, 98] on button "[PERSON_NAME]" at bounding box center [194, 94] width 52 height 9
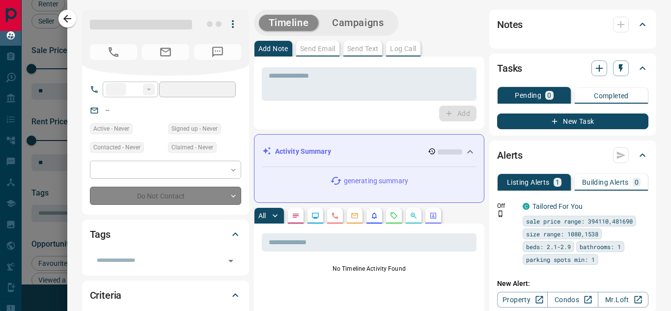
type input "**"
type input "**********"
type input "**"
type input "*********"
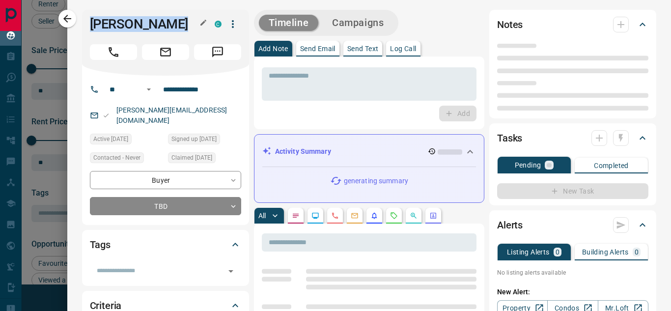
drag, startPoint x: 86, startPoint y: 22, endPoint x: 2, endPoint y: 28, distance: 84.7
click at [204, 25] on div "[PERSON_NAME]" at bounding box center [165, 43] width 167 height 66
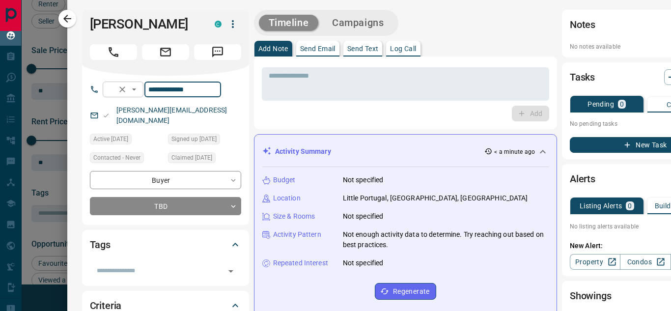
drag, startPoint x: 214, startPoint y: 91, endPoint x: 151, endPoint y: 91, distance: 62.8
click at [151, 91] on div "**********" at bounding box center [162, 90] width 118 height 16
drag, startPoint x: 194, startPoint y: 112, endPoint x: 100, endPoint y: 112, distance: 94.3
click at [100, 112] on div "[PERSON_NAME][EMAIL_ADDRESS][DOMAIN_NAME]" at bounding box center [165, 115] width 151 height 27
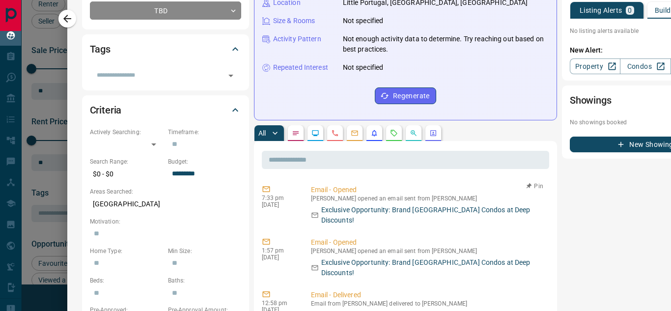
scroll to position [196, 0]
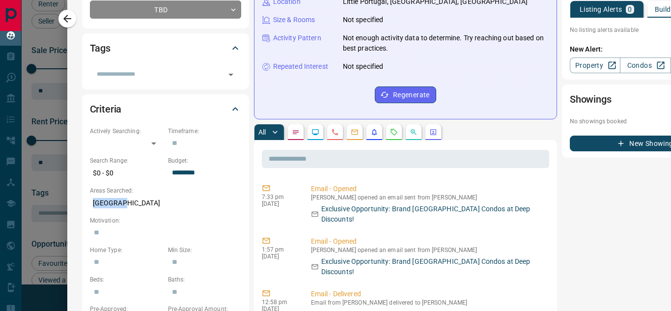
drag, startPoint x: 88, startPoint y: 189, endPoint x: 136, endPoint y: 191, distance: 48.2
click at [136, 191] on div "Criteria Actively Searching: ​ ​ Timeframe: ​ Search Range: $0 - $0 Budget: ***…" at bounding box center [165, 244] width 167 height 300
click at [333, 139] on button "button" at bounding box center [335, 132] width 16 height 16
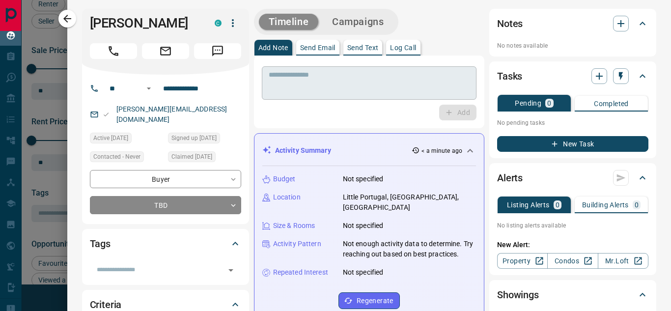
scroll to position [0, 0]
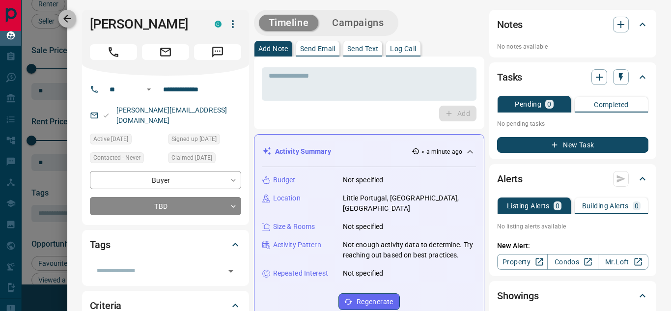
click at [70, 18] on icon "button" at bounding box center [67, 19] width 12 height 12
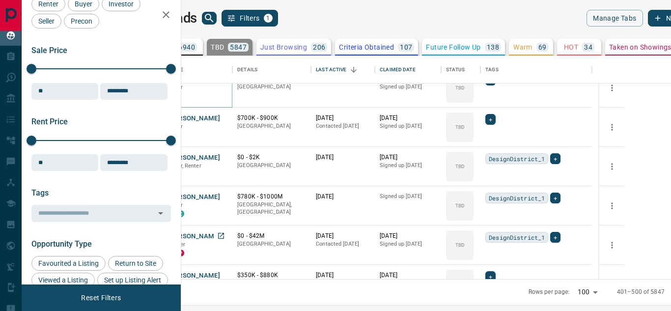
scroll to position [1571, 0]
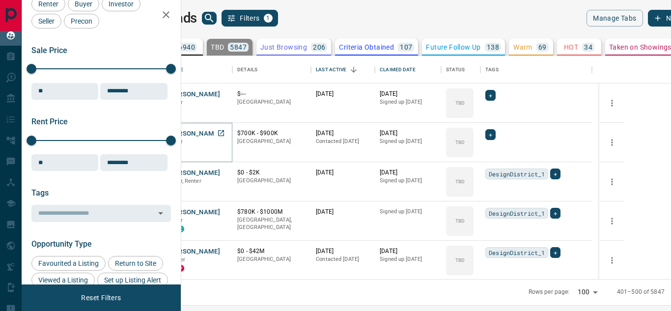
click at [220, 133] on button "[PERSON_NAME]" at bounding box center [194, 133] width 52 height 9
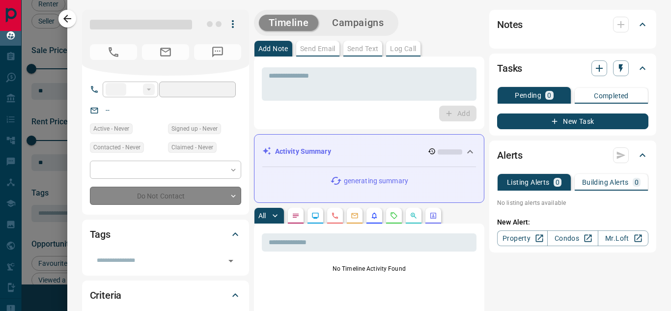
type input "**"
type input "**********"
type input "**"
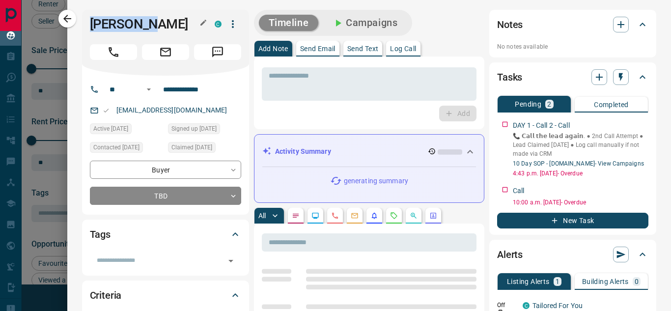
drag, startPoint x: 101, startPoint y: 24, endPoint x: 148, endPoint y: 28, distance: 46.9
click at [148, 28] on h1 "[PERSON_NAME]" at bounding box center [145, 24] width 110 height 16
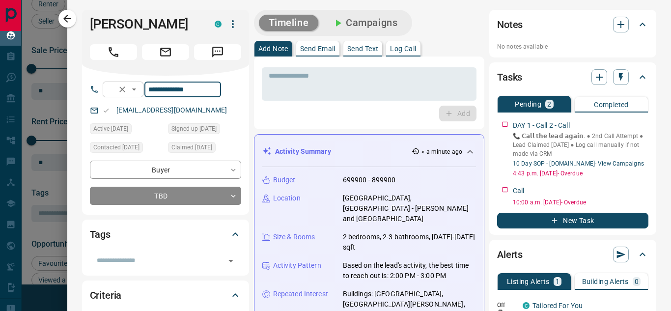
drag, startPoint x: 216, startPoint y: 95, endPoint x: 157, endPoint y: 95, distance: 58.9
click at [157, 95] on div "**********" at bounding box center [162, 90] width 118 height 16
drag, startPoint x: 204, startPoint y: 114, endPoint x: 96, endPoint y: 112, distance: 108.0
click at [96, 112] on div "[EMAIL_ADDRESS][DOMAIN_NAME]" at bounding box center [165, 110] width 151 height 16
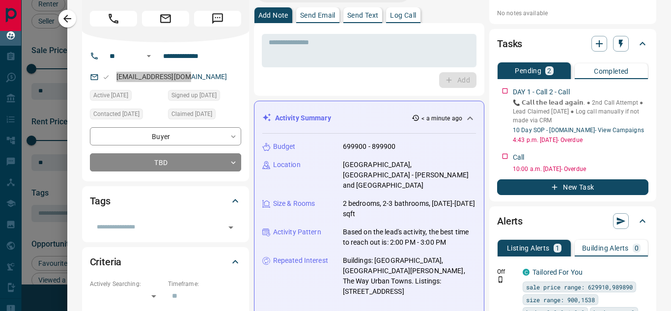
scroll to position [49, 0]
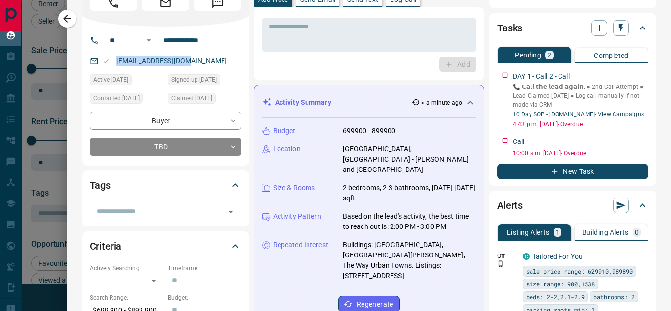
drag, startPoint x: 274, startPoint y: 129, endPoint x: 434, endPoint y: 273, distance: 215.2
click at [434, 273] on div "Budget 699900 - 899900 Location [GEOGRAPHIC_DATA], [GEOGRAPHIC_DATA] - [PERSON_…" at bounding box center [369, 219] width 214 height 202
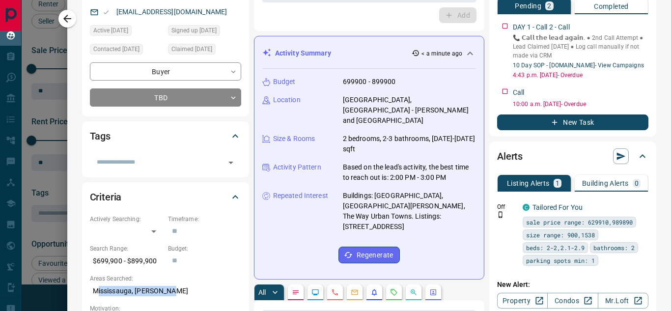
drag, startPoint x: 96, startPoint y: 292, endPoint x: 175, endPoint y: 292, distance: 79.0
click at [175, 292] on p "Mississauga, [PERSON_NAME]" at bounding box center [165, 291] width 151 height 16
drag, startPoint x: 89, startPoint y: 290, endPoint x: 179, endPoint y: 291, distance: 90.3
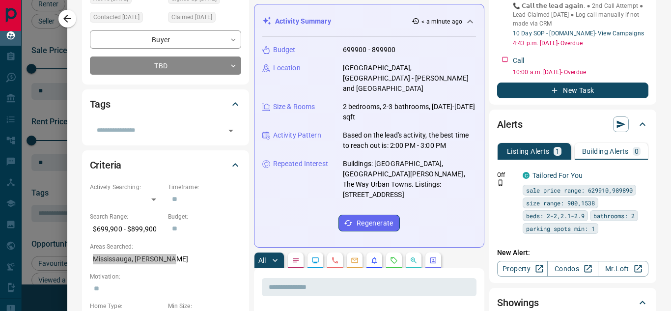
scroll to position [147, 0]
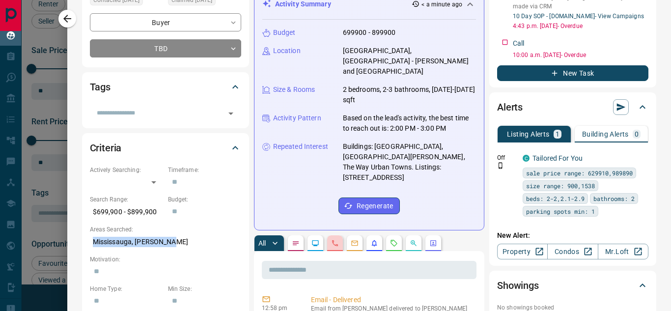
click at [340, 245] on button "button" at bounding box center [335, 243] width 16 height 16
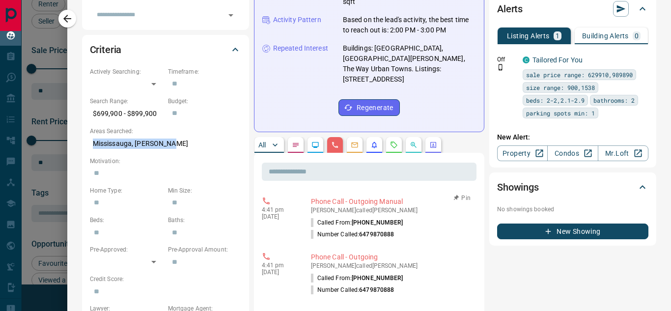
scroll to position [295, 0]
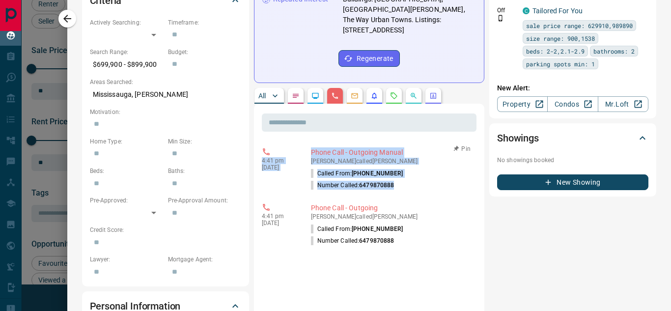
drag, startPoint x: 261, startPoint y: 160, endPoint x: 417, endPoint y: 190, distance: 158.9
click at [417, 190] on div "4:41 pm [DATE] Phone Call - Outgoing Manual [PERSON_NAME] called [PERSON_NAME] …" at bounding box center [369, 169] width 215 height 50
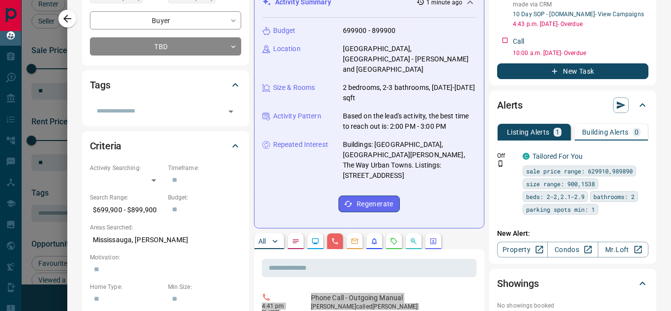
scroll to position [147, 0]
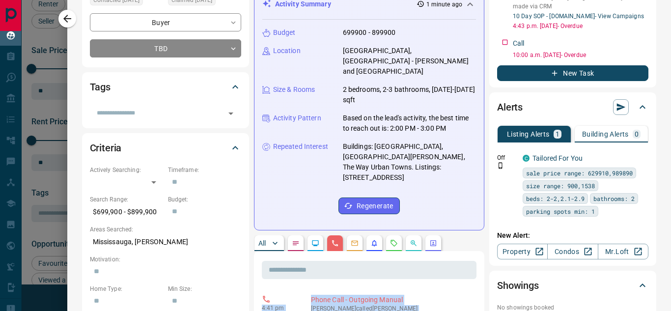
drag, startPoint x: 273, startPoint y: 31, endPoint x: 291, endPoint y: 35, distance: 19.0
click at [347, 87] on div "Budget 699900 - 899900 Location [GEOGRAPHIC_DATA], [GEOGRAPHIC_DATA] - [PERSON_…" at bounding box center [369, 121] width 214 height 202
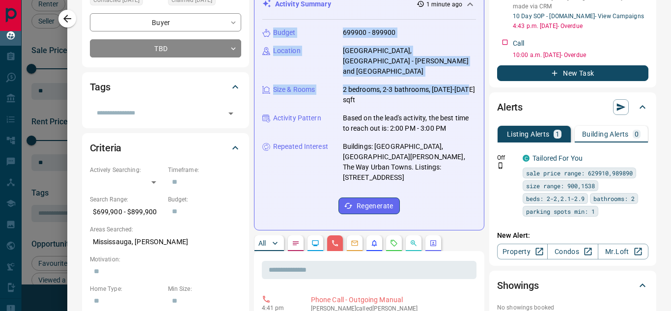
click at [276, 31] on p "Budget" at bounding box center [284, 32] width 23 height 10
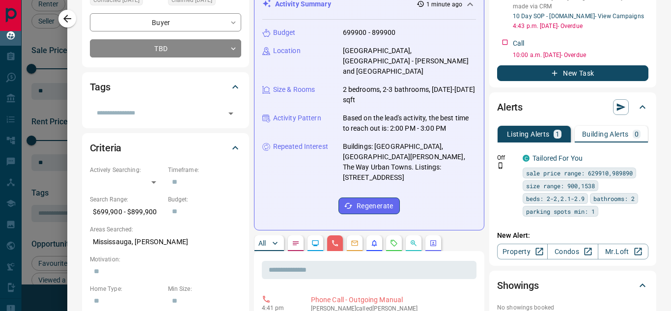
drag, startPoint x: 274, startPoint y: 29, endPoint x: 435, endPoint y: 175, distance: 217.6
click at [435, 175] on div "Budget 699900 - 899900 Location [GEOGRAPHIC_DATA], [GEOGRAPHIC_DATA] - [PERSON_…" at bounding box center [369, 121] width 214 height 202
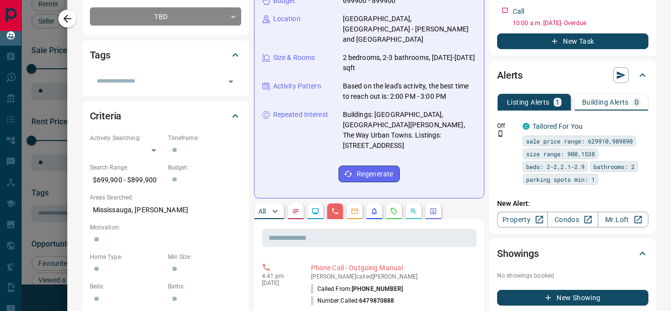
scroll to position [196, 0]
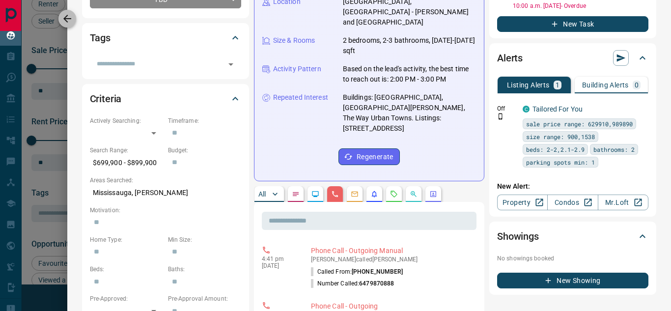
click at [71, 18] on icon "button" at bounding box center [67, 19] width 8 height 8
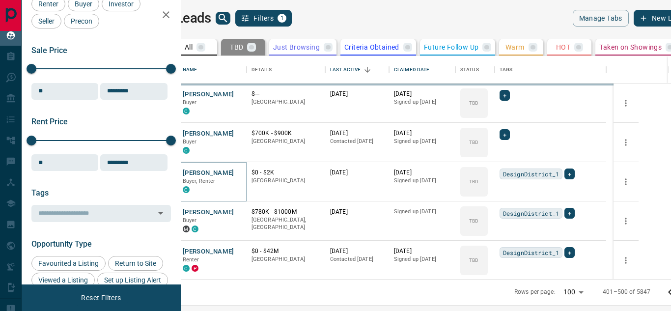
click at [234, 171] on button "[PERSON_NAME]" at bounding box center [209, 172] width 52 height 9
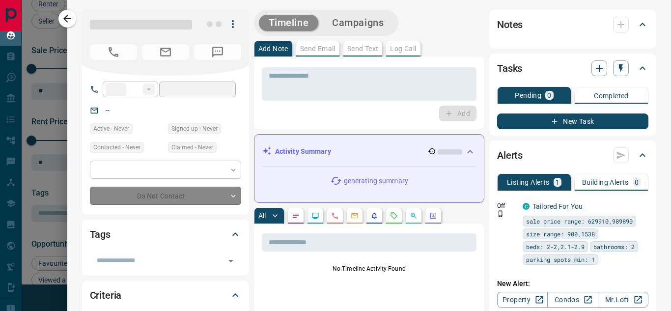
type input "**"
type input "**********"
type input "**"
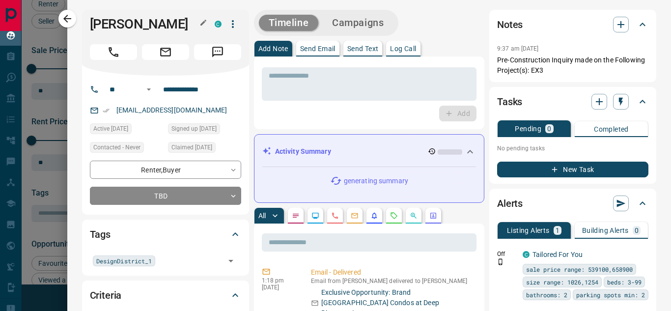
drag, startPoint x: 88, startPoint y: 26, endPoint x: 186, endPoint y: 26, distance: 97.7
click at [186, 26] on div "[PERSON_NAME]" at bounding box center [165, 43] width 167 height 66
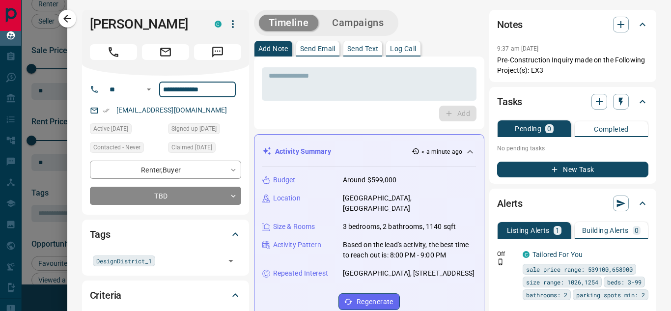
drag, startPoint x: 214, startPoint y: 89, endPoint x: 161, endPoint y: 92, distance: 53.6
click at [161, 92] on input "**********" at bounding box center [197, 90] width 77 height 16
drag, startPoint x: 210, startPoint y: 110, endPoint x: 108, endPoint y: 108, distance: 102.1
click at [108, 108] on div "[EMAIL_ADDRESS][DOMAIN_NAME]" at bounding box center [165, 110] width 151 height 16
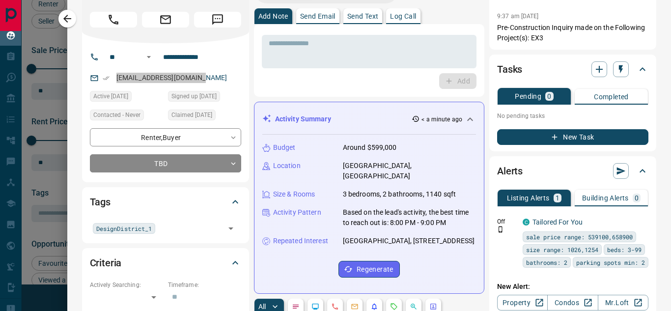
scroll to position [49, 0]
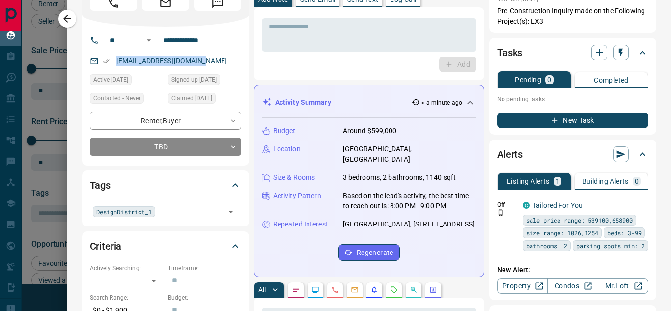
drag, startPoint x: 273, startPoint y: 128, endPoint x: 431, endPoint y: 224, distance: 184.2
click at [431, 224] on div "Budget Around $599,000 Location [GEOGRAPHIC_DATA], [GEOGRAPHIC_DATA] Size & Roo…" at bounding box center [369, 193] width 214 height 151
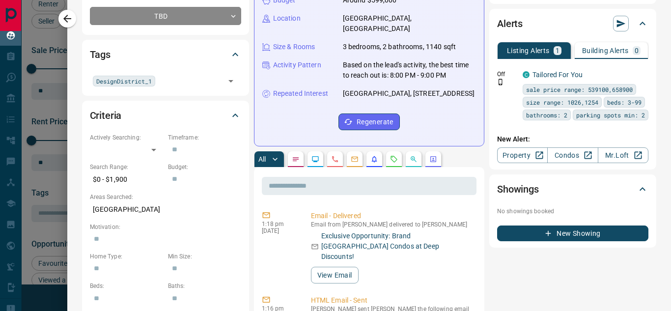
scroll to position [196, 0]
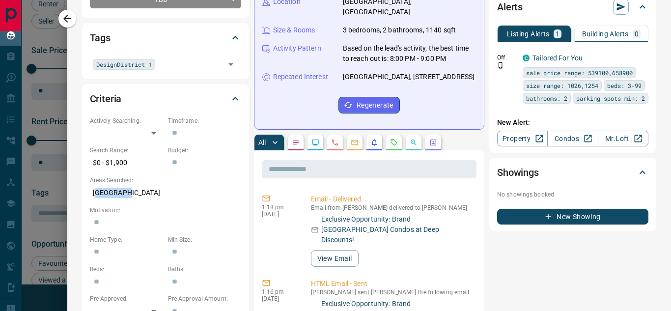
drag, startPoint x: 98, startPoint y: 190, endPoint x: 138, endPoint y: 191, distance: 40.8
click at [138, 191] on p "[GEOGRAPHIC_DATA]" at bounding box center [165, 193] width 151 height 16
drag, startPoint x: 99, startPoint y: 189, endPoint x: 147, endPoint y: 196, distance: 49.2
click at [142, 194] on p "[GEOGRAPHIC_DATA]" at bounding box center [165, 193] width 151 height 16
click at [334, 142] on icon "Calls" at bounding box center [335, 142] width 8 height 8
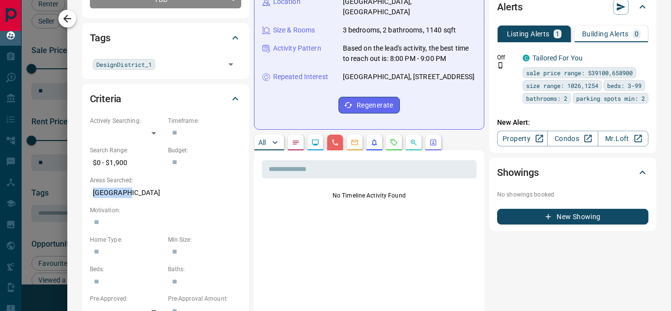
click at [68, 16] on icon "button" at bounding box center [67, 19] width 12 height 12
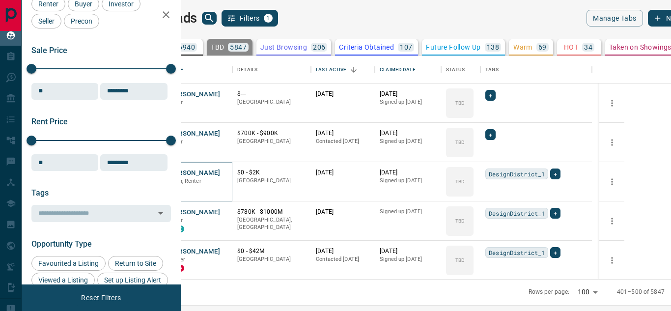
scroll to position [1620, 0]
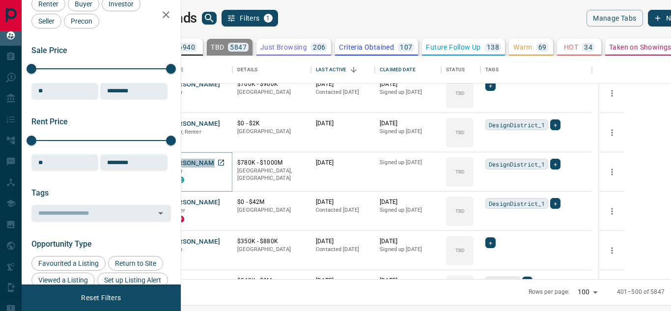
click at [220, 164] on button "[PERSON_NAME]" at bounding box center [194, 163] width 52 height 9
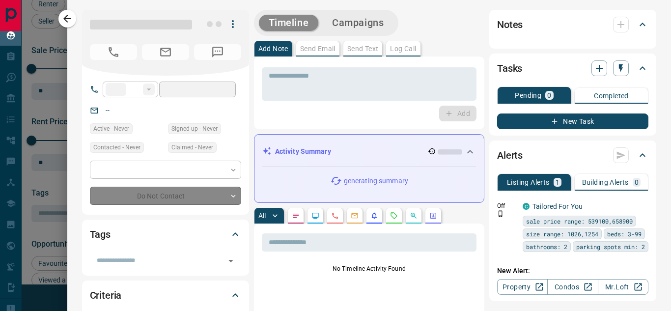
type input "**"
type input "**********"
type input "**"
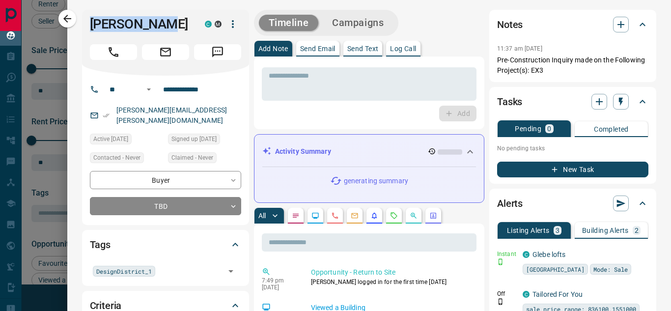
drag, startPoint x: 90, startPoint y: 25, endPoint x: 186, endPoint y: 34, distance: 96.2
click at [186, 34] on div "[PERSON_NAME] C M" at bounding box center [165, 43] width 167 height 66
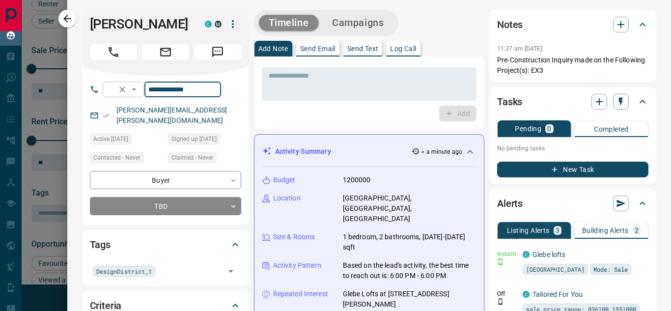
drag, startPoint x: 217, startPoint y: 95, endPoint x: 158, endPoint y: 95, distance: 59.4
click at [158, 95] on div "**********" at bounding box center [162, 90] width 118 height 16
drag, startPoint x: 192, startPoint y: 107, endPoint x: 112, endPoint y: 108, distance: 79.5
click at [112, 108] on div "[PERSON_NAME][EMAIL_ADDRESS][PERSON_NAME][DOMAIN_NAME]" at bounding box center [165, 115] width 151 height 27
drag, startPoint x: 213, startPoint y: 90, endPoint x: 152, endPoint y: 90, distance: 60.9
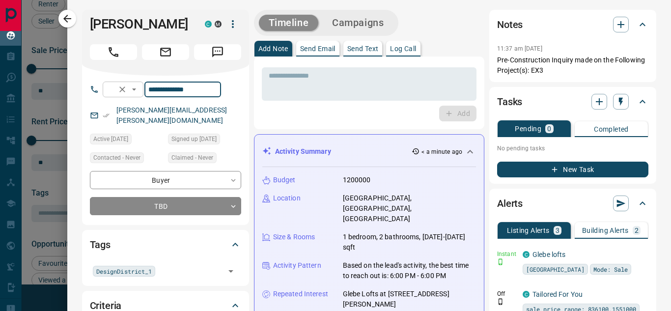
click at [152, 90] on div "**********" at bounding box center [162, 90] width 118 height 16
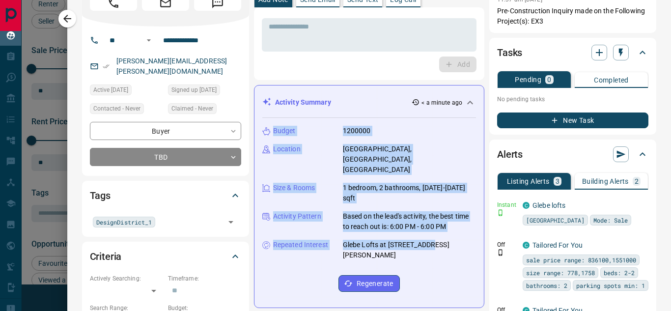
drag, startPoint x: 271, startPoint y: 131, endPoint x: 438, endPoint y: 231, distance: 195.5
click at [438, 231] on div "Budget 1200000 Location [GEOGRAPHIC_DATA], [GEOGRAPHIC_DATA], [GEOGRAPHIC_DATA]…" at bounding box center [369, 209] width 214 height 182
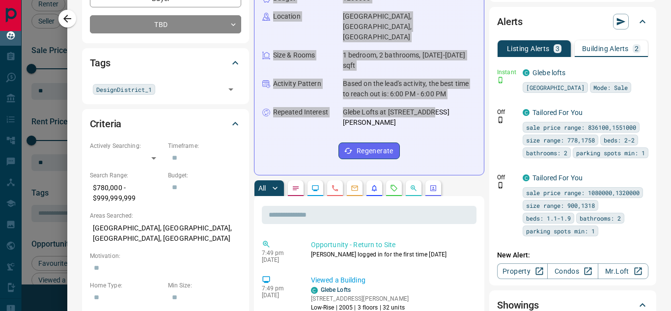
scroll to position [196, 0]
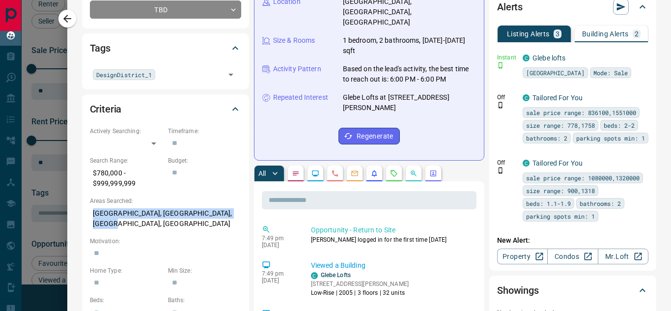
drag, startPoint x: 103, startPoint y: 205, endPoint x: 241, endPoint y: 205, distance: 137.5
click at [241, 205] on p "[GEOGRAPHIC_DATA], [GEOGRAPHIC_DATA], [GEOGRAPHIC_DATA], [GEOGRAPHIC_DATA]" at bounding box center [165, 218] width 151 height 27
click at [337, 169] on icon "Calls" at bounding box center [335, 173] width 8 height 8
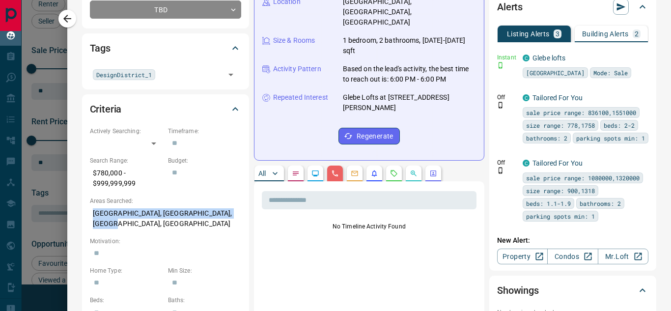
drag, startPoint x: 69, startPoint y: 16, endPoint x: 302, endPoint y: 219, distance: 309.1
click at [69, 16] on icon "button" at bounding box center [67, 19] width 12 height 12
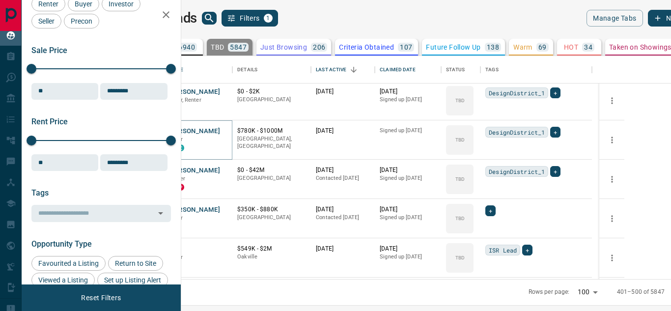
scroll to position [1669, 0]
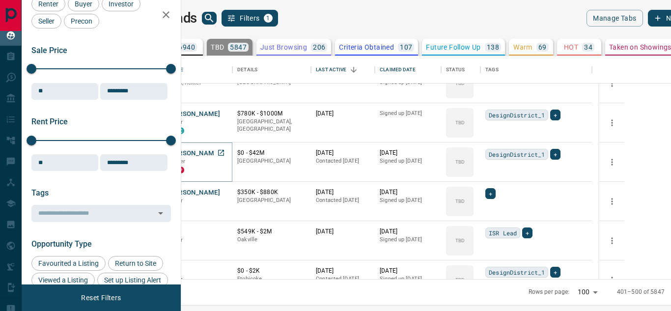
click at [220, 149] on button "[PERSON_NAME]" at bounding box center [194, 153] width 52 height 9
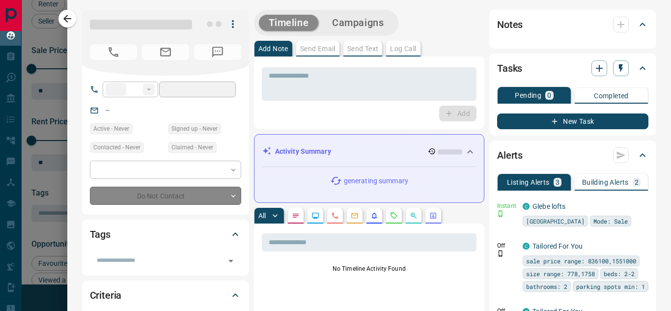
type input "**"
type input "**********"
type input "**"
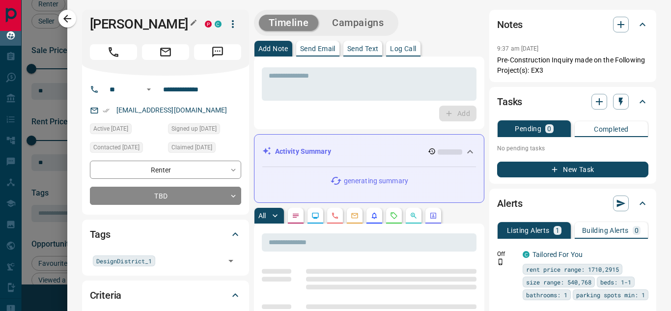
drag, startPoint x: 120, startPoint y: 23, endPoint x: 180, endPoint y: 25, distance: 59.4
click at [180, 25] on h1 "[PERSON_NAME]" at bounding box center [140, 24] width 100 height 16
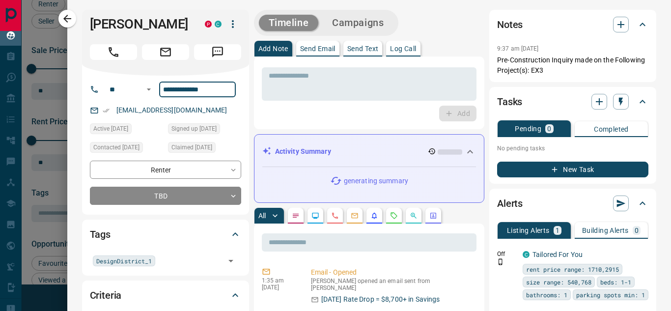
drag, startPoint x: 220, startPoint y: 95, endPoint x: 161, endPoint y: 96, distance: 58.9
click at [161, 96] on input "**********" at bounding box center [197, 90] width 77 height 16
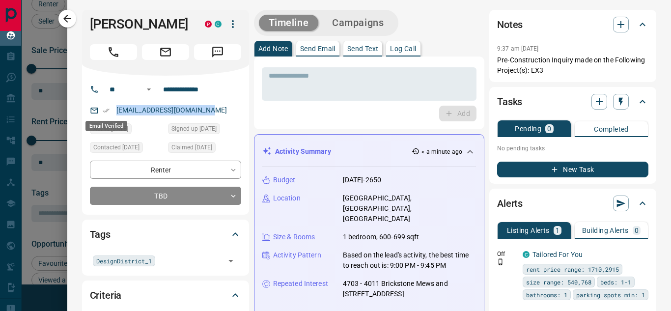
drag, startPoint x: 206, startPoint y: 108, endPoint x: 103, endPoint y: 107, distance: 103.1
click at [103, 107] on div "[EMAIL_ADDRESS][DOMAIN_NAME]" at bounding box center [165, 110] width 151 height 16
drag, startPoint x: 273, startPoint y: 177, endPoint x: 405, endPoint y: 269, distance: 160.9
click at [405, 269] on div "Budget [DATE]-2650 Location [GEOGRAPHIC_DATA], [GEOGRAPHIC_DATA] Size & Rooms 1…" at bounding box center [369, 252] width 214 height 171
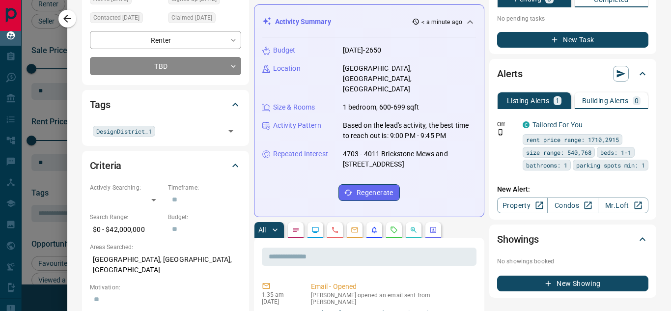
scroll to position [147, 0]
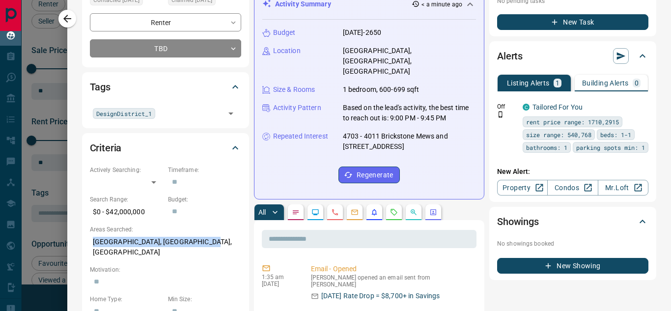
drag, startPoint x: 93, startPoint y: 240, endPoint x: 199, endPoint y: 237, distance: 106.6
click at [201, 237] on p "[GEOGRAPHIC_DATA], [GEOGRAPHIC_DATA], [GEOGRAPHIC_DATA]" at bounding box center [165, 247] width 151 height 27
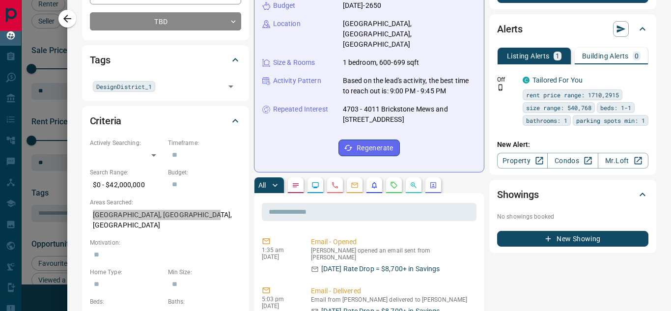
scroll to position [196, 0]
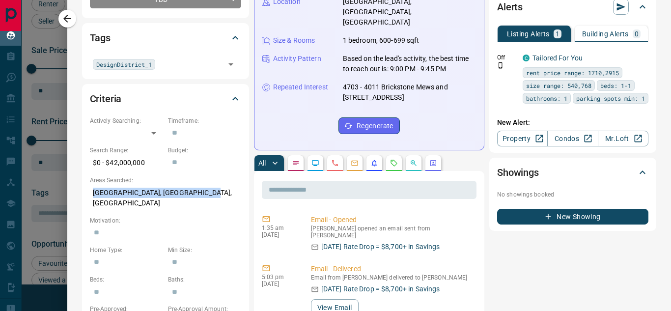
click at [330, 155] on button "button" at bounding box center [335, 163] width 16 height 16
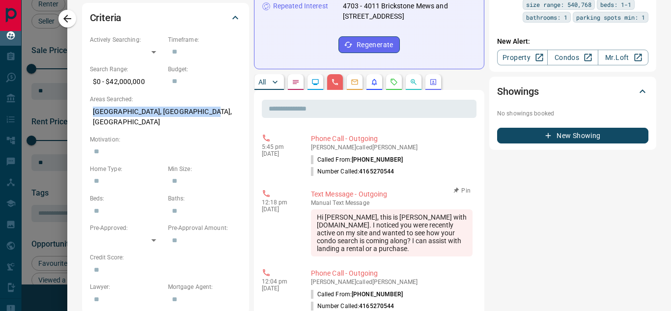
scroll to position [295, 0]
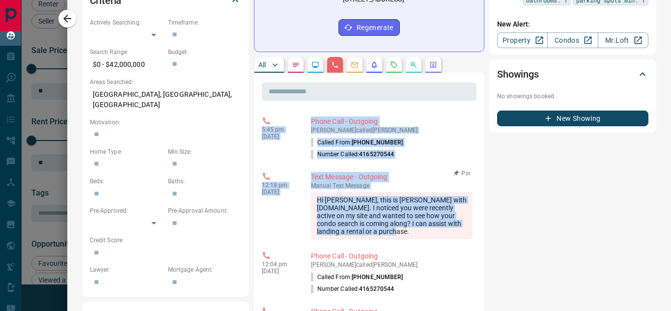
drag, startPoint x: 265, startPoint y: 108, endPoint x: 413, endPoint y: 217, distance: 184.3
drag, startPoint x: 63, startPoint y: 19, endPoint x: 158, endPoint y: 233, distance: 234.1
click at [63, 19] on icon "button" at bounding box center [67, 19] width 12 height 12
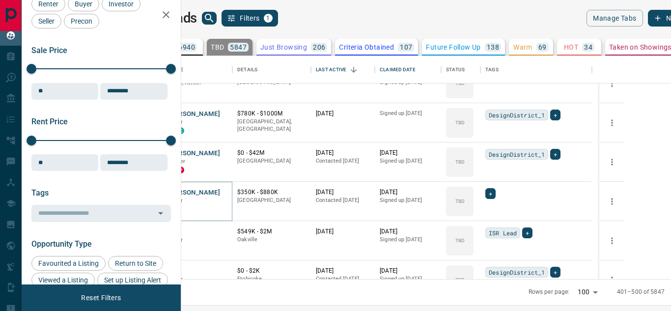
click at [220, 193] on button "[PERSON_NAME]" at bounding box center [194, 192] width 52 height 9
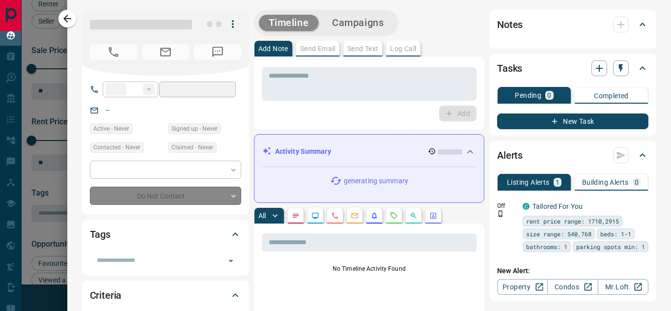
type input "**"
type input "**********"
type input "**"
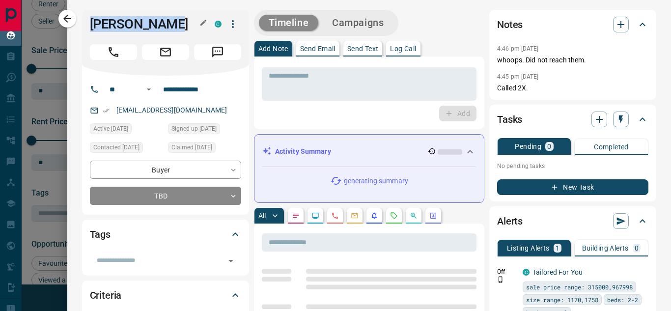
drag, startPoint x: 88, startPoint y: 25, endPoint x: 183, endPoint y: 26, distance: 94.8
click at [183, 26] on div "[PERSON_NAME]" at bounding box center [165, 43] width 167 height 66
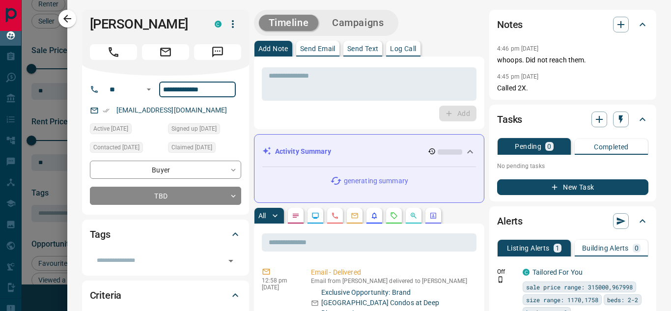
drag, startPoint x: 173, startPoint y: 91, endPoint x: 159, endPoint y: 91, distance: 14.7
click at [159, 91] on input "**********" at bounding box center [197, 90] width 77 height 16
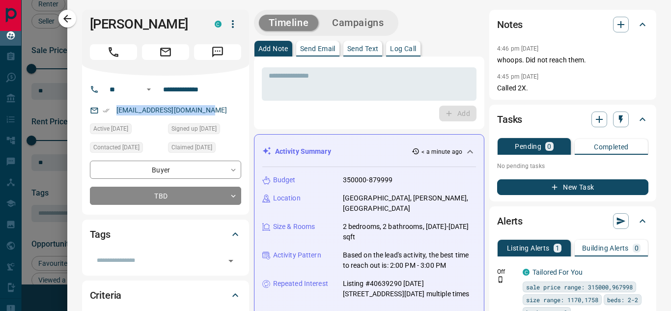
drag, startPoint x: 209, startPoint y: 111, endPoint x: 104, endPoint y: 111, distance: 105.1
click at [104, 111] on div "[EMAIL_ADDRESS][DOMAIN_NAME]" at bounding box center [165, 110] width 151 height 16
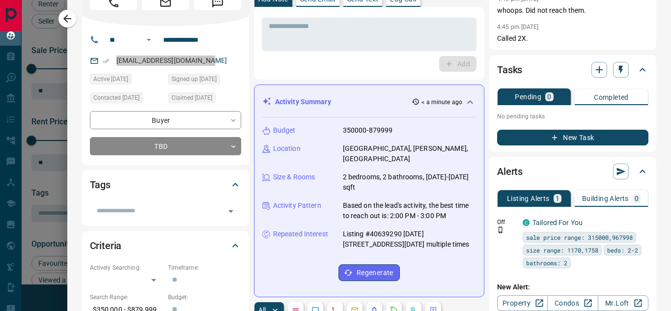
scroll to position [49, 0]
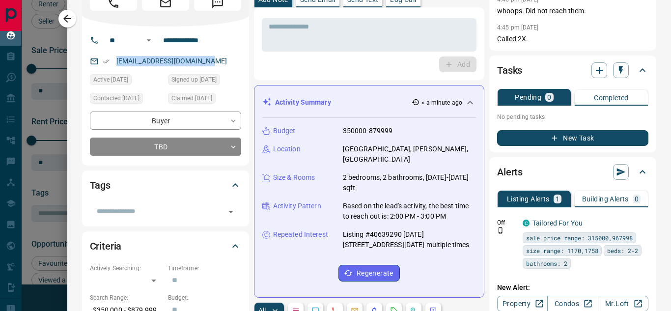
drag, startPoint x: 273, startPoint y: 130, endPoint x: 438, endPoint y: 234, distance: 195.7
click at [438, 234] on div "Budget 350000-879999 Location [GEOGRAPHIC_DATA], [PERSON_NAME], [GEOGRAPHIC_DAT…" at bounding box center [369, 203] width 214 height 171
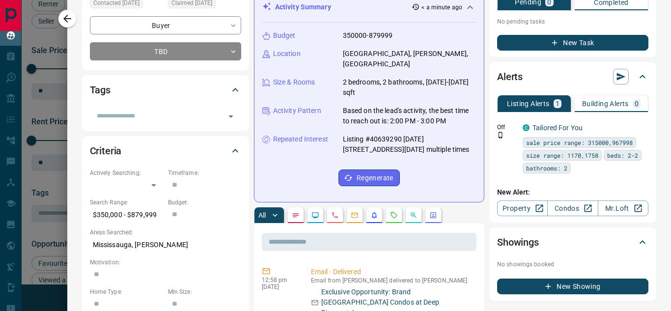
scroll to position [147, 0]
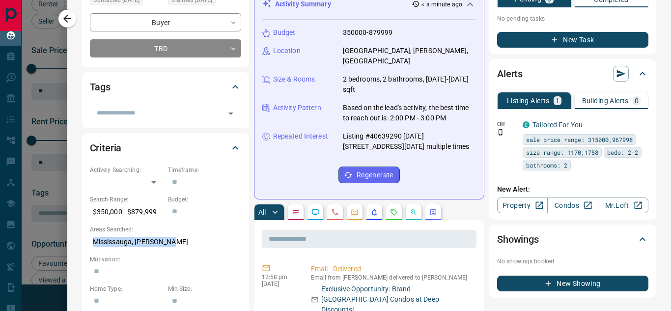
drag, startPoint x: 94, startPoint y: 239, endPoint x: 183, endPoint y: 243, distance: 89.4
click at [183, 243] on p "Mississauga, [PERSON_NAME]" at bounding box center [165, 242] width 151 height 16
click at [329, 204] on button "button" at bounding box center [335, 212] width 16 height 16
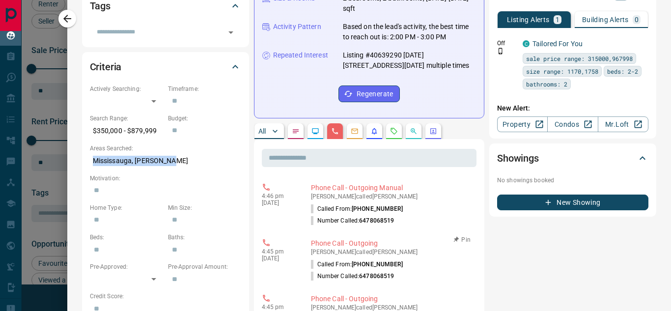
scroll to position [245, 0]
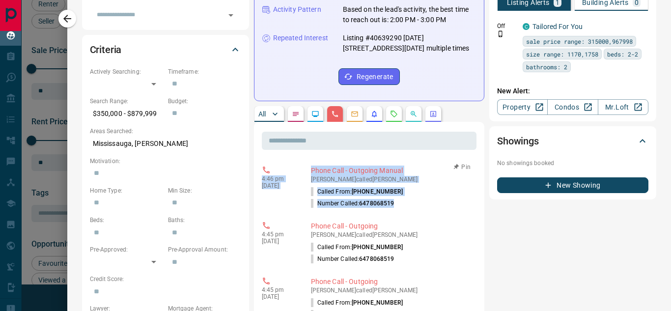
drag, startPoint x: 261, startPoint y: 167, endPoint x: 401, endPoint y: 202, distance: 144.1
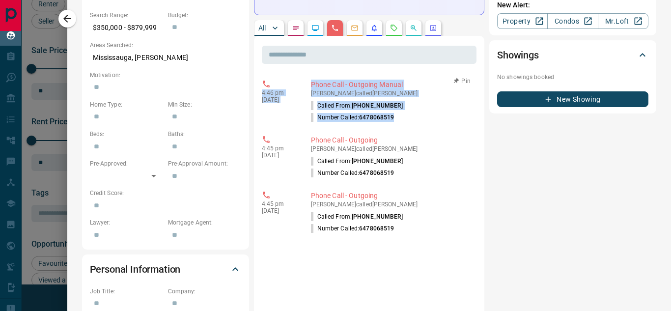
scroll to position [344, 0]
